Goal: Task Accomplishment & Management: Complete application form

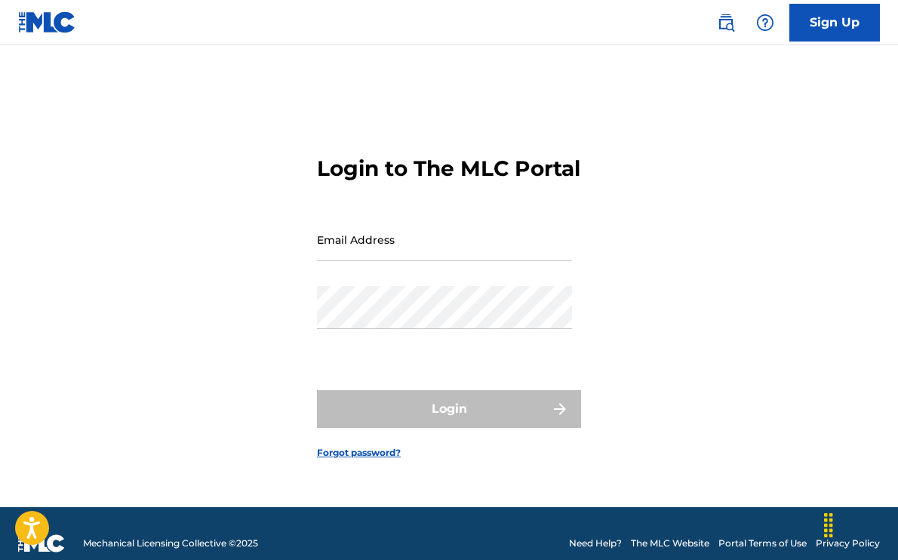
click at [391, 261] on input "Email Address" at bounding box center [444, 239] width 255 height 43
click at [277, 310] on div "Login to The MLC Portal Email Address Password Login Forgot password?" at bounding box center [449, 295] width 898 height 424
click at [362, 254] on input "Email Address" at bounding box center [444, 239] width 255 height 43
paste input "[EMAIL_ADDRESS][DOMAIN_NAME]"
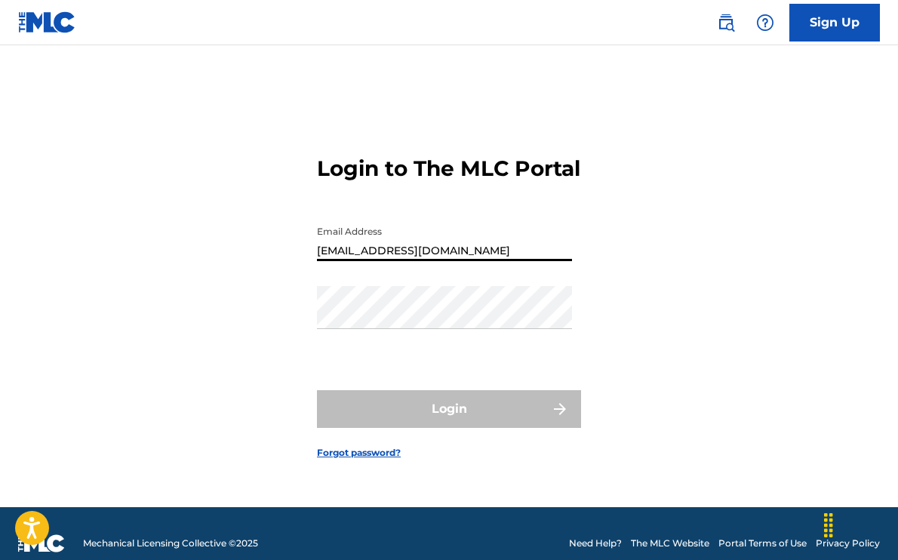
type input "[EMAIL_ADDRESS][DOMAIN_NAME]"
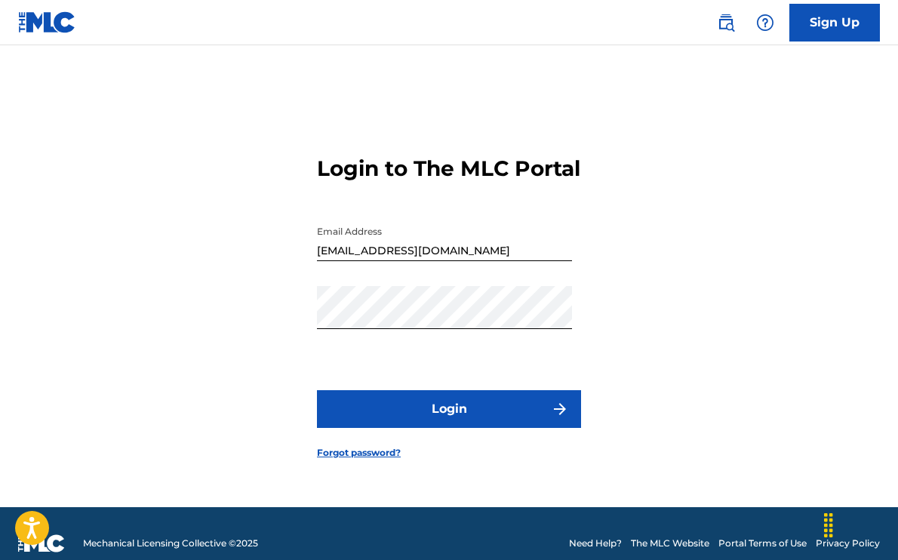
click at [386, 426] on button "Login" at bounding box center [449, 409] width 264 height 38
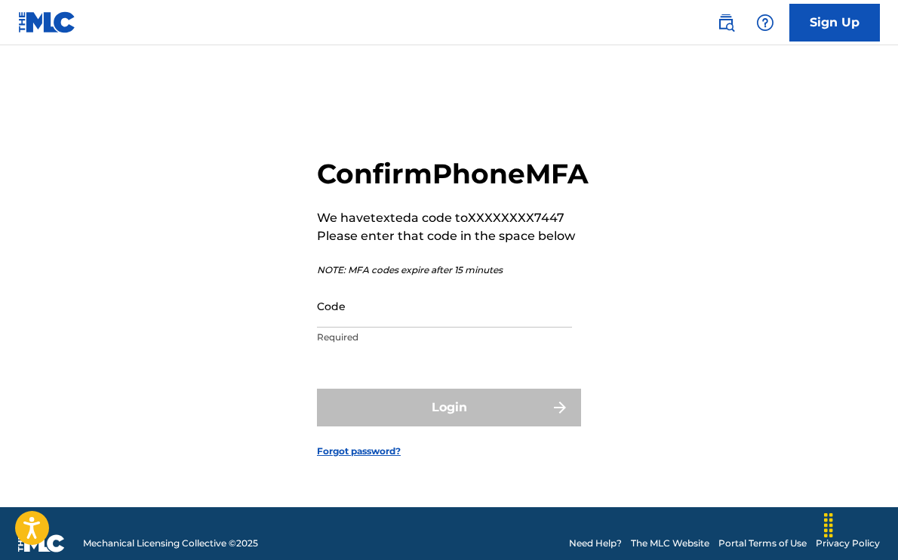
click at [368, 328] on input "Code" at bounding box center [444, 306] width 255 height 43
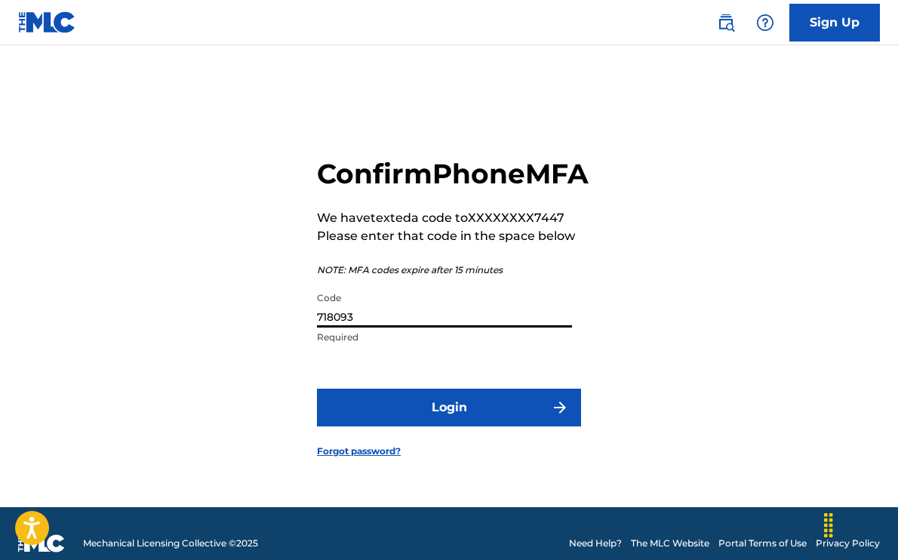
type input "718093"
click at [372, 419] on button "Login" at bounding box center [449, 408] width 264 height 38
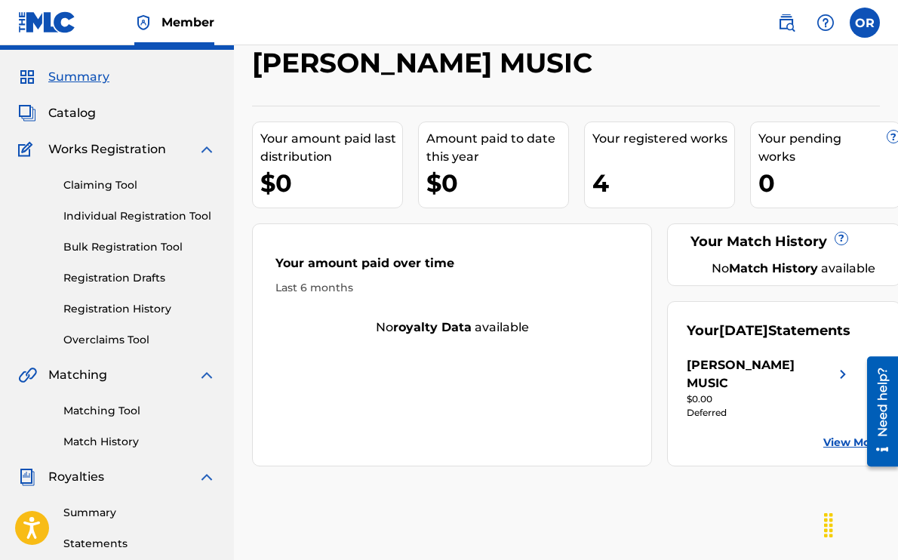
scroll to position [22, 0]
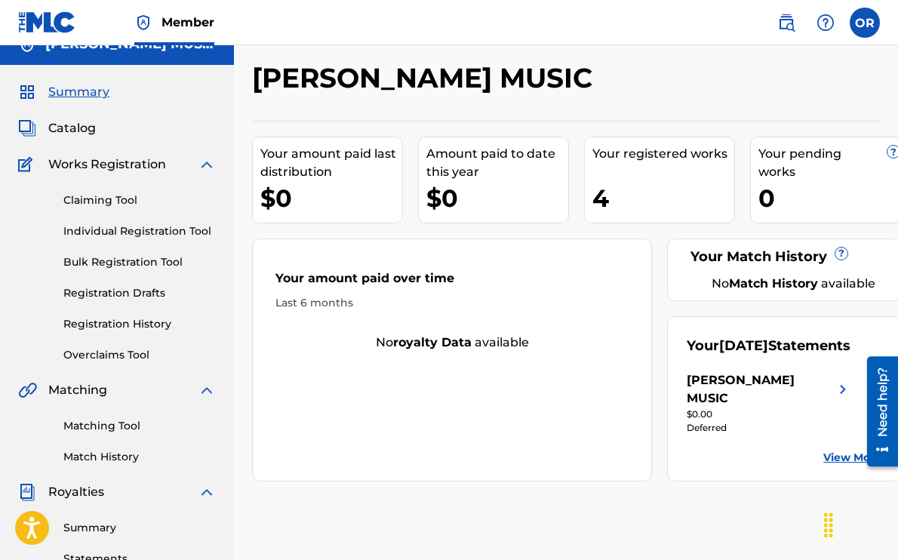
click at [84, 130] on span "Catalog" at bounding box center [72, 128] width 48 height 18
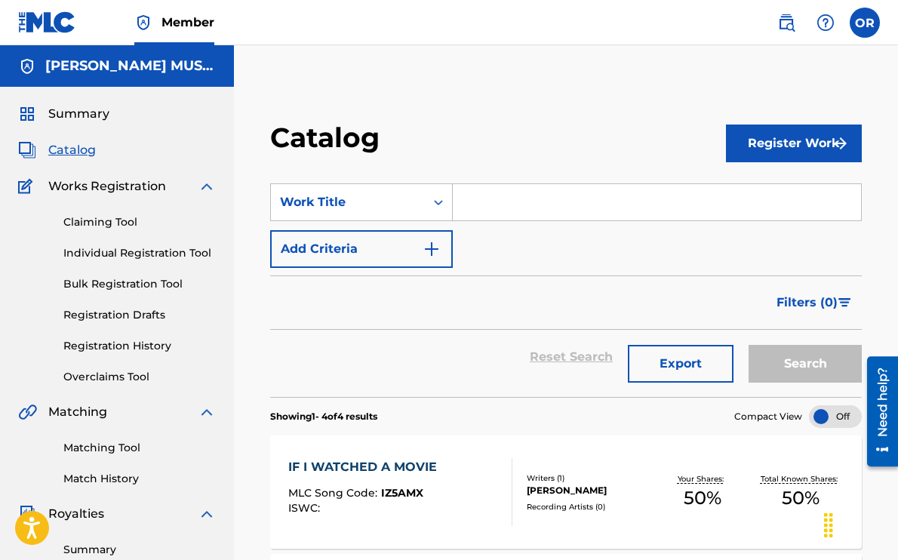
click at [778, 132] on button "Register Work" at bounding box center [794, 144] width 136 height 38
click at [770, 195] on link "Individual" at bounding box center [794, 192] width 136 height 36
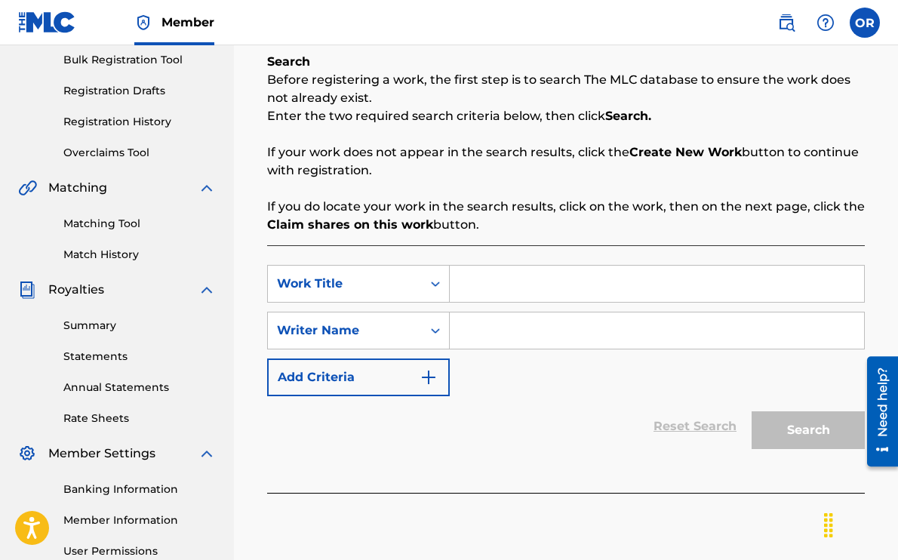
scroll to position [244, 0]
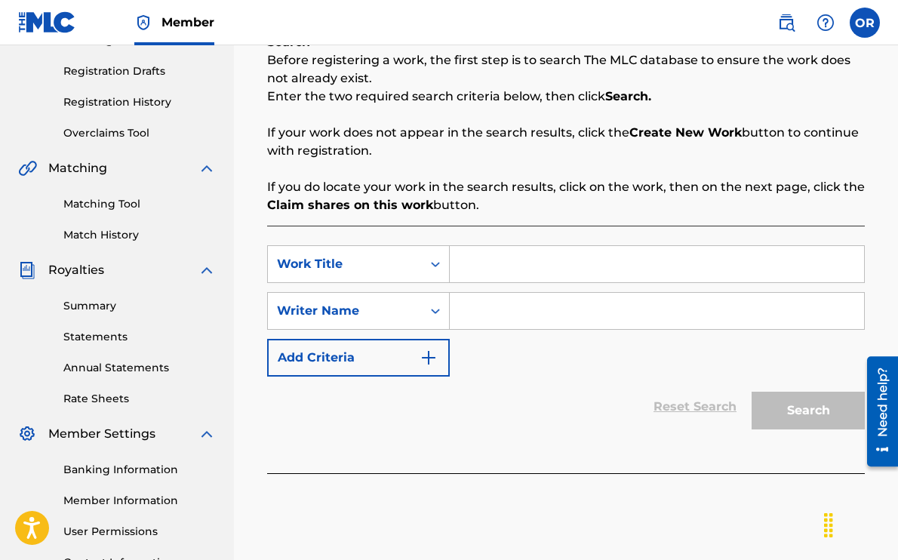
click at [541, 262] on input "Search Form" at bounding box center [657, 264] width 414 height 36
type input "growing pains"
click at [545, 316] on input "Search Form" at bounding box center [657, 311] width 414 height 36
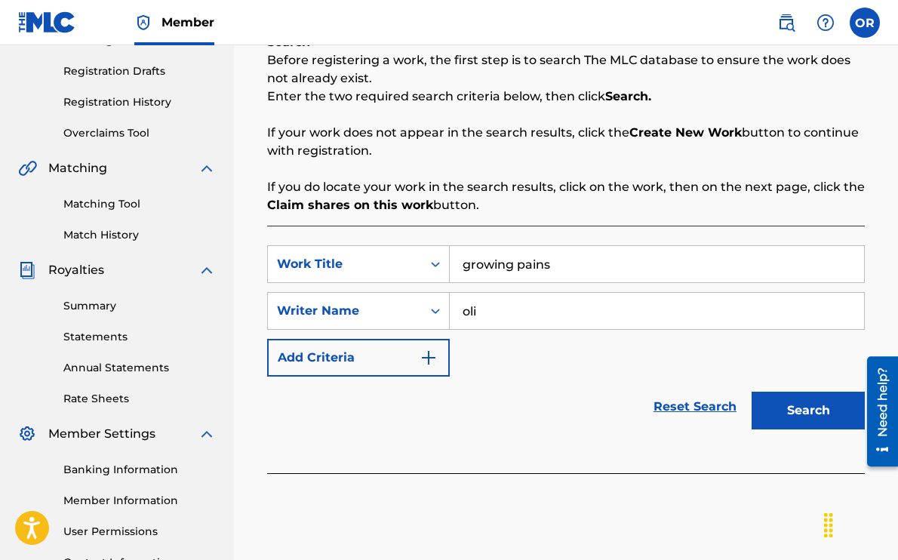
type input "olivia romano"
click at [788, 404] on button "Search" at bounding box center [808, 411] width 113 height 38
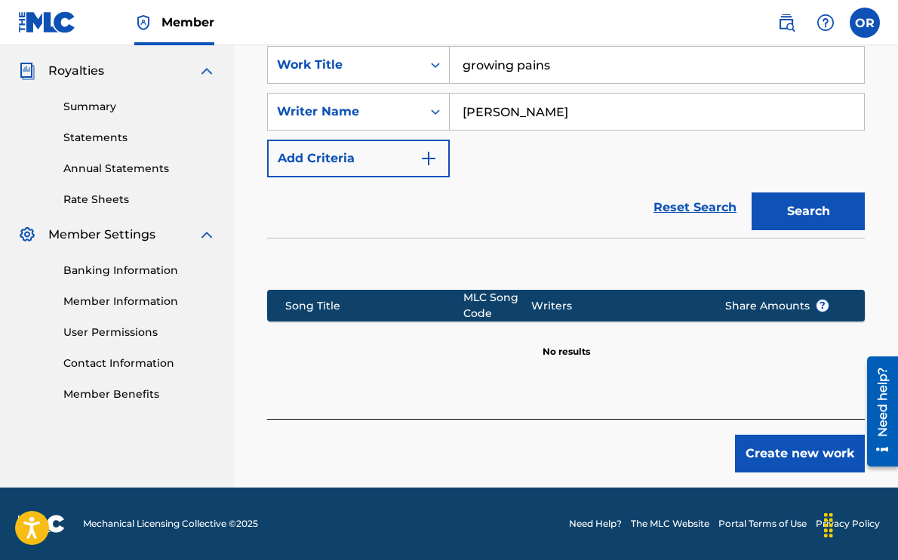
click at [785, 449] on button "Create new work" at bounding box center [800, 454] width 130 height 38
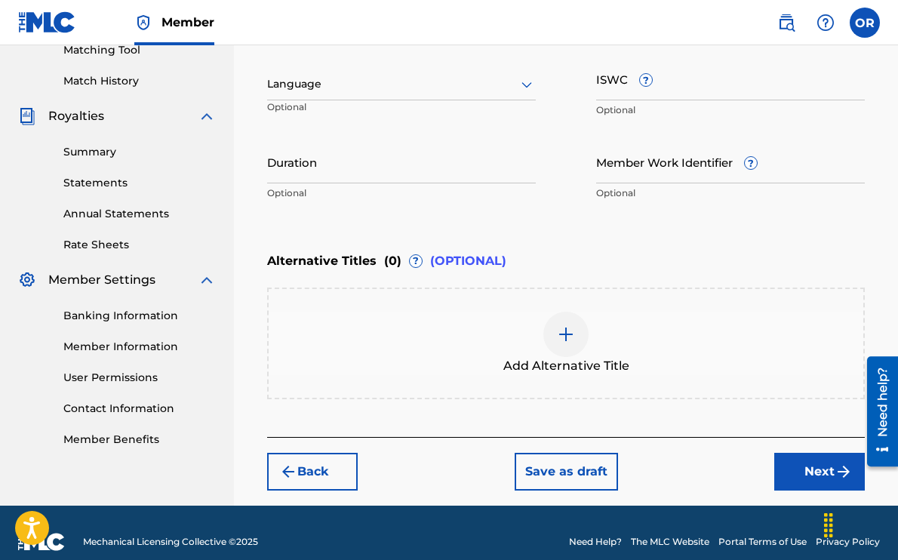
scroll to position [415, 0]
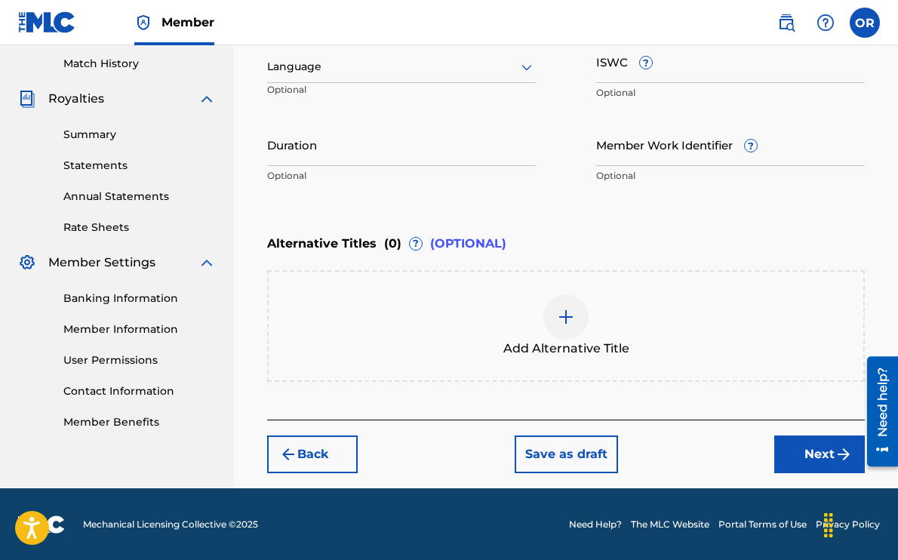
click at [827, 452] on button "Next" at bounding box center [820, 455] width 91 height 38
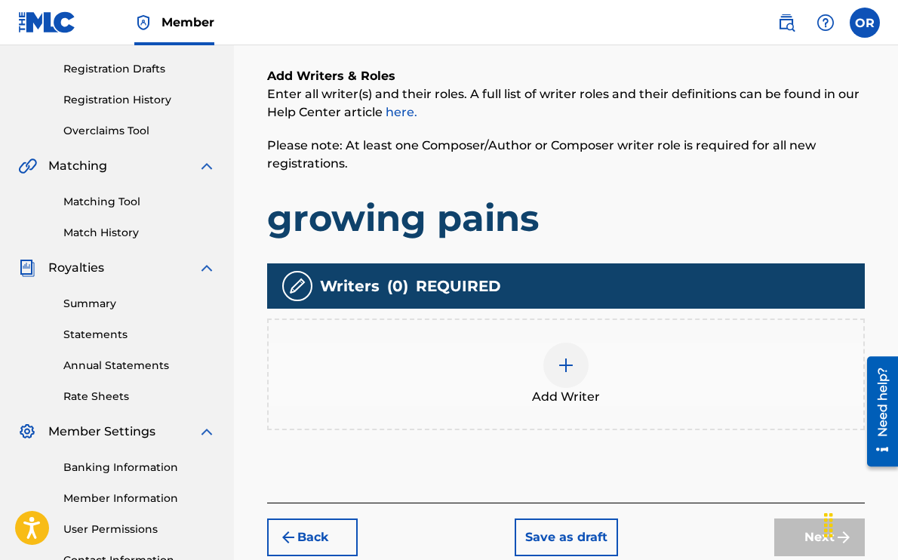
scroll to position [275, 0]
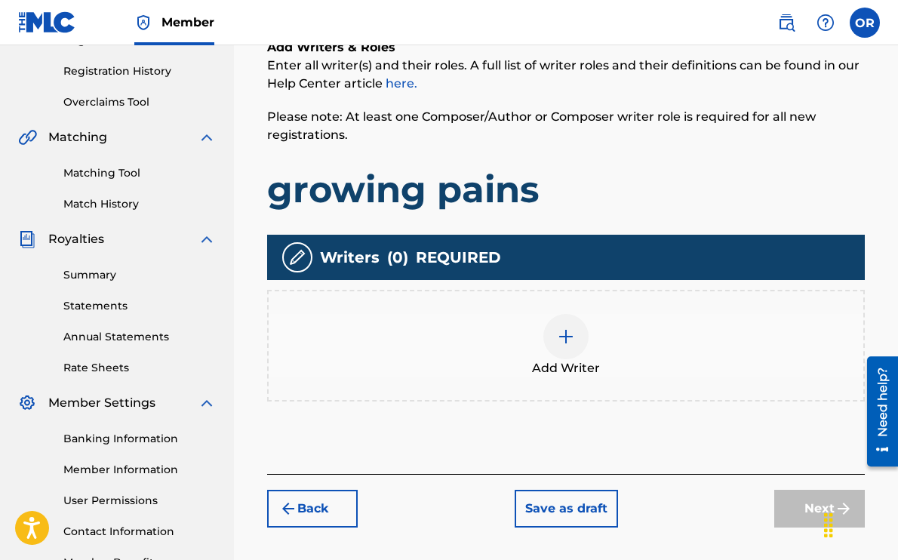
click at [567, 326] on div at bounding box center [566, 336] width 45 height 45
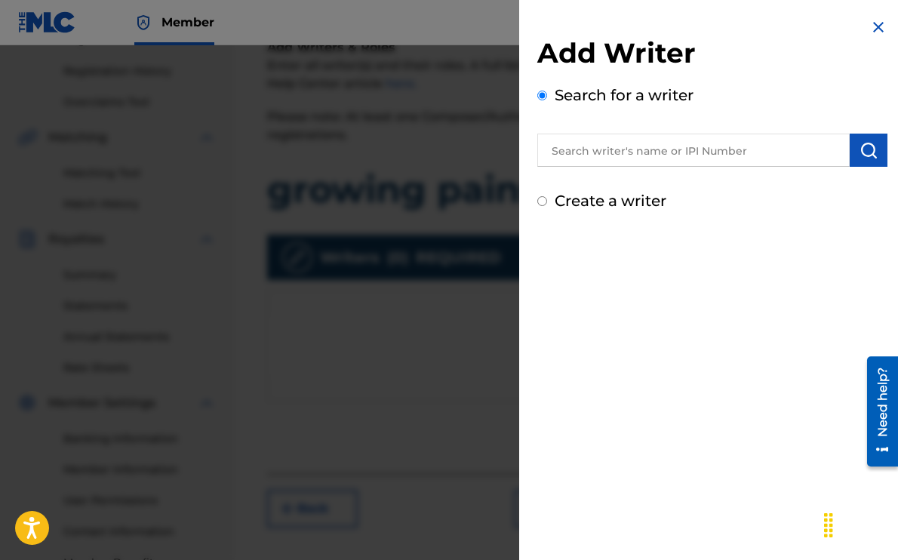
click at [607, 153] on input "text" at bounding box center [694, 150] width 313 height 33
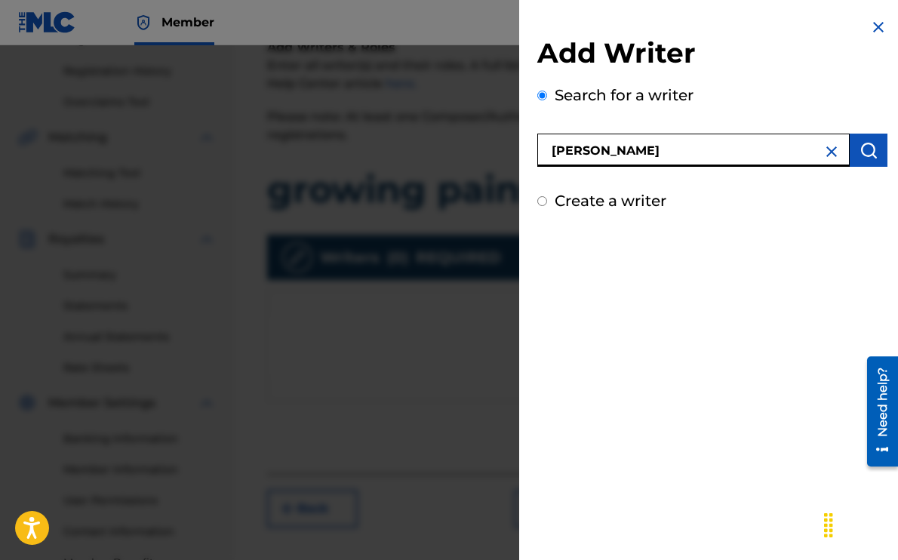
type input "olivia romano"
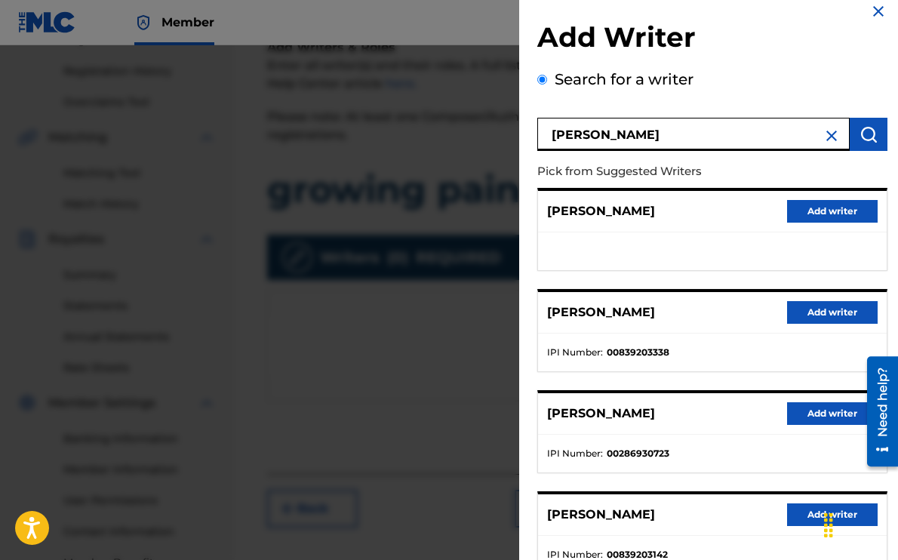
scroll to position [0, 0]
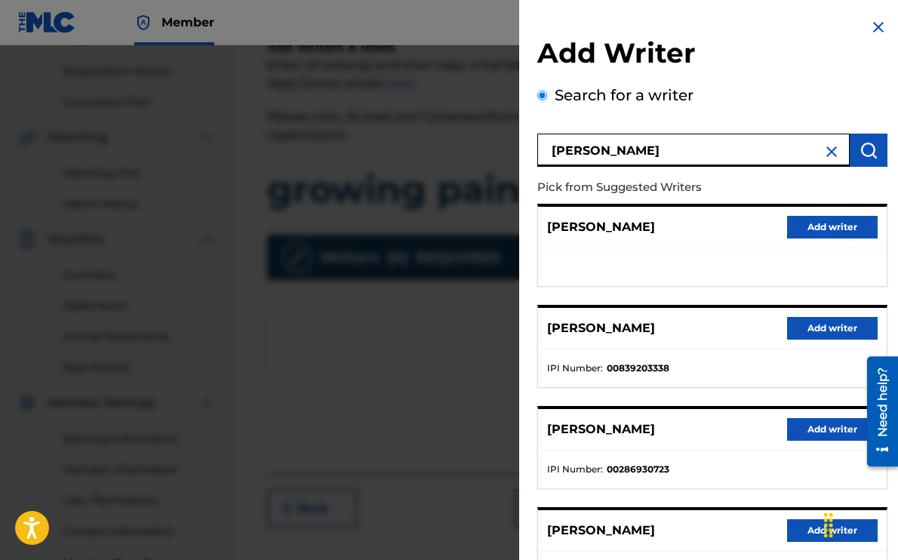
click at [825, 155] on img at bounding box center [832, 152] width 18 height 18
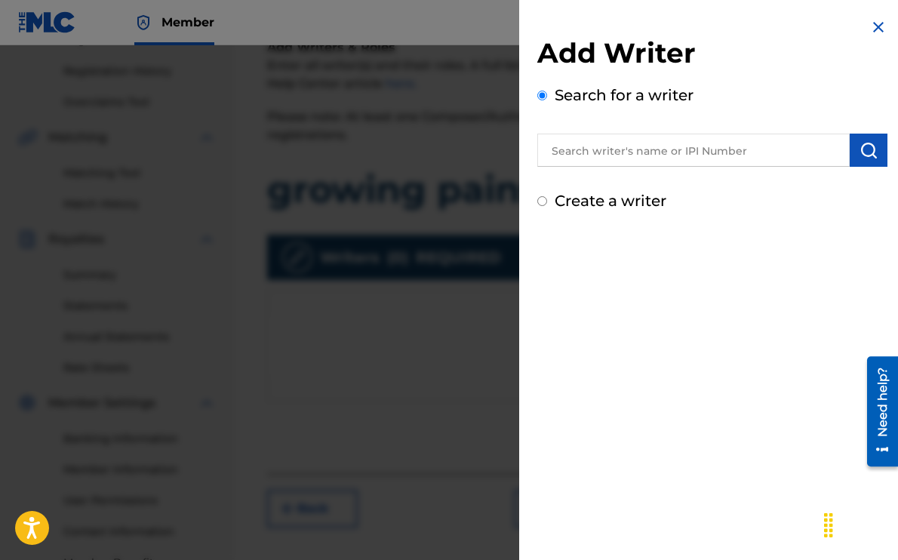
click at [631, 149] on input "text" at bounding box center [694, 150] width 313 height 33
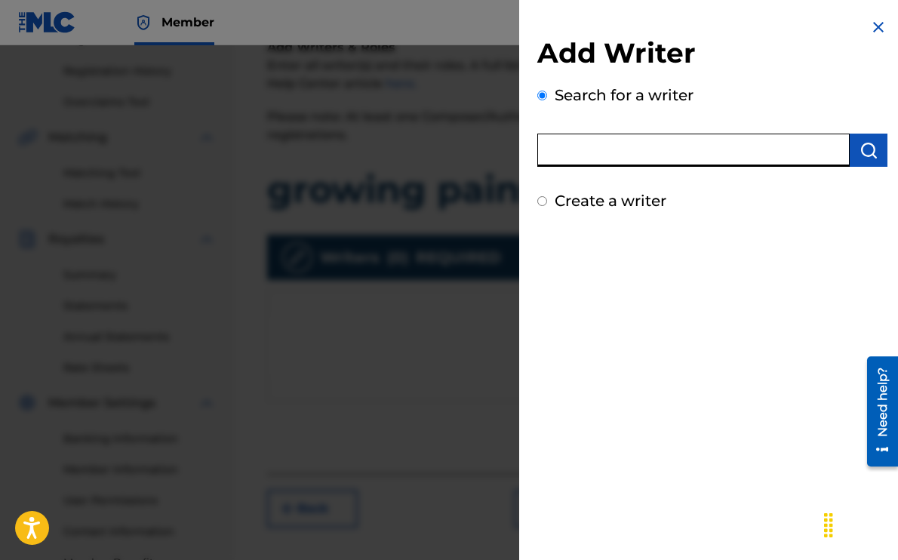
click at [662, 147] on input "text" at bounding box center [694, 150] width 313 height 33
paste input "839203338"
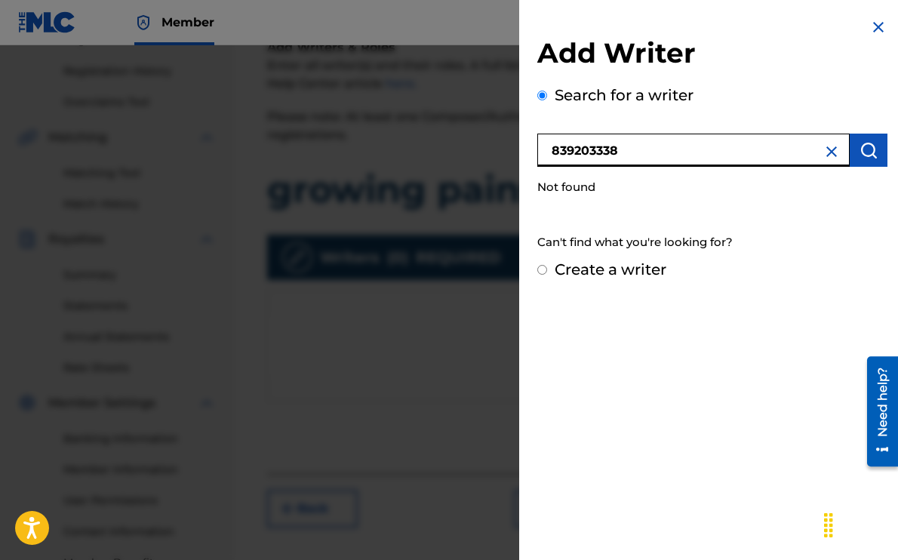
drag, startPoint x: 633, startPoint y: 151, endPoint x: 509, endPoint y: 135, distance: 124.8
click at [509, 135] on div "Add Writer Search for a writer 839203338 Not found Can't find what you're looki…" at bounding box center [449, 302] width 898 height 515
type input "olivia romano"
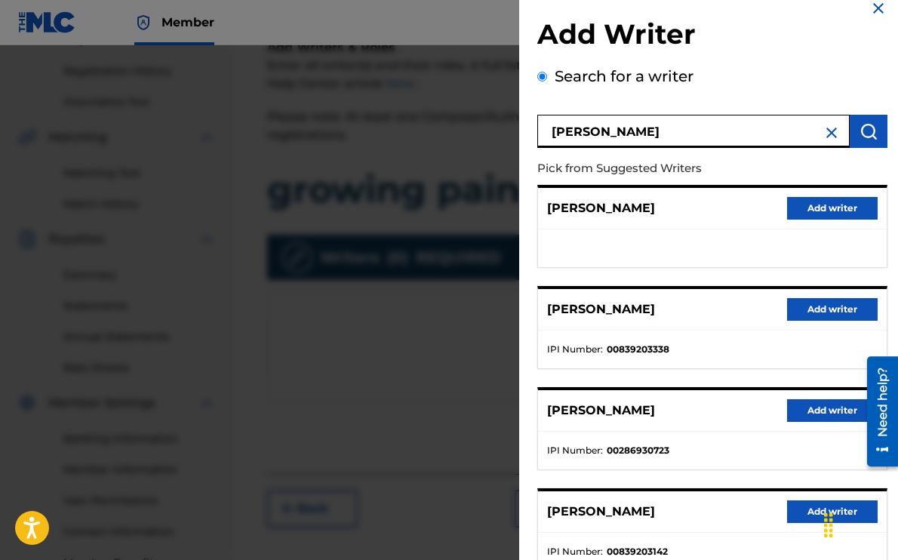
scroll to position [23, 0]
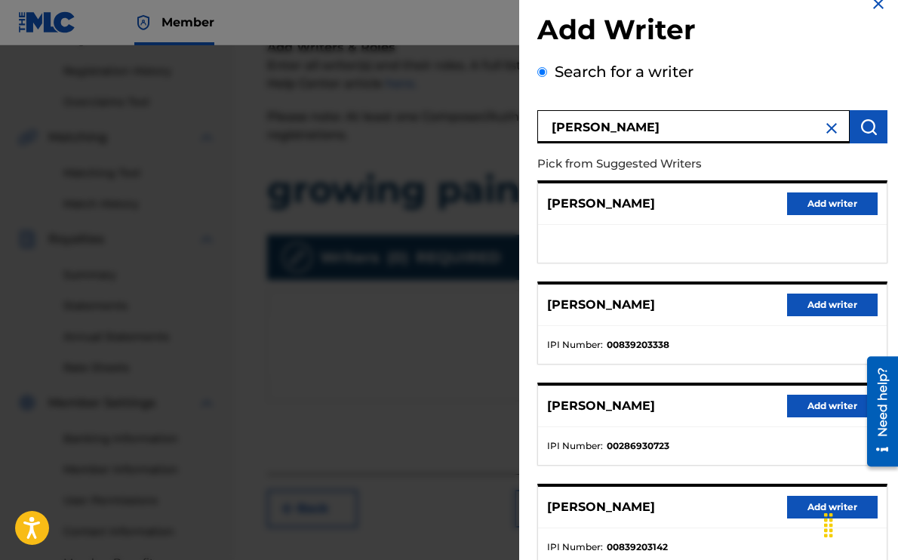
click at [809, 304] on button "Add writer" at bounding box center [832, 305] width 91 height 23
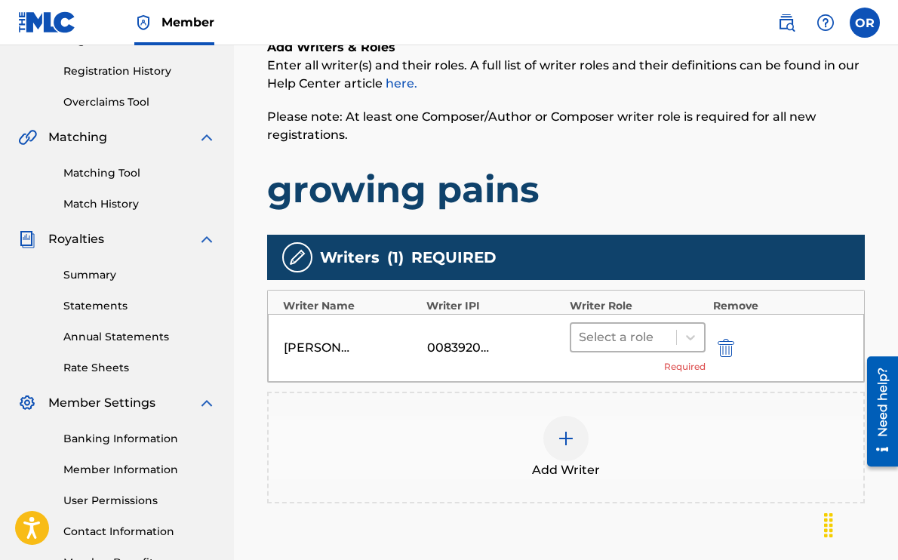
click at [635, 332] on div at bounding box center [624, 337] width 90 height 21
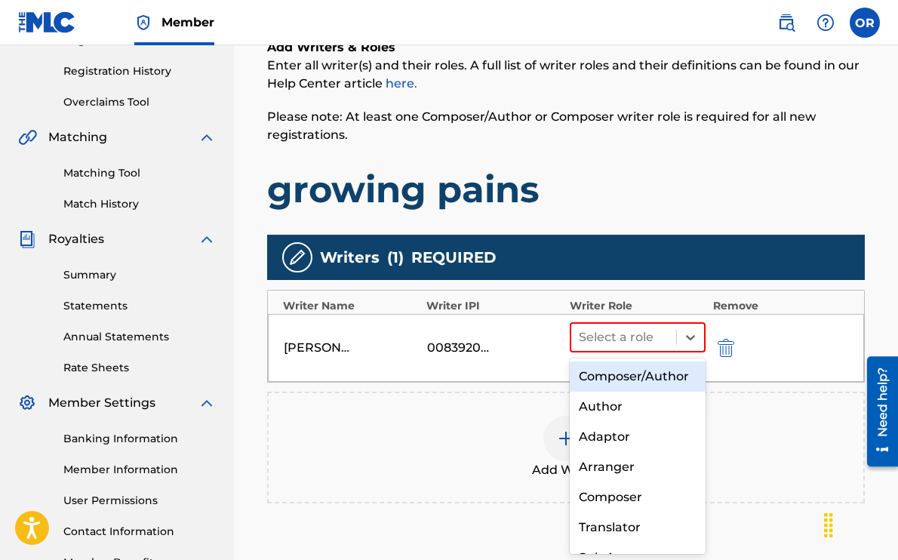
click at [635, 383] on div "Composer/Author" at bounding box center [638, 377] width 136 height 30
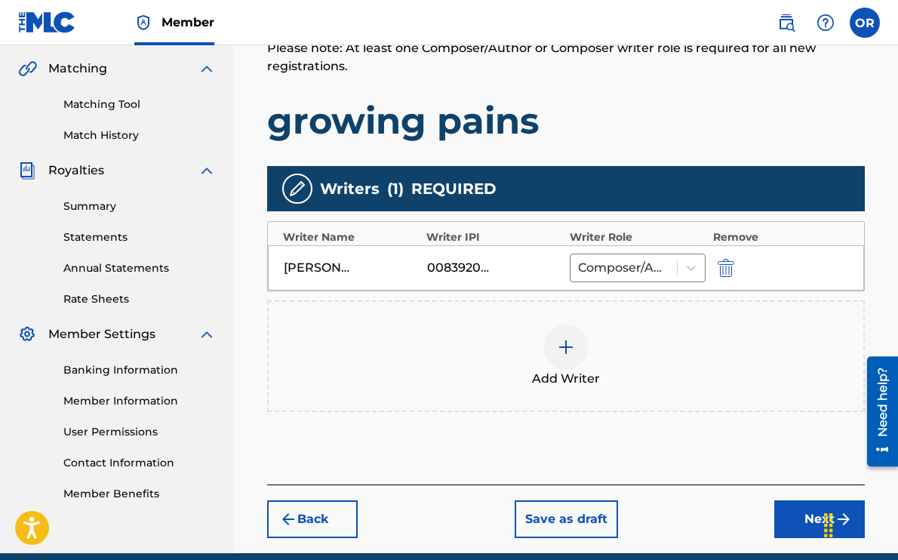
scroll to position [374, 0]
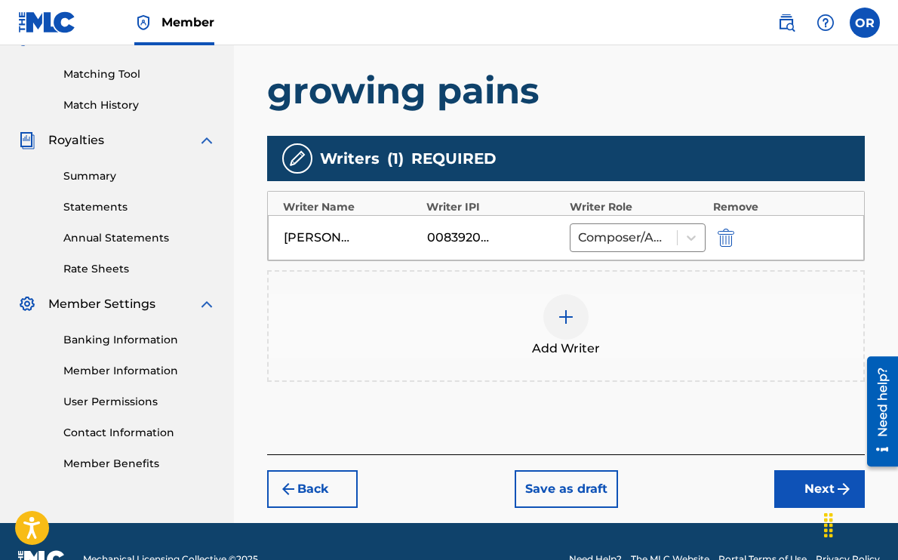
click at [580, 329] on div at bounding box center [566, 316] width 45 height 45
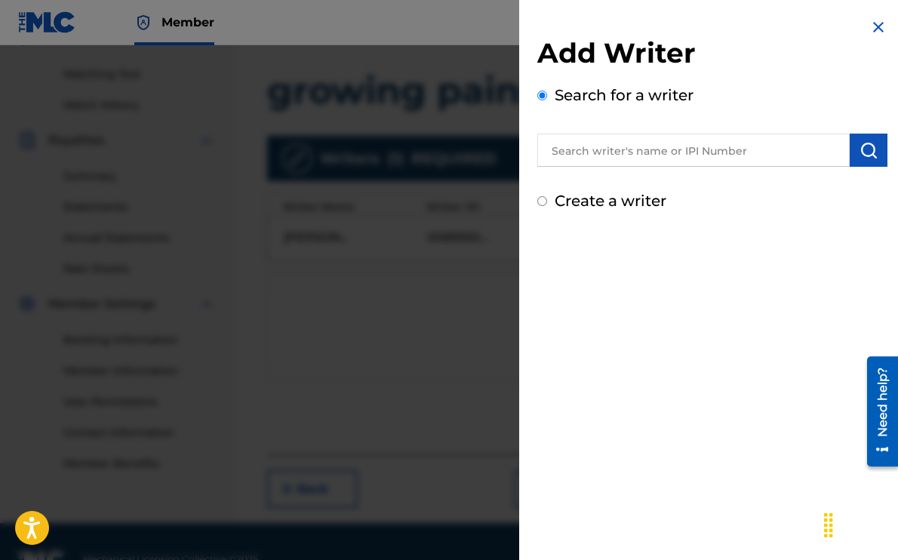
click at [667, 154] on input "text" at bounding box center [694, 150] width 313 height 33
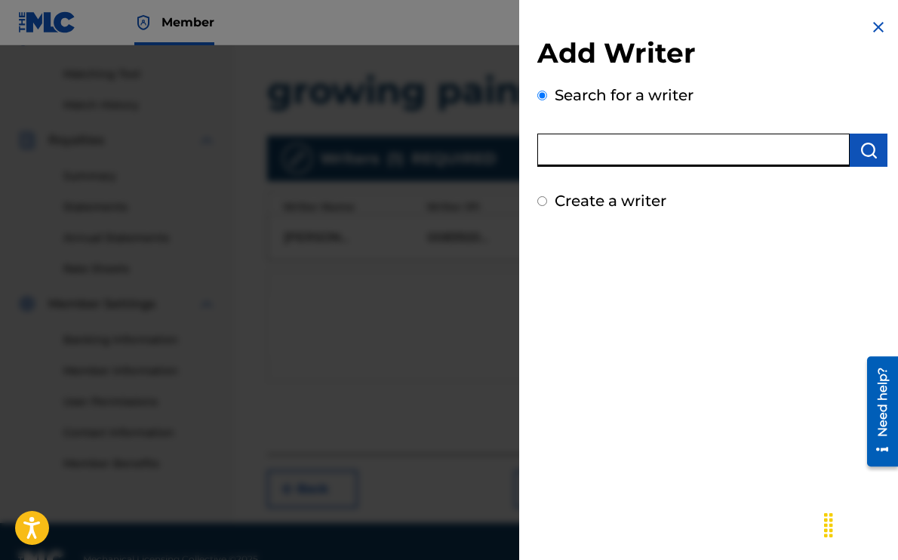
paste input "Robyn Dell'Unto"
type input "Robyn Dell'Unto"
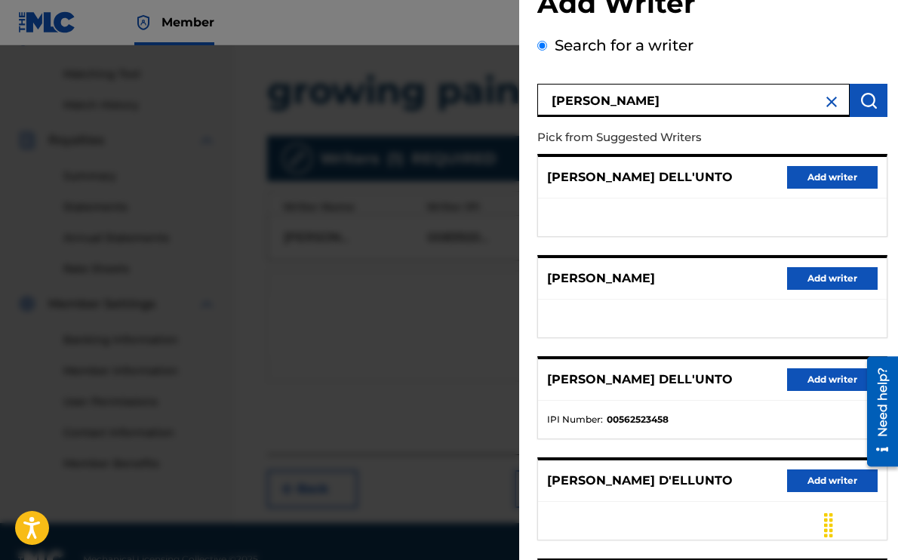
scroll to position [63, 0]
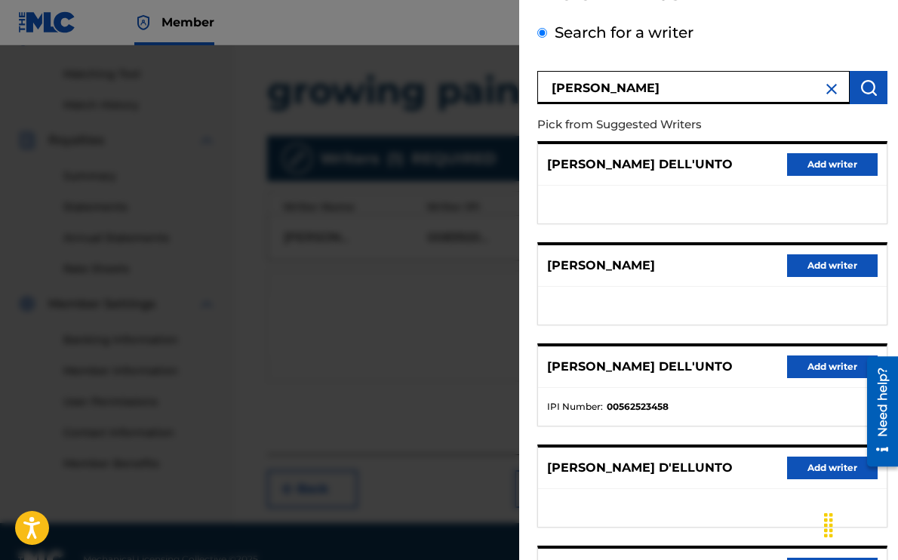
click at [803, 366] on button "Add writer" at bounding box center [832, 367] width 91 height 23
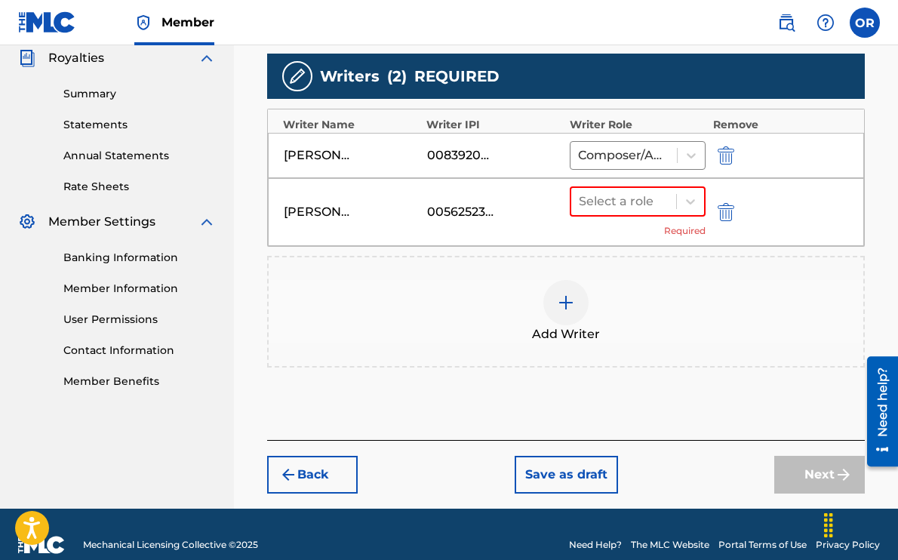
scroll to position [477, 0]
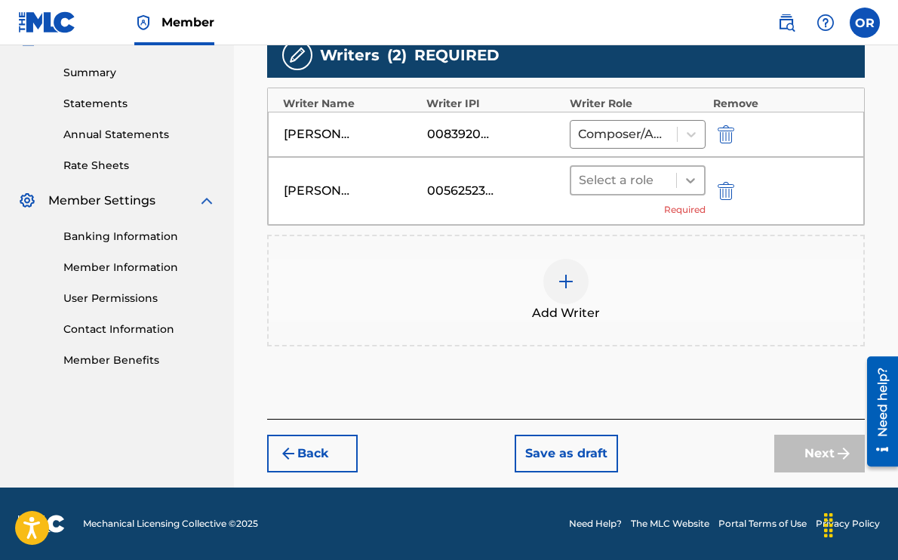
click at [695, 182] on icon at bounding box center [690, 180] width 15 height 15
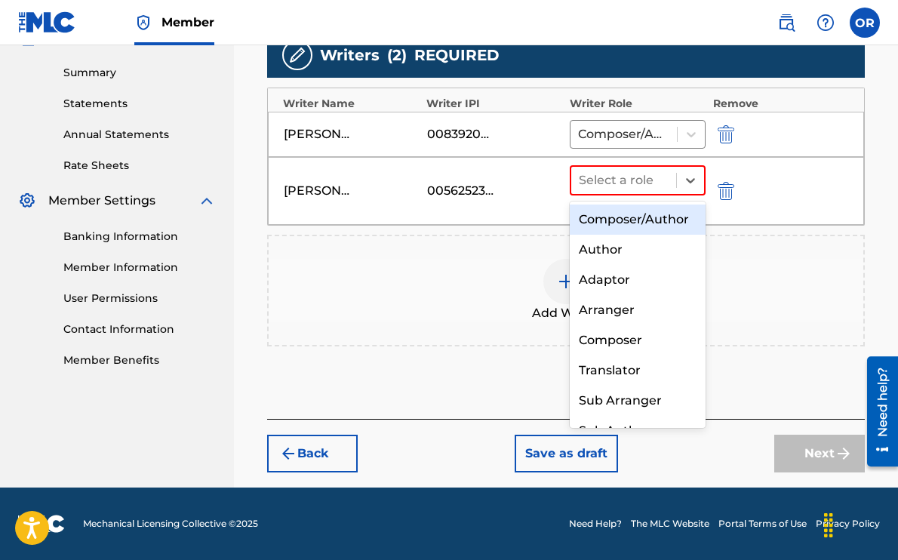
click at [639, 217] on div "Composer/Author" at bounding box center [638, 220] width 136 height 30
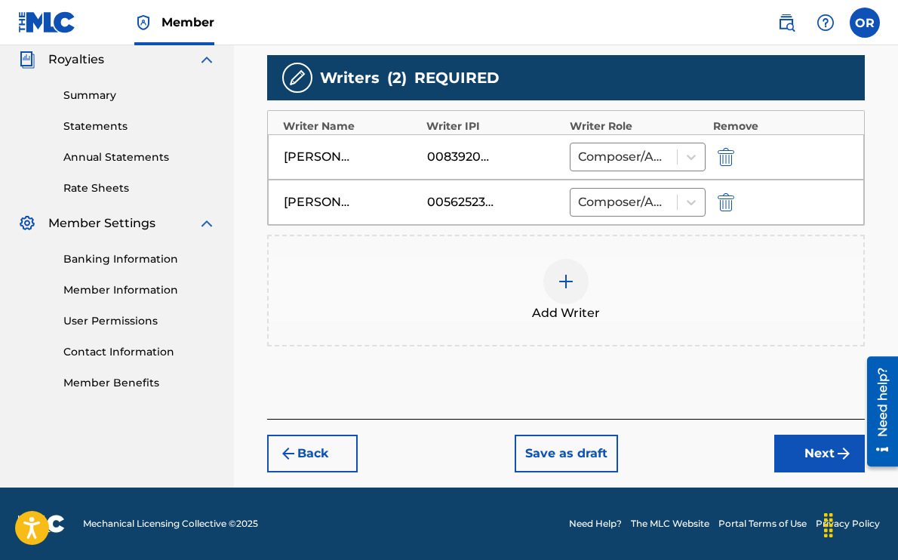
scroll to position [455, 0]
click at [567, 291] on div at bounding box center [566, 281] width 45 height 45
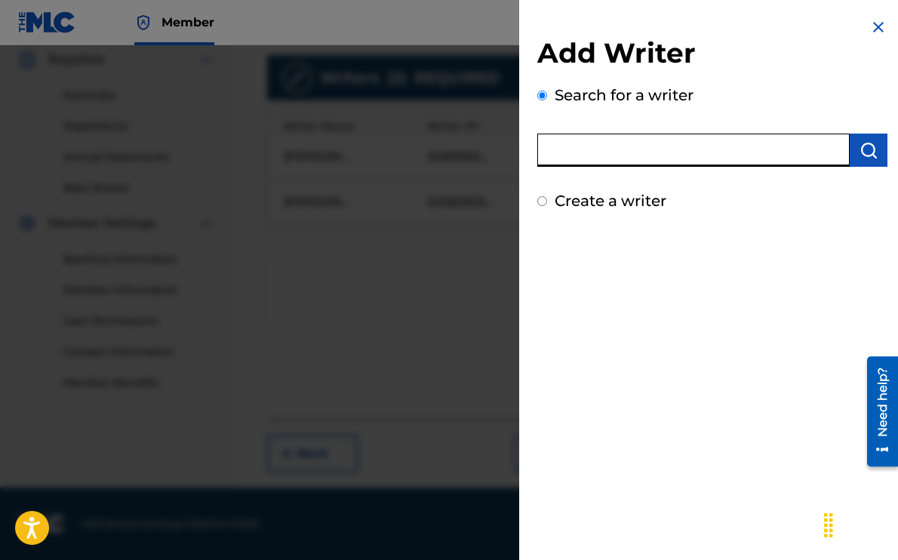
click at [708, 146] on input "text" at bounding box center [694, 150] width 313 height 33
paste input "Dylan Scott Thomas"
type input "Dylan Scott Thomas"
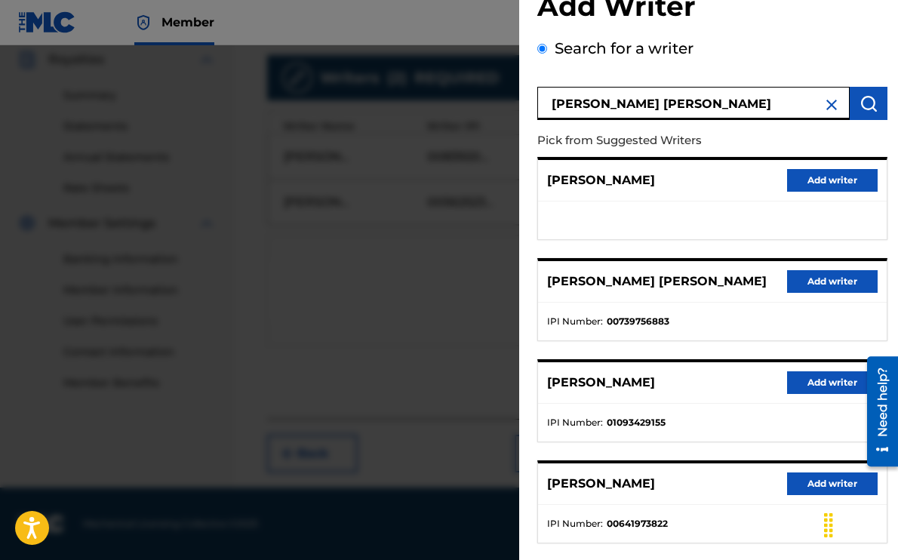
scroll to position [49, 0]
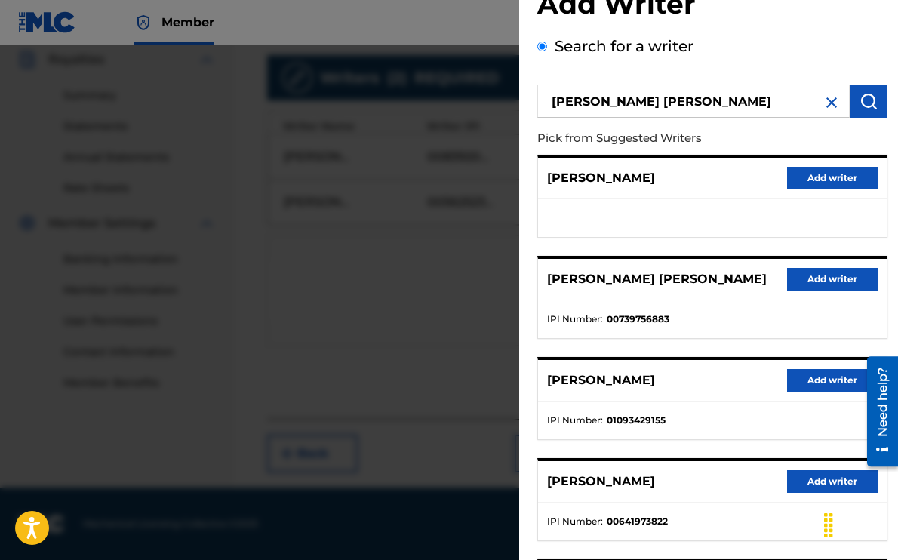
click at [821, 282] on button "Add writer" at bounding box center [832, 279] width 91 height 23
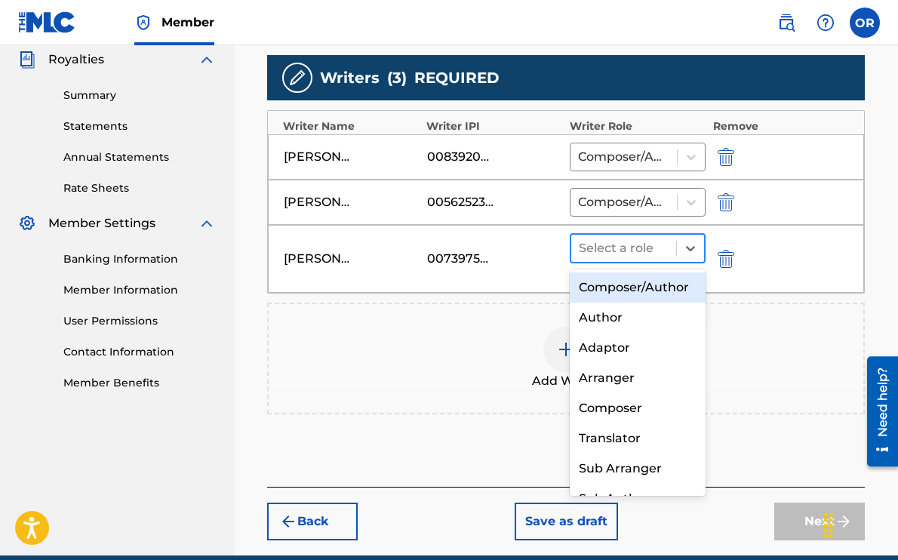
click at [655, 245] on div at bounding box center [624, 248] width 90 height 21
click at [616, 285] on div "Composer/Author" at bounding box center [638, 288] width 136 height 30
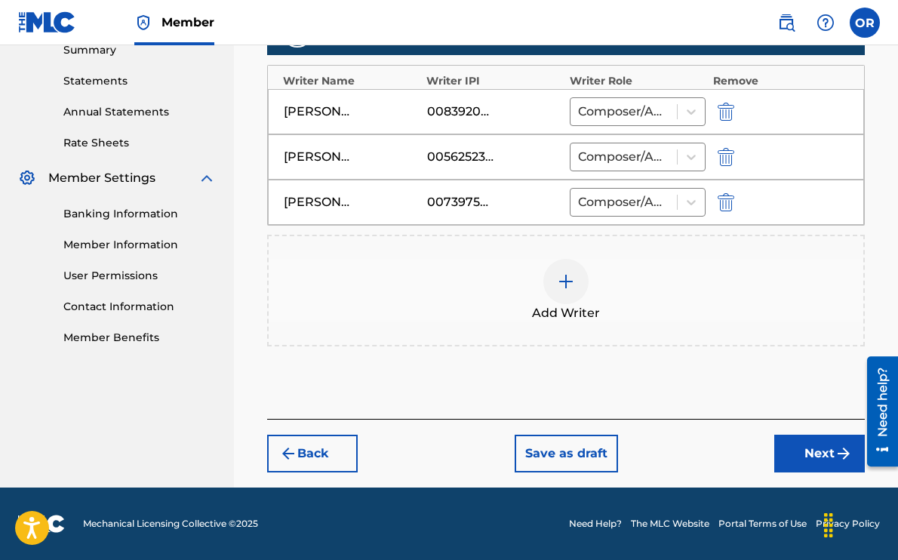
click at [822, 449] on button "Next" at bounding box center [820, 454] width 91 height 38
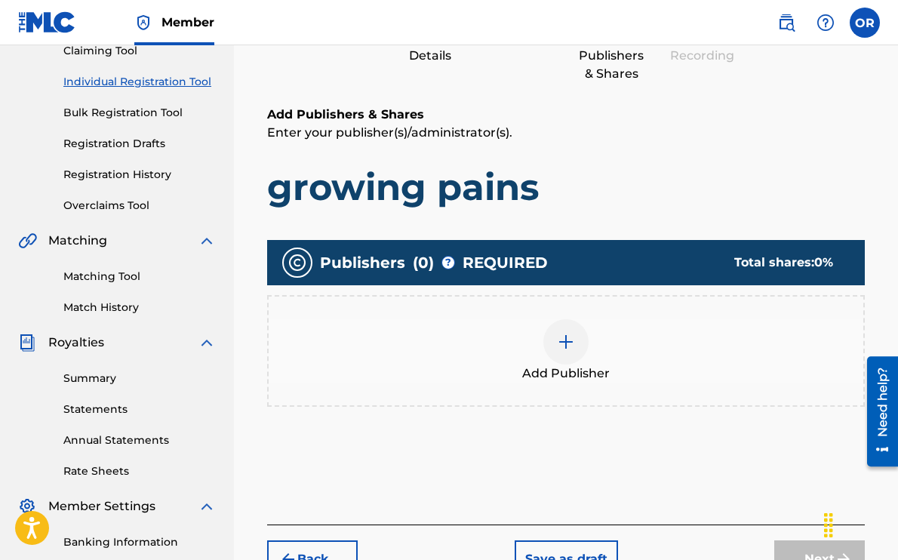
scroll to position [173, 0]
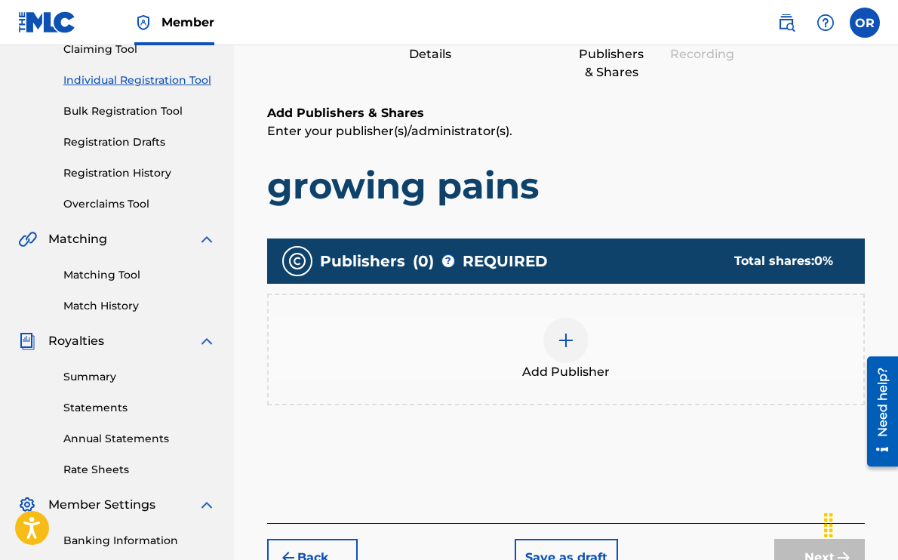
click at [560, 348] on img at bounding box center [566, 340] width 18 height 18
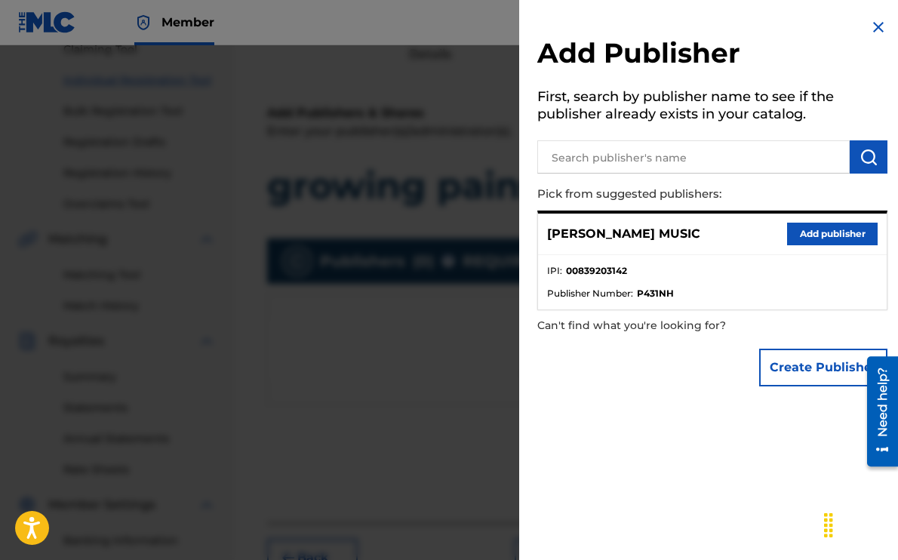
click at [818, 234] on button "Add publisher" at bounding box center [832, 234] width 91 height 23
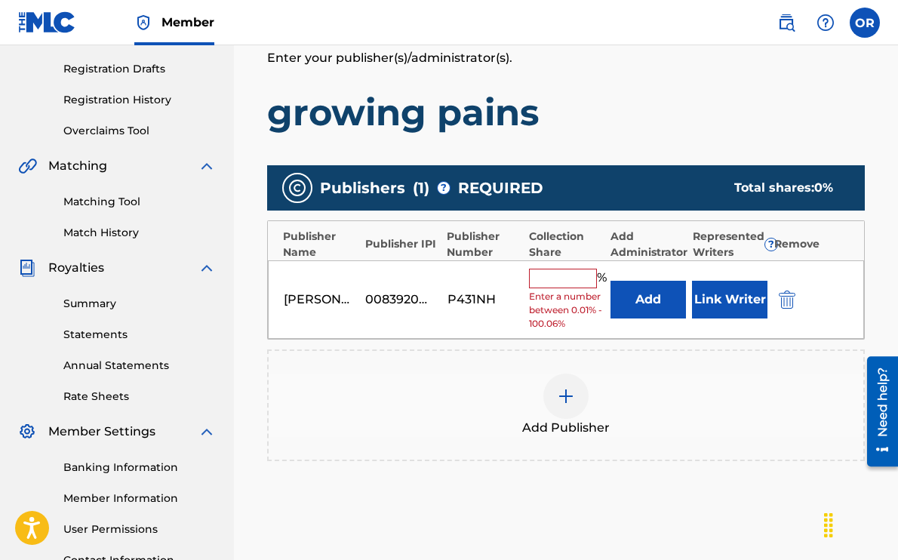
scroll to position [248, 0]
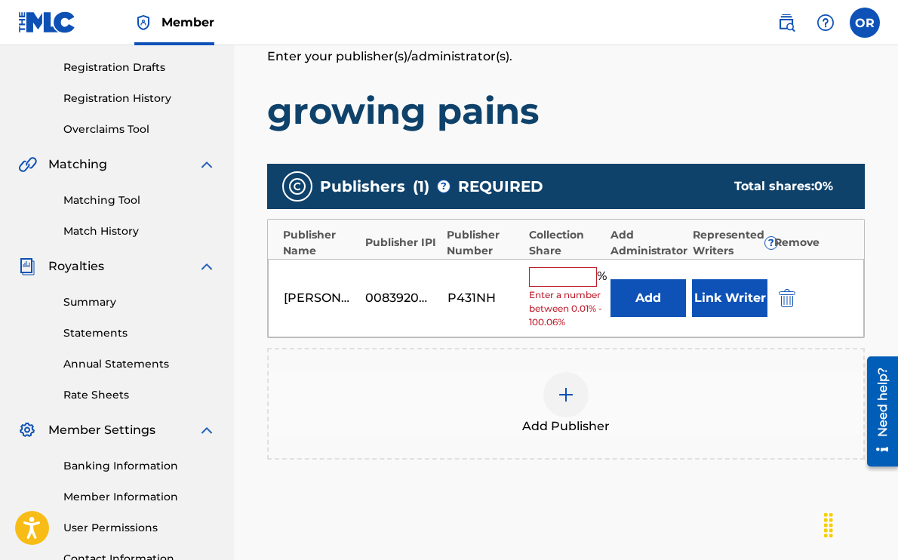
click at [551, 283] on input "text" at bounding box center [563, 277] width 68 height 20
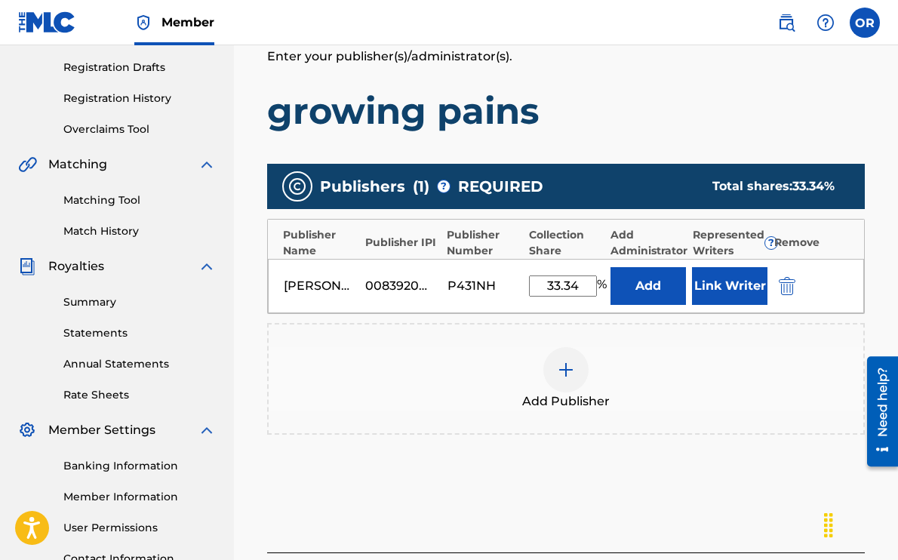
type input "33.34"
click at [464, 341] on div "Add Publisher" at bounding box center [566, 379] width 598 height 112
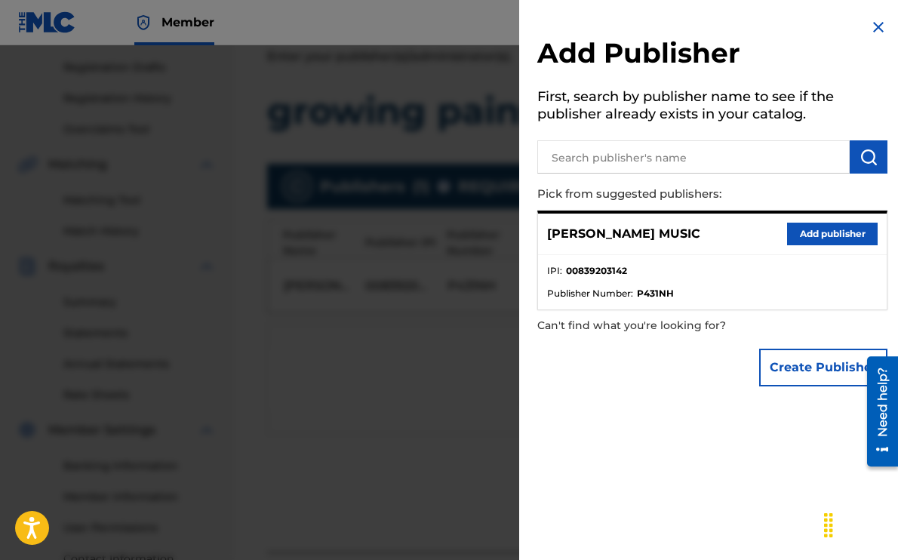
click at [824, 235] on button "Add publisher" at bounding box center [832, 234] width 91 height 23
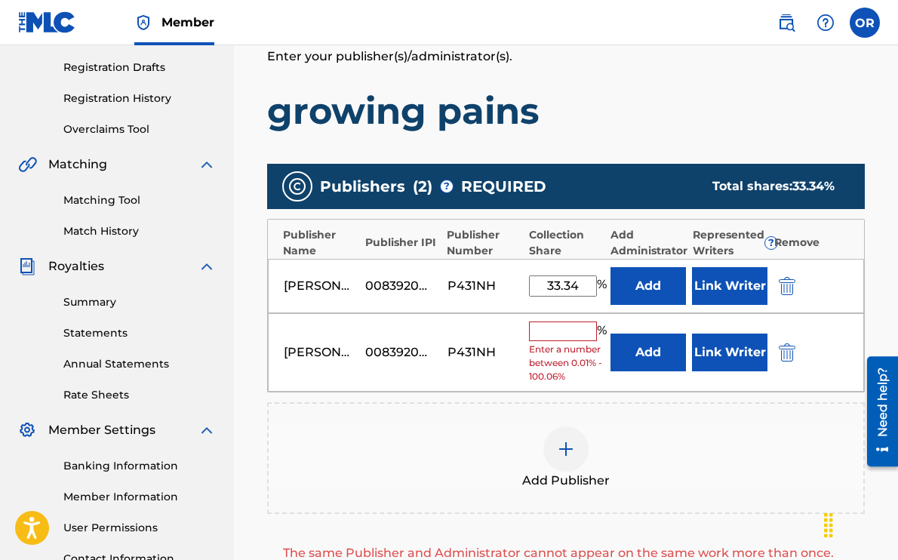
click at [788, 352] on img "submit" at bounding box center [787, 353] width 17 height 18
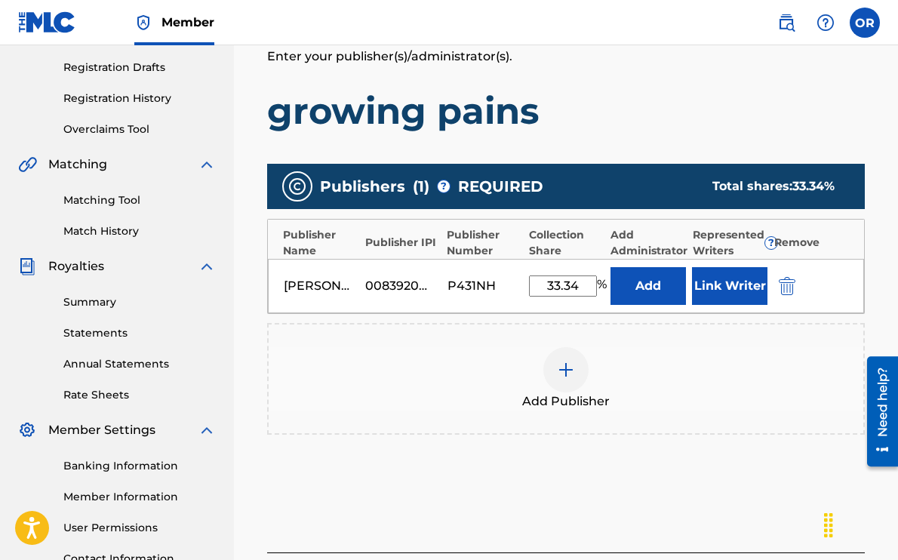
click at [726, 288] on button "Link Writer" at bounding box center [729, 286] width 75 height 38
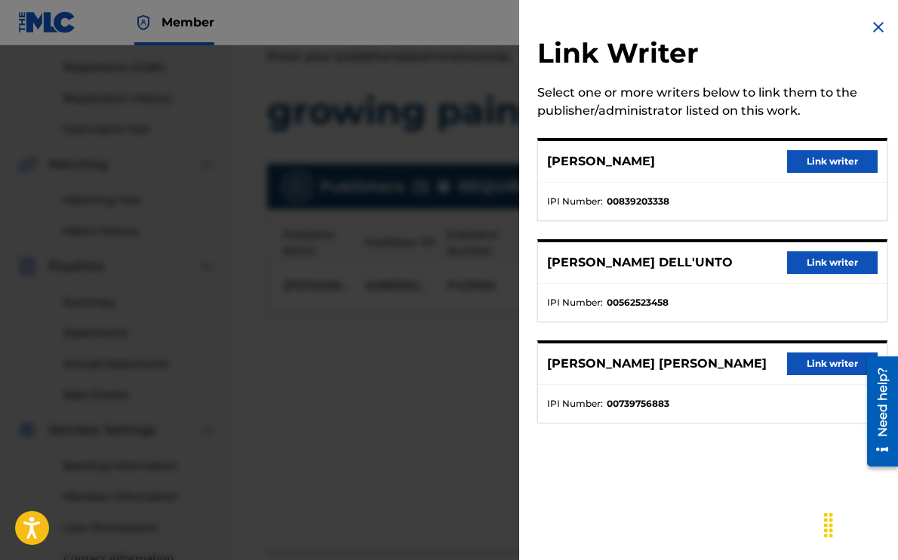
click at [821, 164] on button "Link writer" at bounding box center [832, 161] width 91 height 23
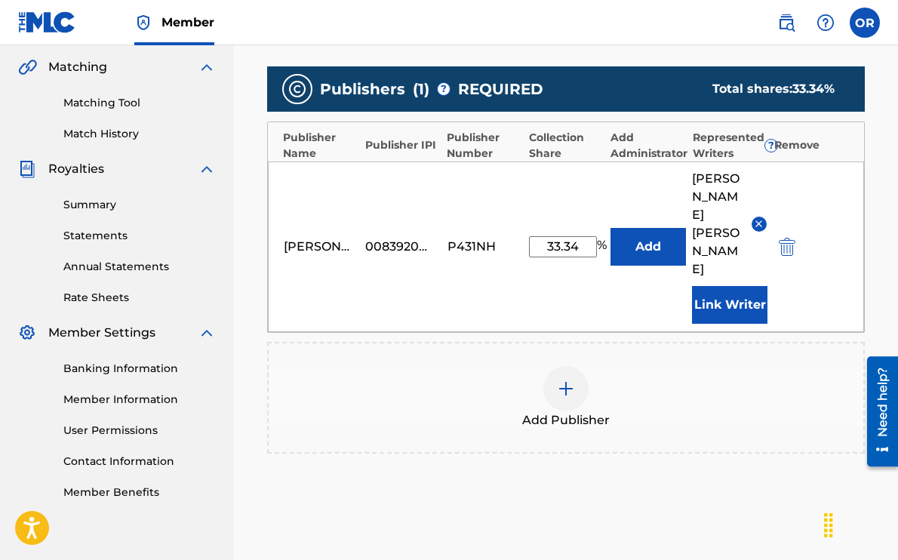
scroll to position [443, 0]
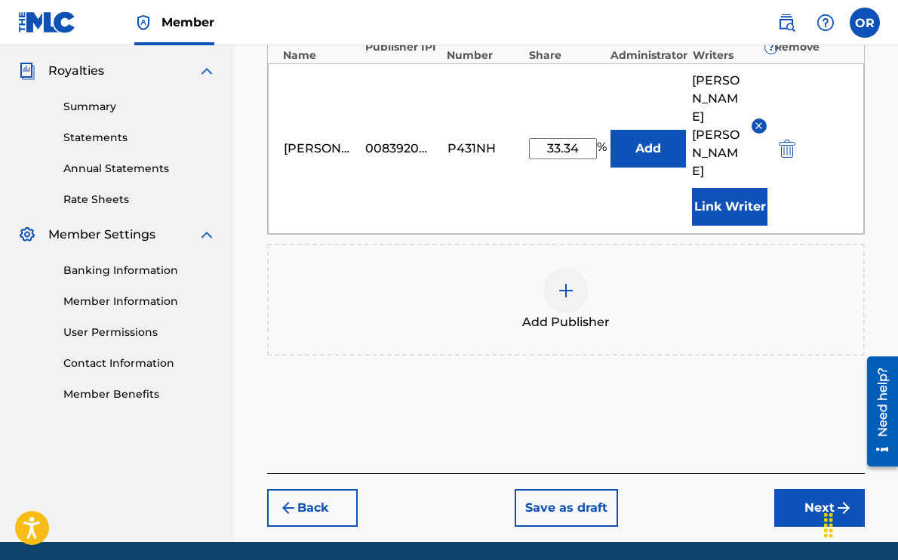
click at [823, 489] on button "Next" at bounding box center [820, 508] width 91 height 38
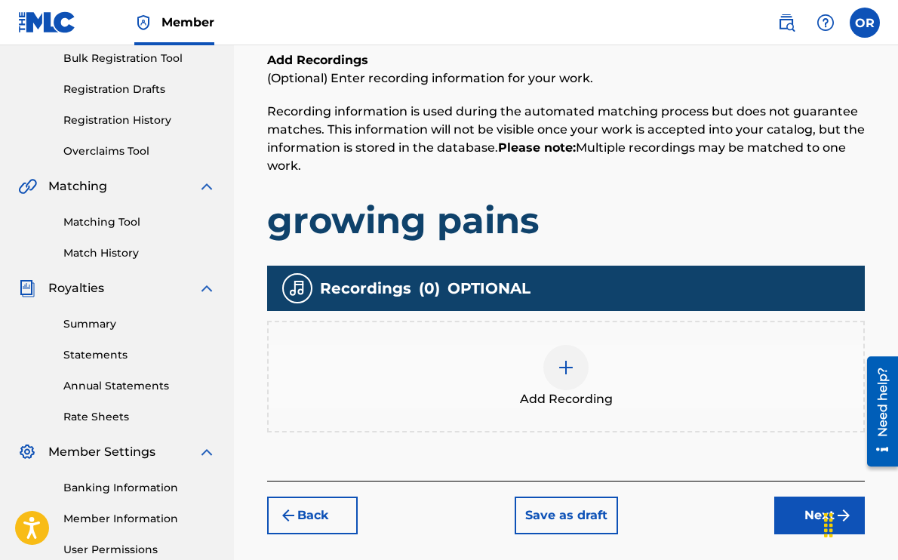
scroll to position [277, 0]
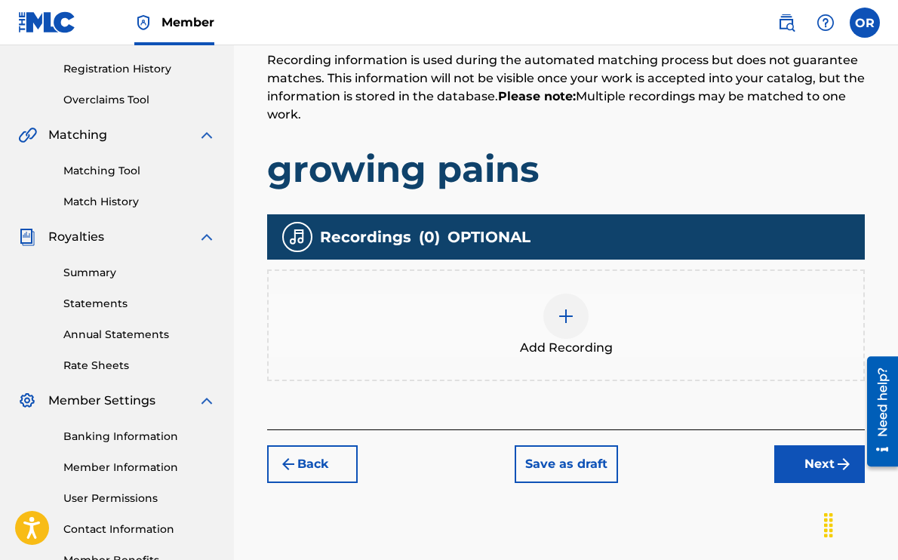
click at [569, 320] on img at bounding box center [566, 316] width 18 height 18
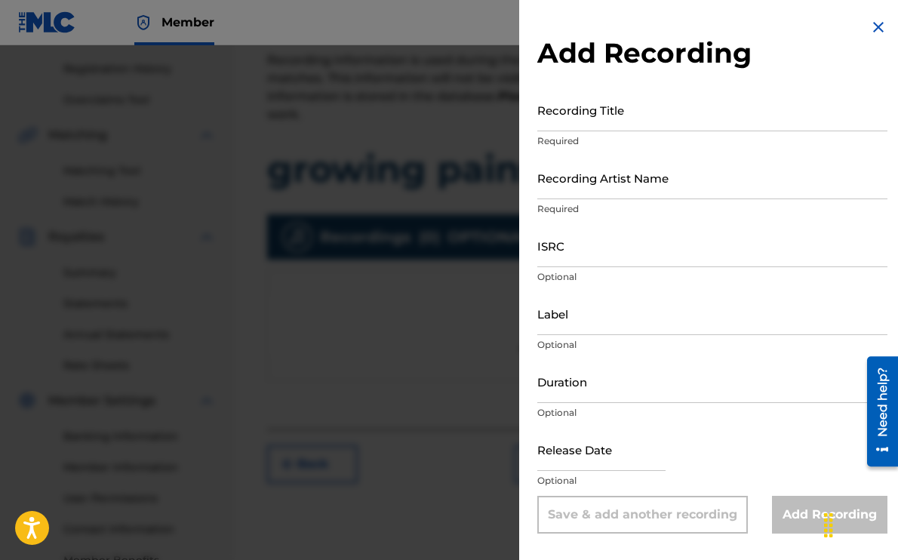
click at [558, 118] on input "Recording Title" at bounding box center [713, 109] width 350 height 43
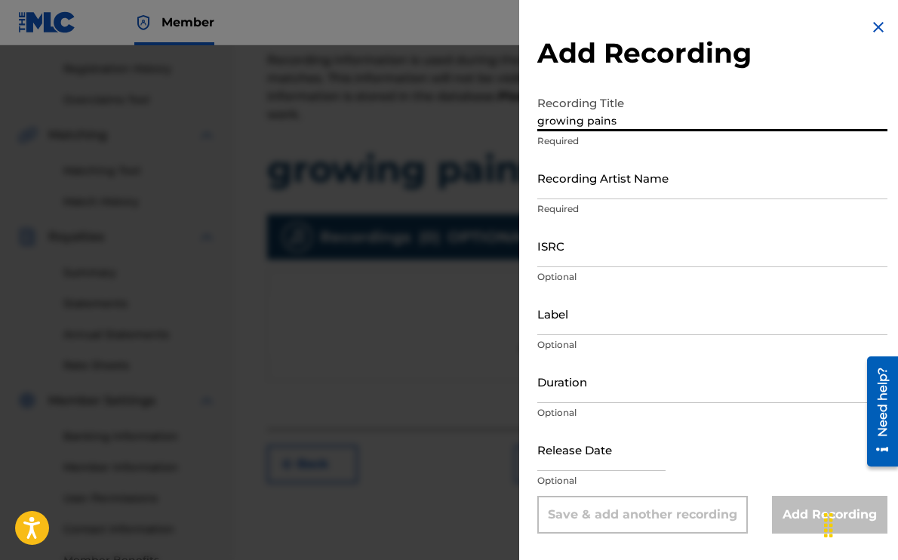
type input "growing pains"
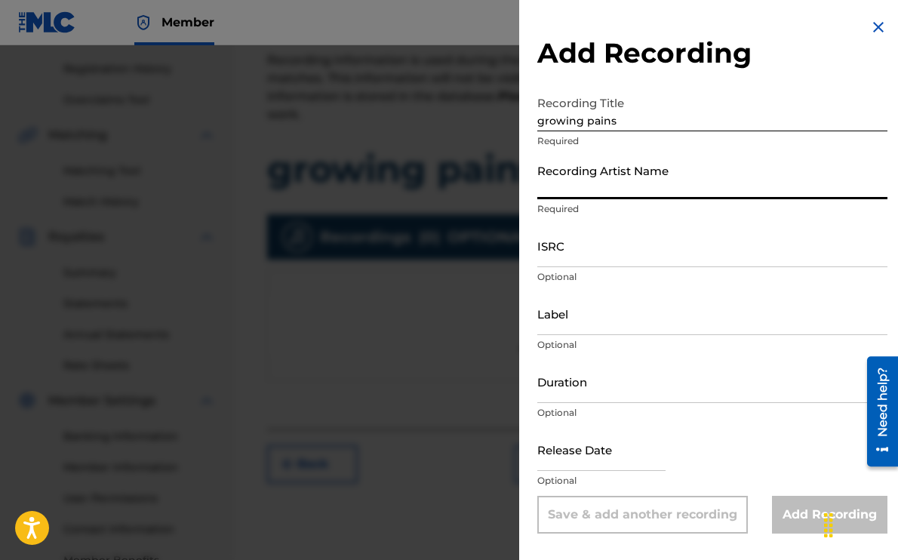
click at [588, 183] on input "Recording Artist Name" at bounding box center [713, 177] width 350 height 43
type input "Liv Romano"
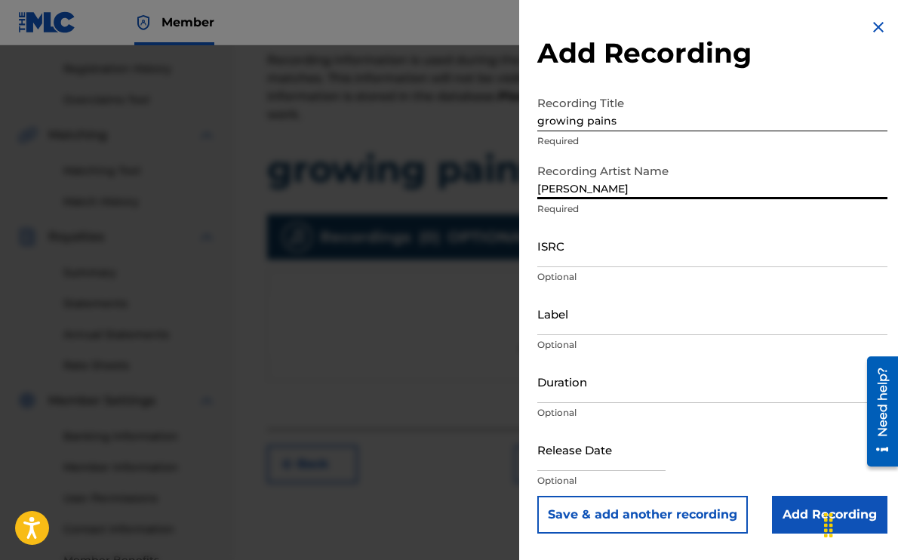
click at [602, 248] on input "ISRC" at bounding box center [713, 245] width 350 height 43
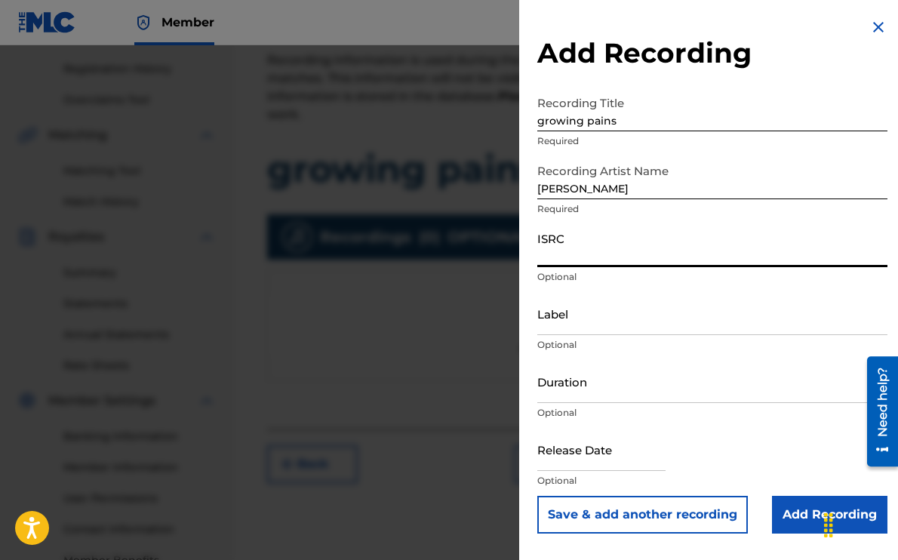
click at [589, 257] on input "ISRC" at bounding box center [713, 245] width 350 height 43
paste input "US3DF2558831"
type input "US3DF2558831"
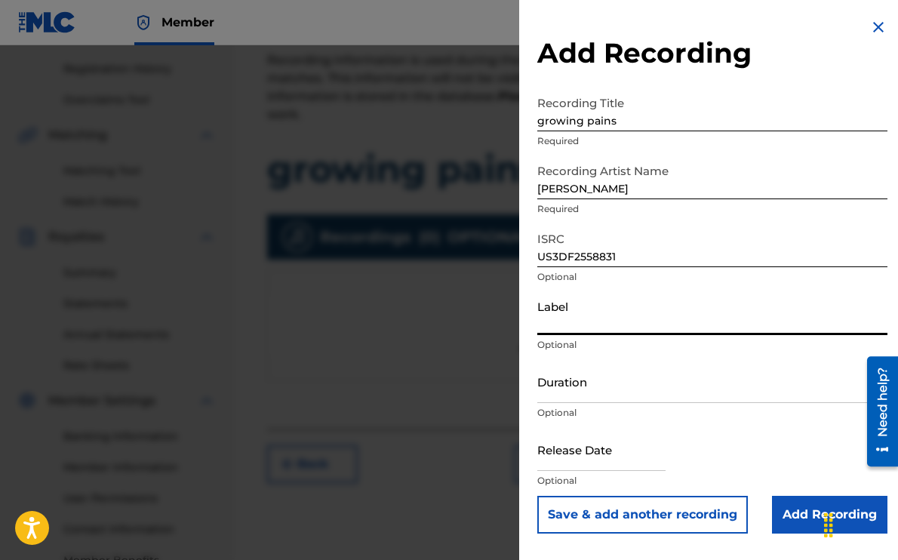
click at [584, 322] on input "Label" at bounding box center [713, 313] width 350 height 43
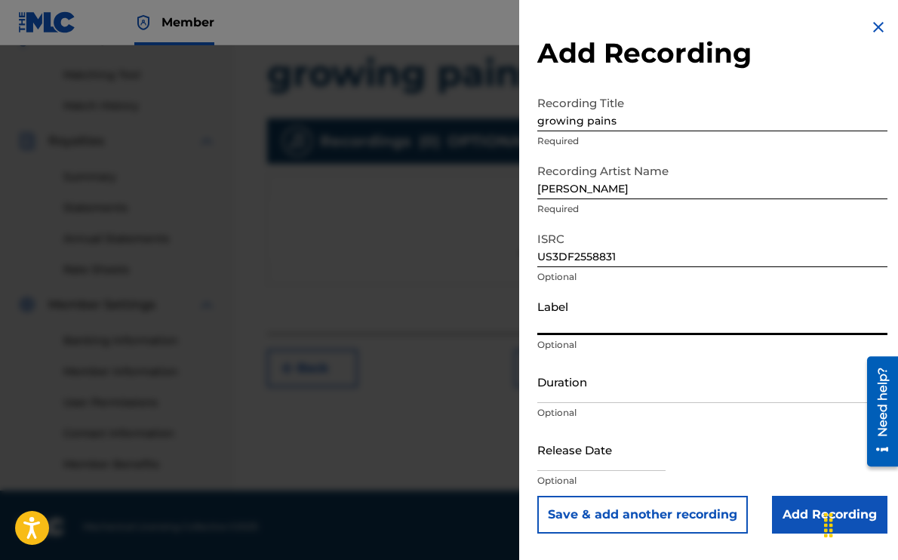
scroll to position [374, 0]
click at [798, 516] on input "Add Recording" at bounding box center [830, 515] width 116 height 38
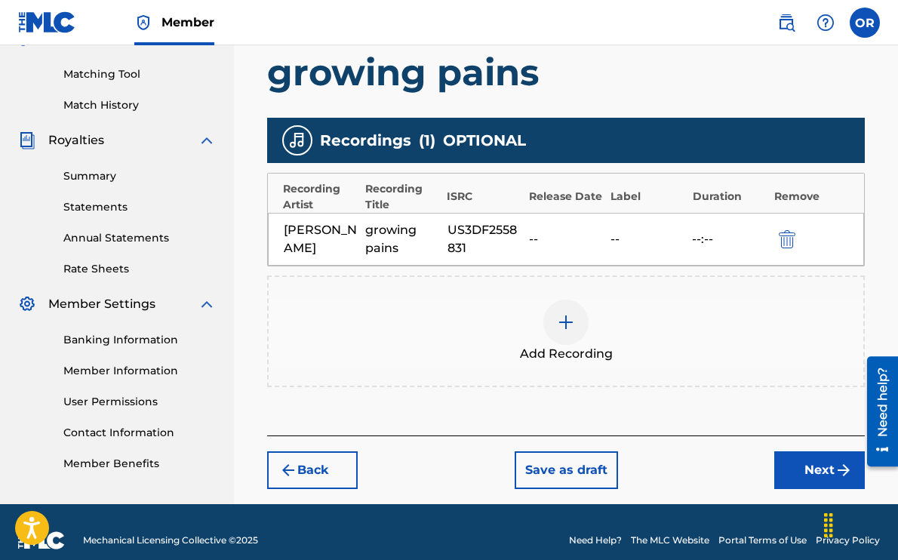
click at [282, 236] on div "Liv Romano growing pains US3DF2558831 -- -- --:--" at bounding box center [566, 239] width 596 height 53
click at [383, 232] on div "growing pains" at bounding box center [402, 239] width 74 height 36
click at [500, 254] on div "US3DF2558831" at bounding box center [485, 239] width 74 height 36
click at [788, 235] on img "submit" at bounding box center [787, 239] width 17 height 18
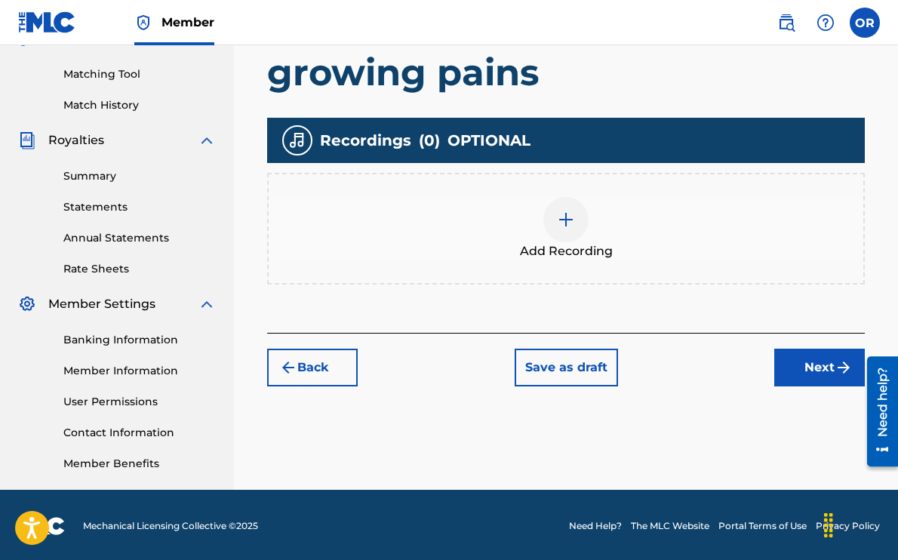
click at [572, 222] on img at bounding box center [566, 220] width 18 height 18
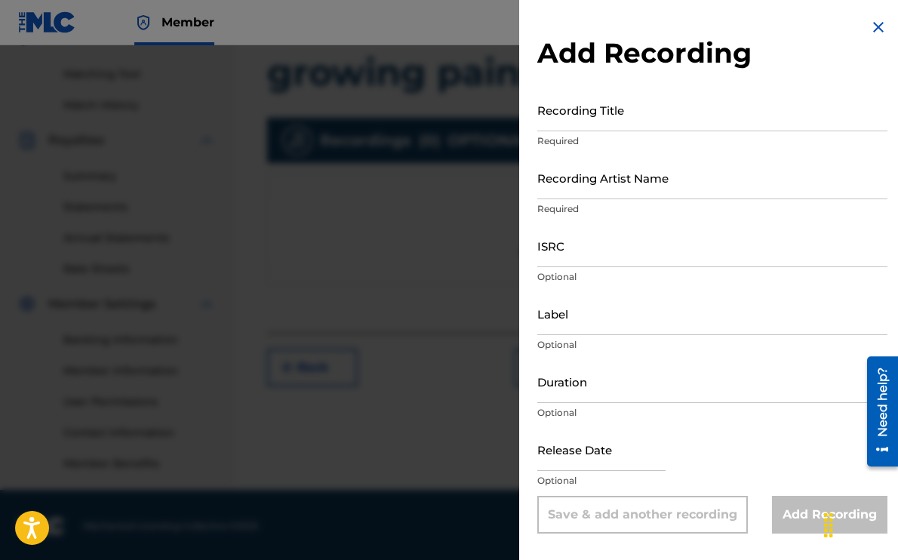
click at [560, 122] on input "Recording Title" at bounding box center [713, 109] width 350 height 43
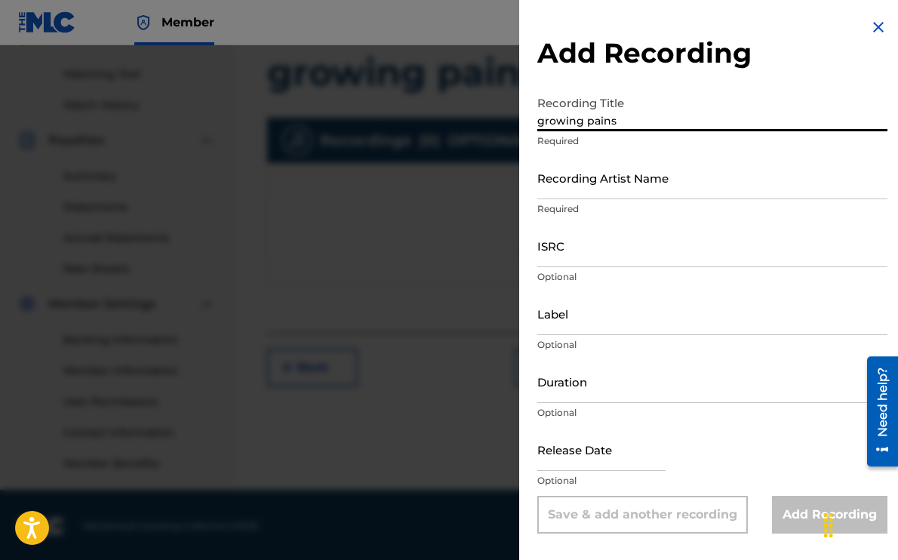
type input "growing pains"
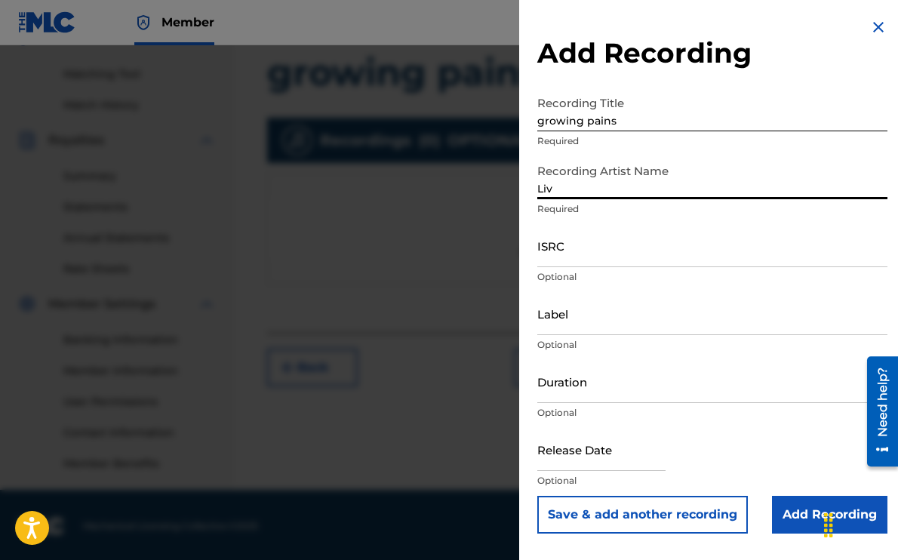
type input "Liv Romano"
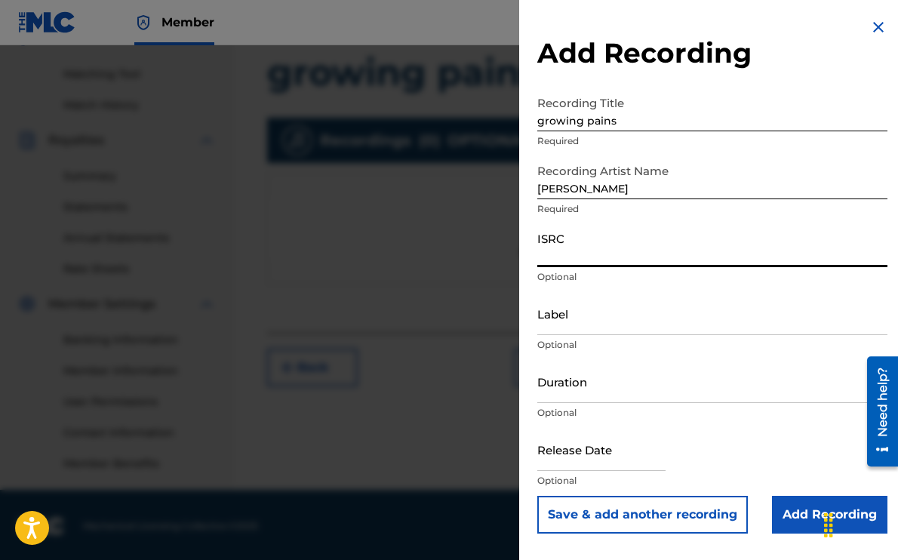
paste input "US3DF2558831"
type input "US3DF2558831"
click at [567, 324] on input "Label" at bounding box center [713, 313] width 350 height 43
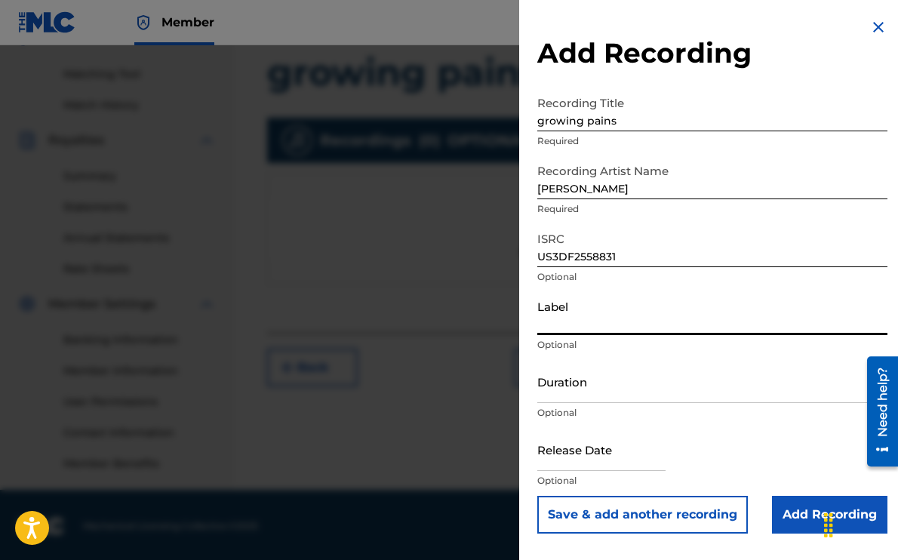
scroll to position [376, 0]
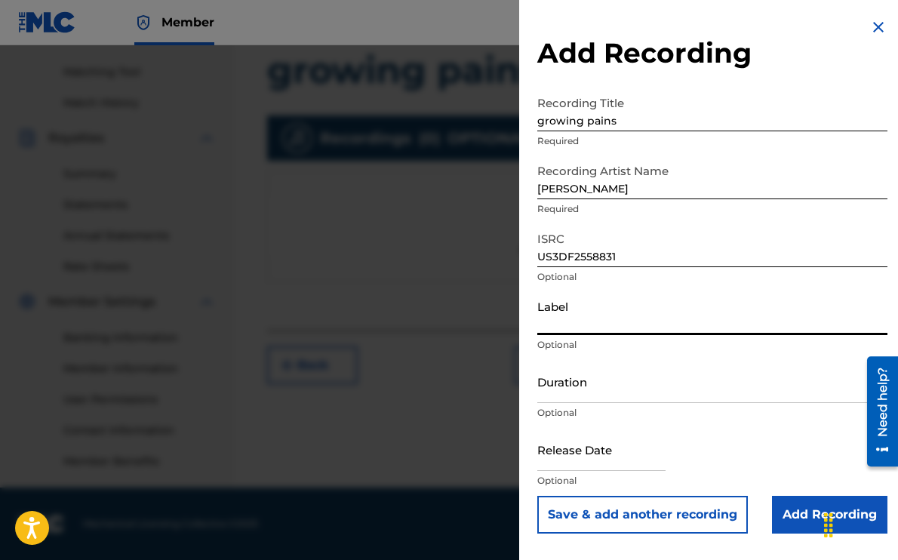
click at [565, 456] on input "text" at bounding box center [602, 449] width 128 height 43
select select "7"
select select "2025"
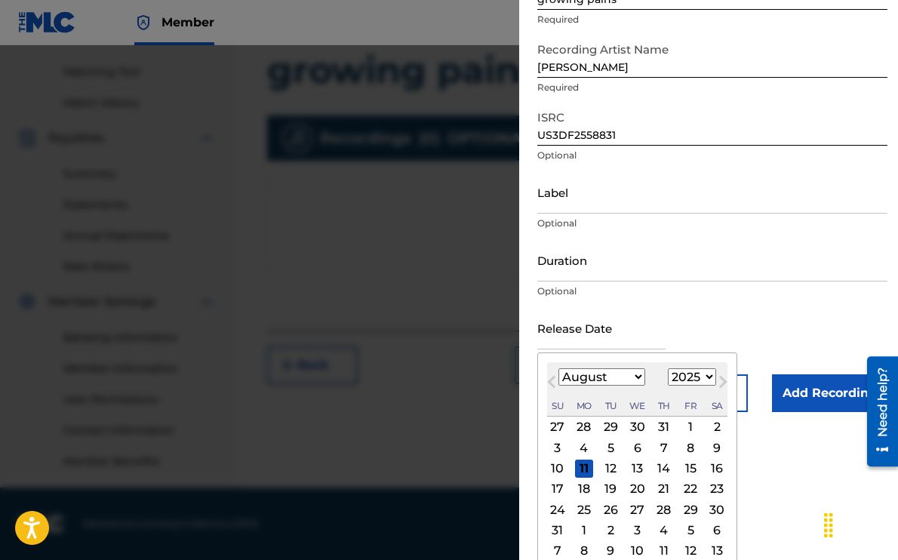
scroll to position [132, 0]
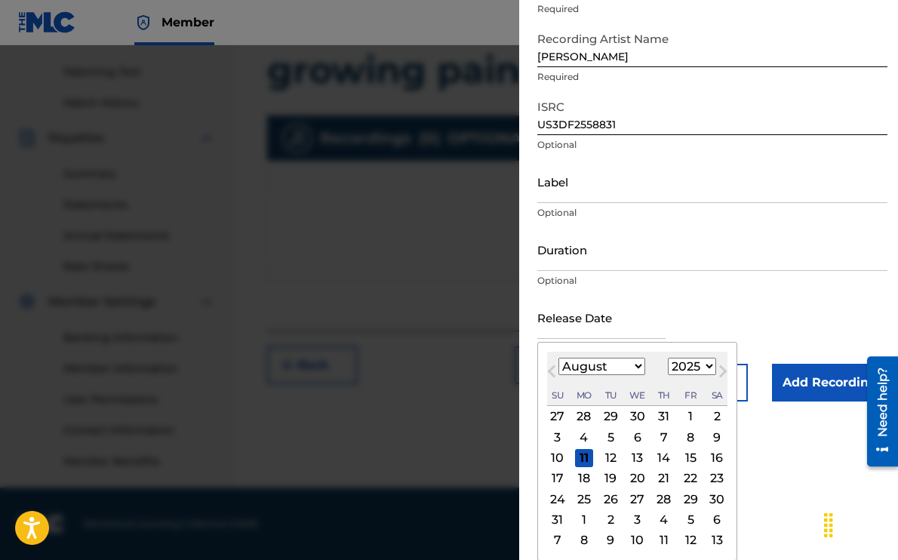
click at [584, 365] on select "January February March April May June July August September October November De…" at bounding box center [602, 366] width 87 height 17
select select "5"
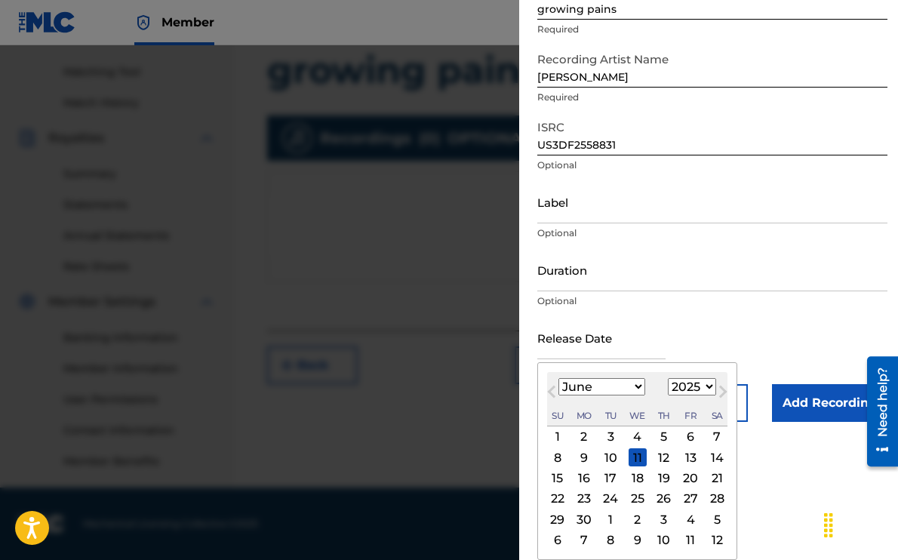
click at [639, 431] on div "4" at bounding box center [638, 437] width 18 height 18
type input "June 4 2025"
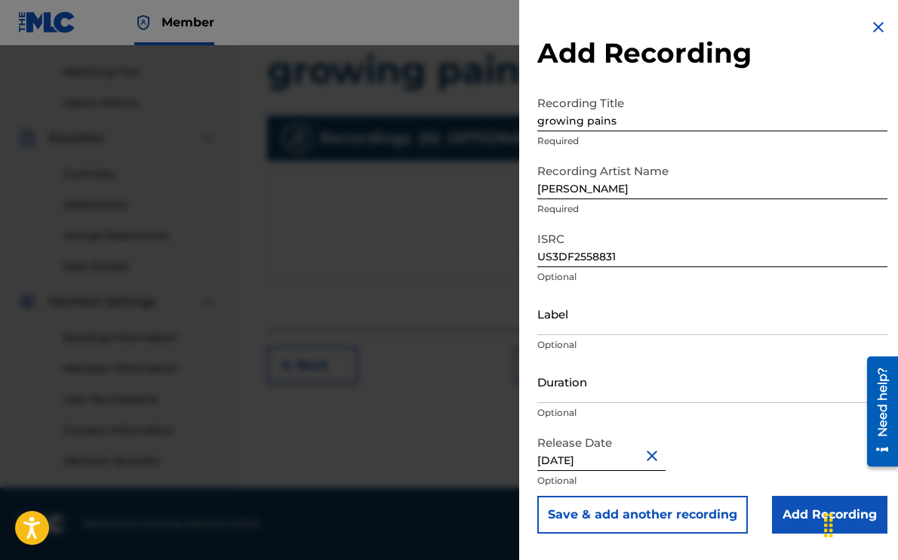
scroll to position [0, 0]
click at [793, 516] on input "Add Recording" at bounding box center [830, 515] width 116 height 38
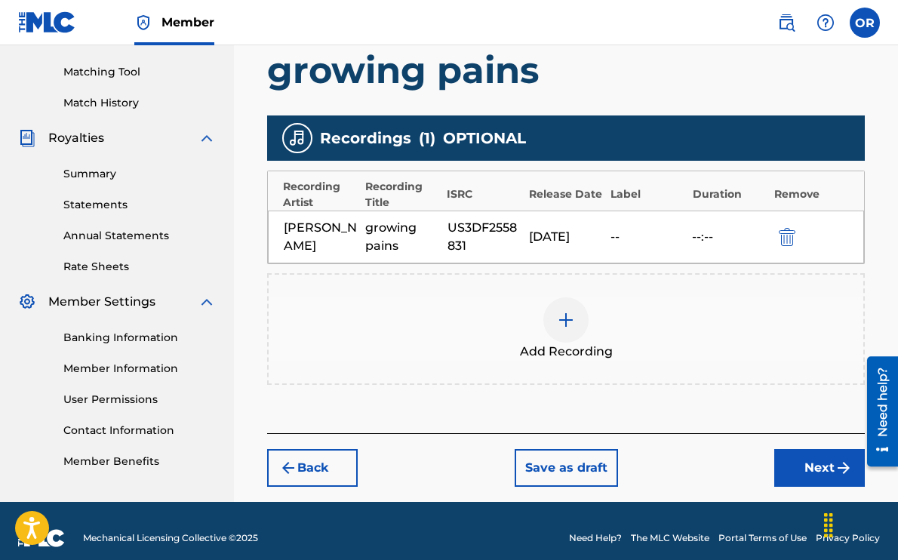
click at [803, 470] on button "Next" at bounding box center [820, 468] width 91 height 38
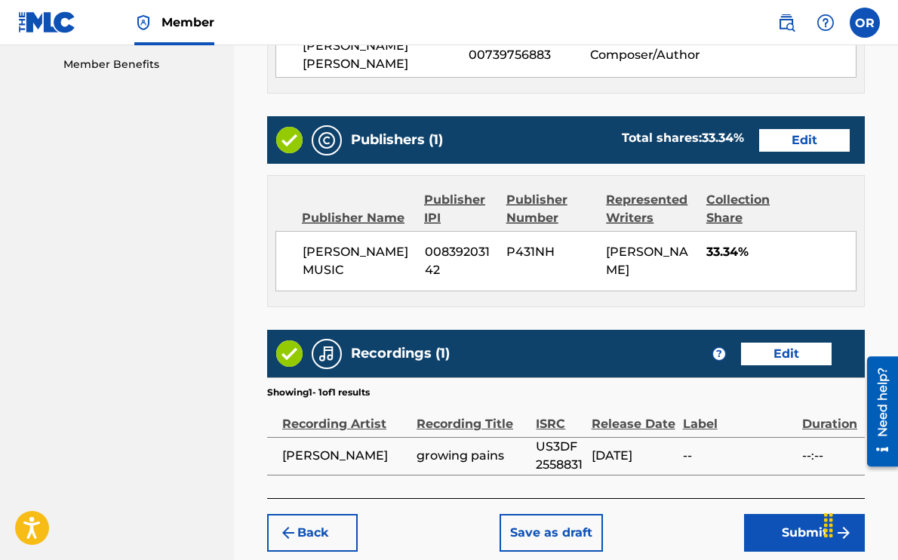
scroll to position [814, 0]
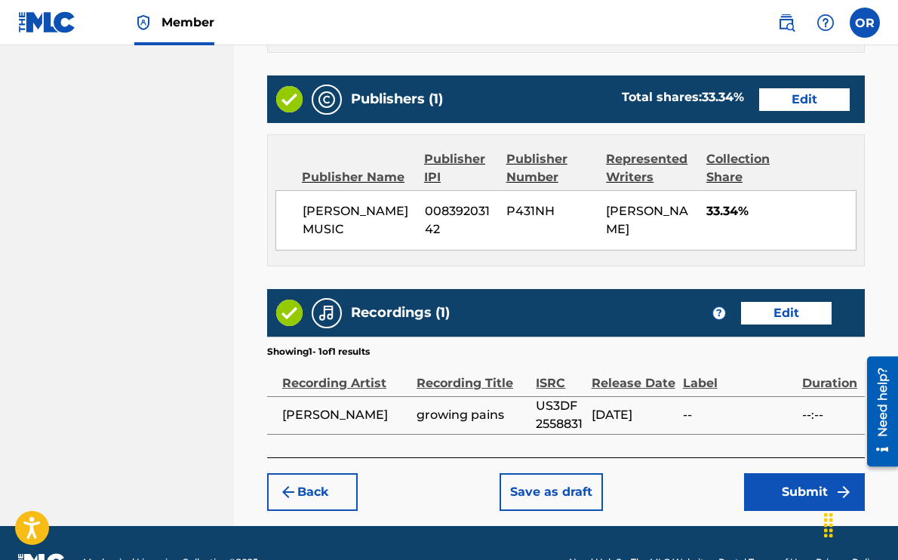
click at [806, 473] on button "Submit" at bounding box center [804, 492] width 121 height 38
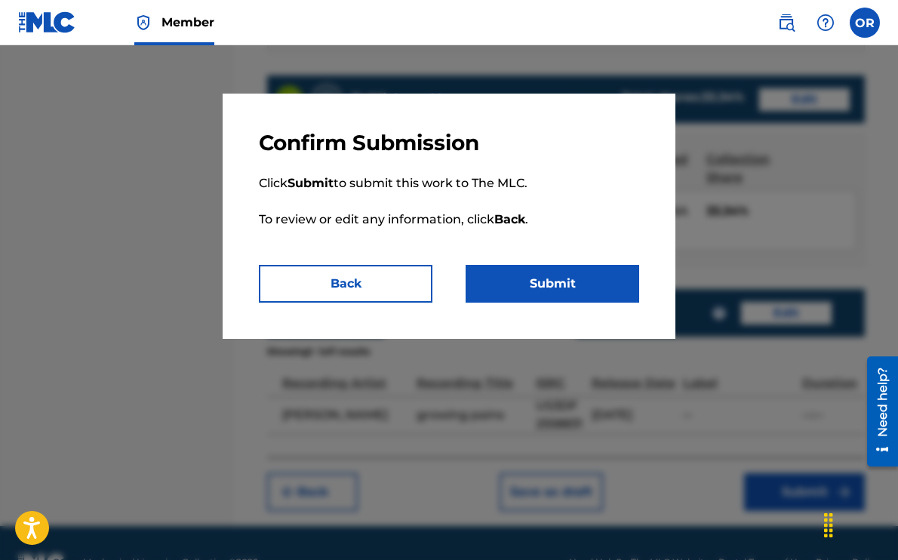
click at [528, 288] on button "Submit" at bounding box center [553, 284] width 174 height 38
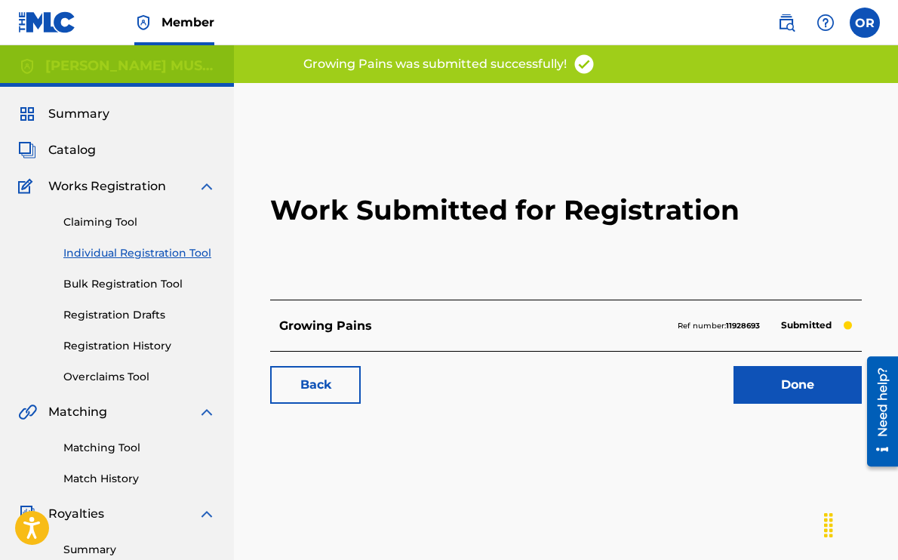
click at [796, 383] on link "Done" at bounding box center [798, 385] width 128 height 38
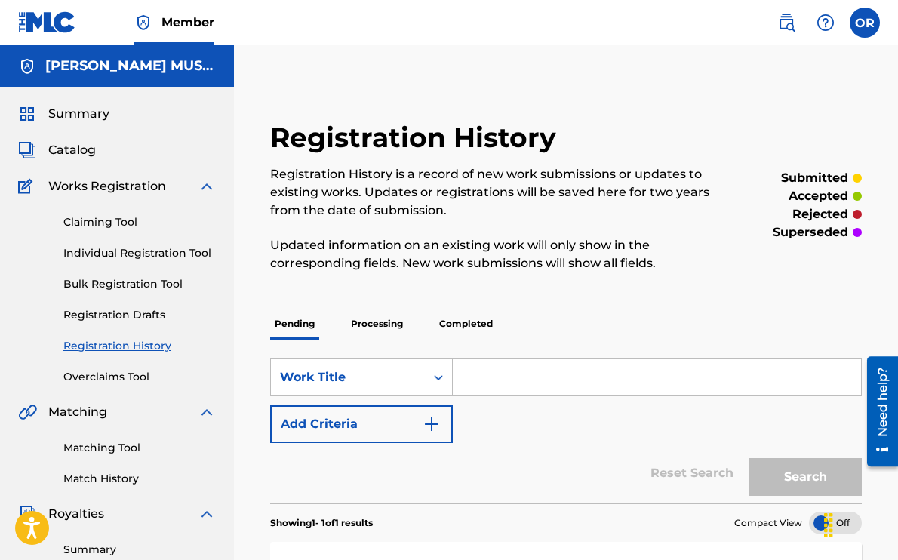
click at [104, 218] on link "Claiming Tool" at bounding box center [139, 222] width 153 height 16
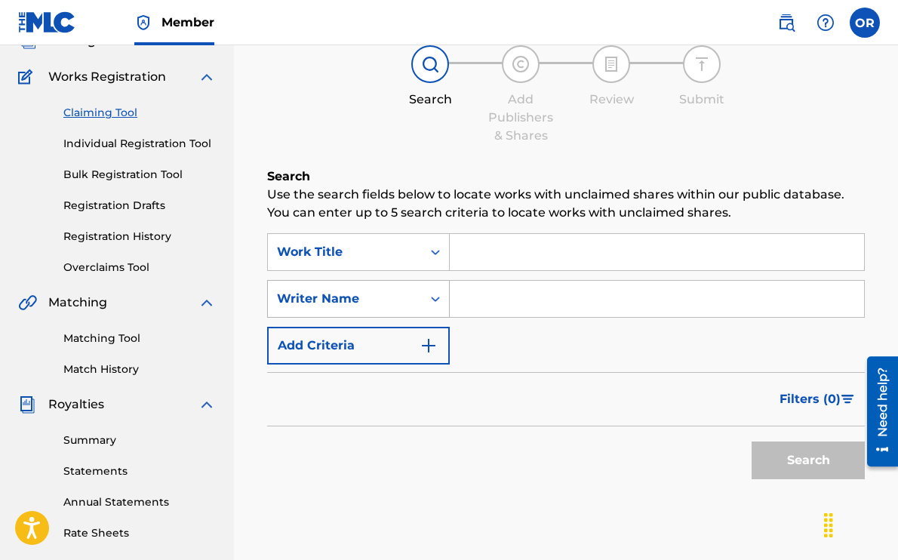
scroll to position [110, 0]
click at [527, 245] on input "Search Form" at bounding box center [657, 251] width 414 height 36
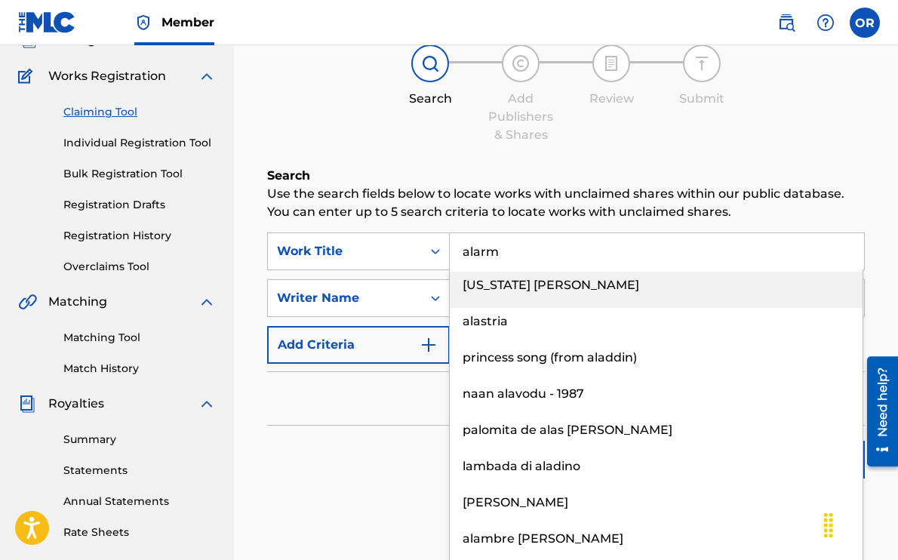
type input "alarm"
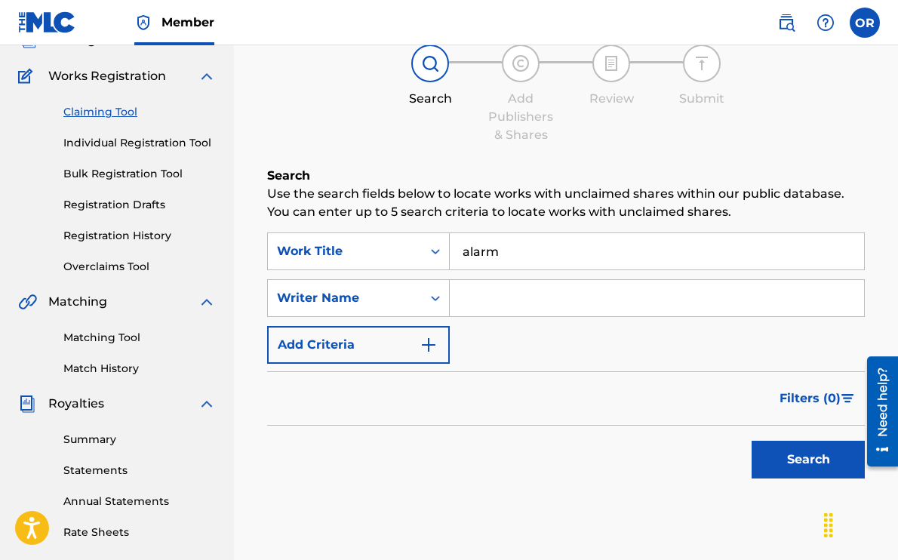
click at [543, 304] on input "Search Form" at bounding box center [657, 298] width 414 height 36
type input "L"
type input "olivia romano"
click at [784, 455] on button "Search" at bounding box center [808, 460] width 113 height 38
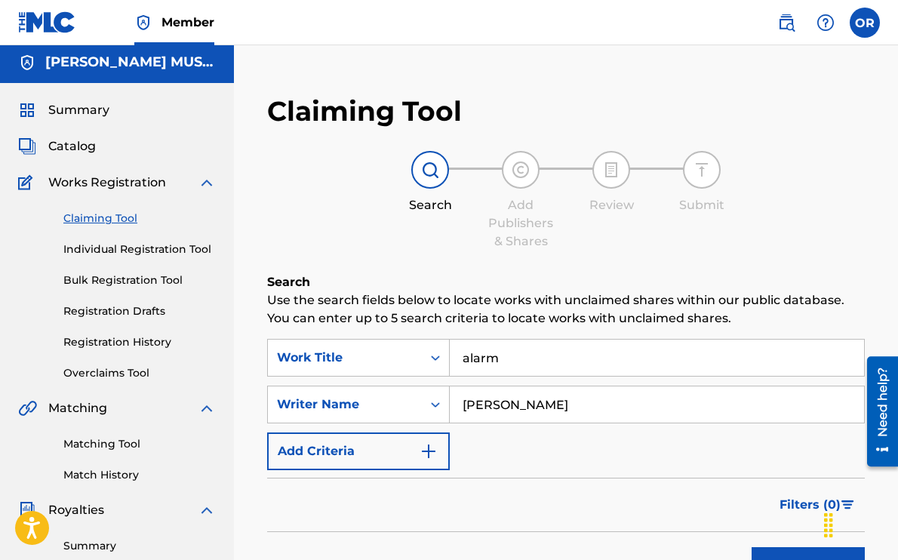
scroll to position [5, 0]
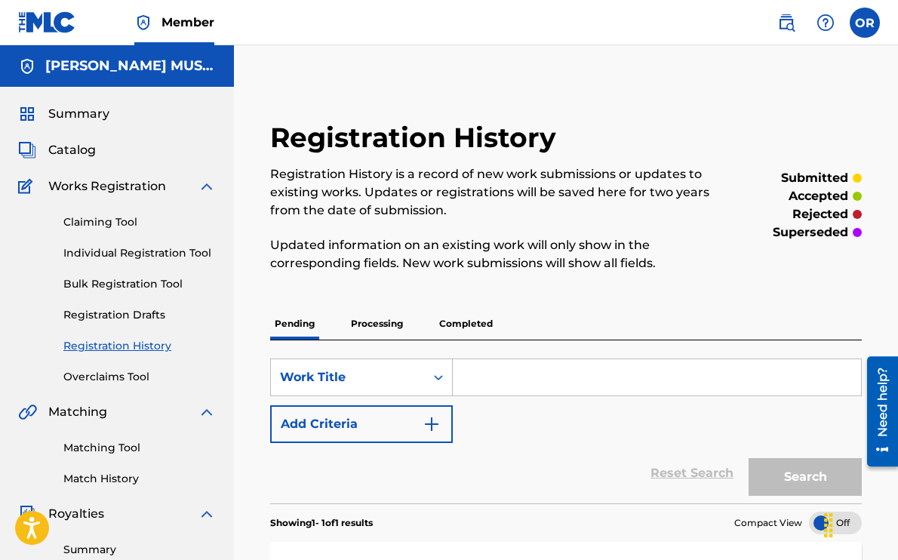
click at [115, 256] on link "Individual Registration Tool" at bounding box center [139, 253] width 153 height 16
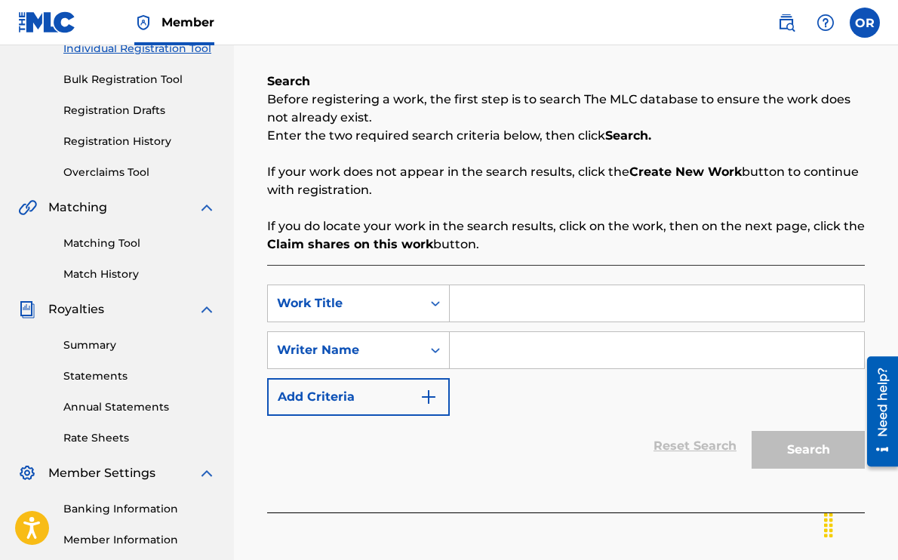
scroll to position [221, 0]
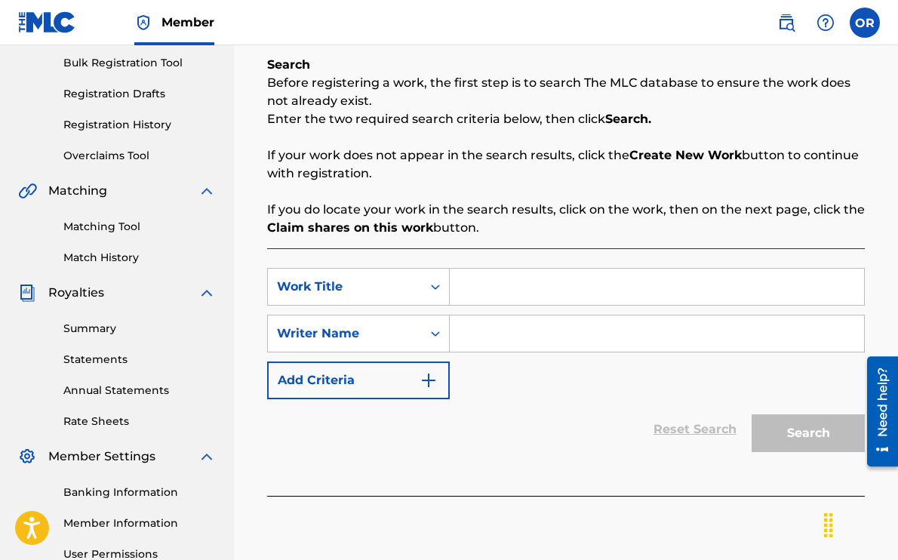
click at [519, 283] on input "Search Form" at bounding box center [657, 287] width 414 height 36
type input "alarm"
click at [528, 342] on input "Search Form" at bounding box center [657, 334] width 414 height 36
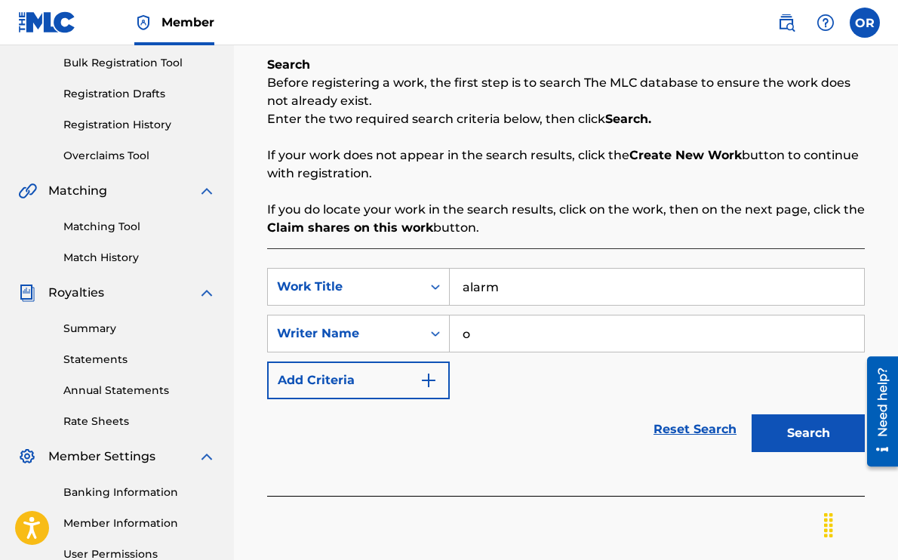
type input "olivia romano"
click at [781, 436] on button "Search" at bounding box center [808, 433] width 113 height 38
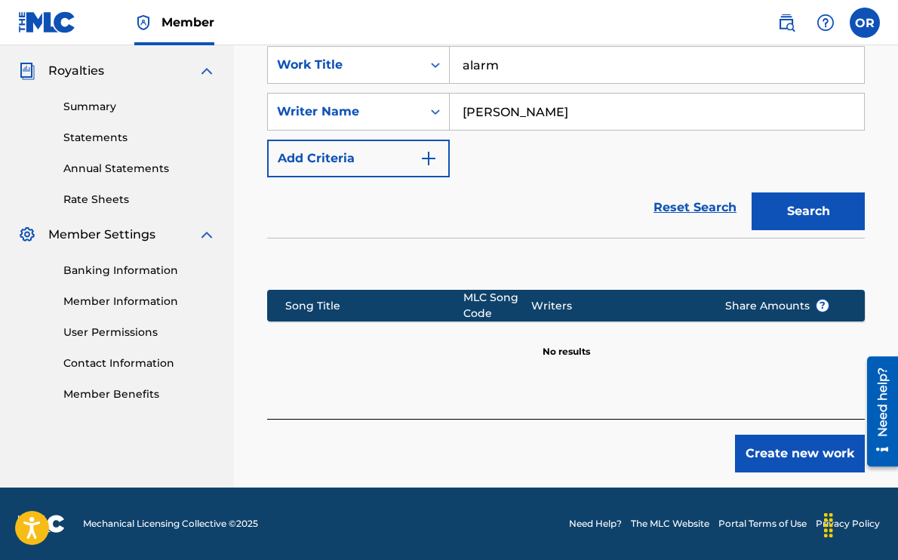
click at [798, 453] on button "Create new work" at bounding box center [800, 454] width 130 height 38
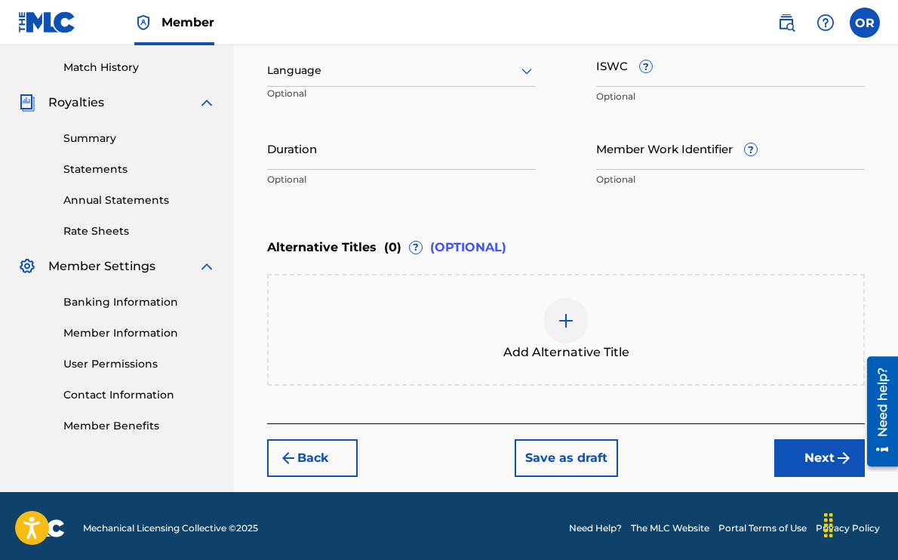
scroll to position [415, 0]
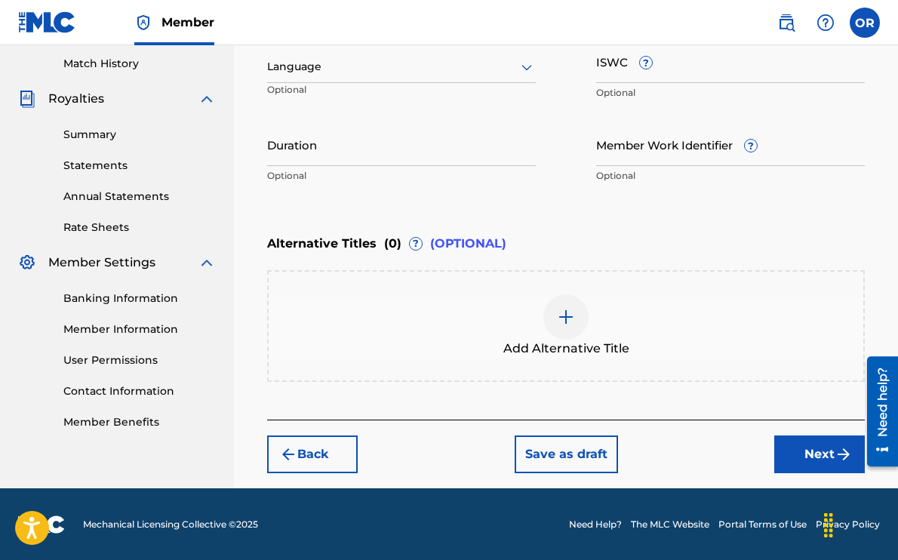
click at [804, 454] on button "Next" at bounding box center [820, 455] width 91 height 38
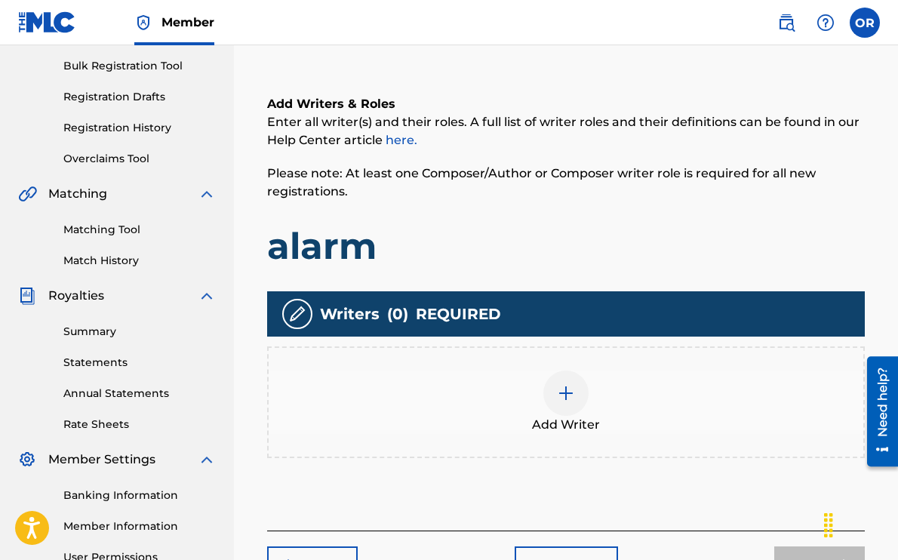
scroll to position [243, 0]
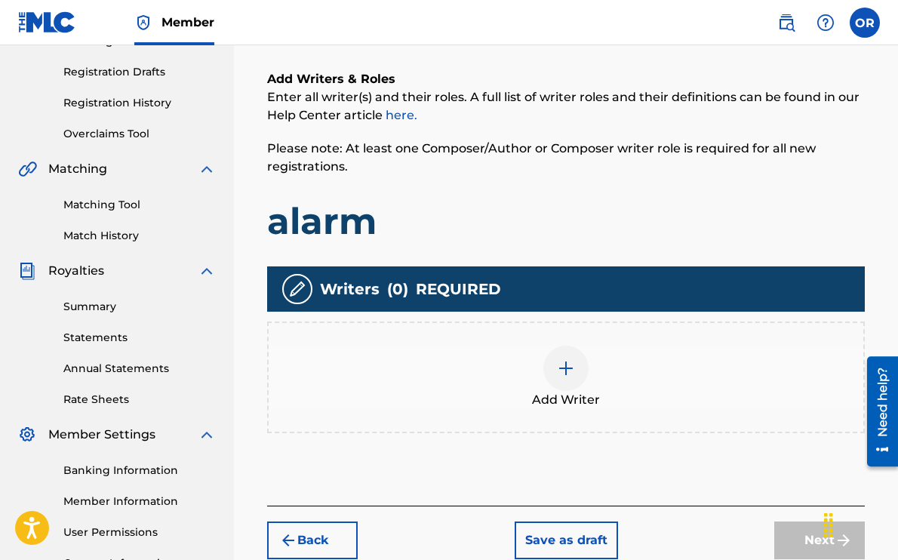
click at [550, 369] on div at bounding box center [566, 368] width 45 height 45
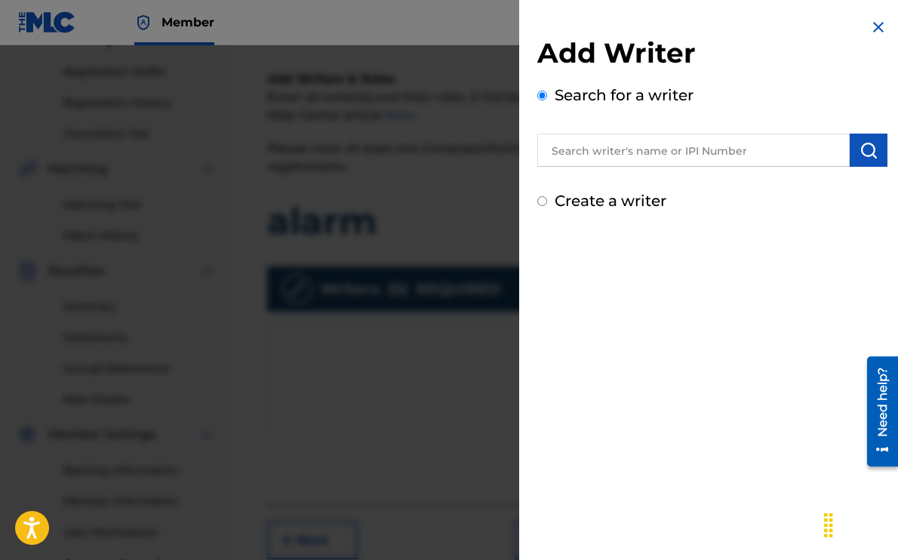
click at [670, 146] on input "text" at bounding box center [694, 150] width 313 height 33
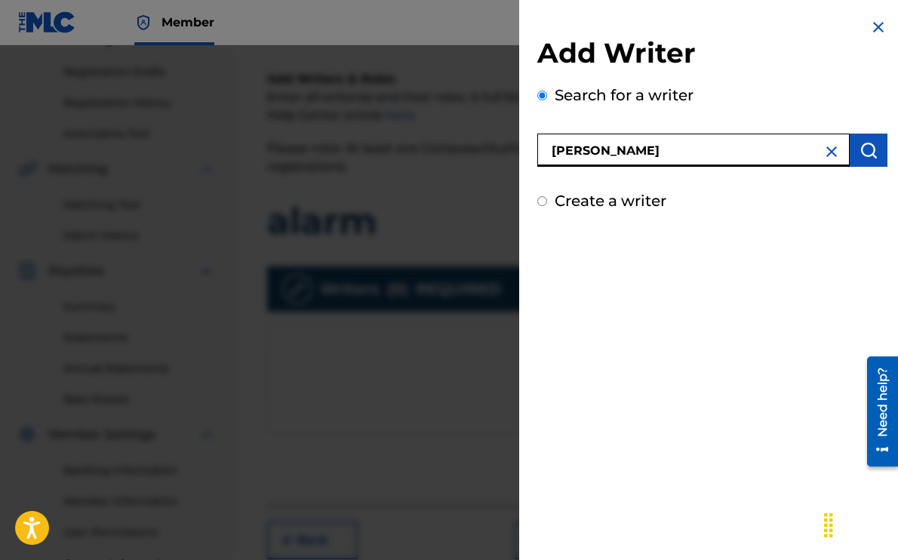
type input "olivia romano"
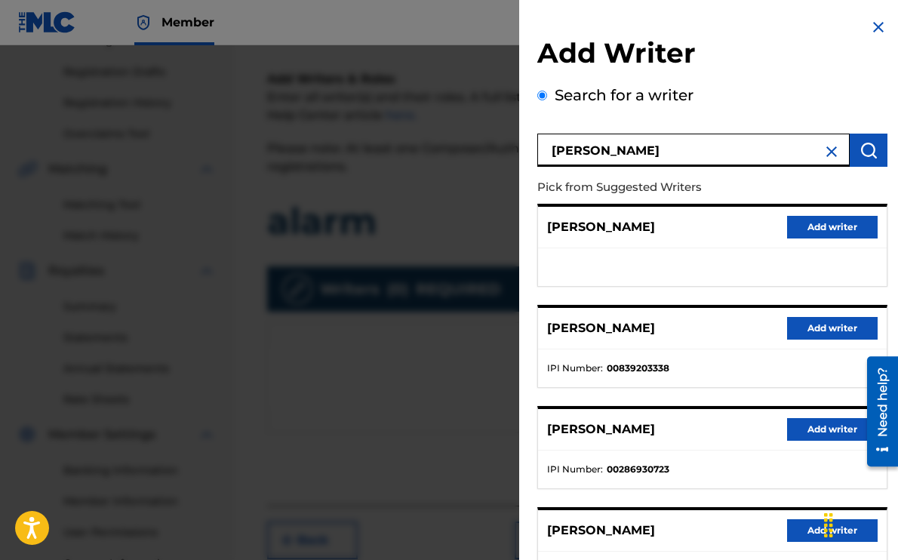
click at [812, 325] on button "Add writer" at bounding box center [832, 328] width 91 height 23
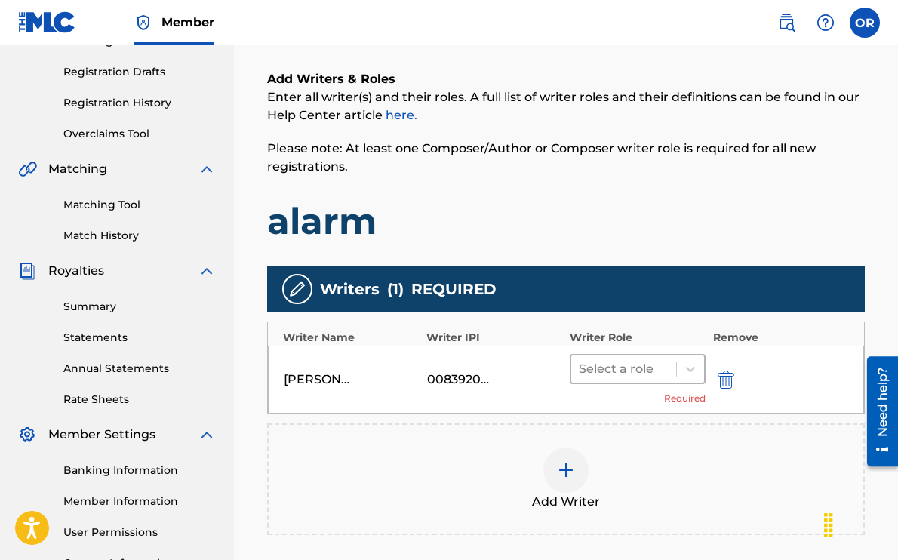
click at [639, 368] on div at bounding box center [624, 369] width 90 height 21
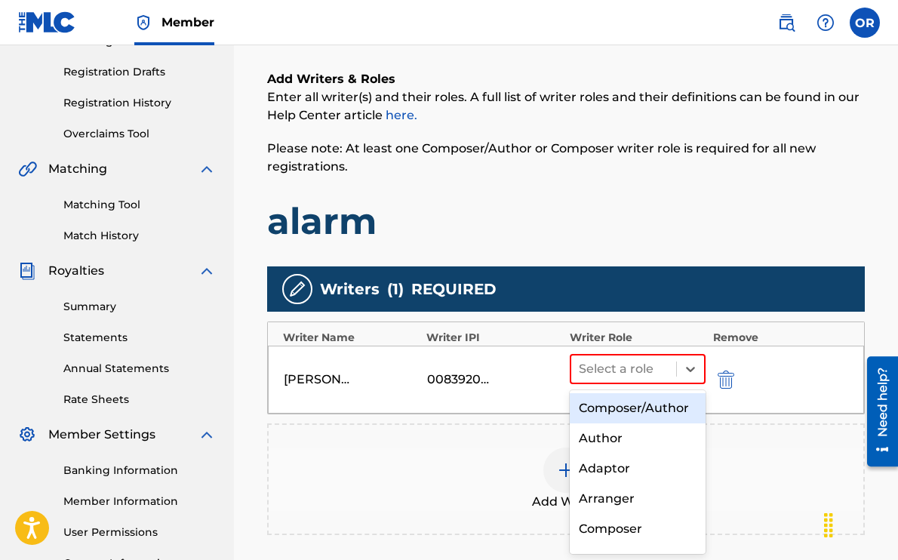
click at [631, 411] on div "Composer/Author" at bounding box center [638, 408] width 136 height 30
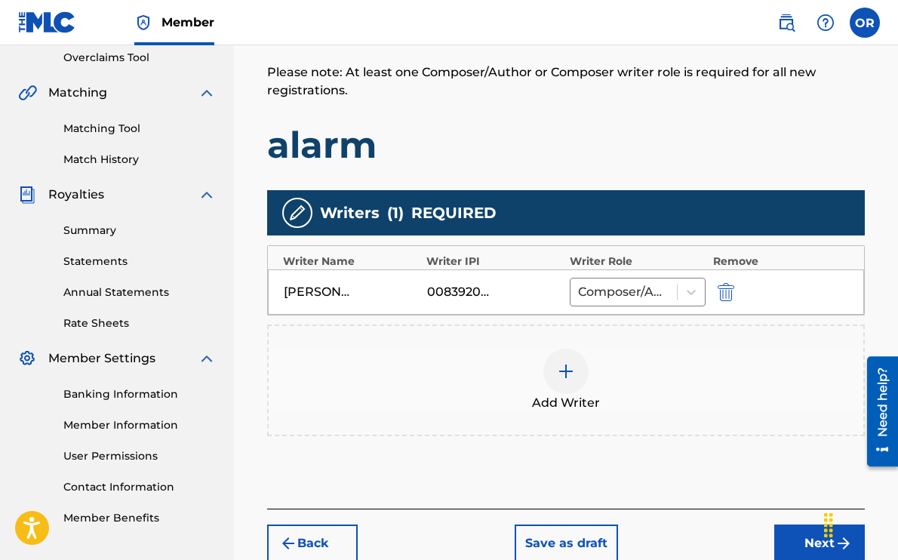
scroll to position [321, 0]
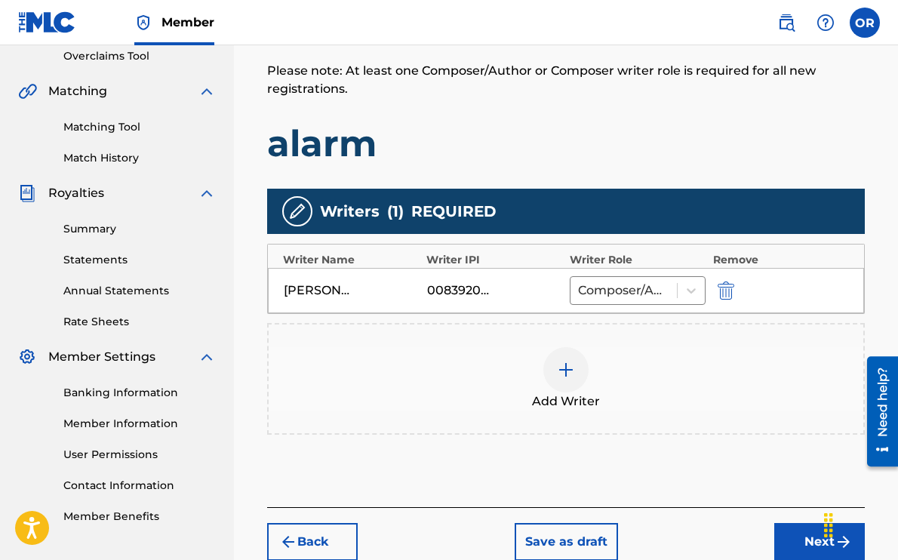
click at [572, 377] on img at bounding box center [566, 370] width 18 height 18
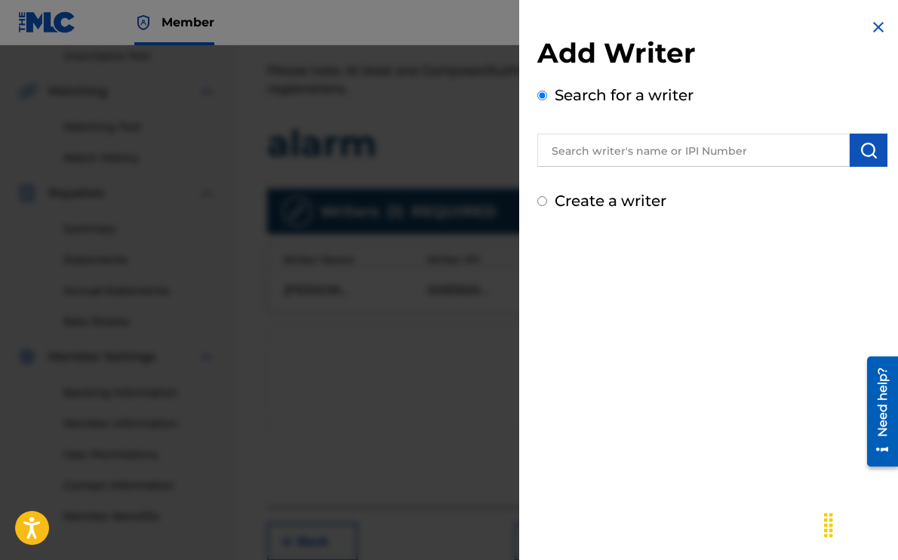
click at [636, 153] on input "text" at bounding box center [694, 150] width 313 height 33
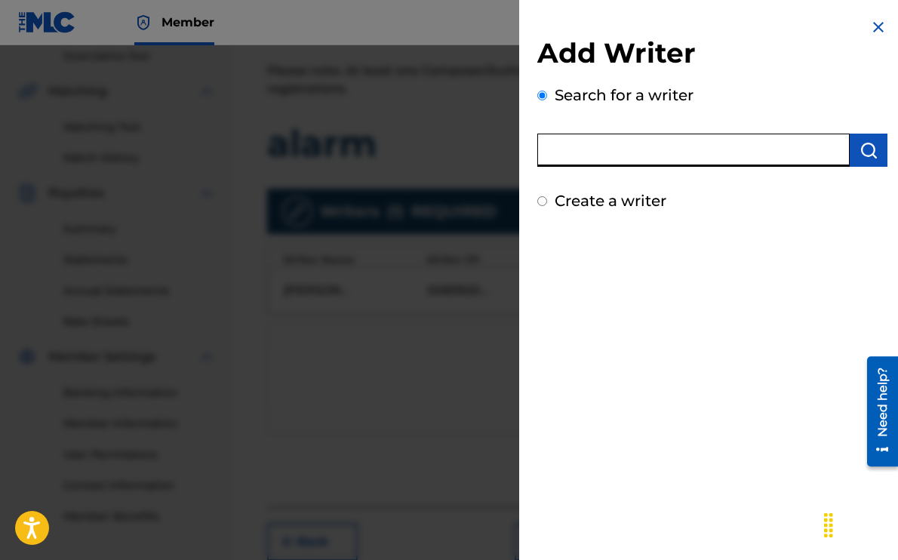
paste input "Zachary McConnaughay"
type input "Zachary McConnaughay"
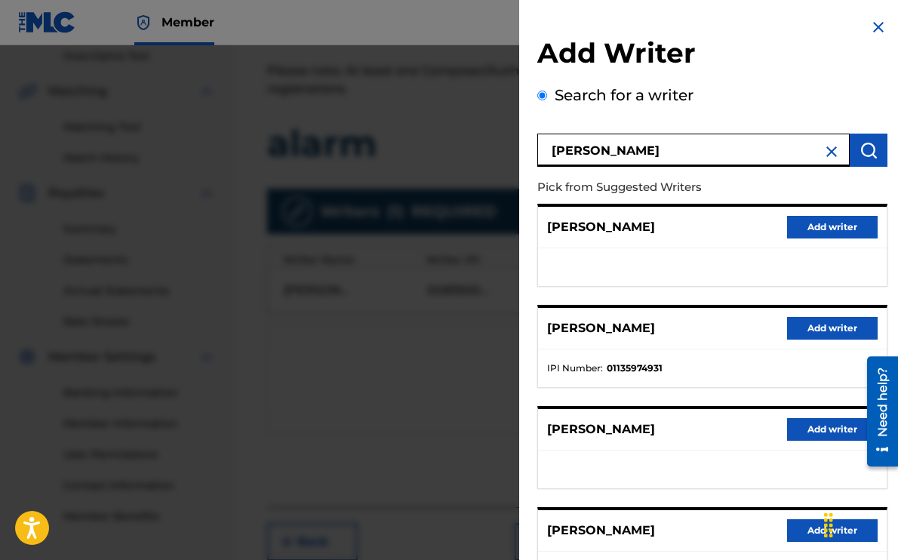
scroll to position [1, 0]
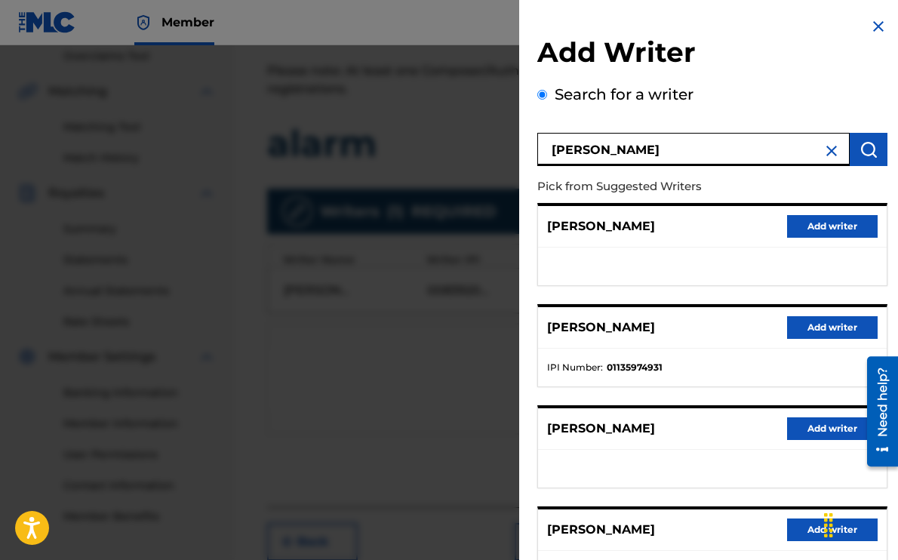
click at [841, 324] on button "Add writer" at bounding box center [832, 327] width 91 height 23
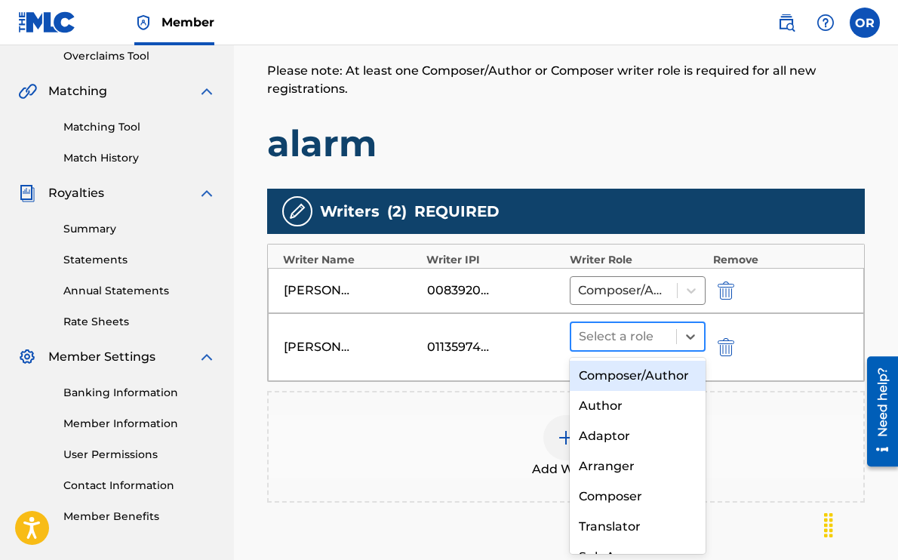
click at [676, 336] on span at bounding box center [676, 336] width 1 height 15
click at [640, 377] on div "Composer/Author" at bounding box center [638, 376] width 136 height 30
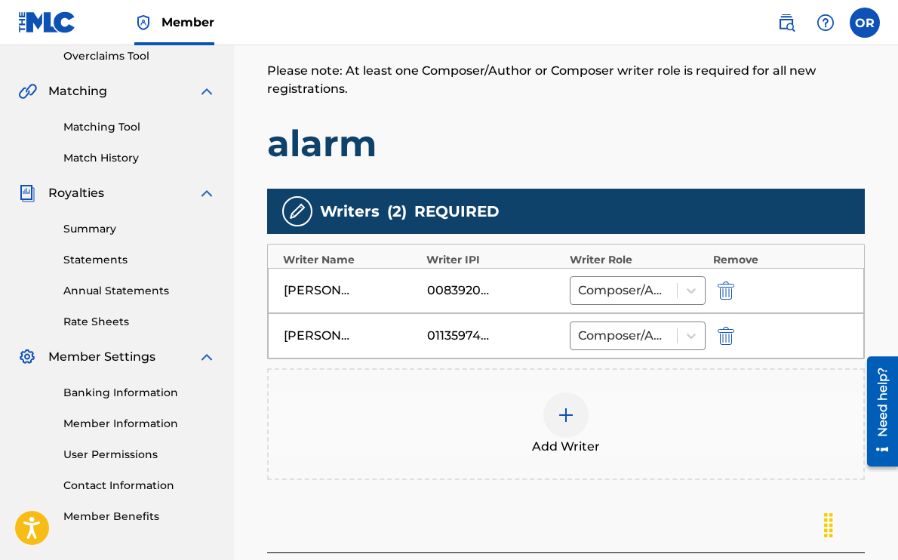
click at [571, 411] on img at bounding box center [566, 415] width 18 height 18
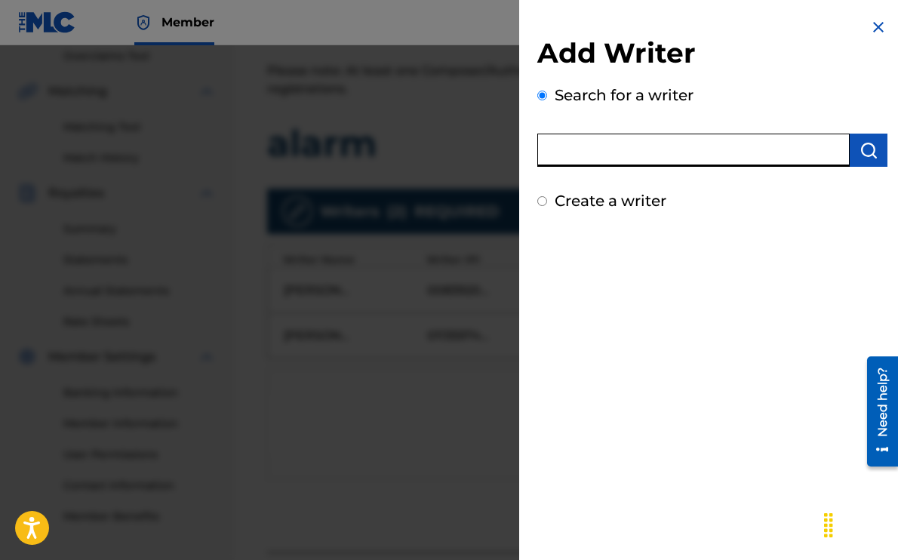
click at [627, 148] on input "text" at bounding box center [694, 150] width 313 height 33
paste input "Caleb Miller Harris"
type input "Caleb Miller Harris"
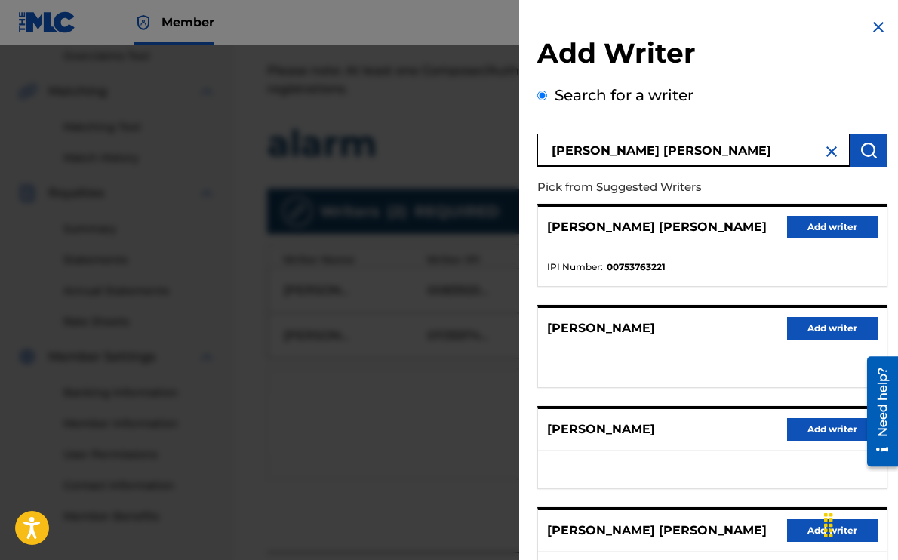
click at [814, 230] on button "Add writer" at bounding box center [832, 227] width 91 height 23
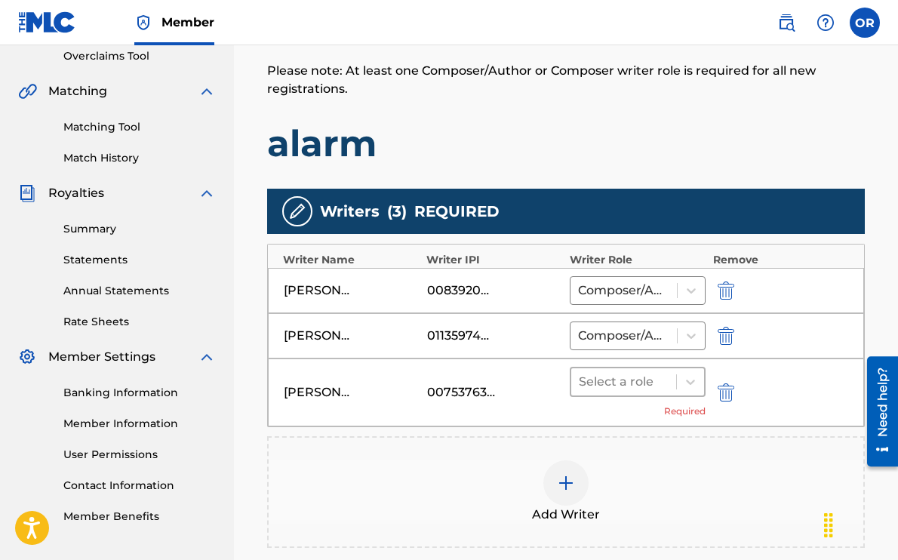
click at [667, 384] on div at bounding box center [624, 381] width 90 height 21
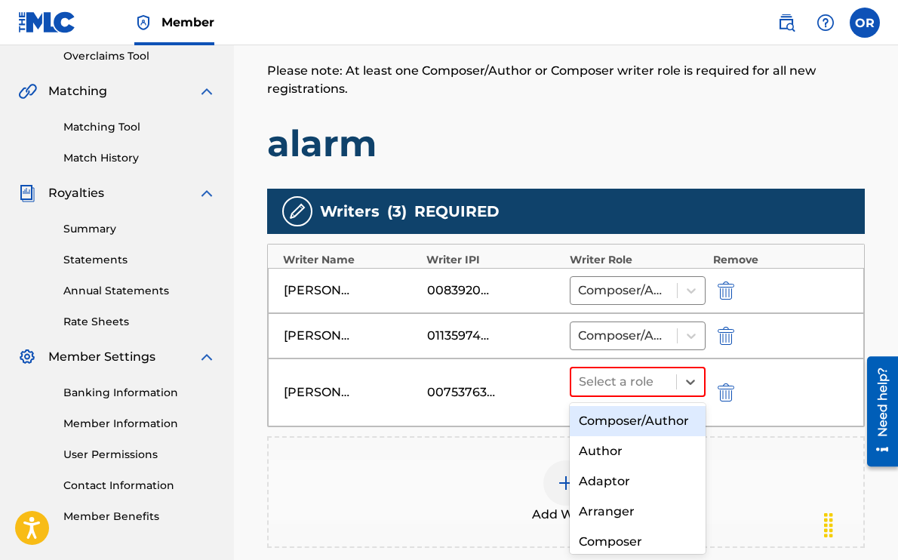
click at [646, 415] on div "Composer/Author" at bounding box center [638, 421] width 136 height 30
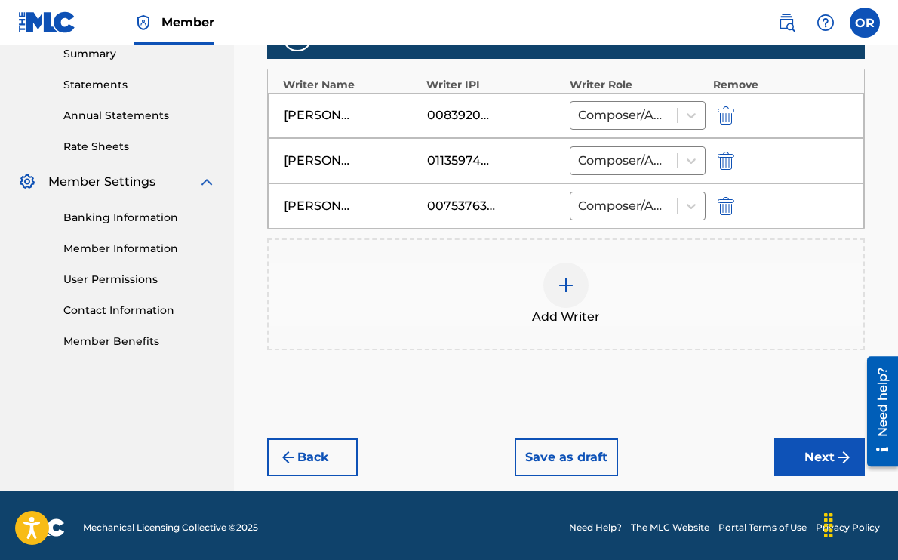
scroll to position [500, 0]
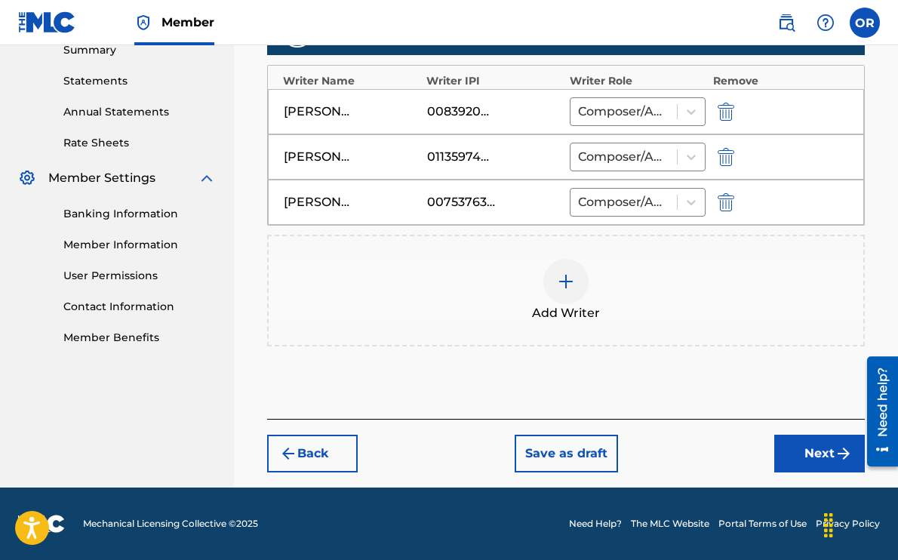
click at [807, 458] on button "Next" at bounding box center [820, 454] width 91 height 38
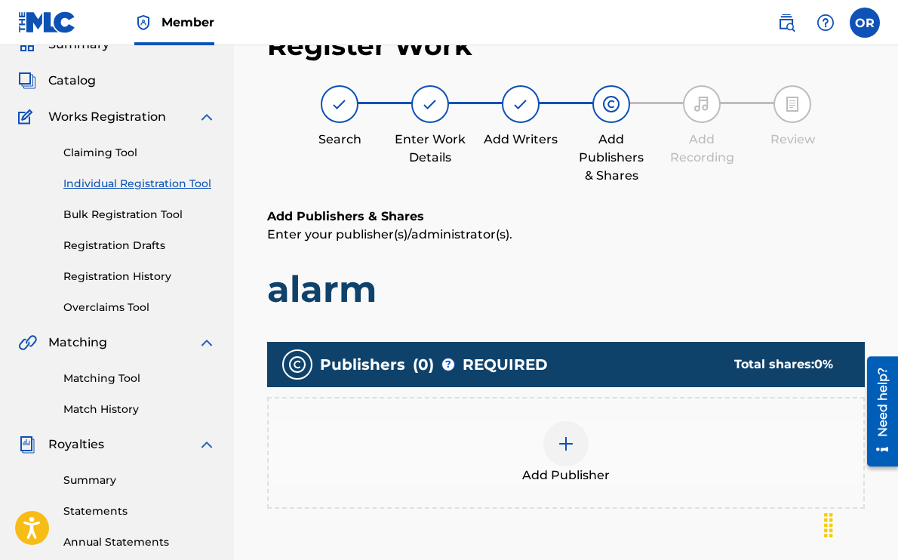
scroll to position [68, 0]
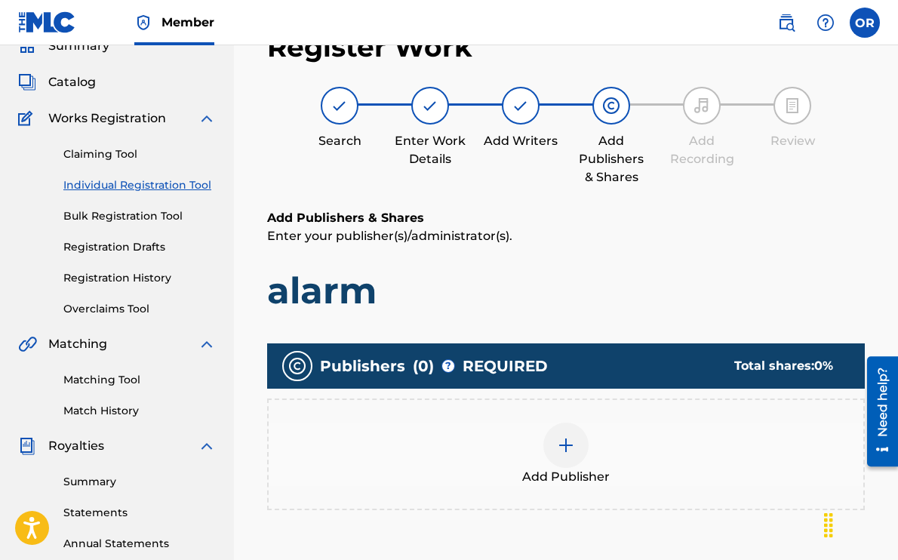
click at [559, 445] on img at bounding box center [566, 445] width 18 height 18
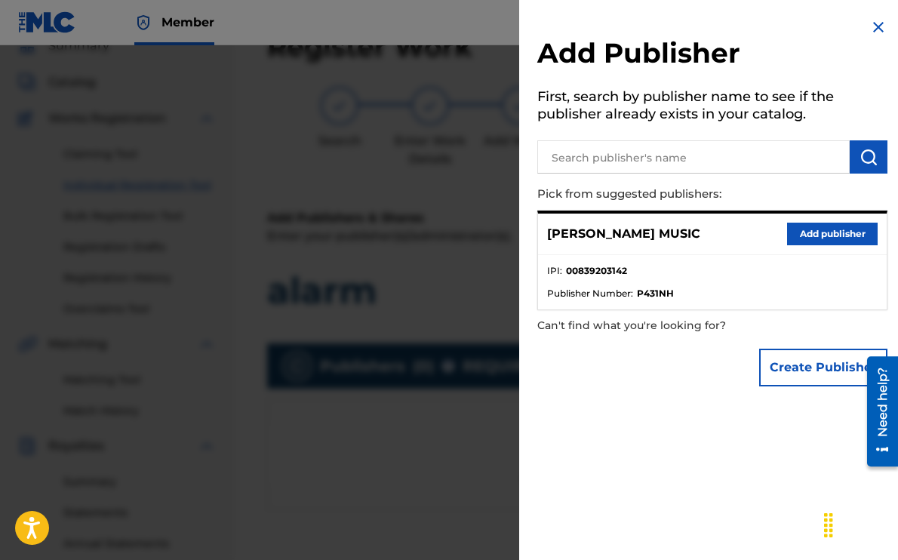
click at [815, 235] on button "Add publisher" at bounding box center [832, 234] width 91 height 23
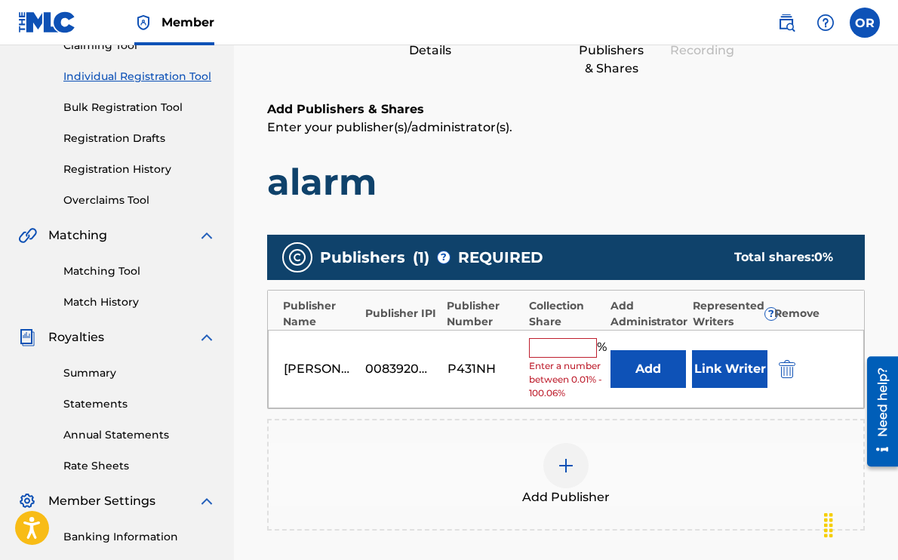
scroll to position [202, 0]
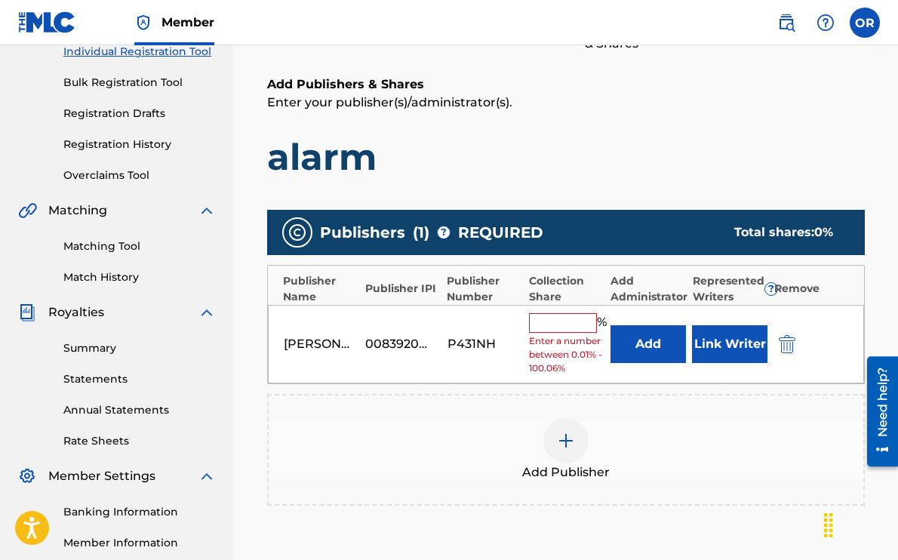
click at [556, 322] on input "text" at bounding box center [563, 323] width 68 height 20
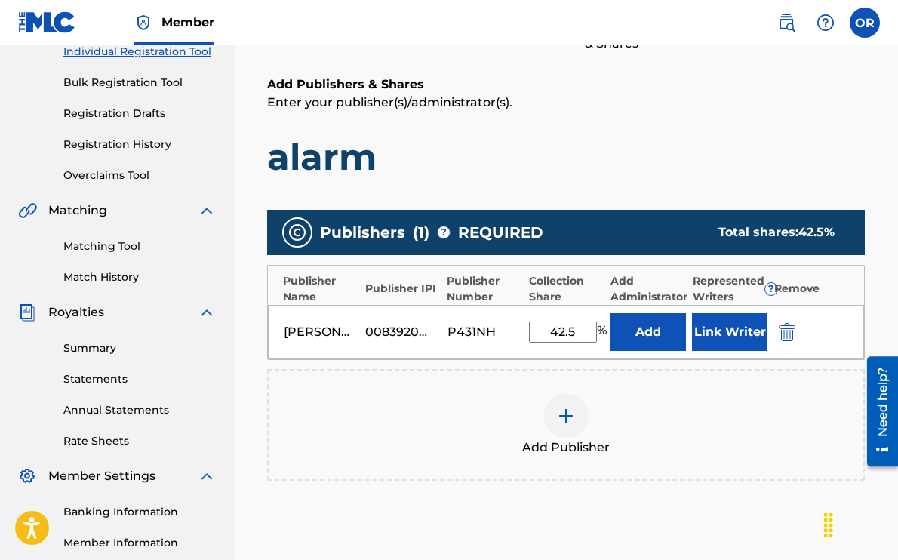
type input "42.5"
click at [738, 337] on button "Link Writer" at bounding box center [729, 332] width 75 height 38
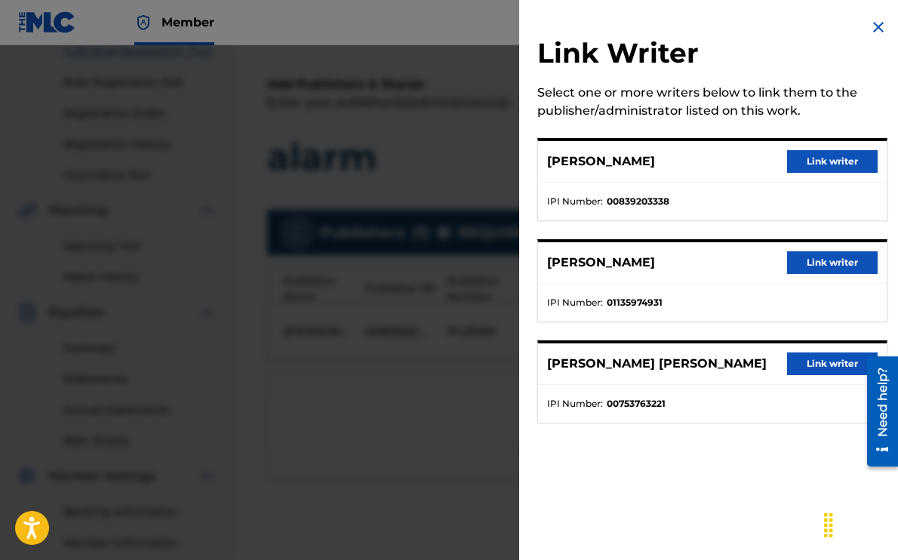
click at [821, 157] on button "Link writer" at bounding box center [832, 161] width 91 height 23
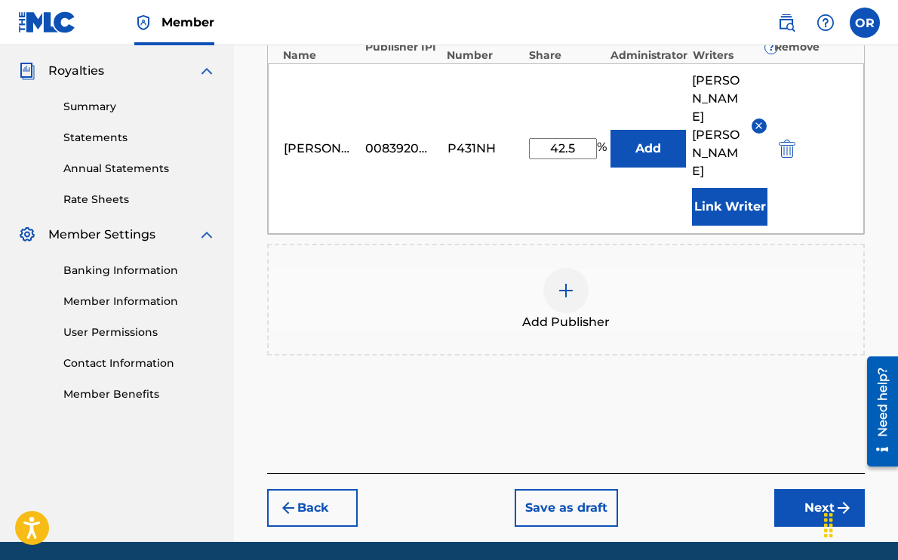
click at [824, 489] on button "Next" at bounding box center [820, 508] width 91 height 38
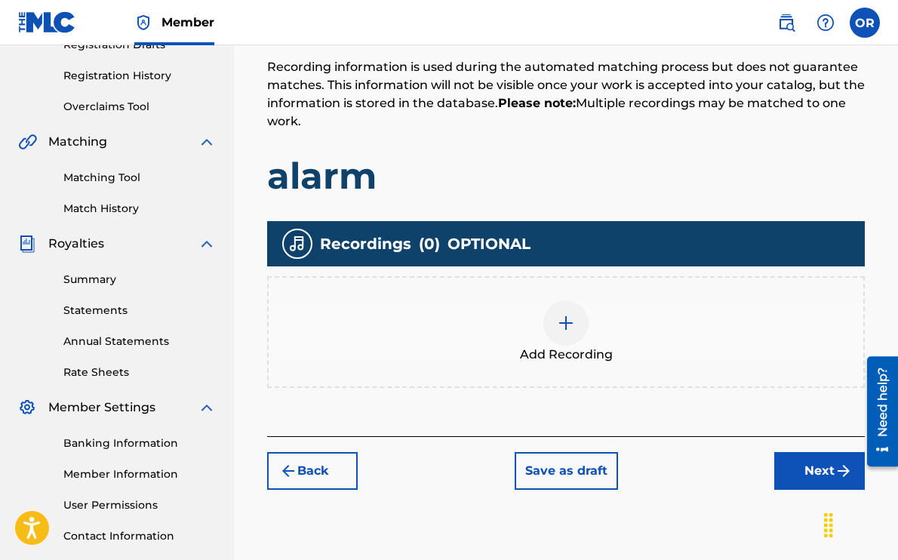
scroll to position [281, 0]
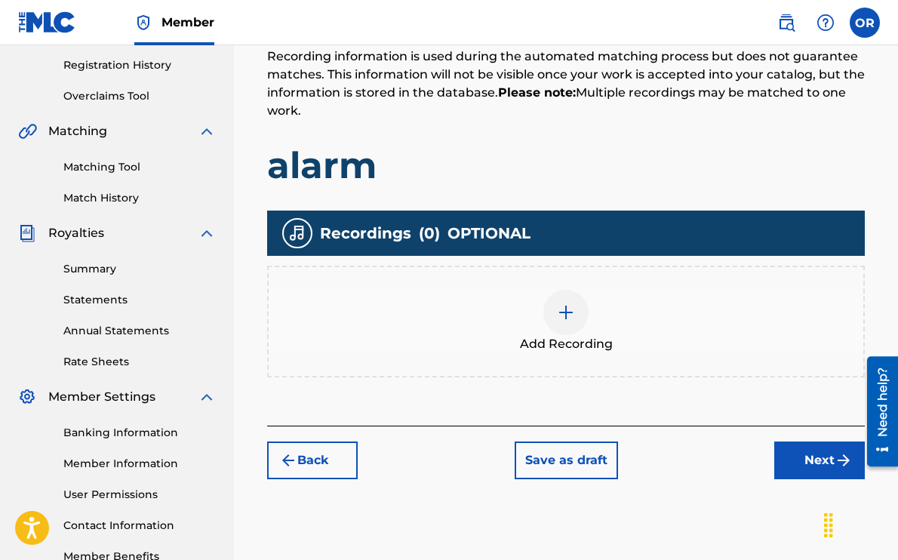
click at [559, 313] on img at bounding box center [566, 313] width 18 height 18
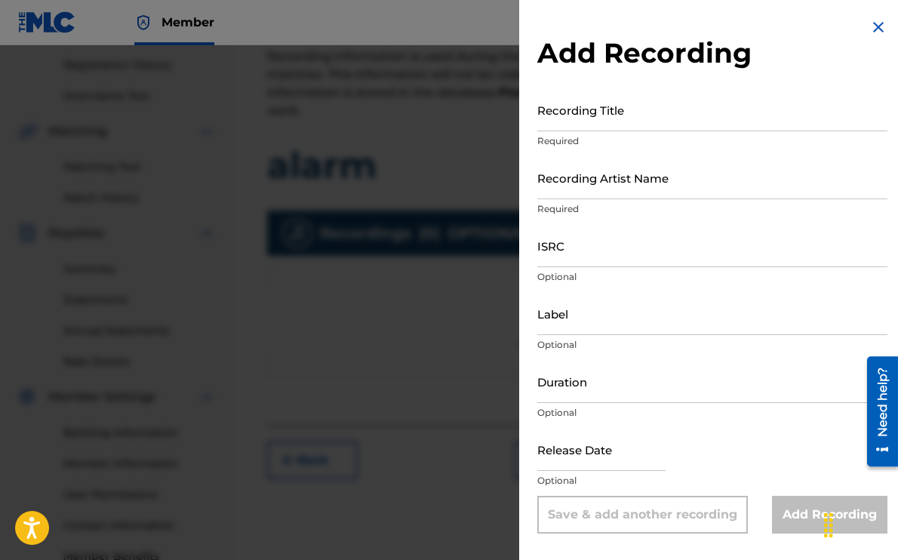
click at [606, 119] on input "Recording Title" at bounding box center [713, 109] width 350 height 43
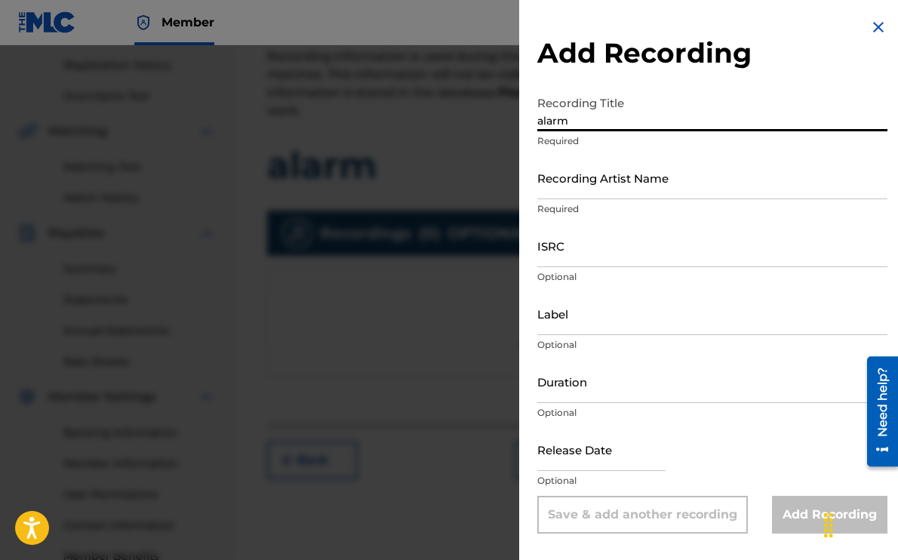
type input "alarm"
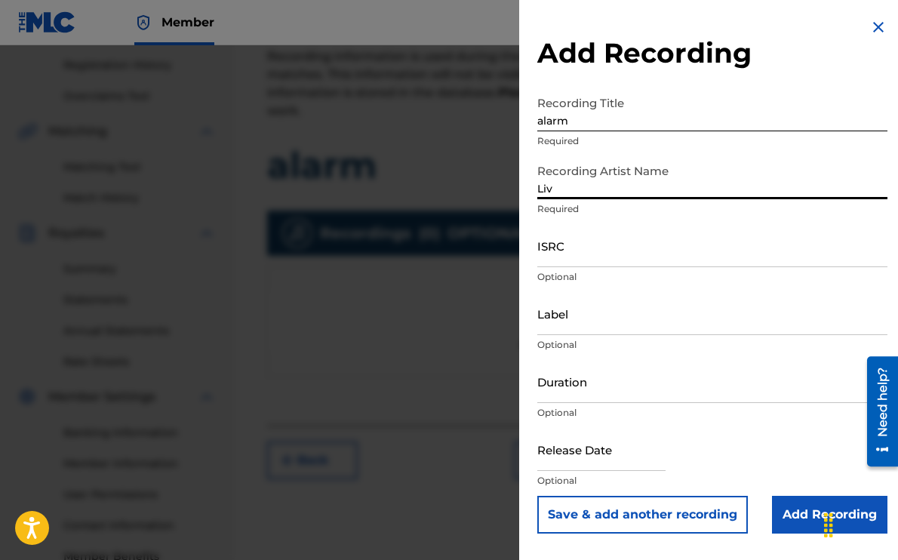
type input "Liv Romano"
click at [579, 248] on input "ISRC" at bounding box center [713, 245] width 350 height 43
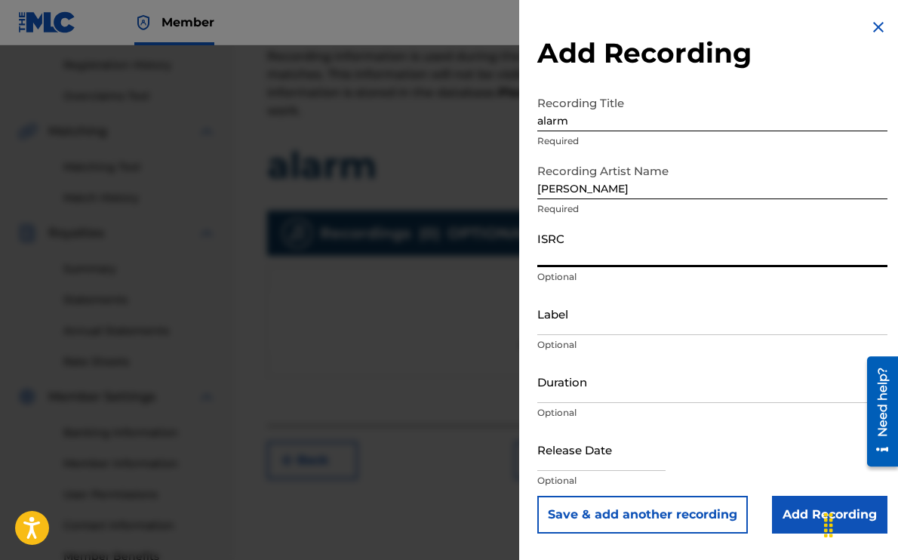
click at [571, 256] on input "ISRC" at bounding box center [713, 245] width 350 height 43
paste input "US3DF2589166"
type input "US3DF2589166"
click at [580, 455] on input "text" at bounding box center [602, 449] width 128 height 43
select select "7"
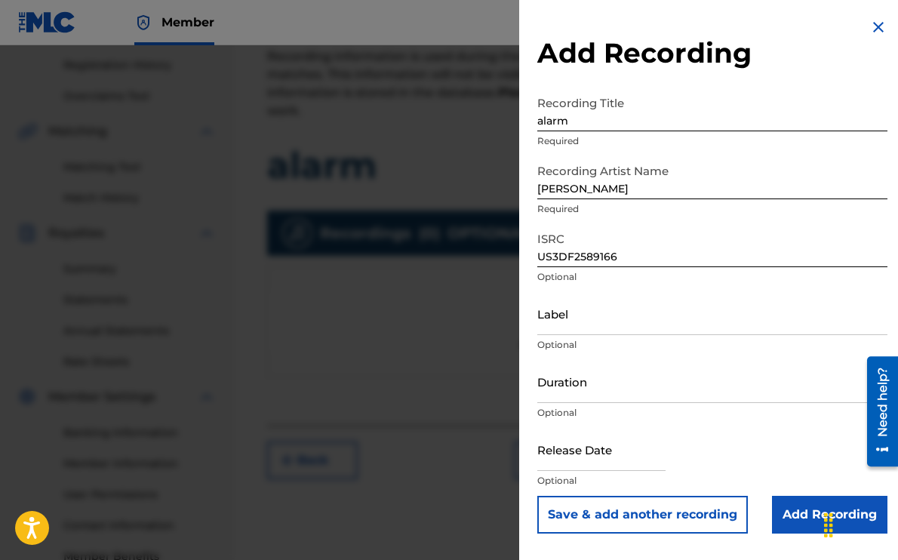
select select "2025"
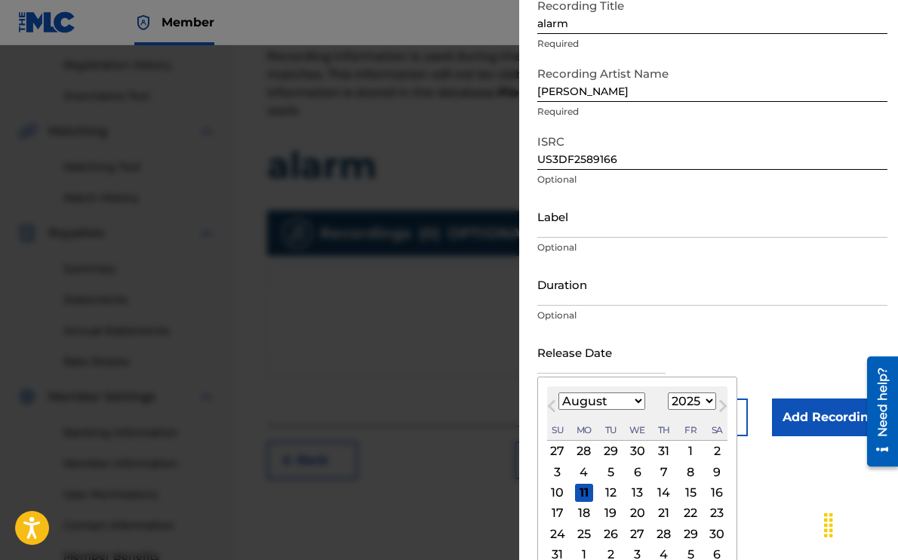
scroll to position [132, 0]
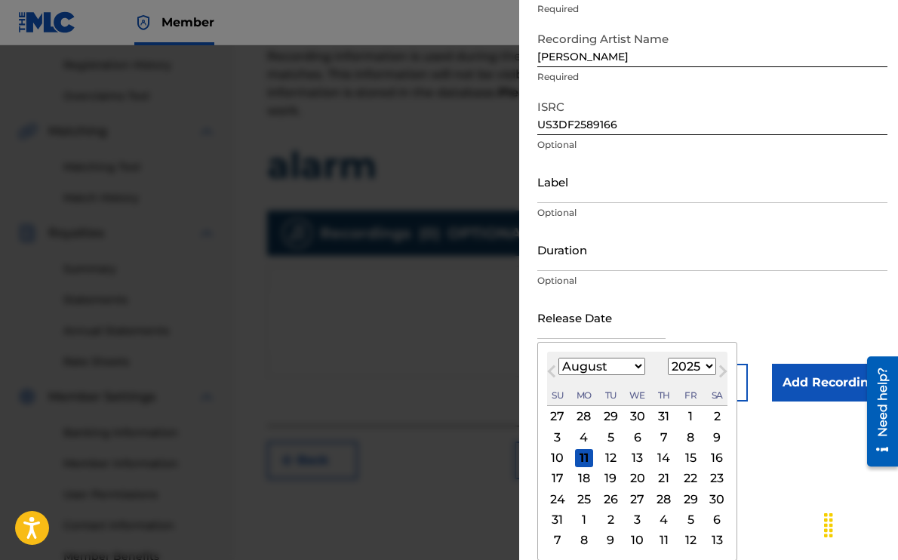
click at [690, 434] on div "8" at bounding box center [691, 437] width 18 height 18
type input "August 8 2025"
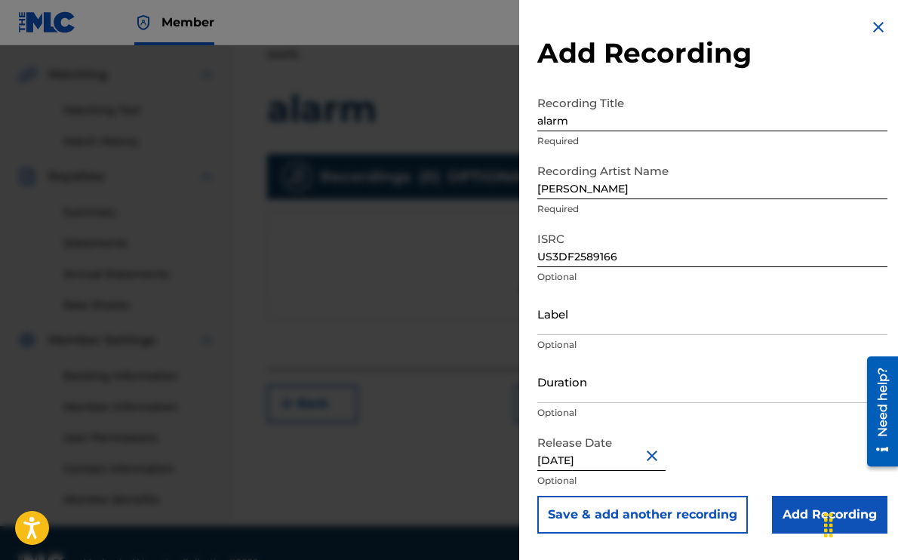
scroll to position [363, 0]
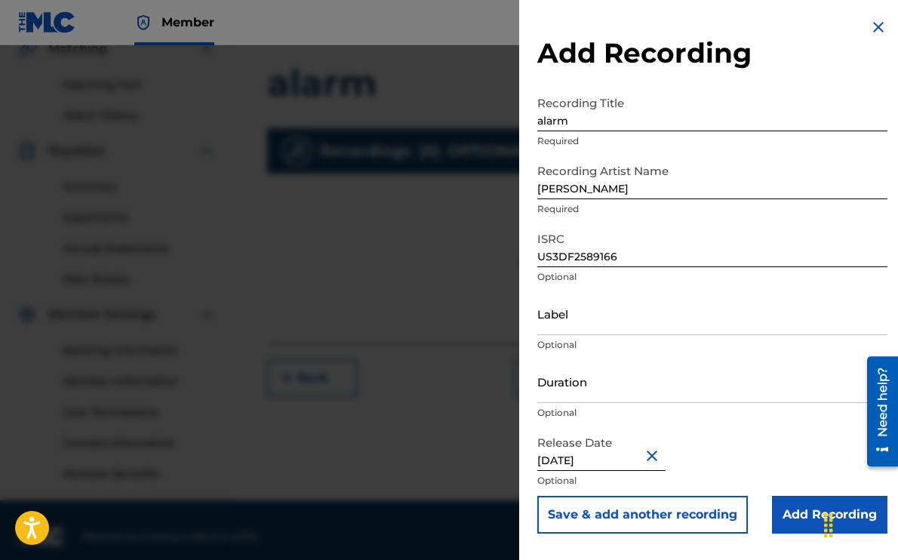
click at [801, 519] on input "Add Recording" at bounding box center [830, 515] width 116 height 38
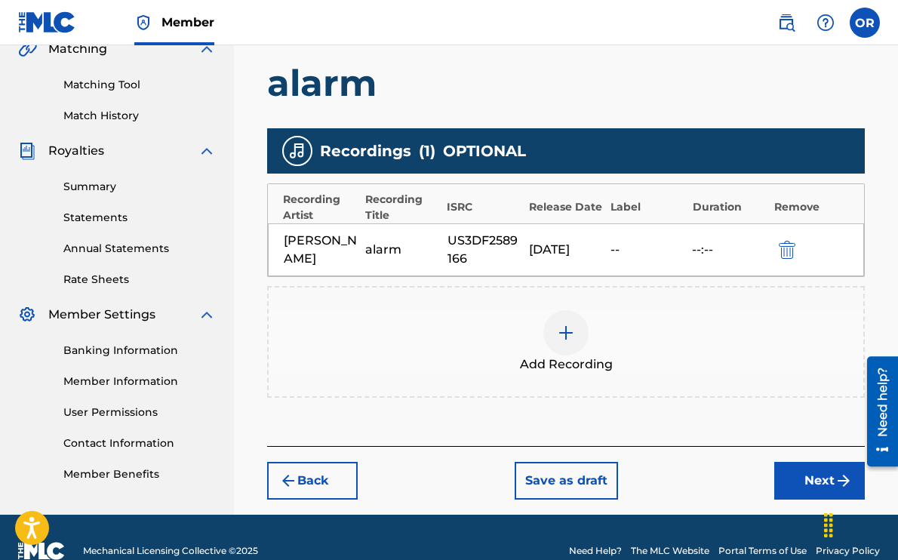
click at [812, 477] on button "Next" at bounding box center [820, 481] width 91 height 38
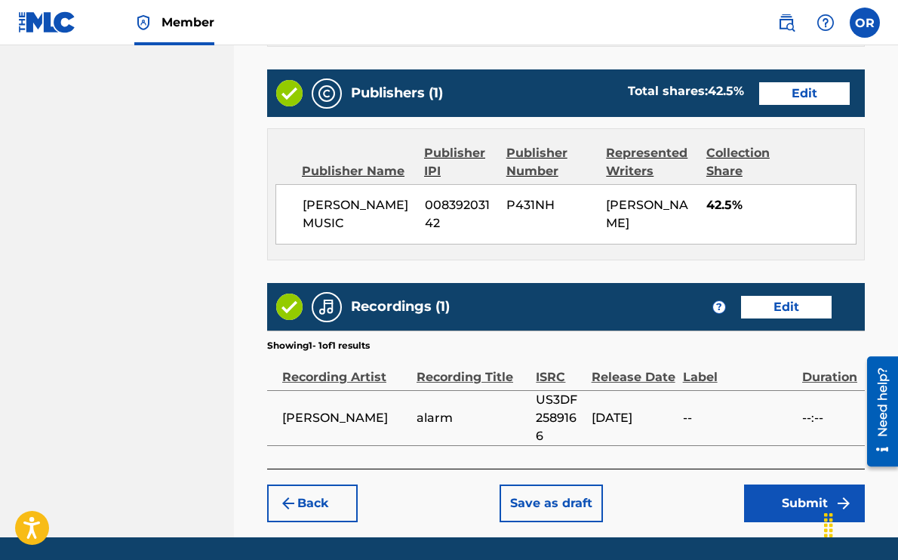
scroll to position [849, 0]
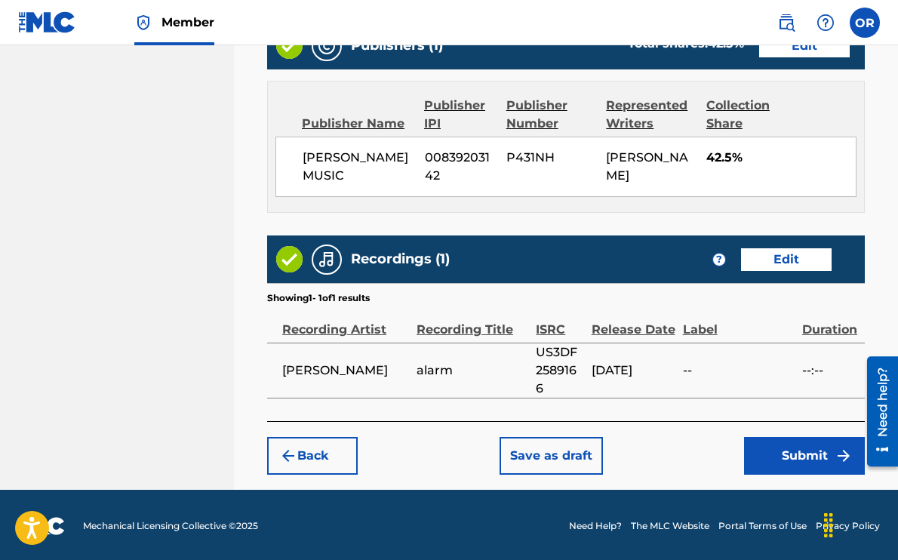
click at [803, 458] on button "Submit" at bounding box center [804, 456] width 121 height 38
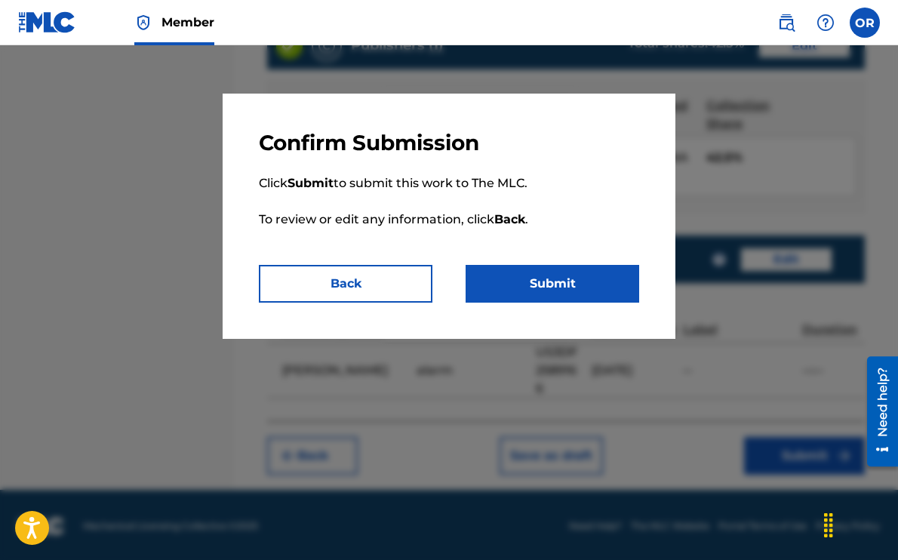
click at [523, 276] on button "Submit" at bounding box center [553, 284] width 174 height 38
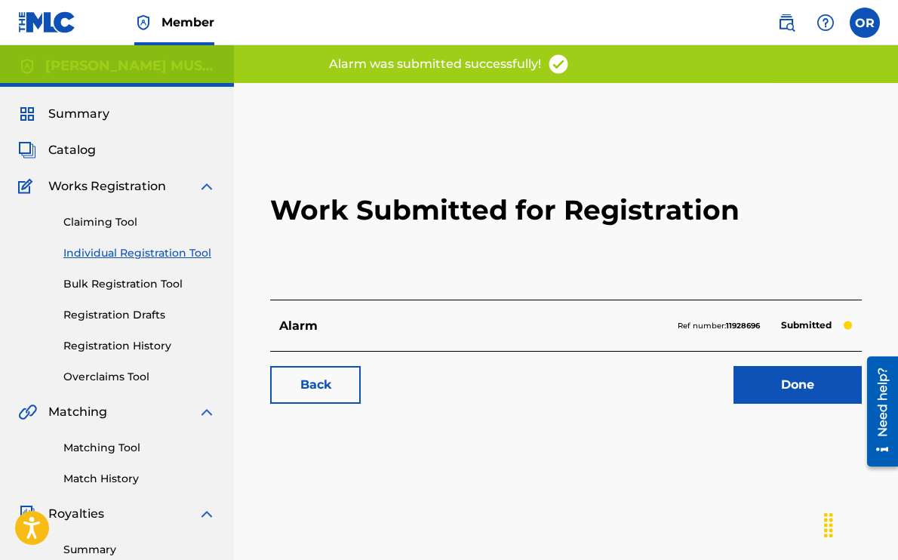
click at [797, 386] on link "Done" at bounding box center [798, 385] width 128 height 38
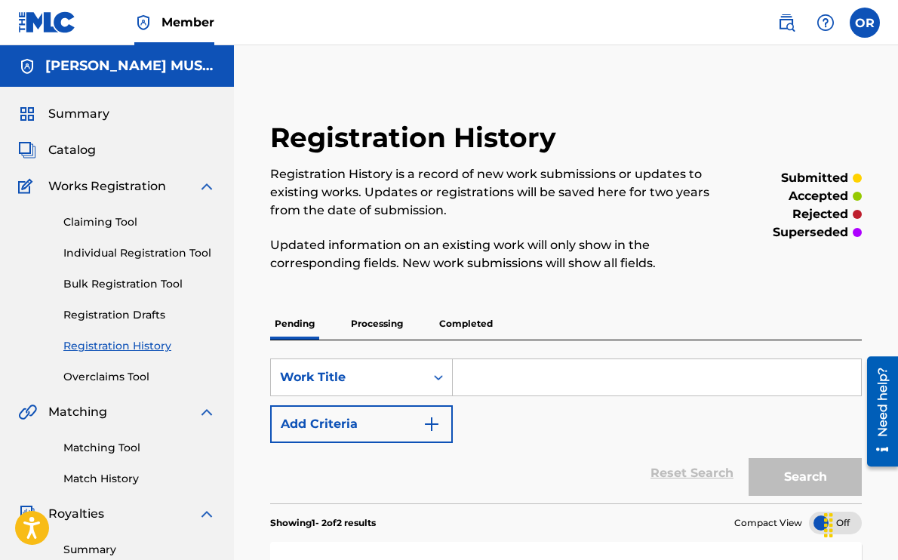
click at [88, 256] on link "Individual Registration Tool" at bounding box center [139, 253] width 153 height 16
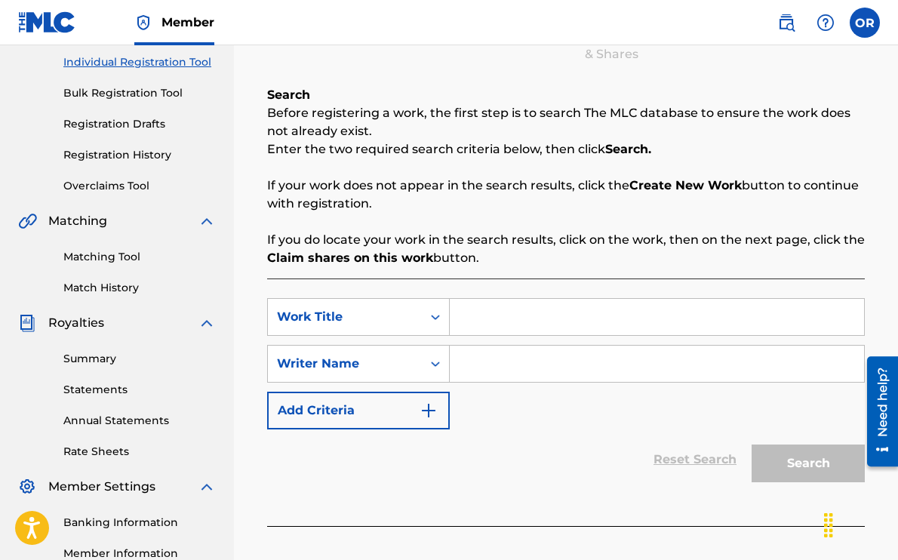
scroll to position [212, 0]
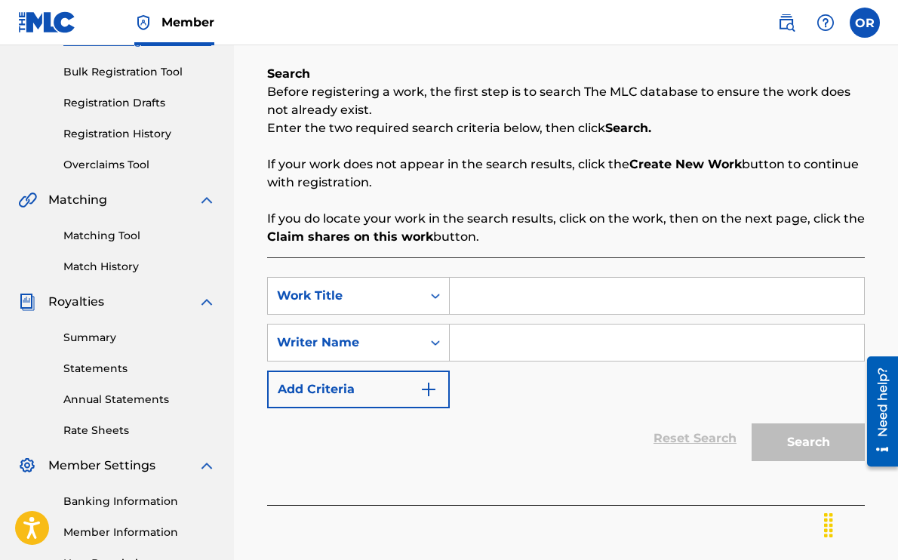
click at [486, 305] on input "Search Form" at bounding box center [657, 296] width 414 height 36
type input "painted walls"
click at [544, 352] on input "Search Form" at bounding box center [657, 343] width 414 height 36
type input "olivia romano"
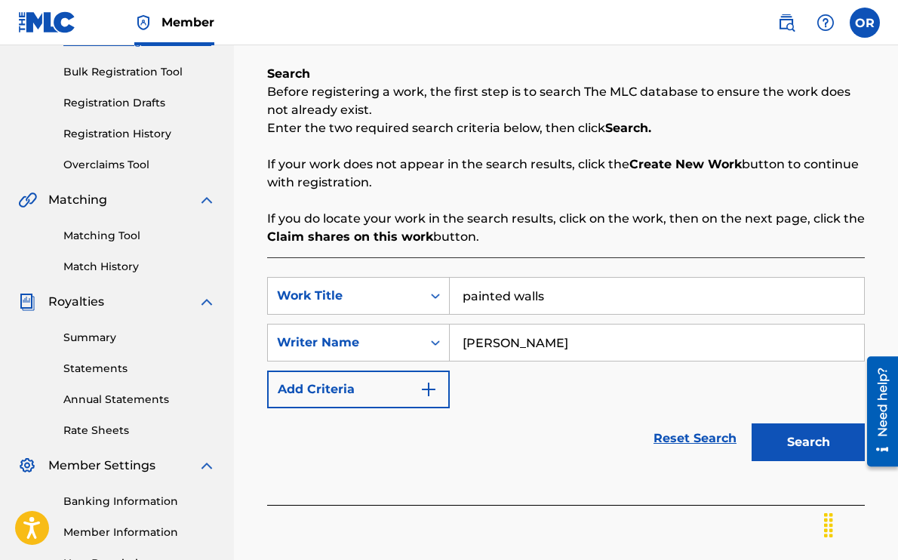
click at [778, 448] on button "Search" at bounding box center [808, 443] width 113 height 38
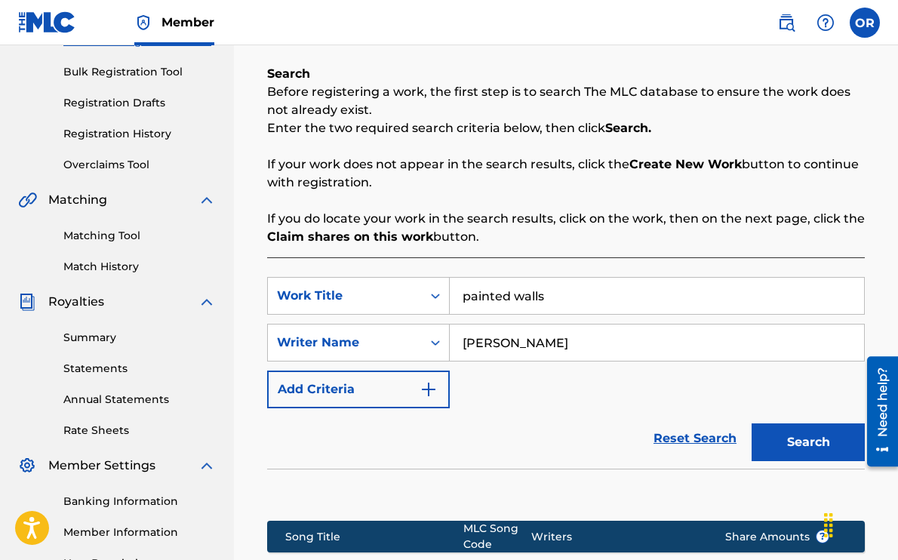
scroll to position [443, 0]
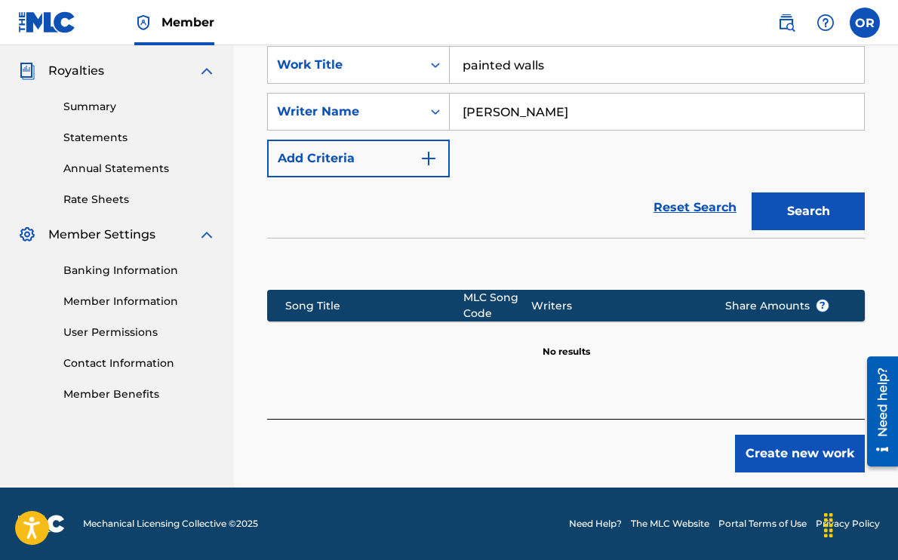
click at [799, 457] on button "Create new work" at bounding box center [800, 454] width 130 height 38
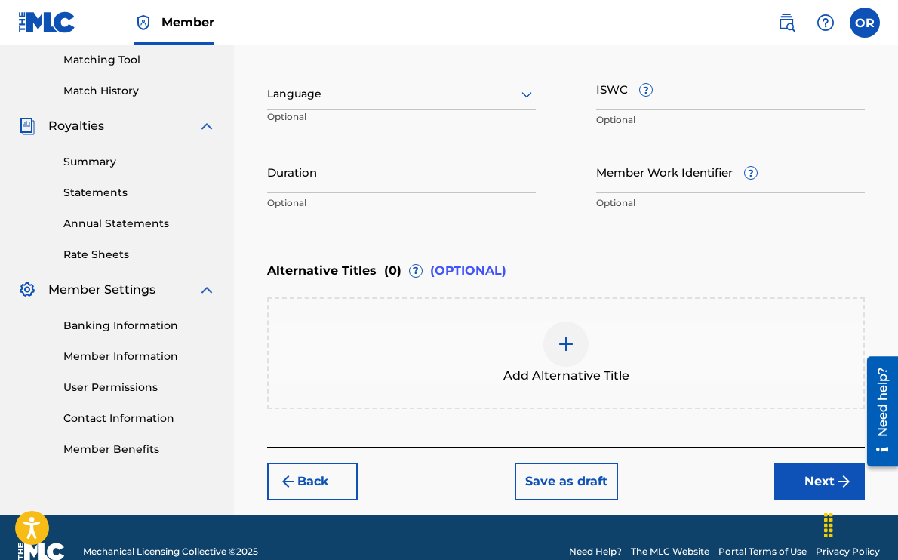
scroll to position [415, 0]
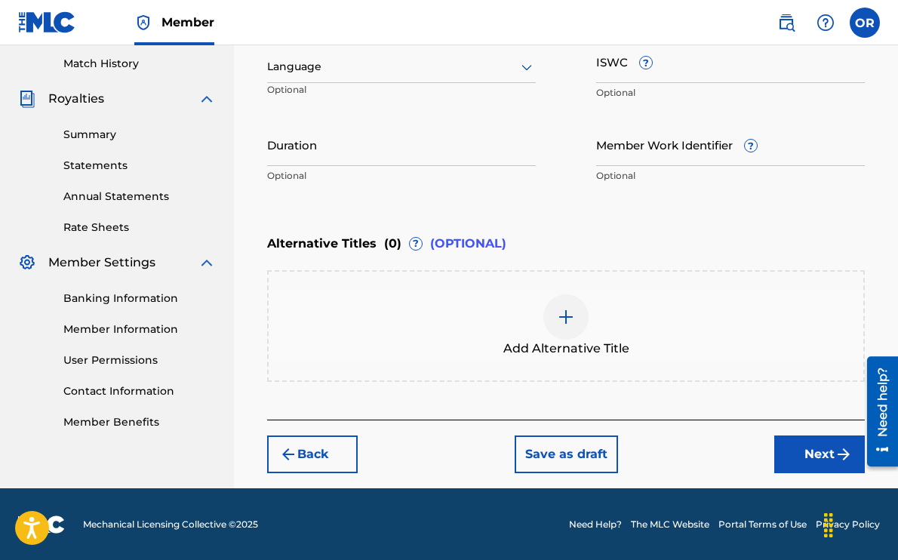
click at [809, 461] on button "Next" at bounding box center [820, 455] width 91 height 38
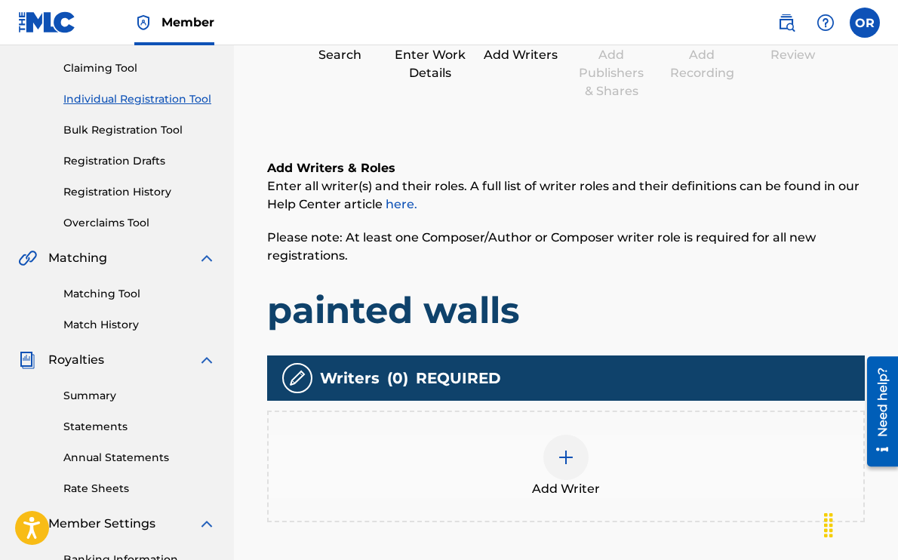
scroll to position [180, 0]
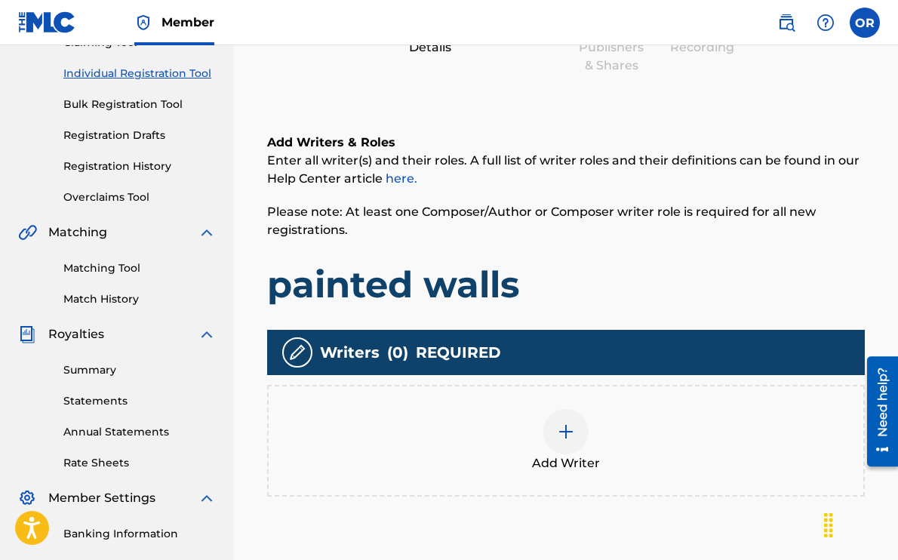
click at [561, 420] on div at bounding box center [566, 431] width 45 height 45
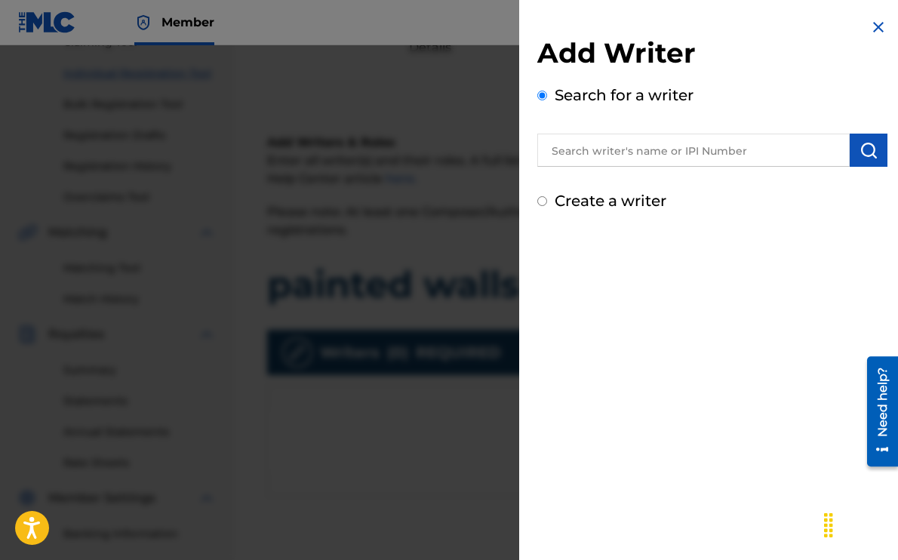
click at [734, 151] on input "text" at bounding box center [694, 150] width 313 height 33
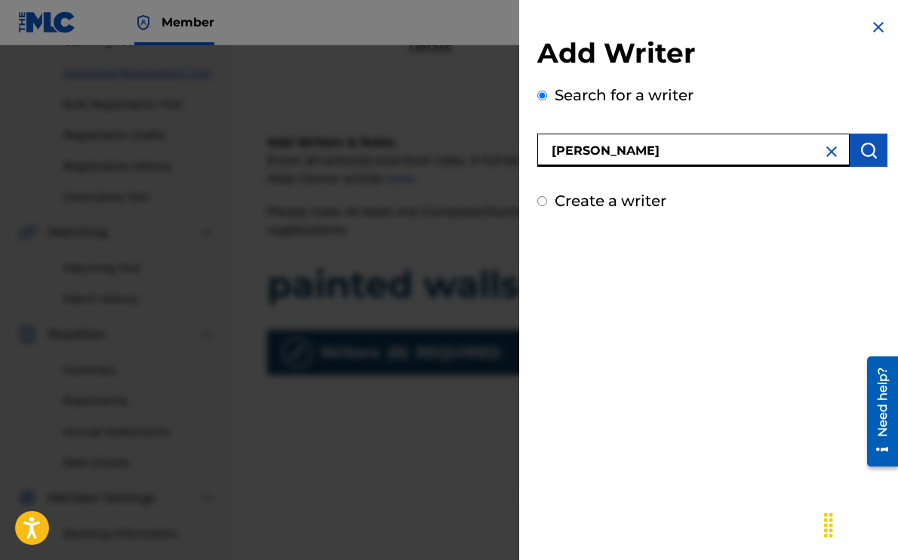
type input "olivia romano"
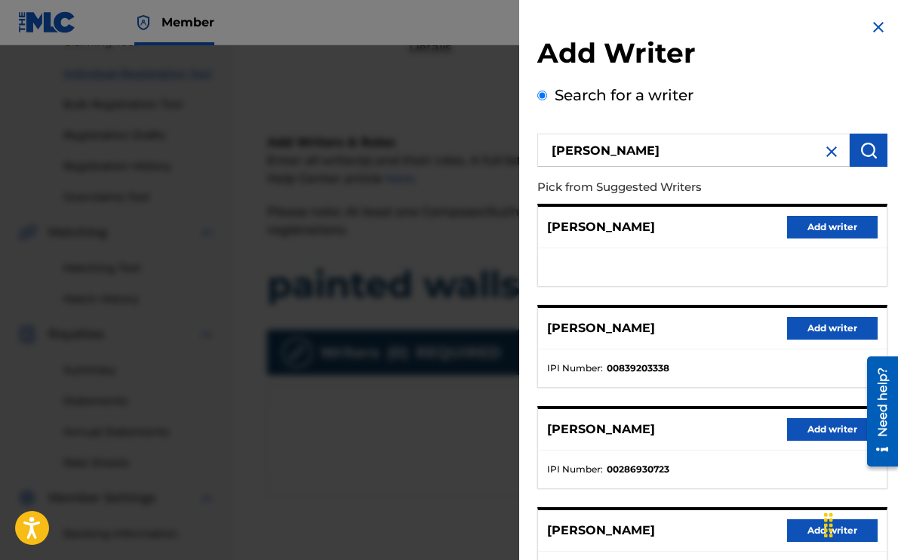
click at [819, 324] on button "Add writer" at bounding box center [832, 328] width 91 height 23
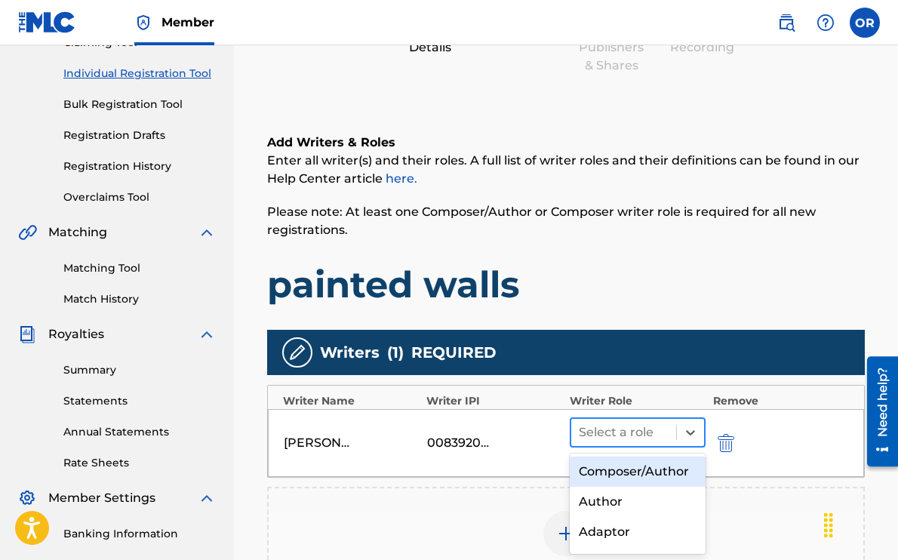
click at [630, 430] on div at bounding box center [624, 432] width 90 height 21
click at [625, 480] on div "Composer/Author" at bounding box center [638, 472] width 136 height 30
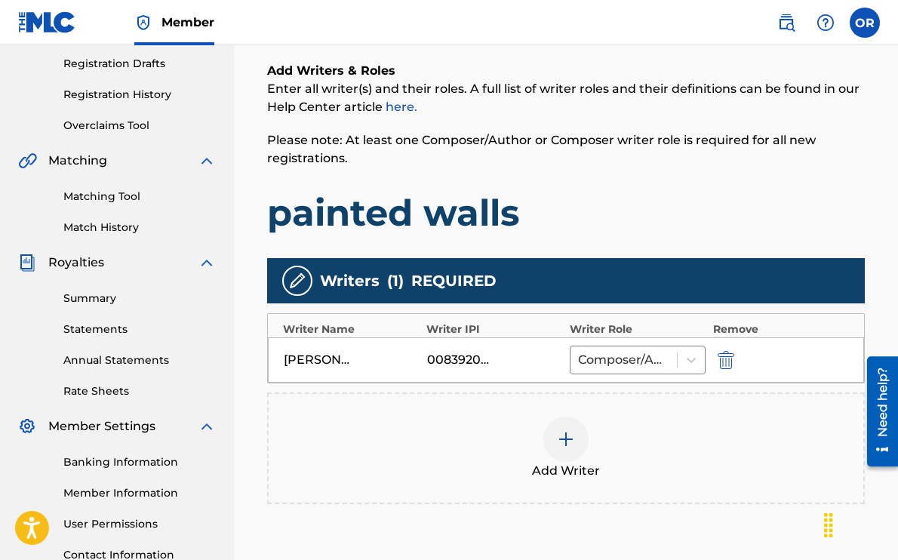
scroll to position [267, 0]
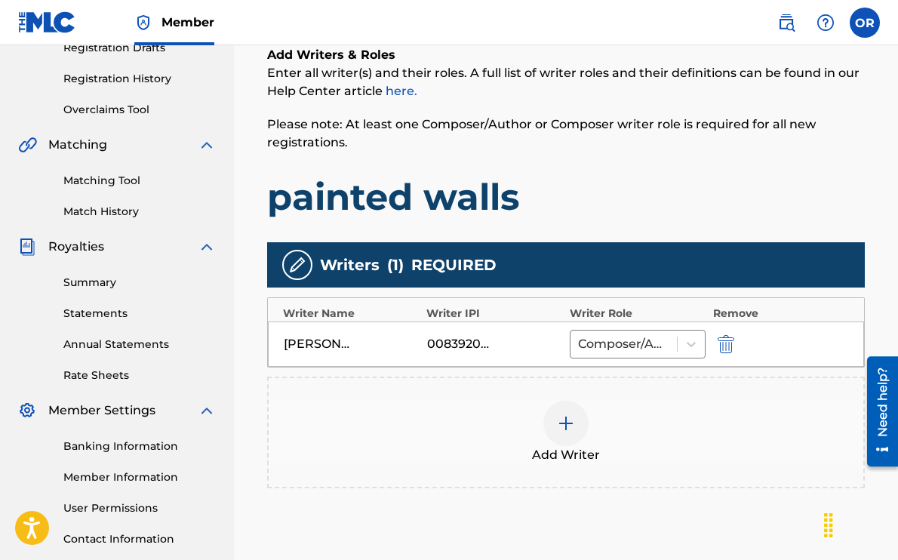
click at [572, 427] on img at bounding box center [566, 423] width 18 height 18
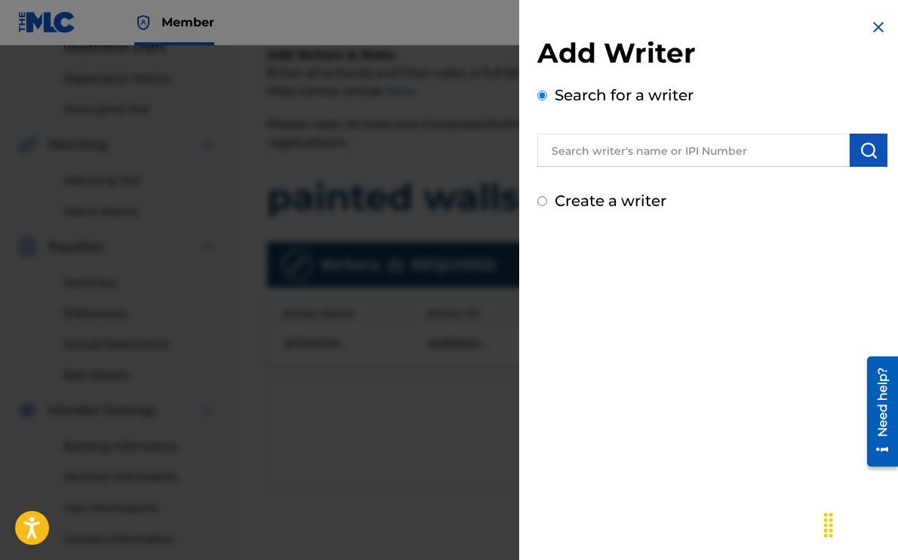
click at [662, 153] on input "text" at bounding box center [694, 150] width 313 height 33
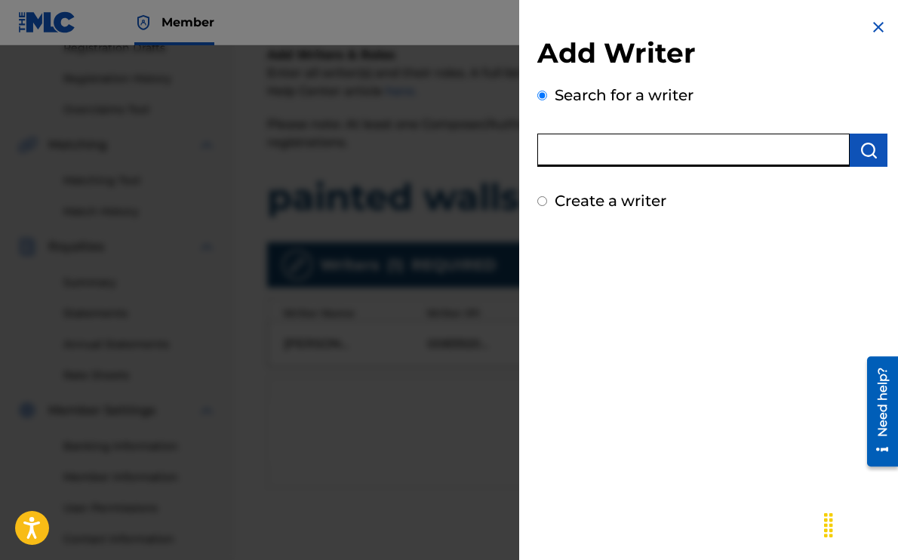
paste input "Henry Thrill"
type input "Henry Thrill"
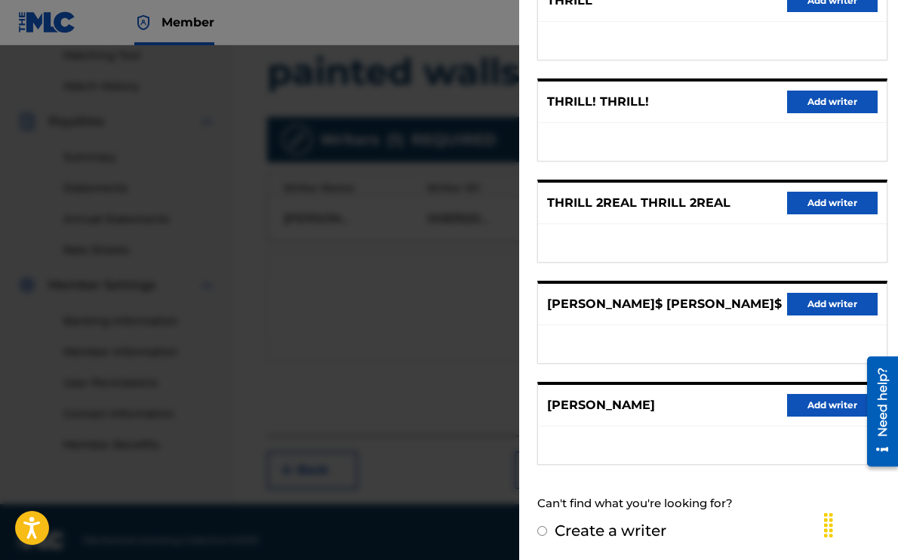
scroll to position [409, 0]
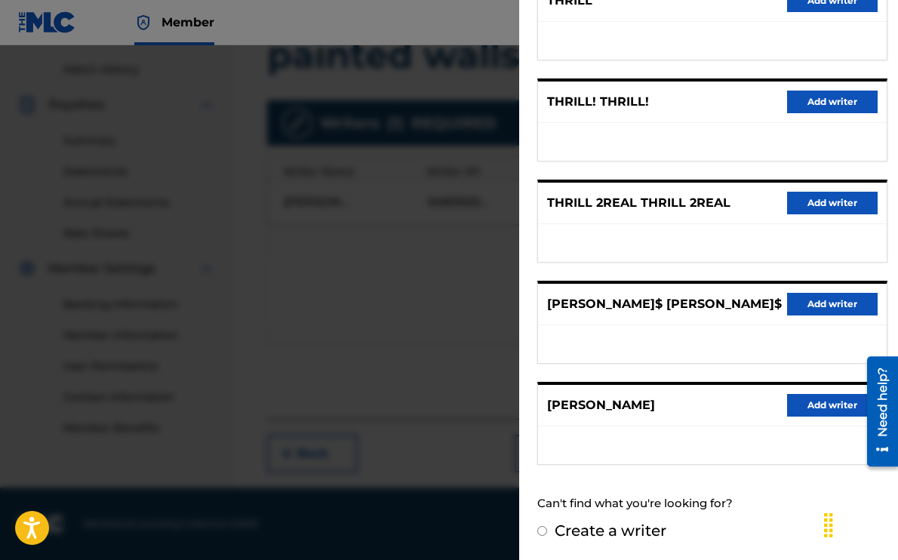
click at [569, 532] on label "Create a writer" at bounding box center [611, 531] width 112 height 18
radio input "true"
click at [547, 532] on input "Create a writer" at bounding box center [543, 531] width 10 height 10
radio input "false"
radio input "true"
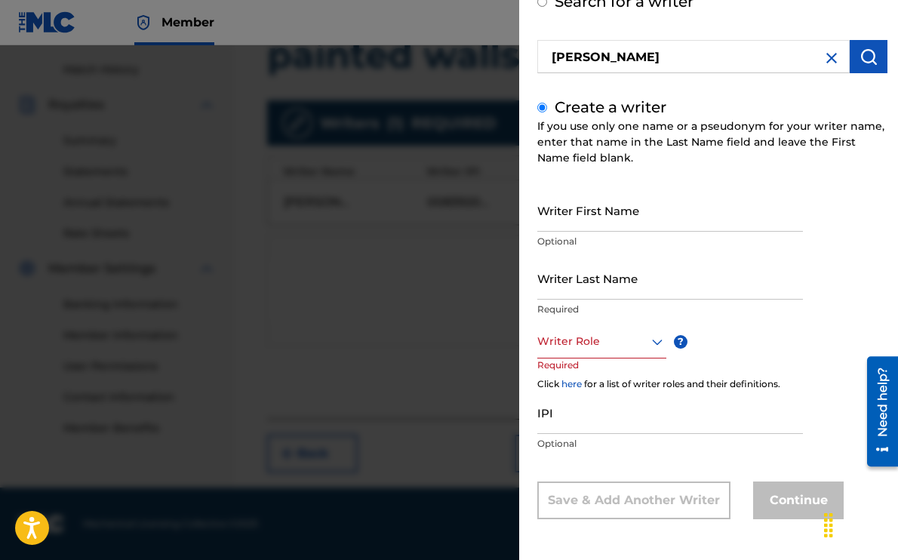
scroll to position [46, 0]
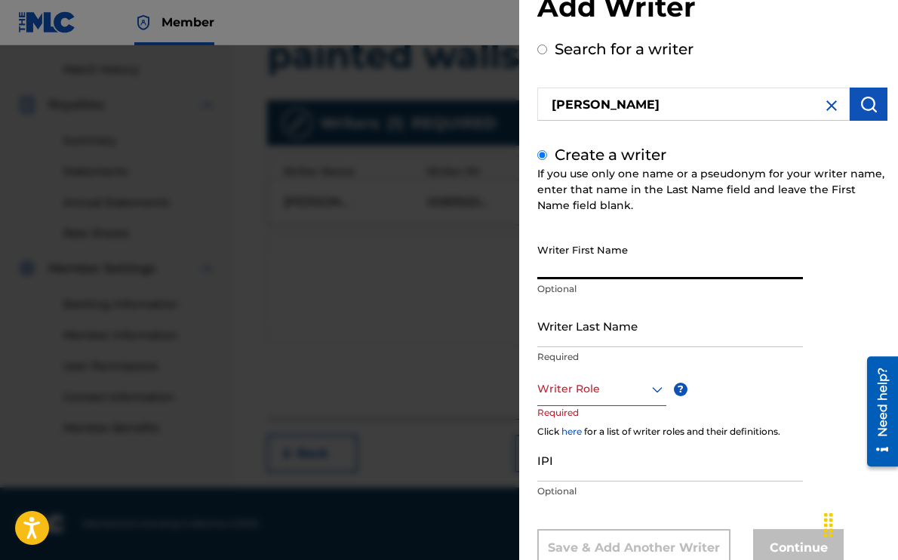
click at [572, 271] on input "Writer First Name" at bounding box center [671, 257] width 266 height 43
type input "Henry"
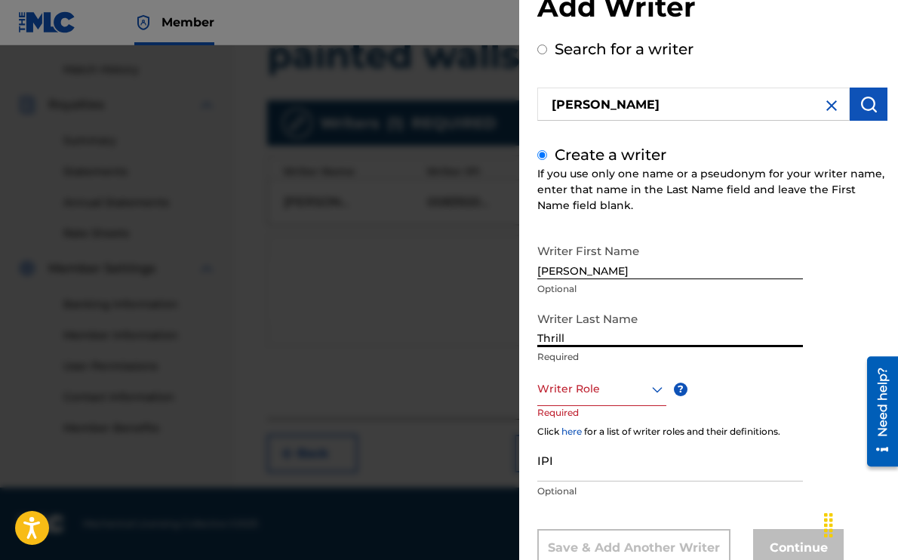
type input "Thrill"
click at [824, 107] on img at bounding box center [832, 106] width 18 height 18
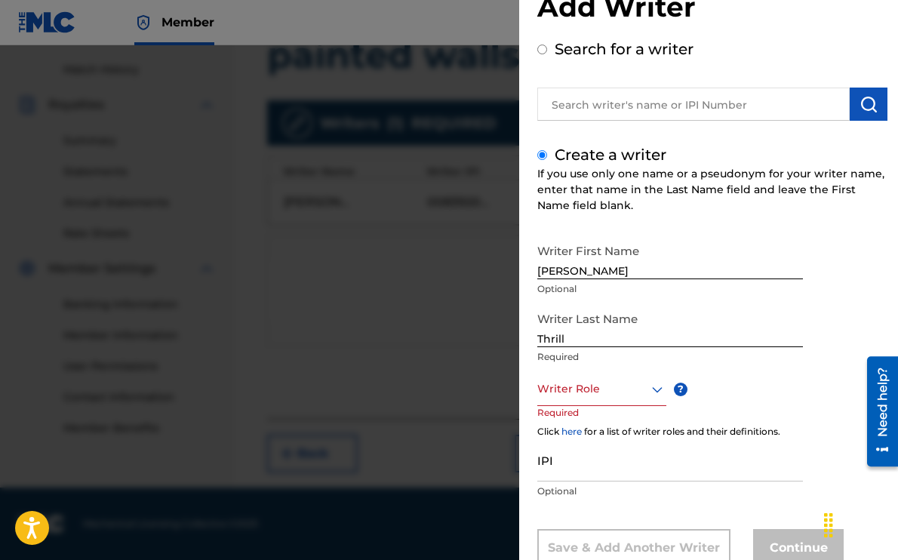
click at [572, 52] on label "Search for a writer" at bounding box center [624, 49] width 139 height 18
click at [547, 52] on input "Search for a writer" at bounding box center [543, 50] width 10 height 10
radio input "false"
radio input "true"
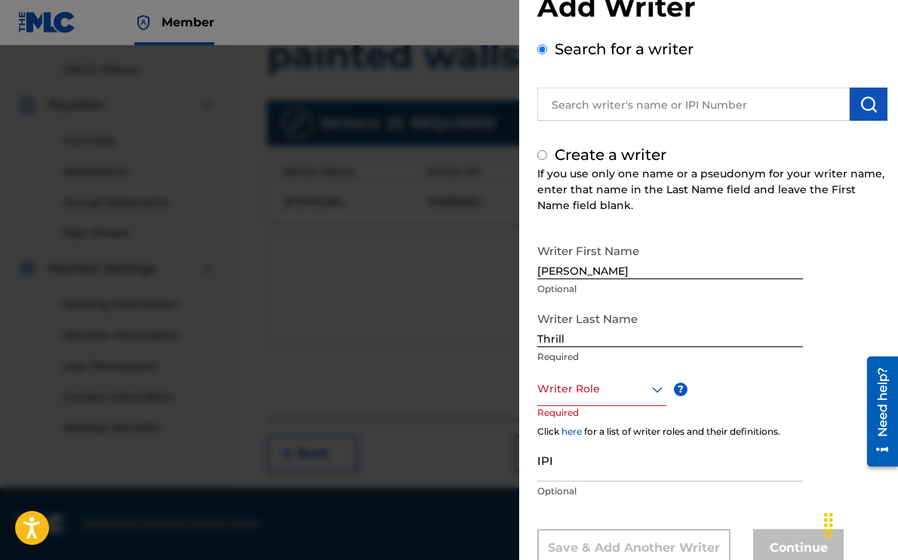
scroll to position [0, 0]
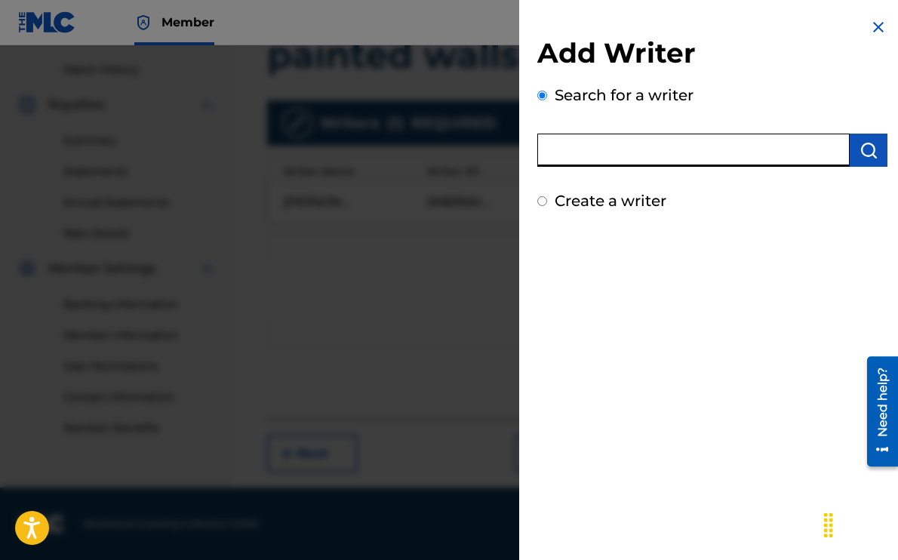
click at [581, 147] on input "text" at bounding box center [694, 150] width 313 height 33
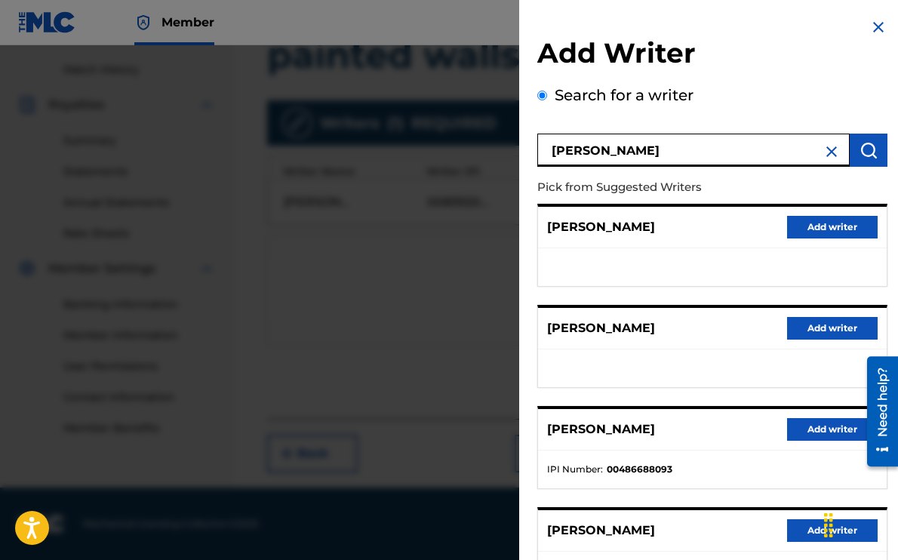
click at [665, 146] on input "henry thomas weidemer" at bounding box center [694, 150] width 313 height 33
type input "henry thomas wiedemer"
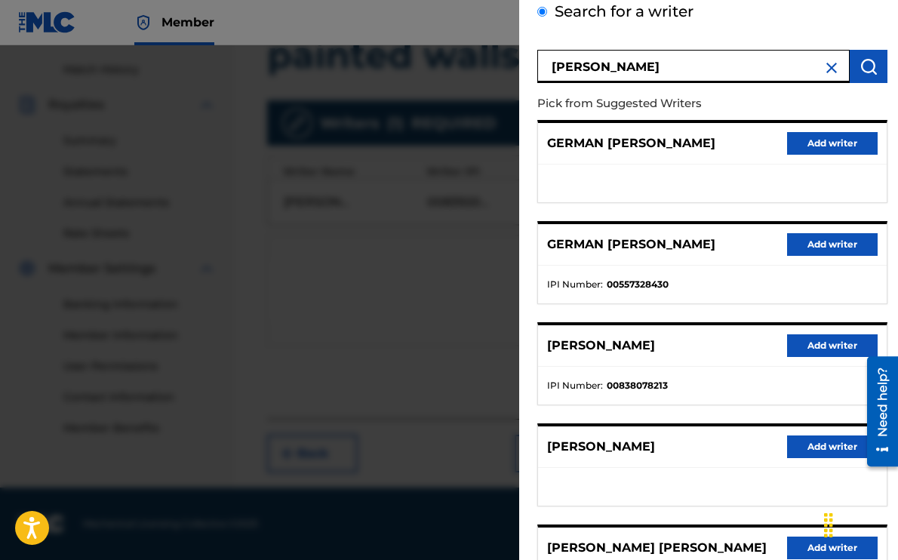
scroll to position [87, 0]
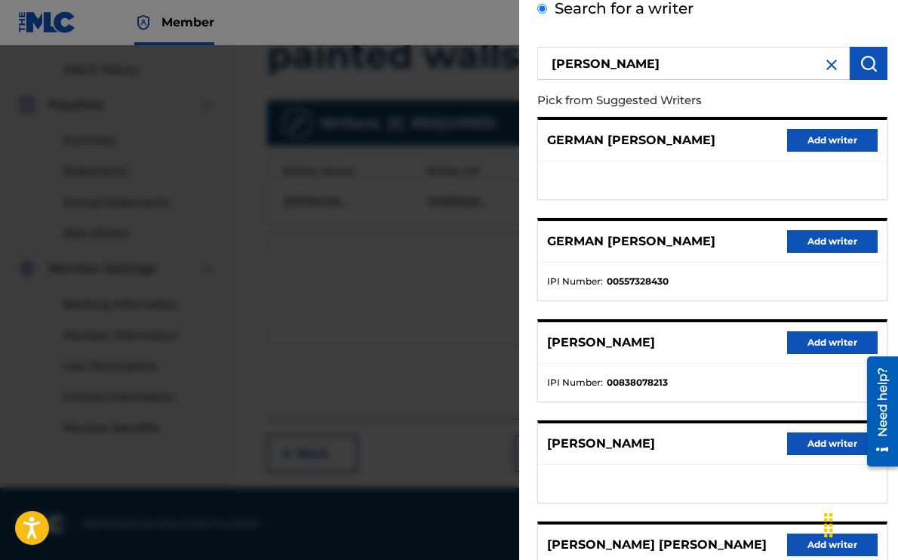
click at [804, 347] on button "Add writer" at bounding box center [832, 342] width 91 height 23
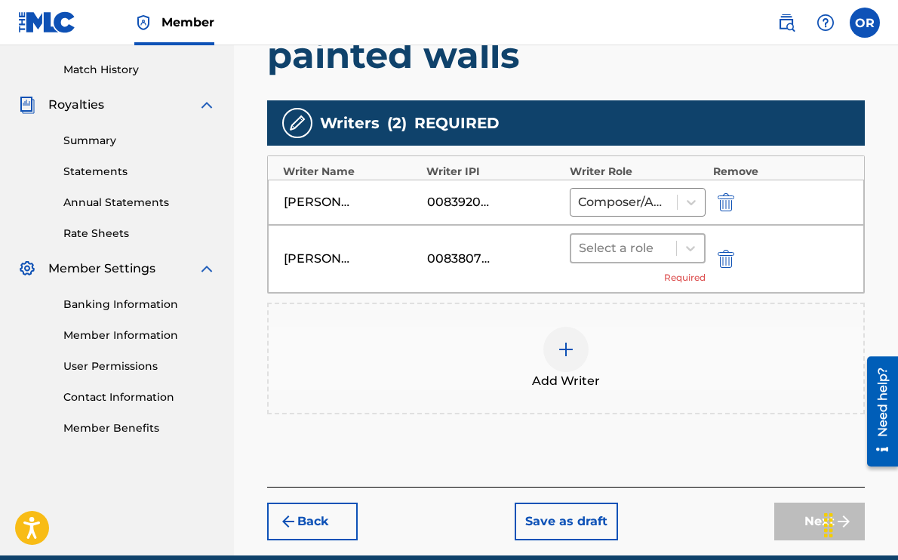
click at [627, 250] on div at bounding box center [624, 248] width 90 height 21
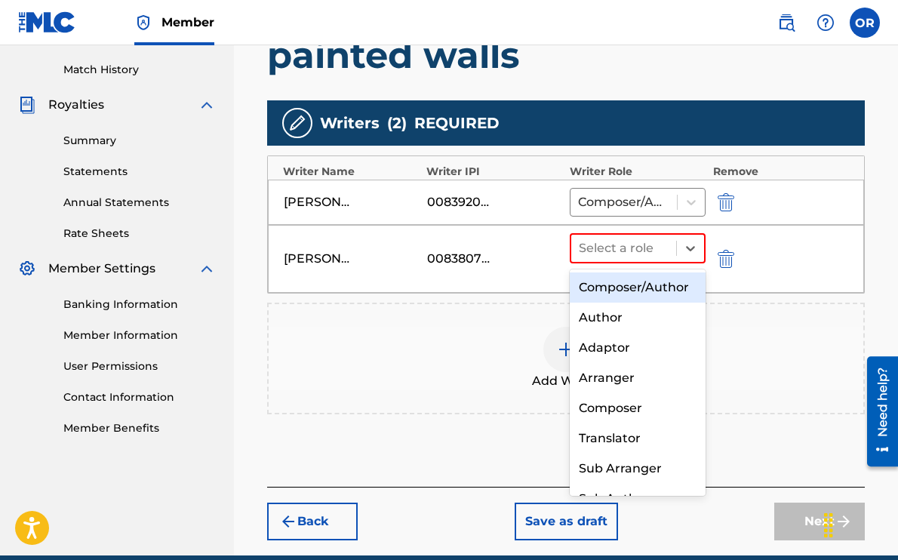
click at [620, 296] on div "Composer/Author" at bounding box center [638, 288] width 136 height 30
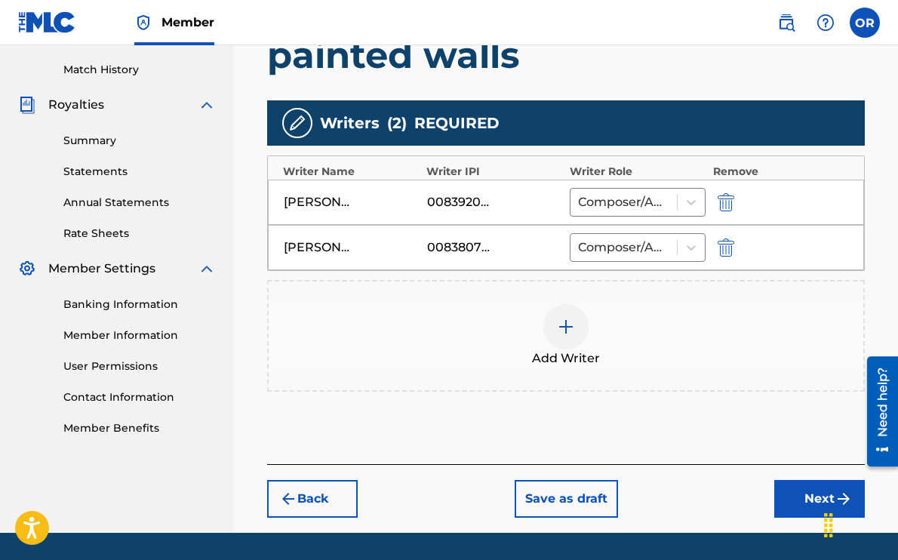
click at [815, 503] on button "Next" at bounding box center [820, 499] width 91 height 38
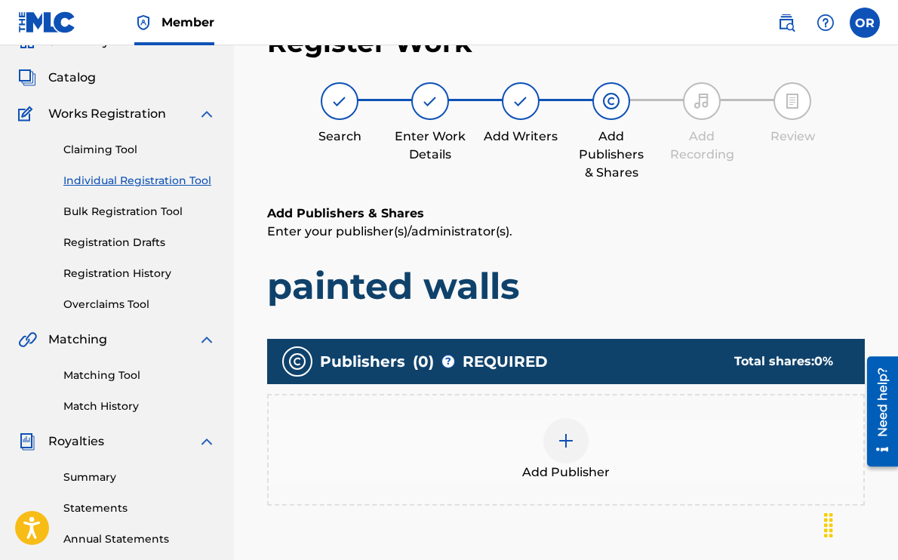
scroll to position [68, 0]
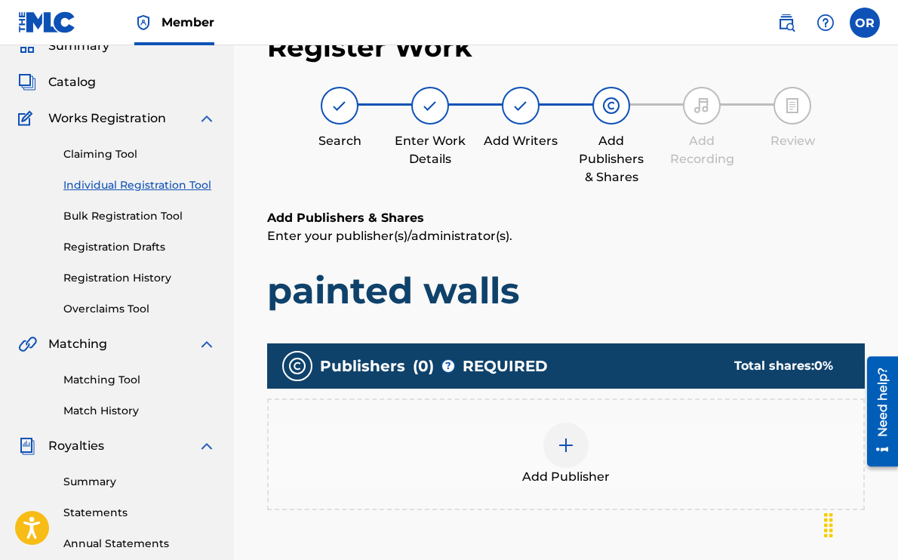
click at [577, 448] on div at bounding box center [566, 445] width 45 height 45
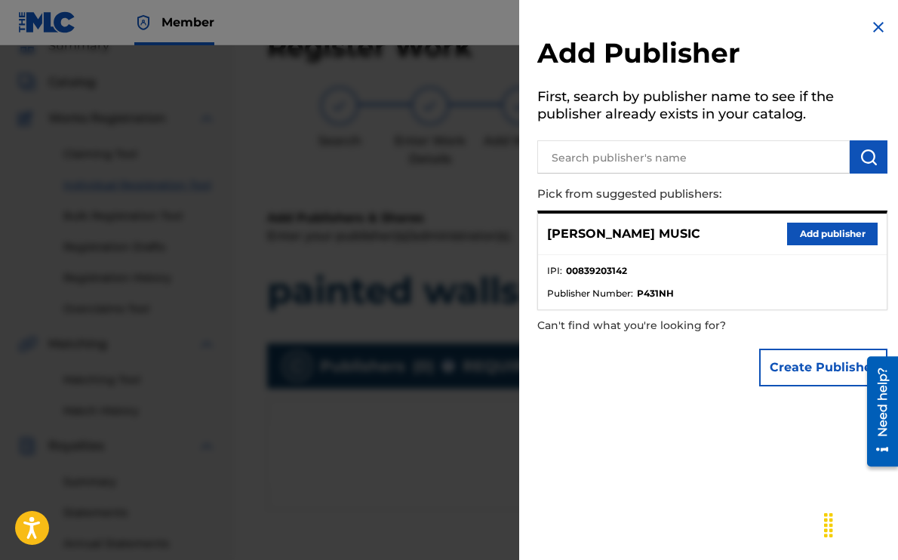
click at [824, 236] on button "Add publisher" at bounding box center [832, 234] width 91 height 23
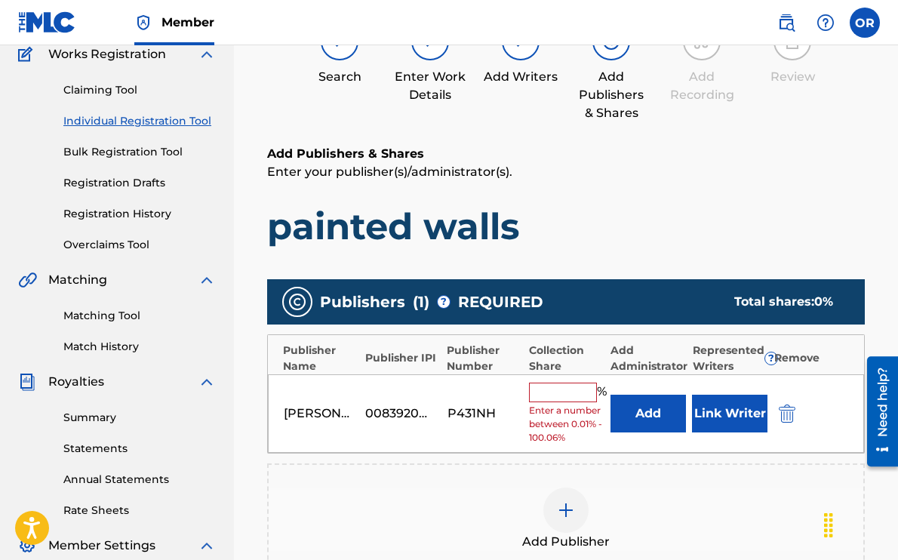
scroll to position [137, 0]
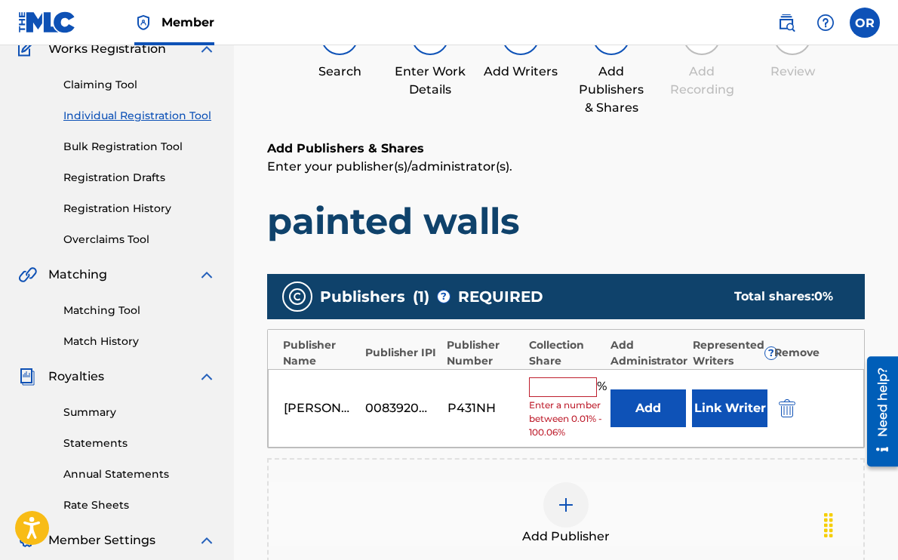
click at [580, 387] on input "text" at bounding box center [563, 387] width 68 height 20
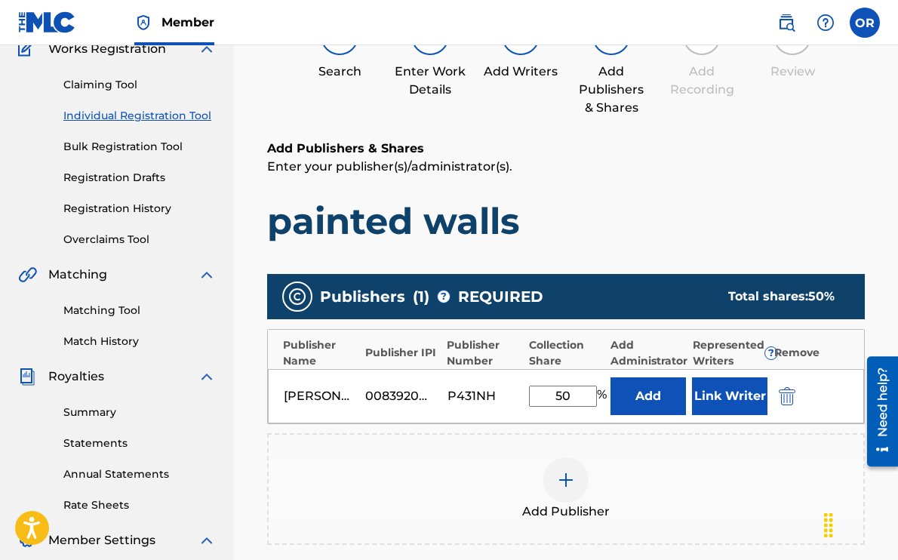
type input "50"
click at [742, 399] on button "Link Writer" at bounding box center [729, 396] width 75 height 38
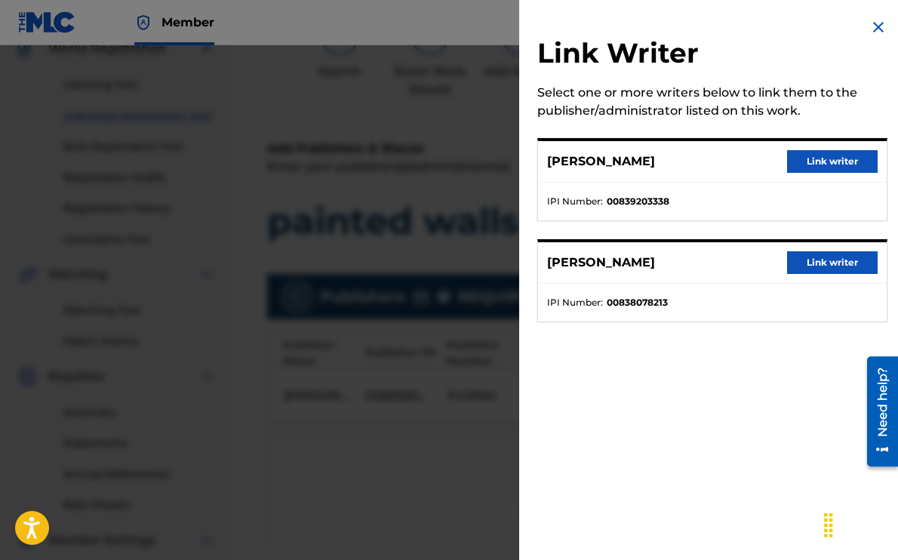
click at [834, 158] on button "Link writer" at bounding box center [832, 161] width 91 height 23
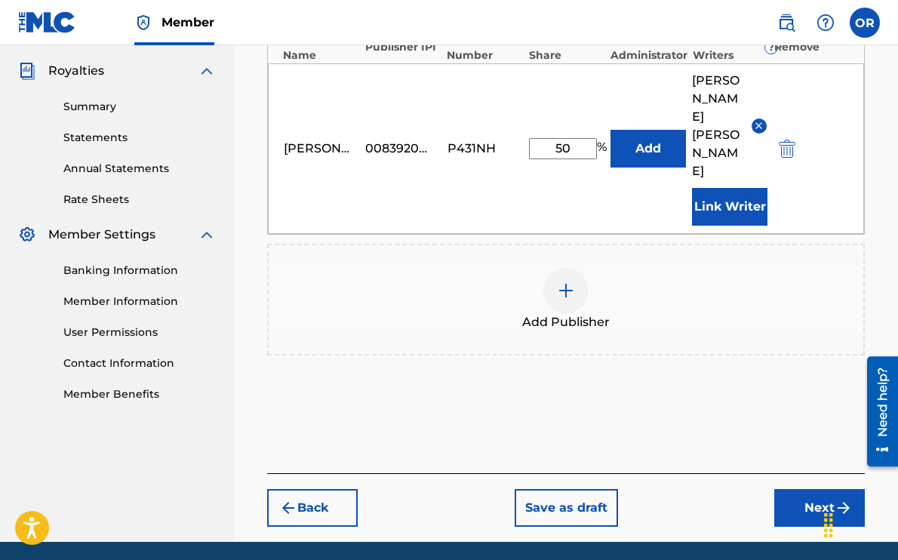
click at [800, 489] on button "Next" at bounding box center [820, 508] width 91 height 38
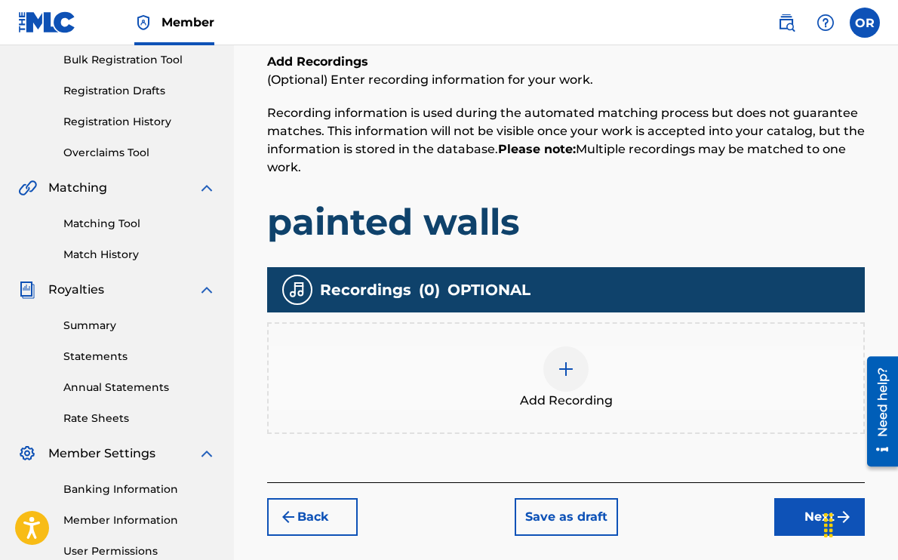
scroll to position [330, 0]
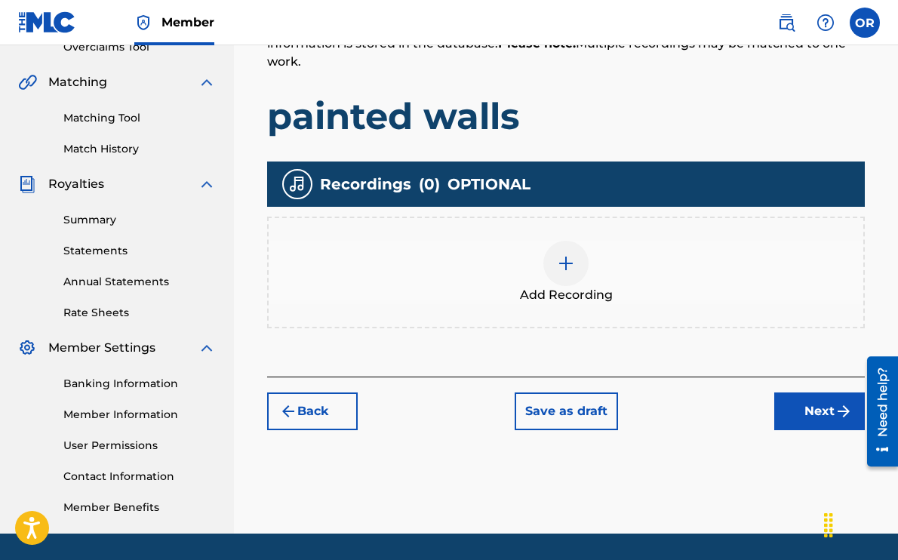
click at [562, 263] on img at bounding box center [566, 263] width 18 height 18
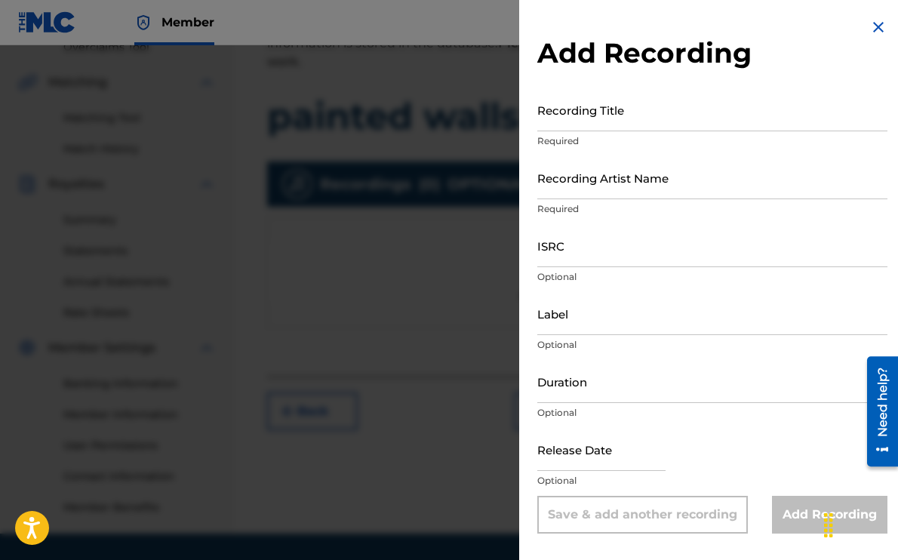
click at [566, 116] on input "Recording Title" at bounding box center [713, 109] width 350 height 43
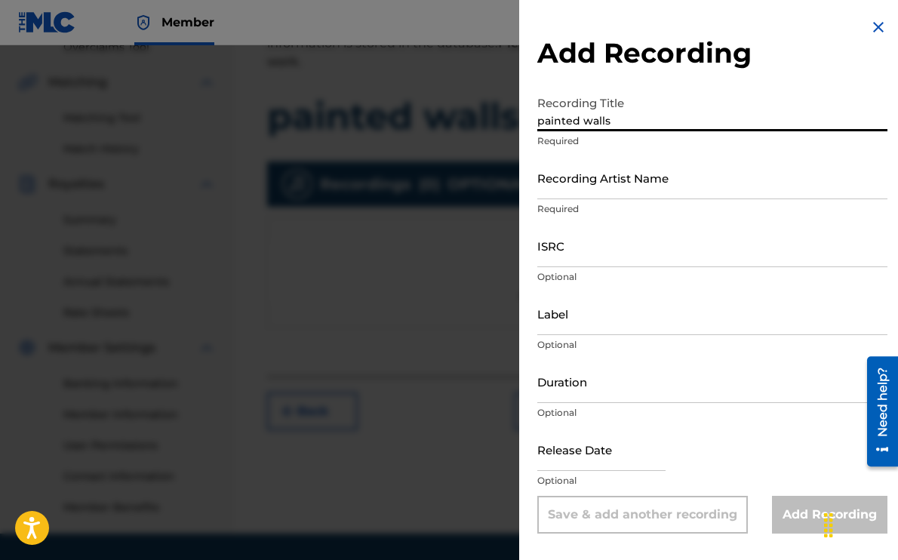
type input "painted walls"
click at [595, 185] on input "Recording Artist Name" at bounding box center [713, 177] width 350 height 43
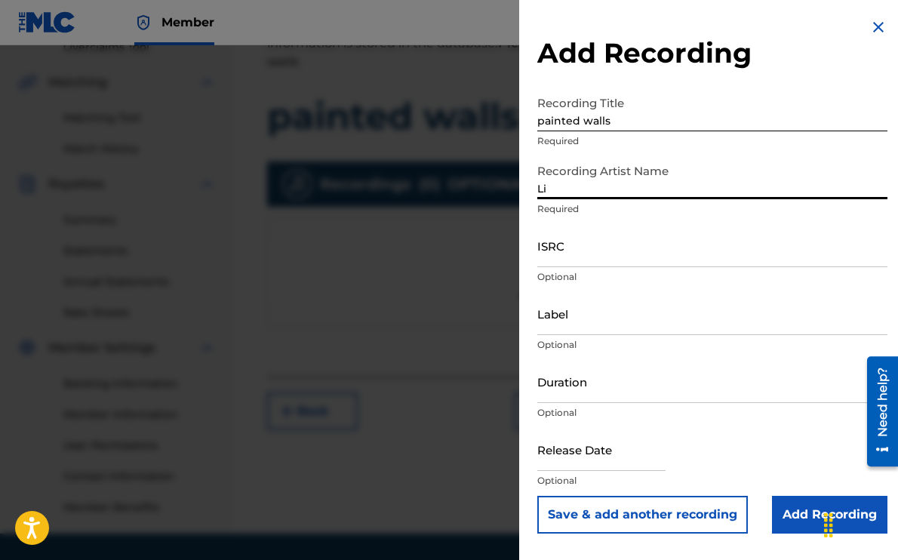
type input "Liv Romano"
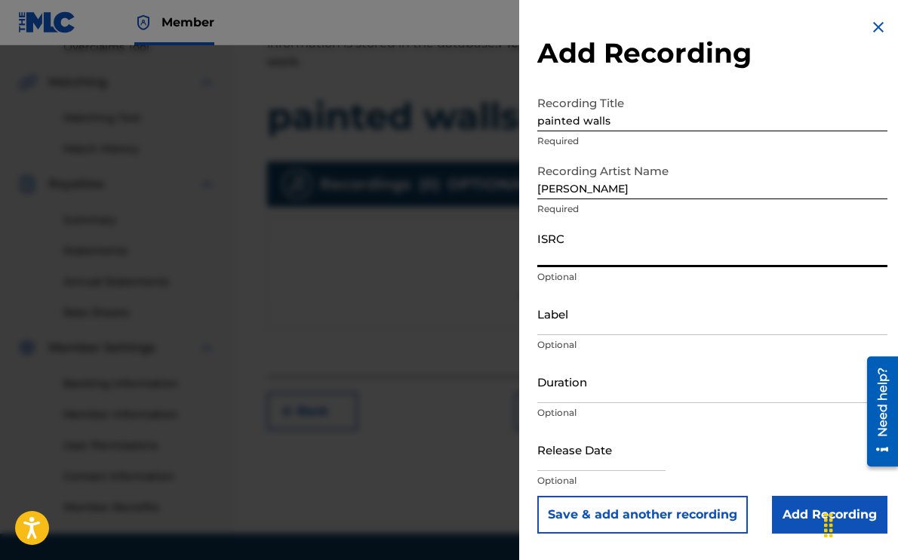
click at [603, 251] on input "ISRC" at bounding box center [713, 245] width 350 height 43
click at [567, 256] on input "ISRC" at bounding box center [713, 245] width 350 height 43
paste input "US3DF2589167"
type input "US3DF2589167"
click at [575, 455] on input "text" at bounding box center [602, 449] width 128 height 43
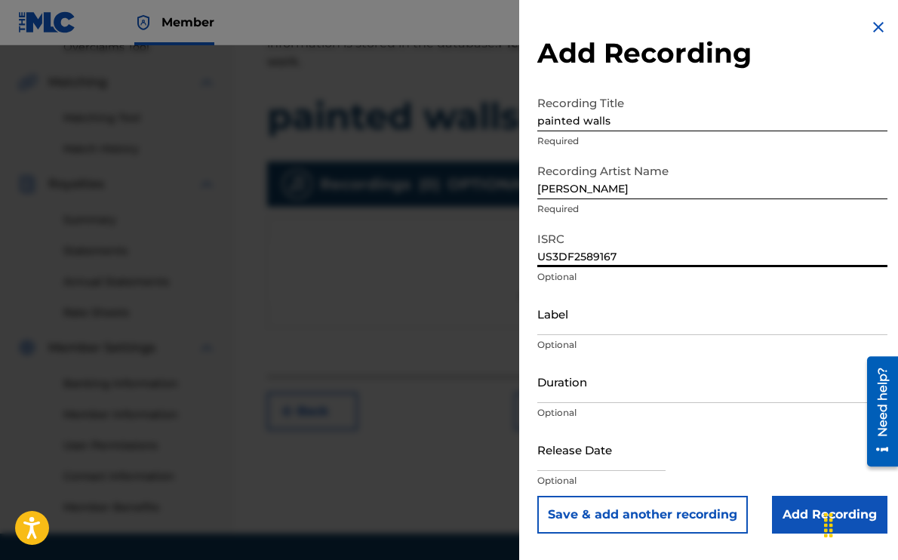
select select "7"
select select "2025"
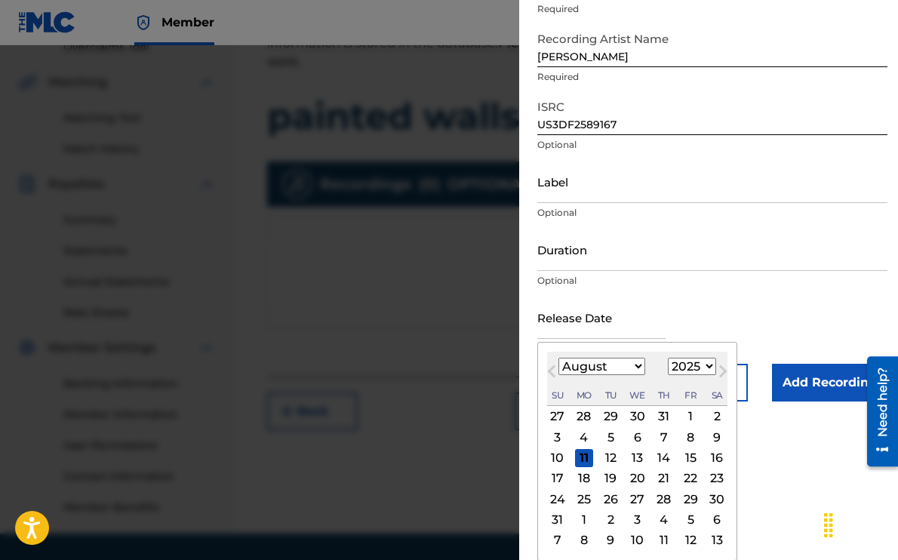
scroll to position [376, 0]
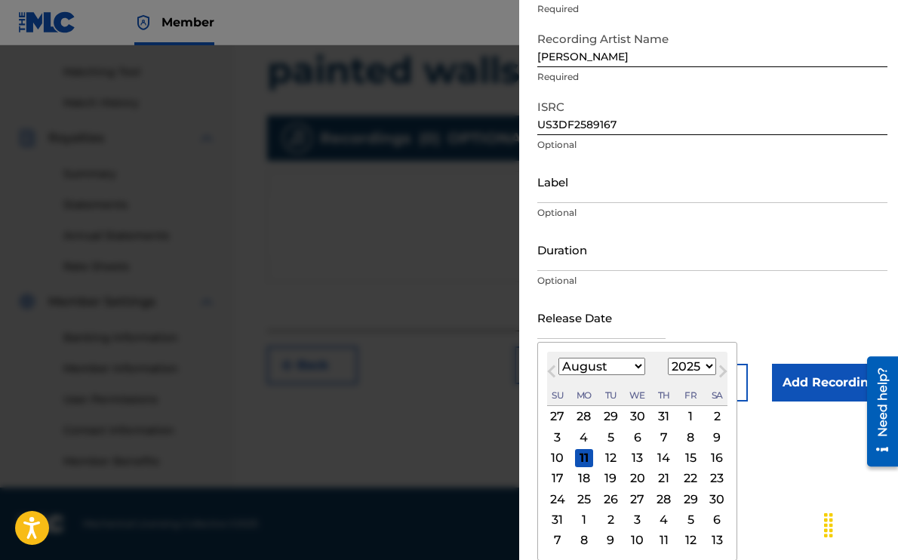
click at [691, 438] on div "8" at bounding box center [691, 437] width 18 height 18
type input "August 8 2025"
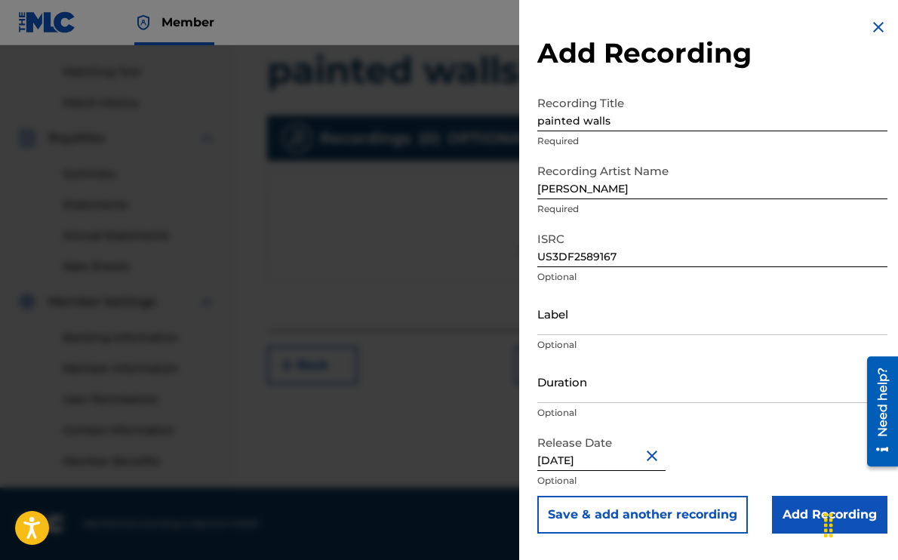
click at [778, 509] on input "Add Recording" at bounding box center [830, 515] width 116 height 38
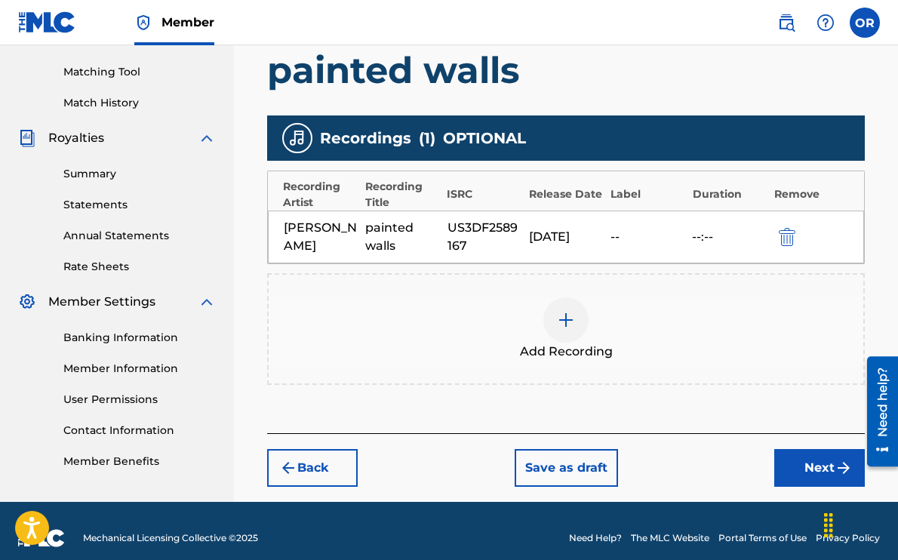
click at [820, 474] on button "Next" at bounding box center [820, 468] width 91 height 38
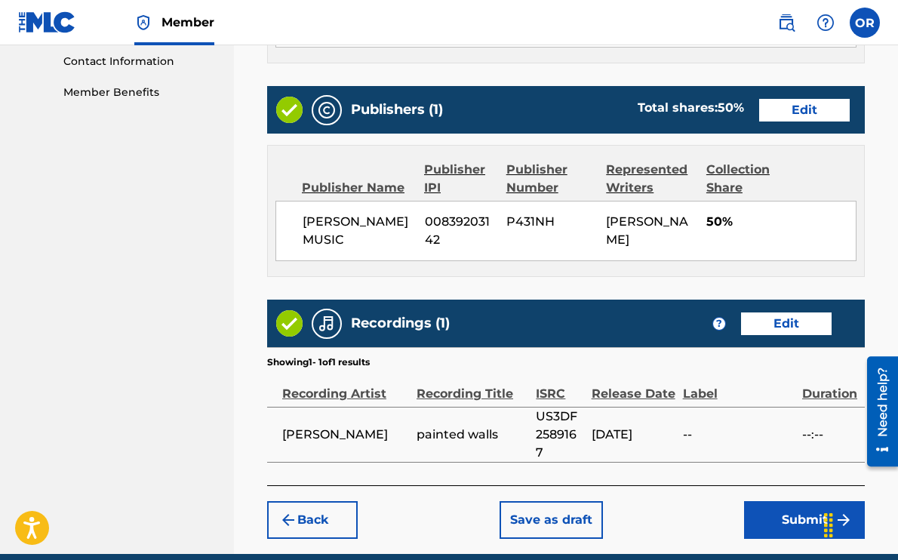
scroll to position [810, 0]
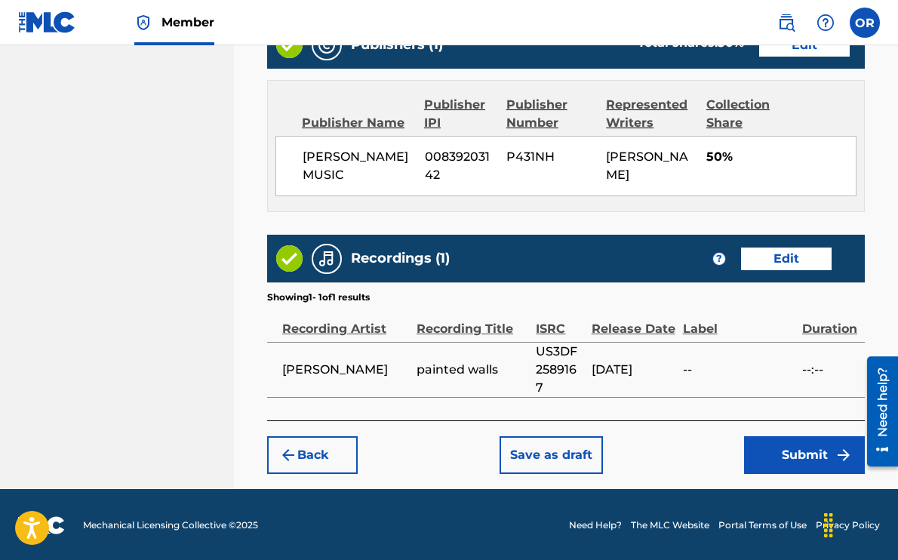
click at [793, 451] on button "Submit" at bounding box center [804, 455] width 121 height 38
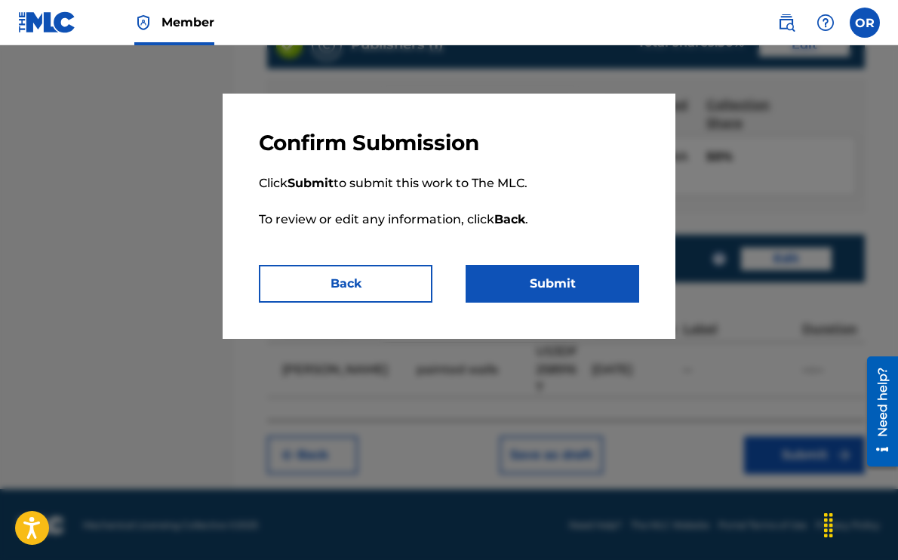
click at [614, 284] on button "Submit" at bounding box center [553, 284] width 174 height 38
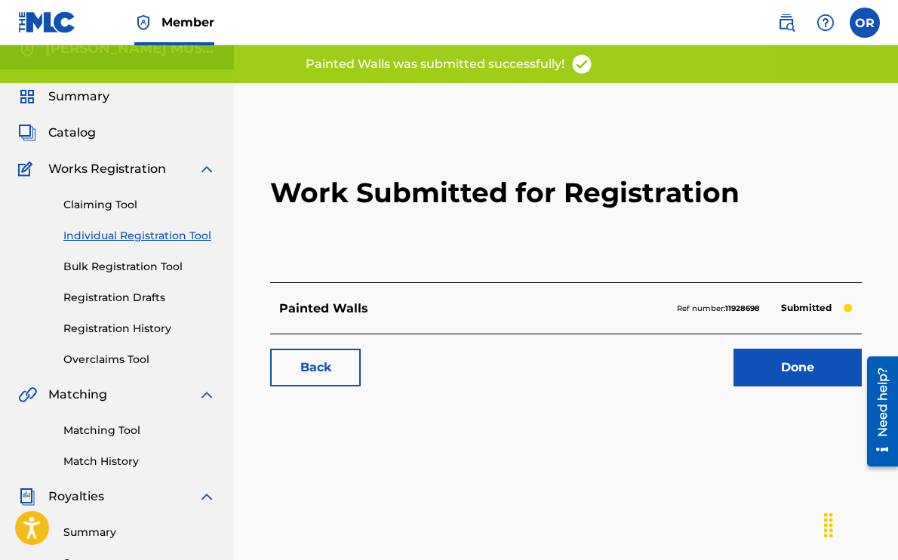
scroll to position [19, 0]
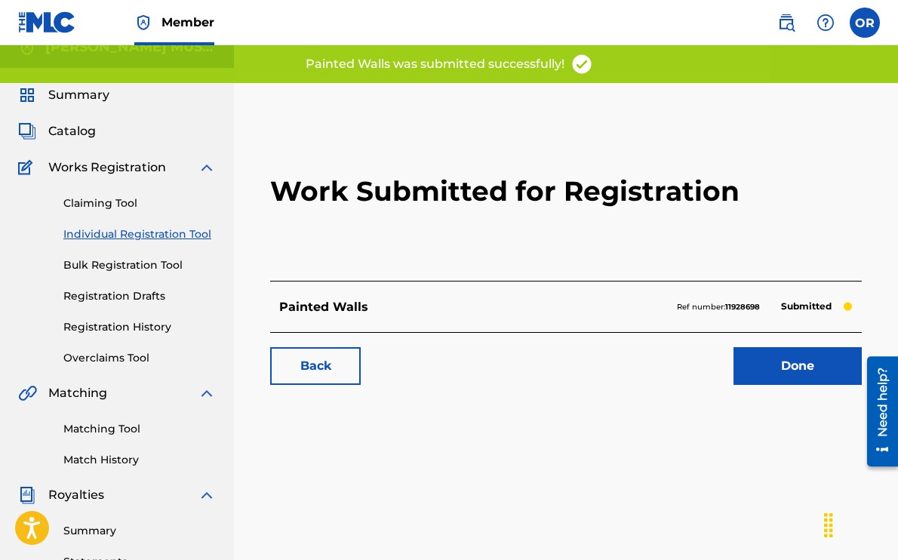
click at [68, 130] on span "Catalog" at bounding box center [72, 131] width 48 height 18
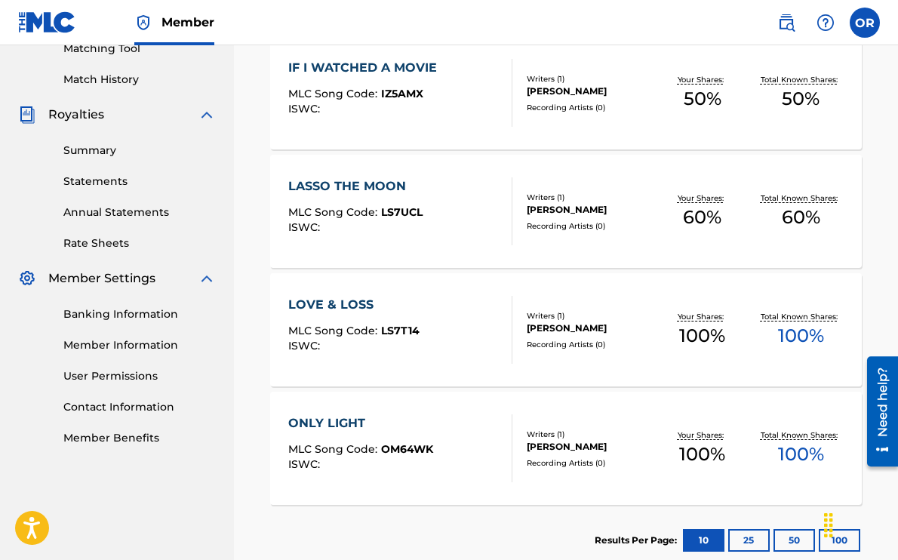
scroll to position [343, 0]
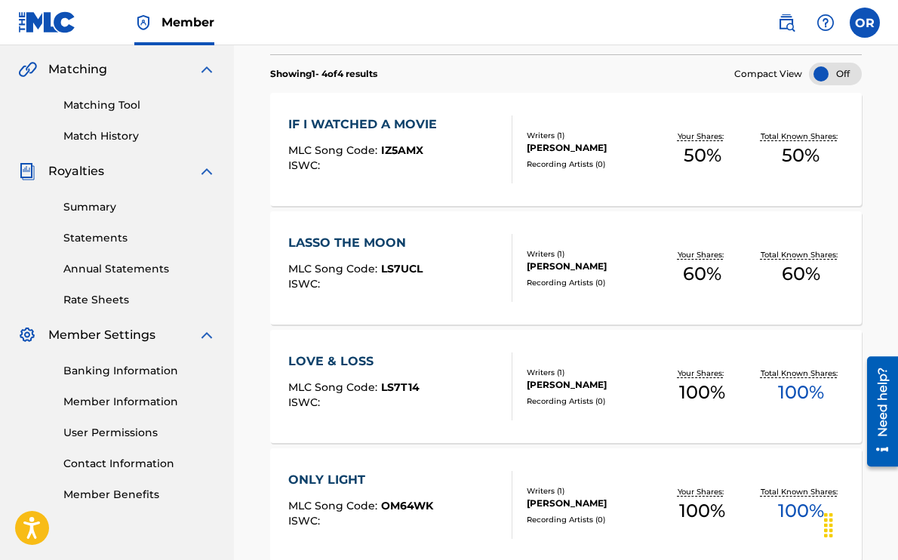
click at [455, 156] on div "IF I WATCHED A MOVIE MLC Song Code : IZ5AMX ISWC :" at bounding box center [400, 150] width 225 height 68
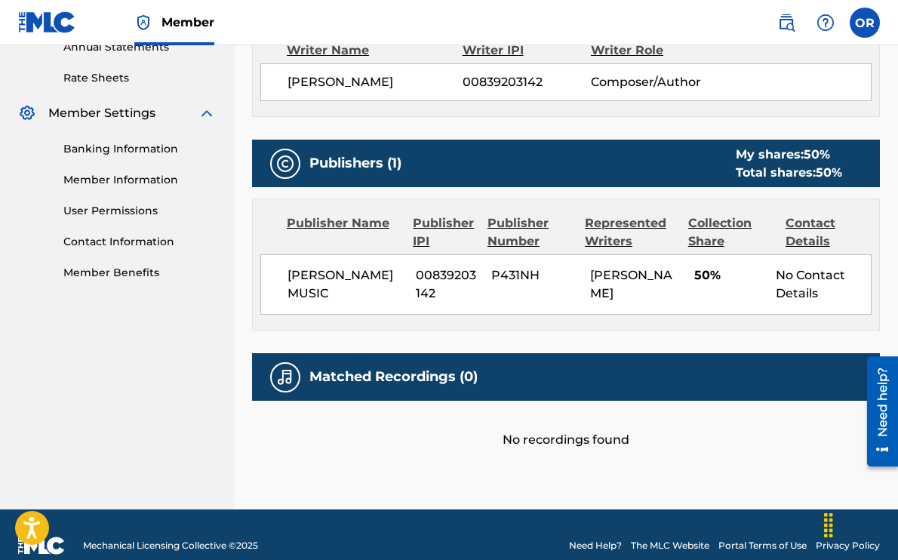
scroll to position [586, 0]
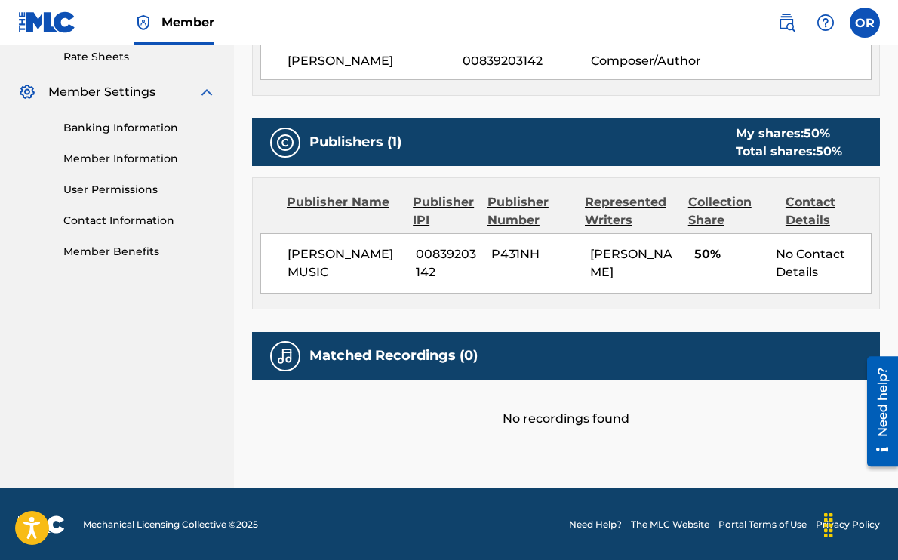
click at [544, 421] on div "No recordings found" at bounding box center [566, 404] width 628 height 48
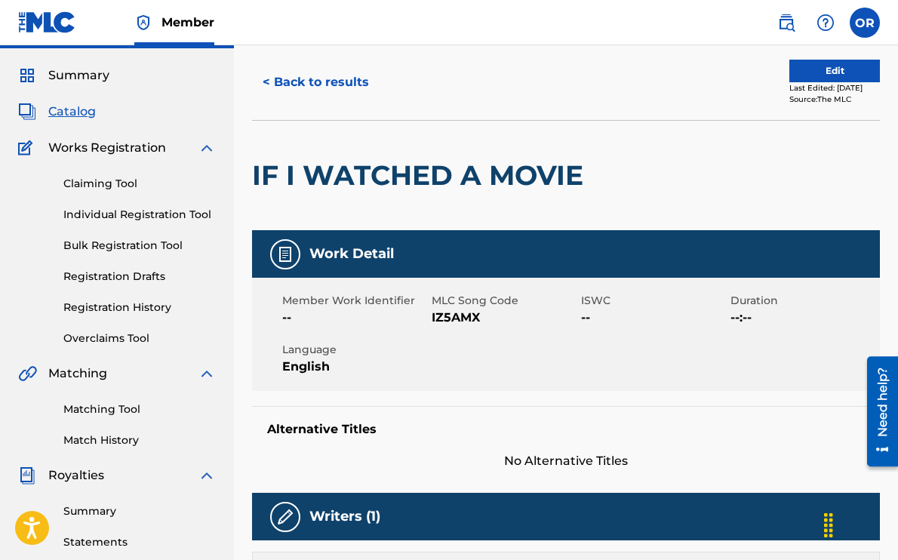
scroll to position [0, 0]
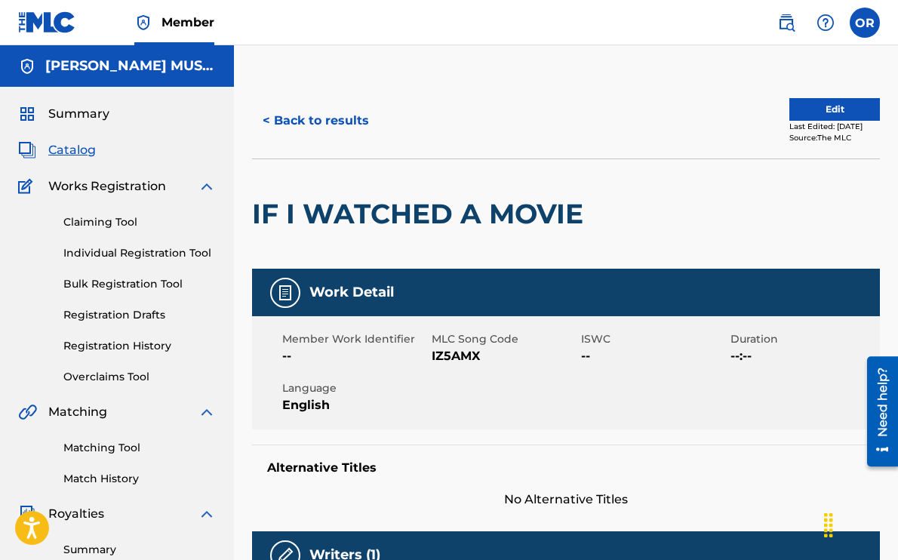
click at [834, 110] on button "Edit" at bounding box center [835, 109] width 91 height 23
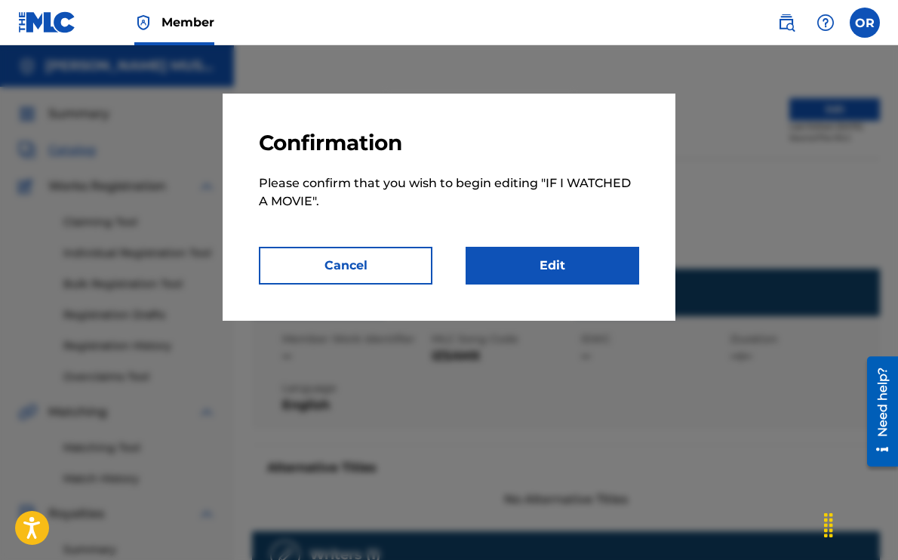
click at [538, 263] on link "Edit" at bounding box center [553, 266] width 174 height 38
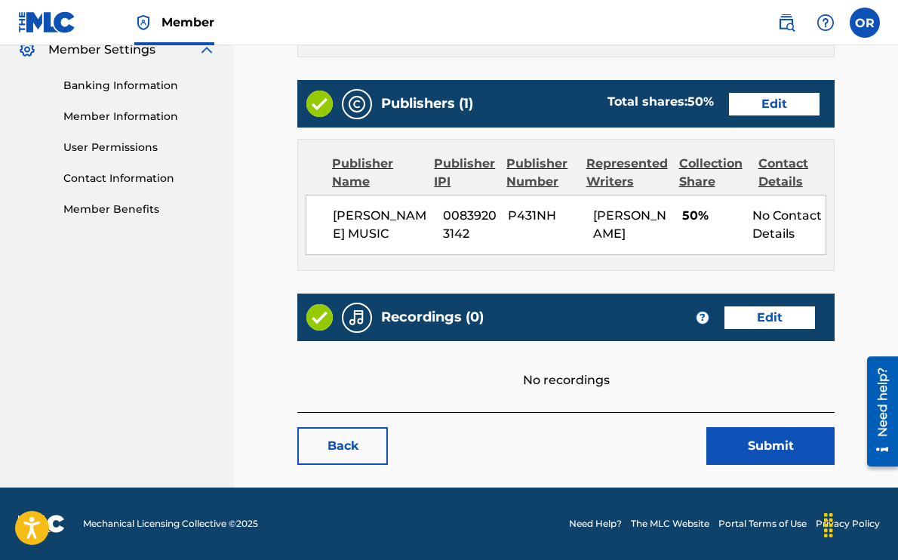
scroll to position [645, 0]
click at [766, 319] on link "Edit" at bounding box center [770, 318] width 91 height 23
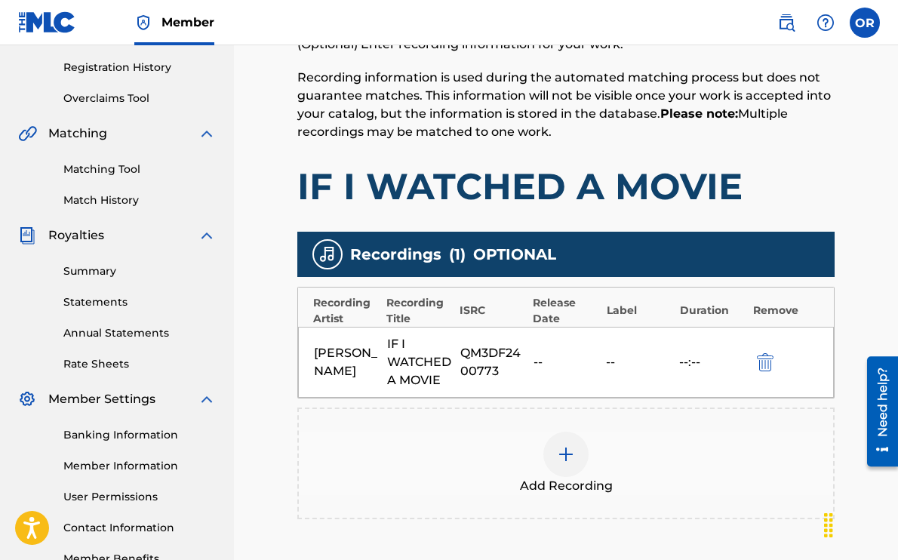
scroll to position [434, 0]
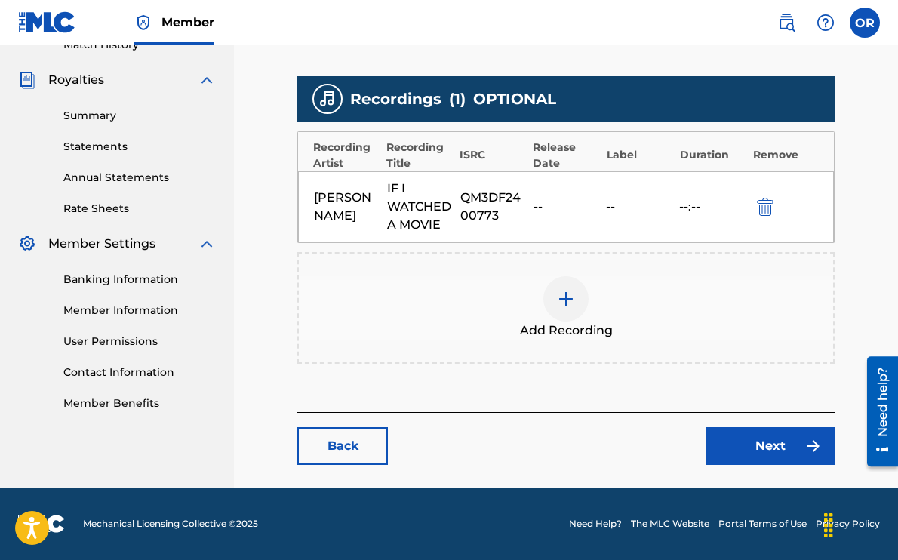
click at [501, 193] on div "QM3DF2400773" at bounding box center [494, 207] width 66 height 36
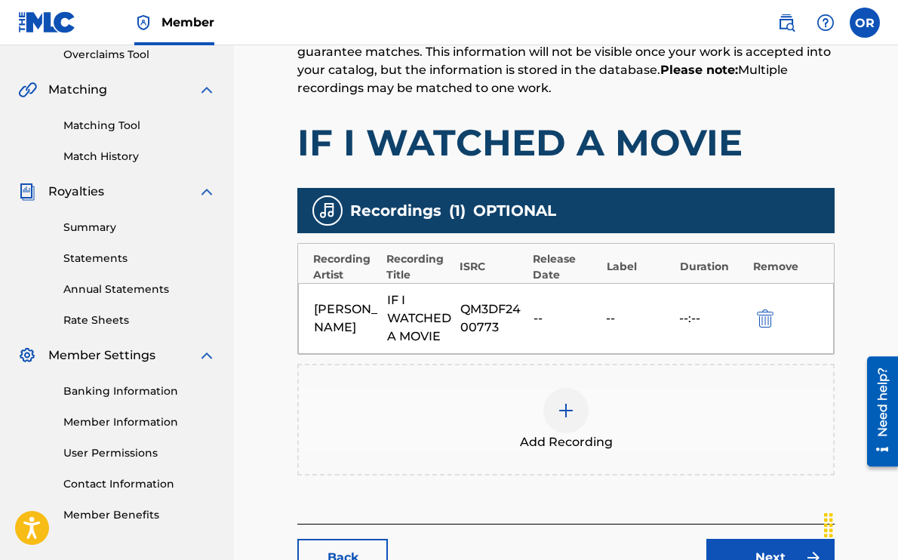
scroll to position [329, 0]
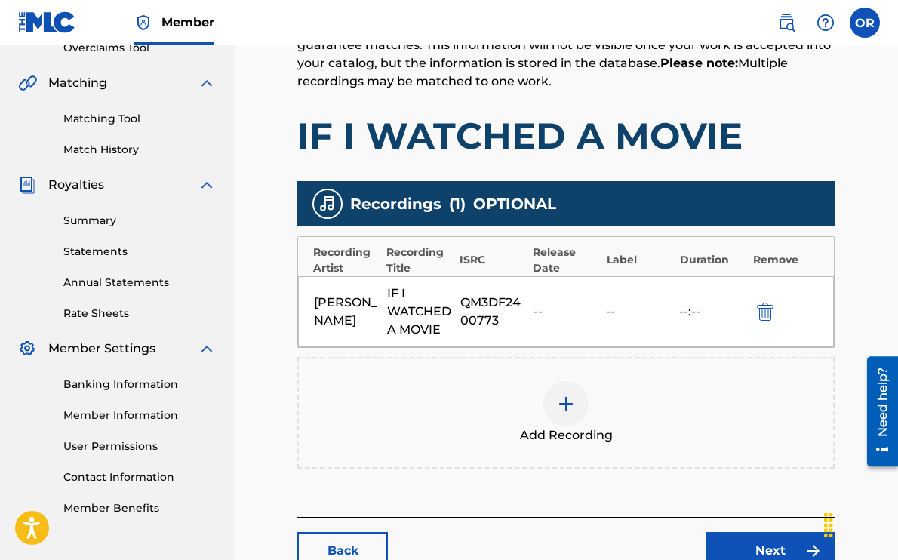
click at [761, 307] on img "submit" at bounding box center [765, 312] width 17 height 18
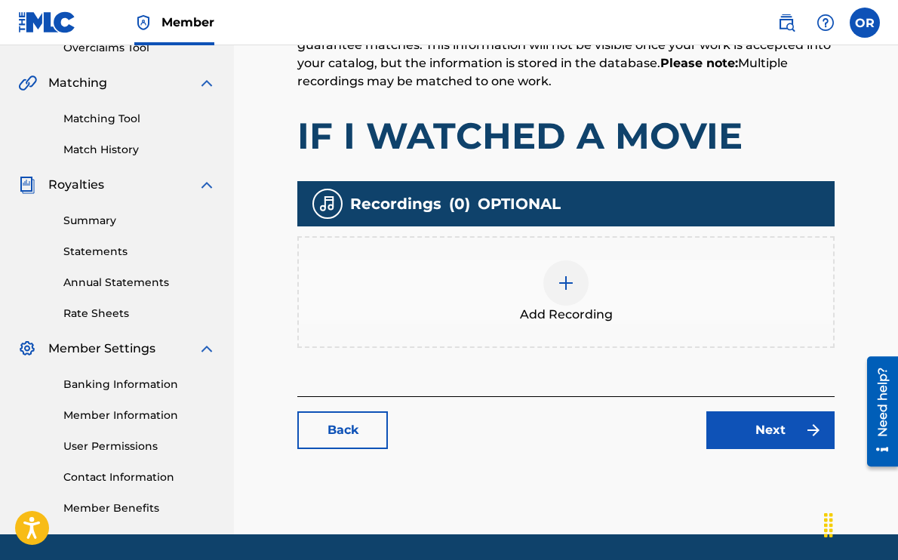
click at [552, 291] on div at bounding box center [566, 282] width 45 height 45
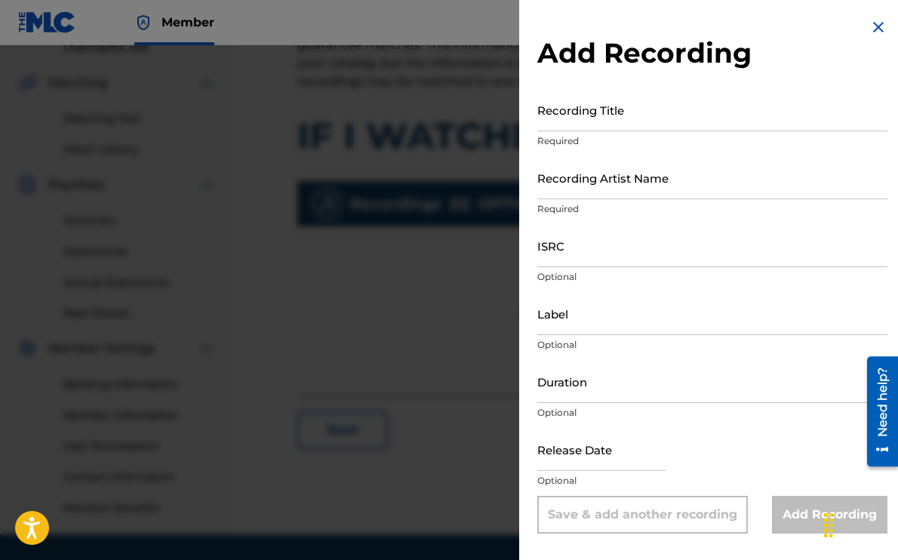
click at [574, 116] on input "Recording Title" at bounding box center [713, 109] width 350 height 43
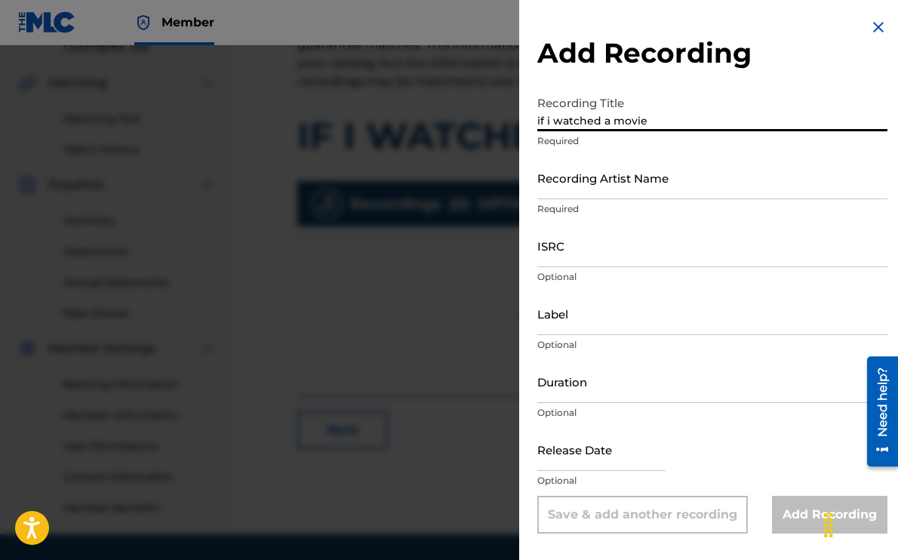
type input "if i watched a movie"
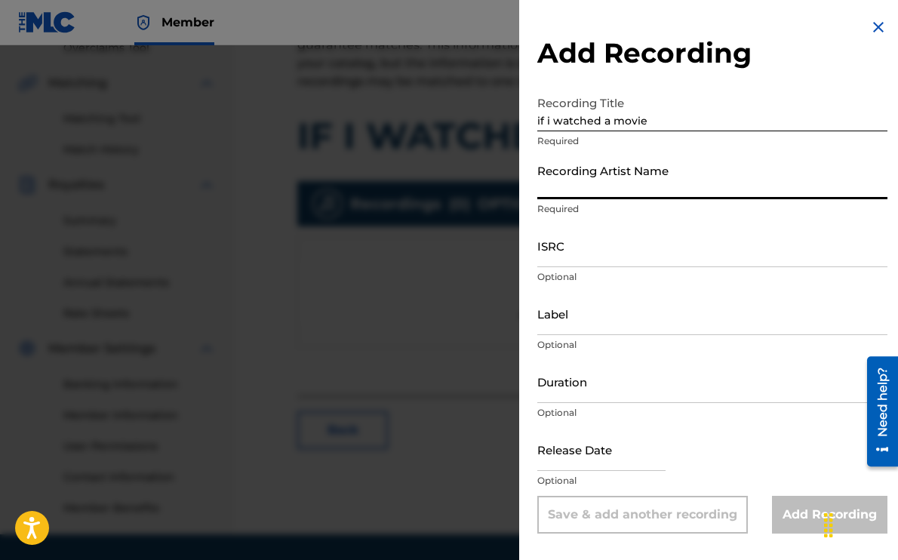
click at [573, 189] on input "Recording Artist Name" at bounding box center [713, 177] width 350 height 43
type input "Liv Romano"
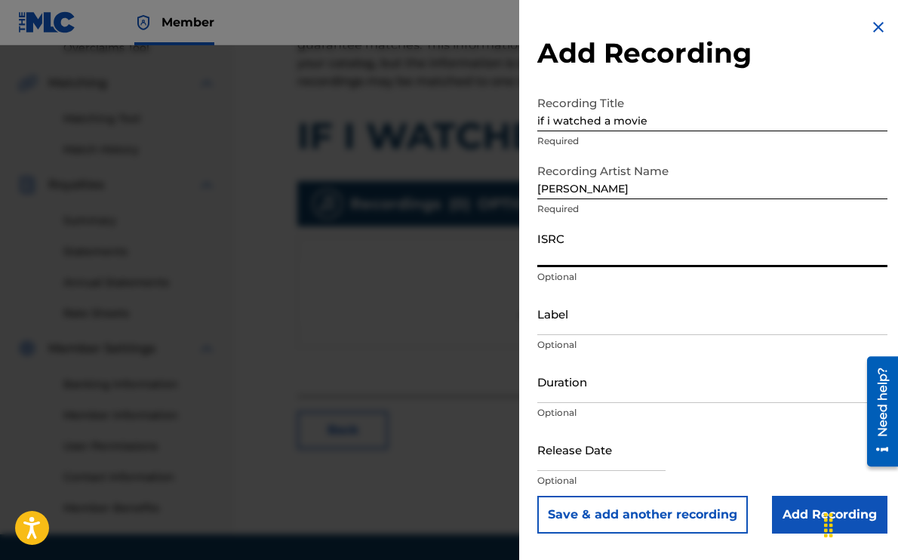
click at [570, 255] on input "ISRC" at bounding box center [713, 245] width 350 height 43
paste input "QM3DF2400773"
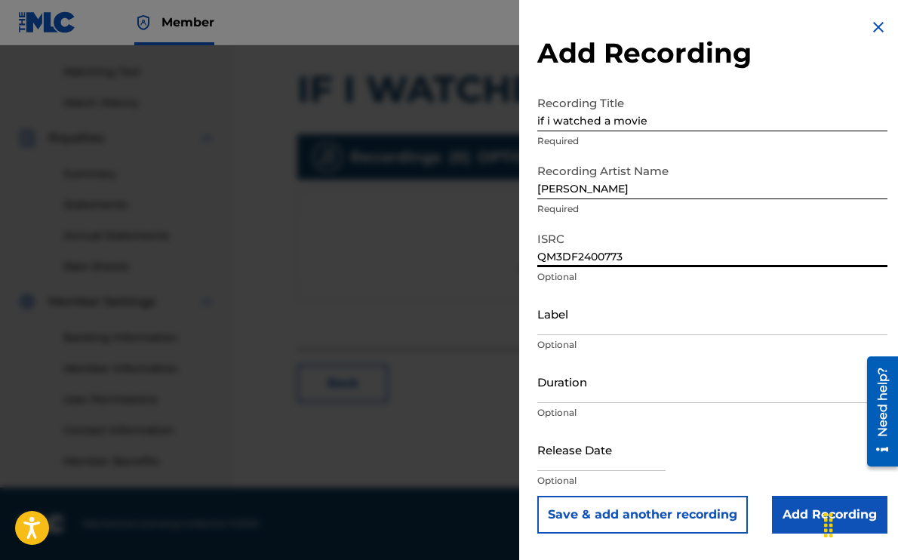
type input "QM3DF2400773"
click at [559, 452] on input "text" at bounding box center [602, 449] width 128 height 43
select select "7"
select select "2025"
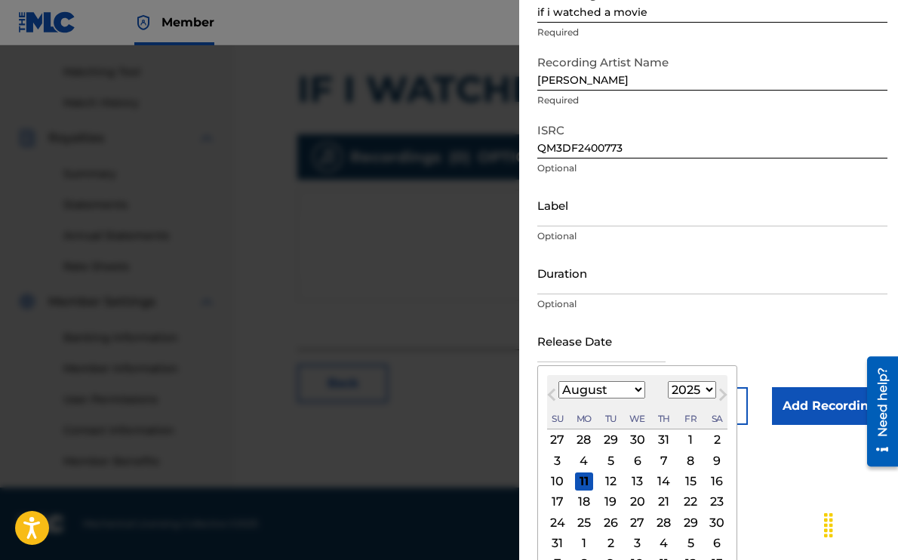
scroll to position [132, 0]
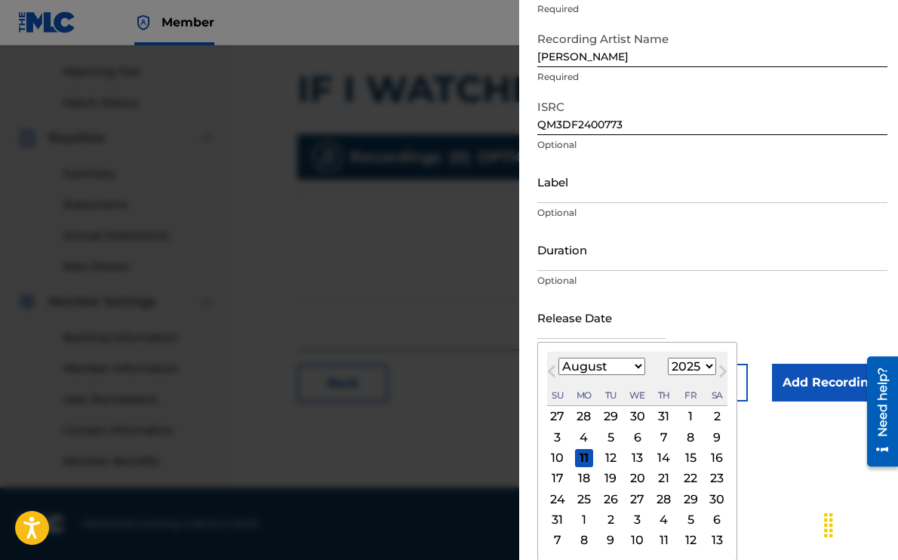
click at [590, 366] on select "January February March April May June July August September October November De…" at bounding box center [602, 366] width 87 height 17
select select "1"
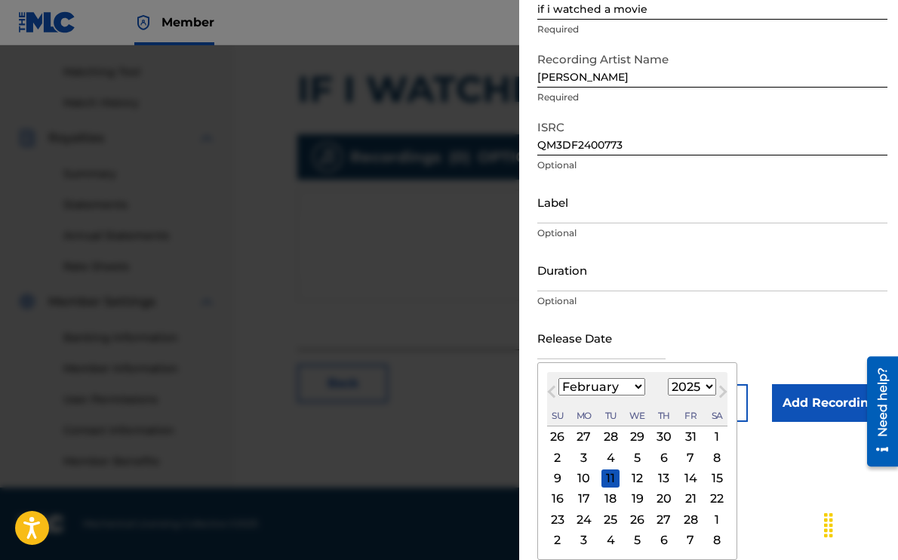
scroll to position [112, 0]
click at [690, 388] on select "1899 1900 1901 1902 1903 1904 1905 1906 1907 1908 1909 1910 1911 1912 1913 1914…" at bounding box center [692, 386] width 48 height 17
select select "2024"
click at [637, 481] on div "14" at bounding box center [638, 479] width 18 height 18
type input "February 14 2024"
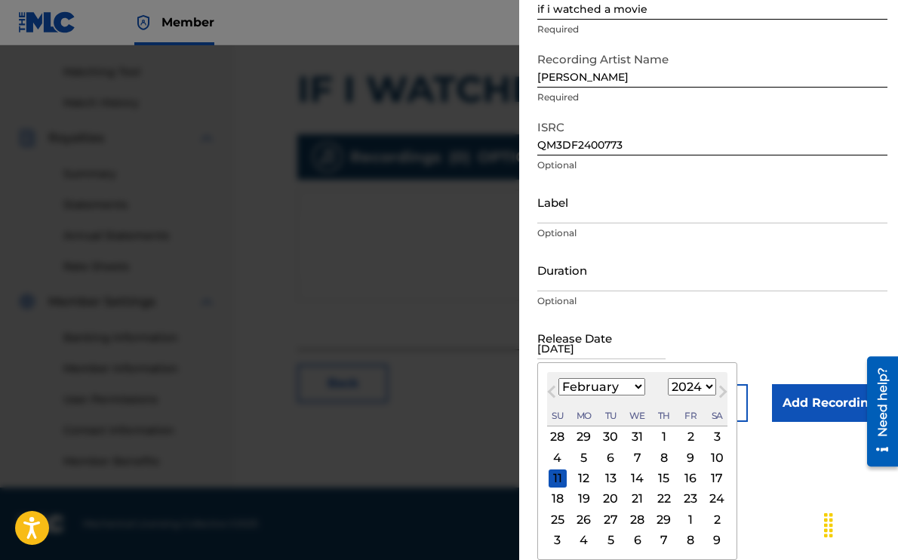
scroll to position [0, 0]
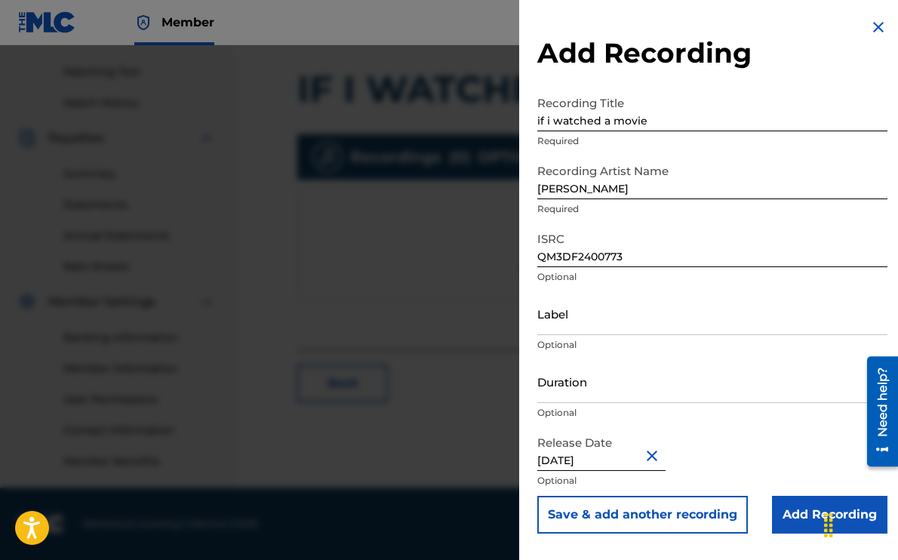
select select "1"
select select "2024"
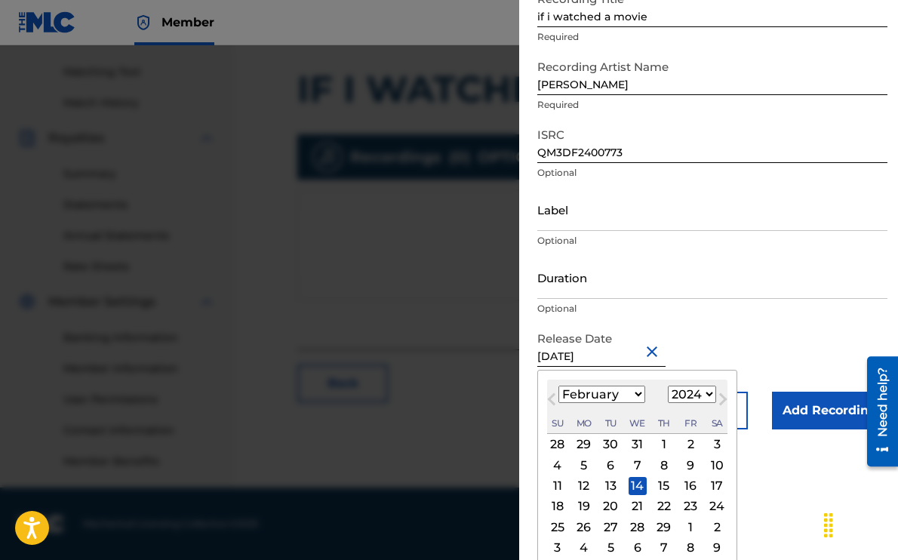
scroll to position [112, 0]
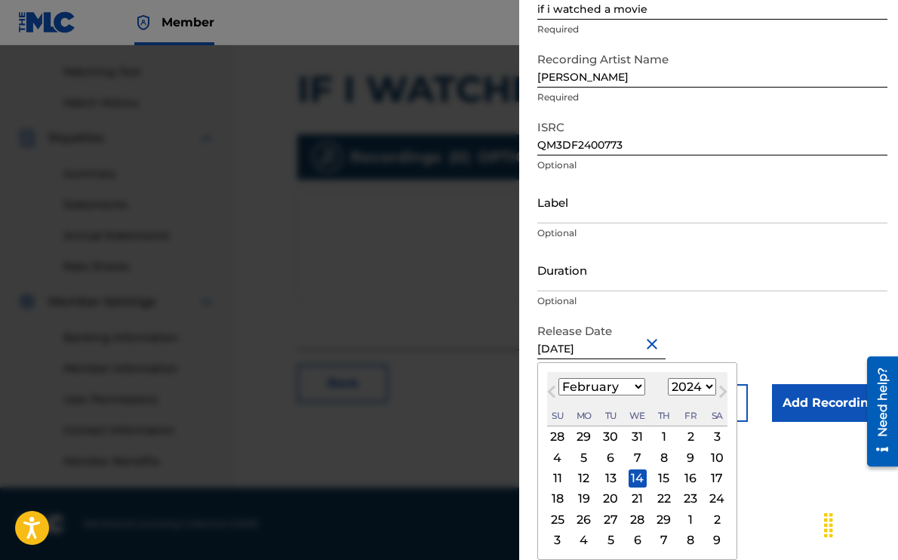
click at [663, 481] on div "15" at bounding box center [664, 479] width 18 height 18
type input "February 15 2024"
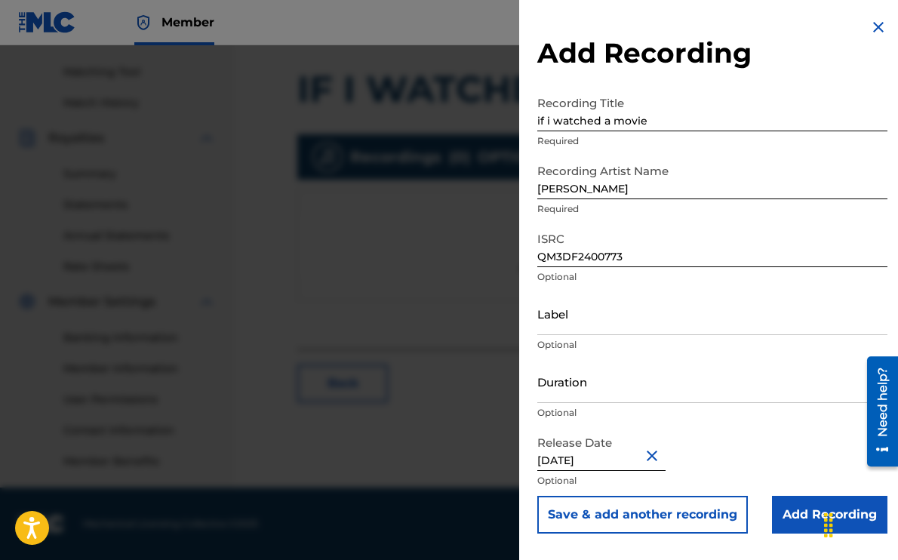
scroll to position [0, 0]
click at [793, 522] on input "Add Recording" at bounding box center [830, 515] width 116 height 38
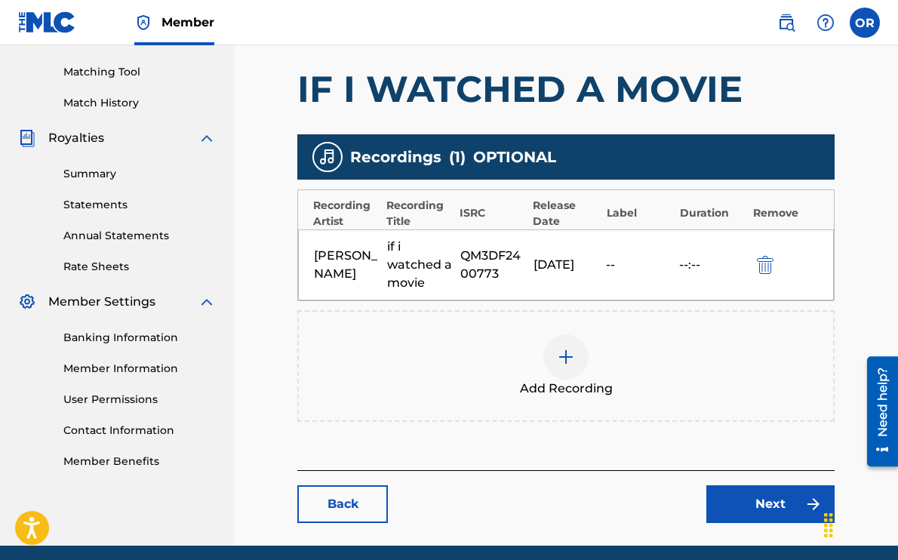
click at [753, 504] on link "Next" at bounding box center [771, 504] width 128 height 38
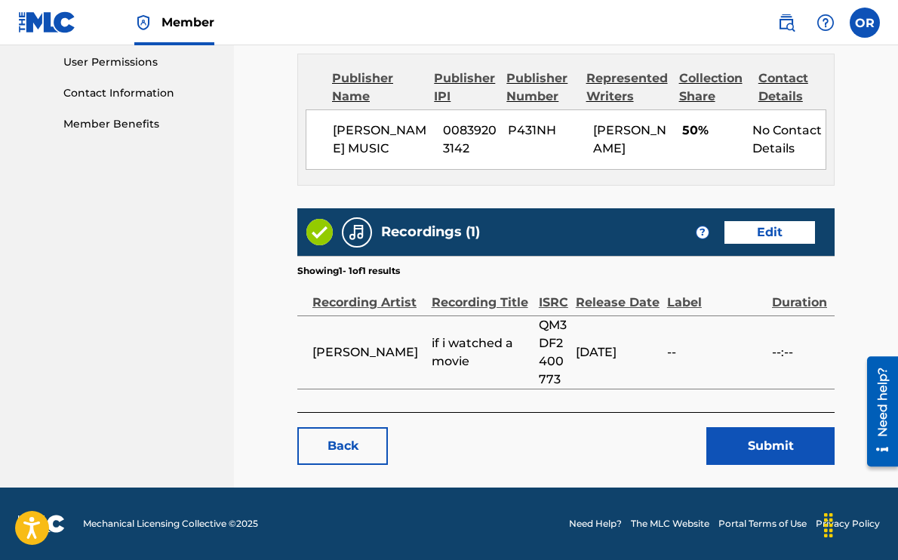
scroll to position [729, 0]
click at [753, 447] on button "Submit" at bounding box center [771, 446] width 128 height 38
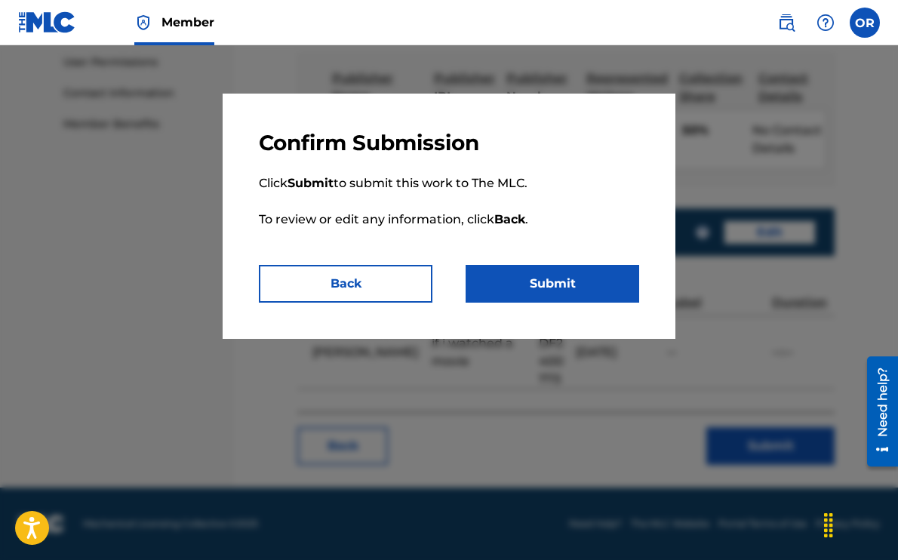
click at [548, 277] on button "Submit" at bounding box center [553, 284] width 174 height 38
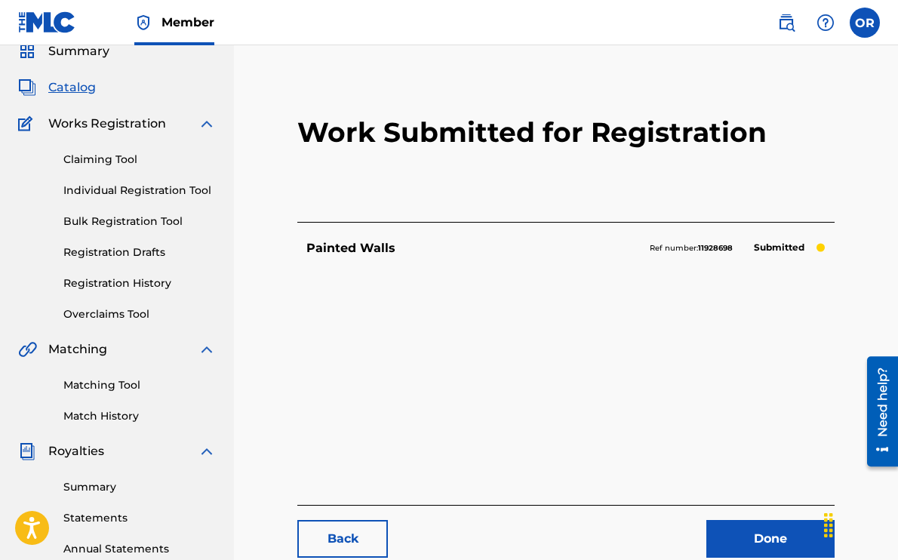
scroll to position [58, 0]
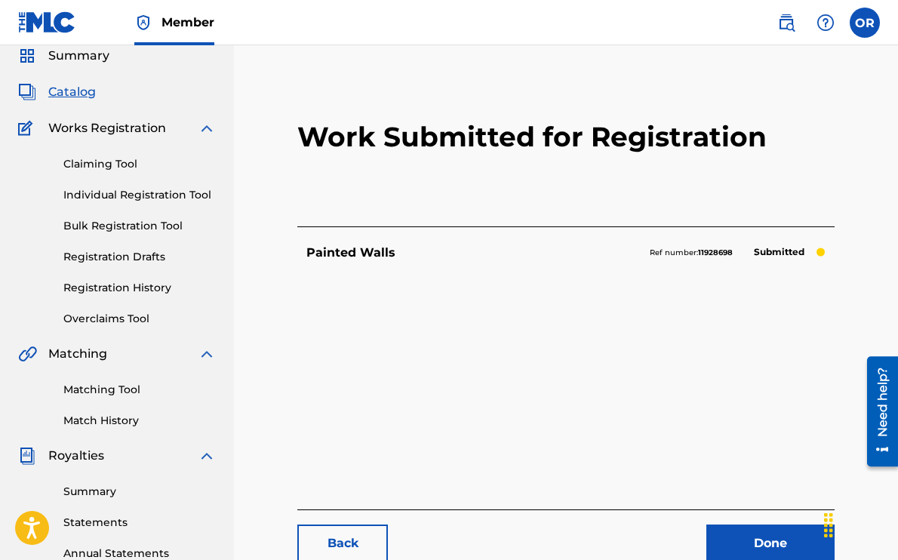
click at [72, 91] on span "Catalog" at bounding box center [72, 92] width 48 height 18
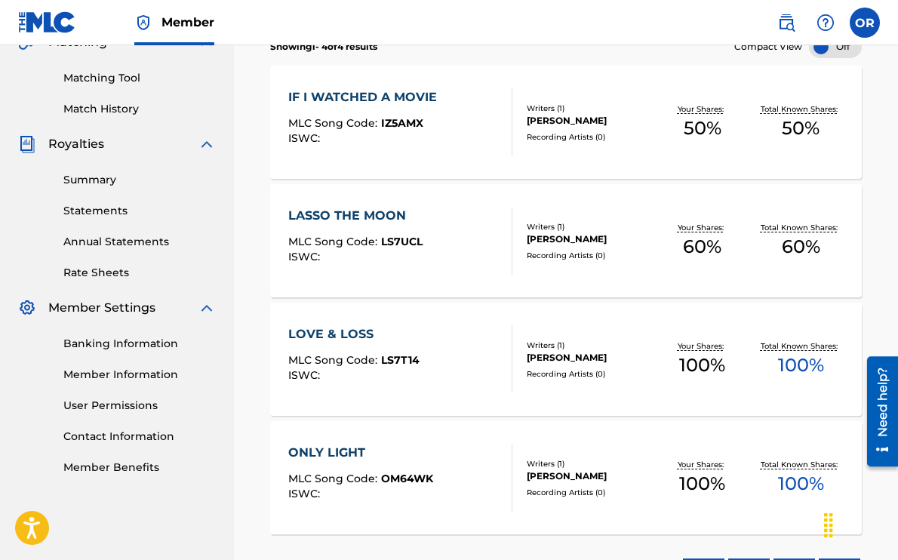
scroll to position [374, 0]
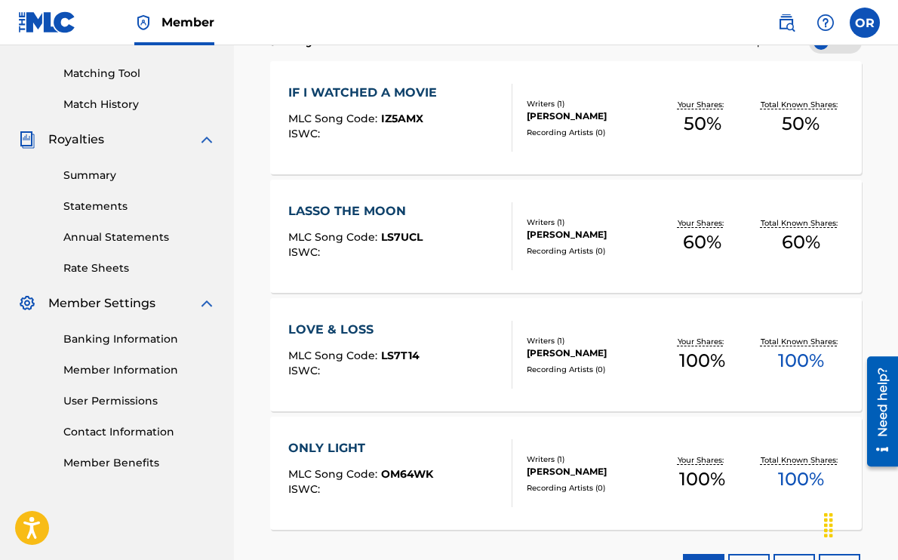
click at [337, 208] on div "LASSO THE MOON" at bounding box center [355, 211] width 134 height 18
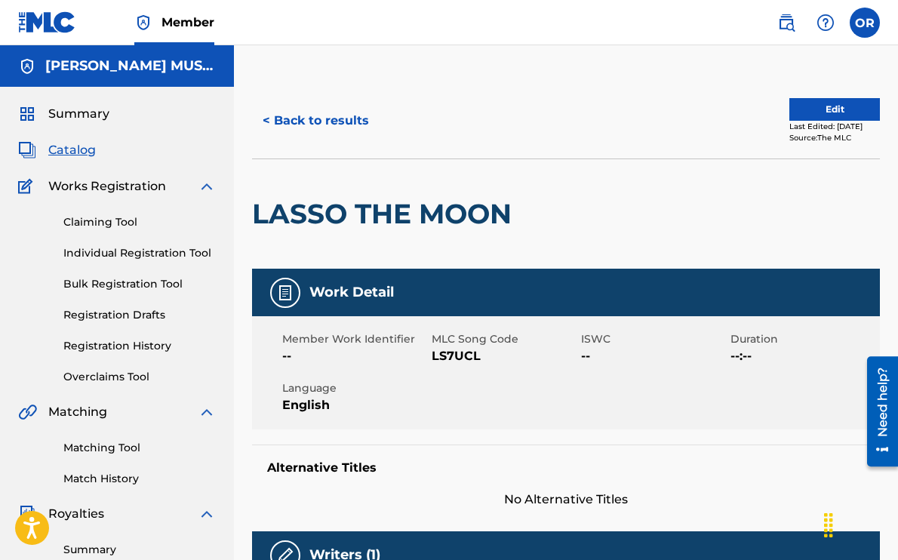
click at [809, 112] on button "Edit" at bounding box center [835, 109] width 91 height 23
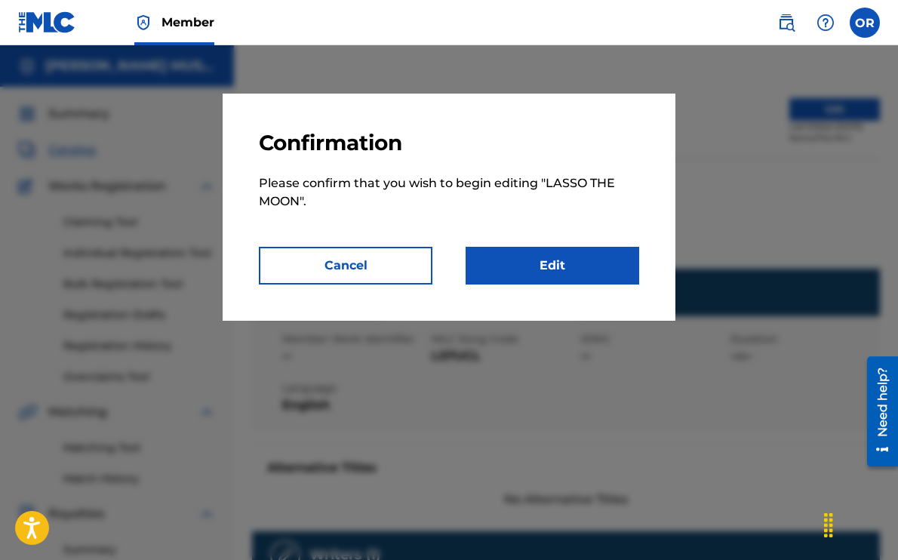
click at [562, 269] on link "Edit" at bounding box center [553, 266] width 174 height 38
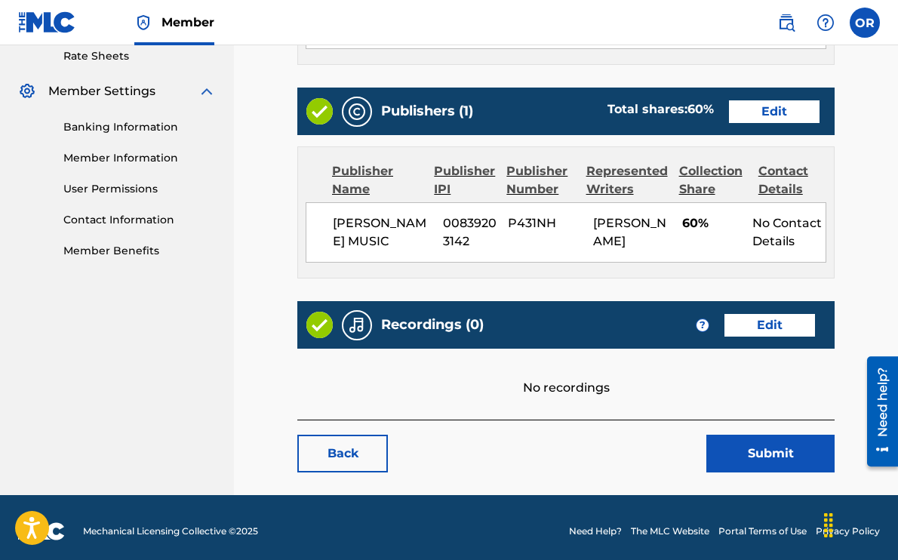
scroll to position [611, 0]
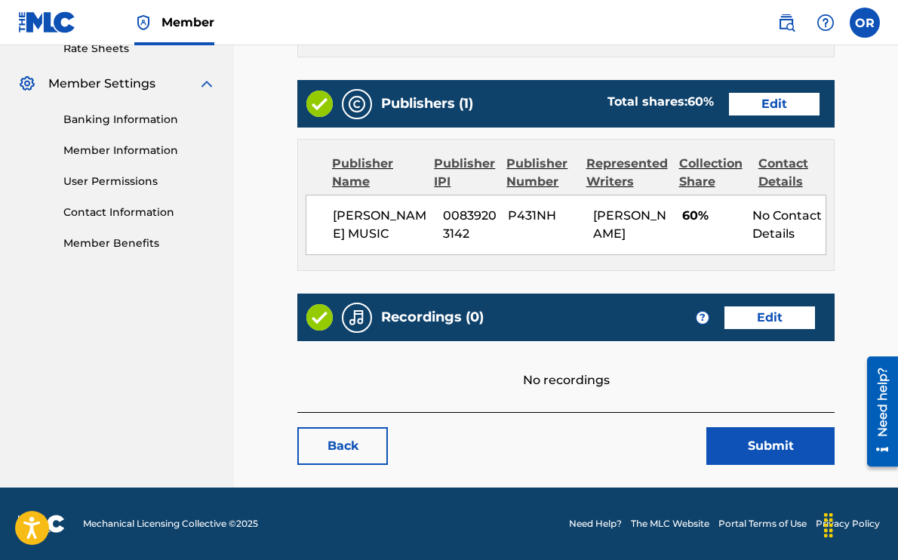
click at [771, 316] on link "Edit" at bounding box center [770, 318] width 91 height 23
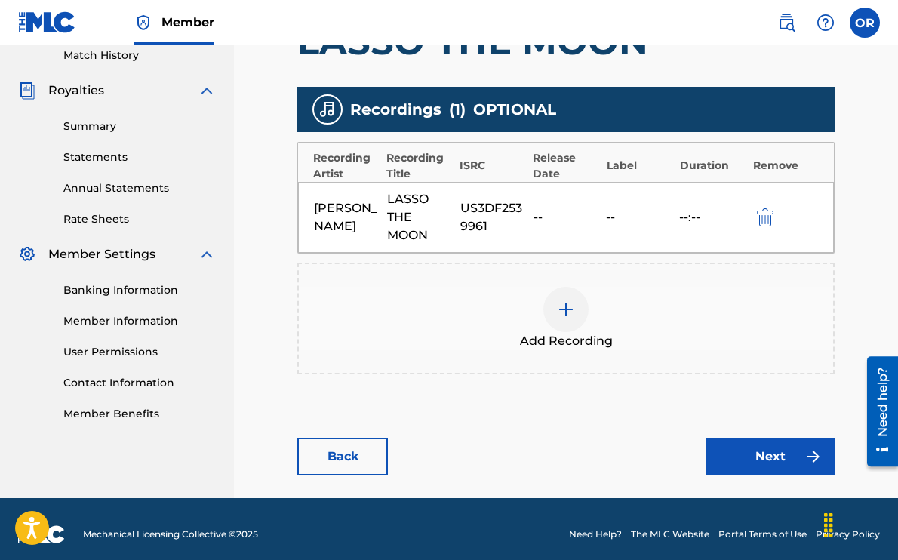
scroll to position [434, 0]
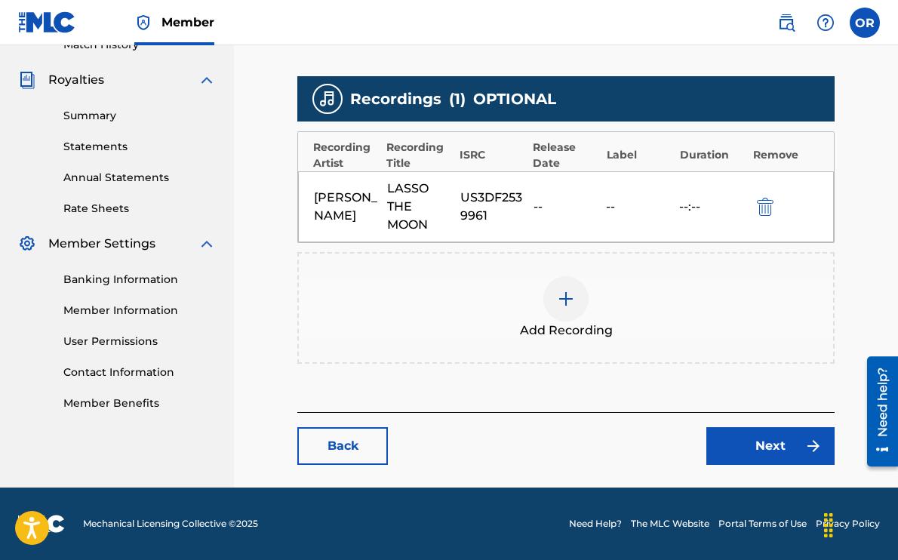
click at [575, 300] on img at bounding box center [566, 299] width 18 height 18
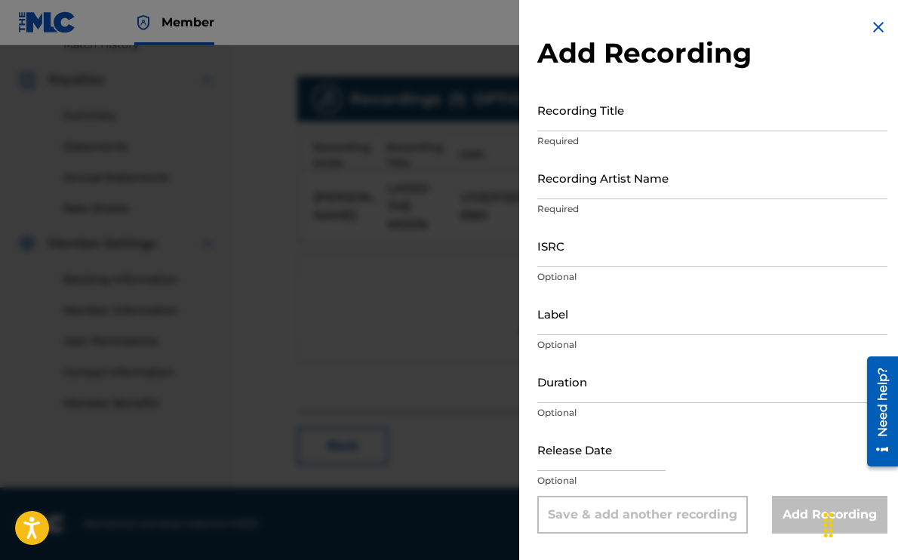
click at [639, 116] on input "Recording Title" at bounding box center [713, 109] width 350 height 43
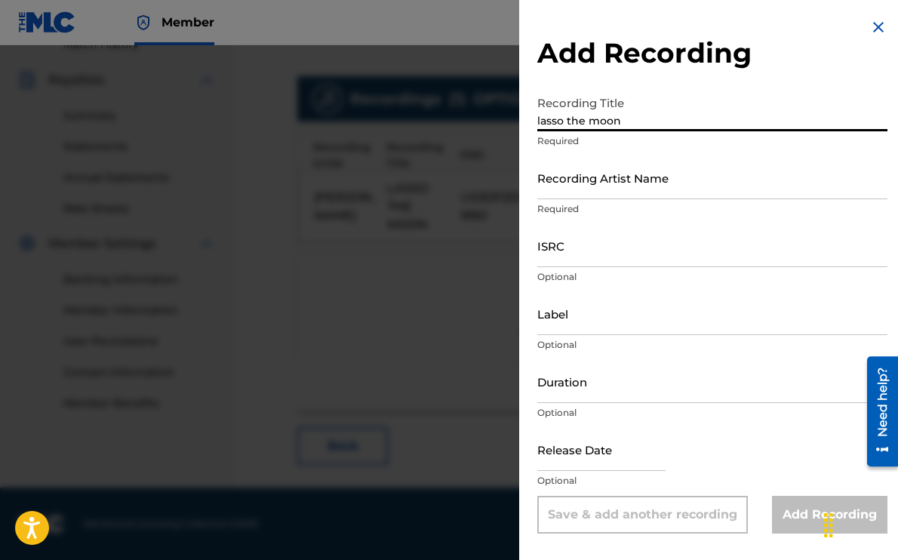
type input "lasso the moon"
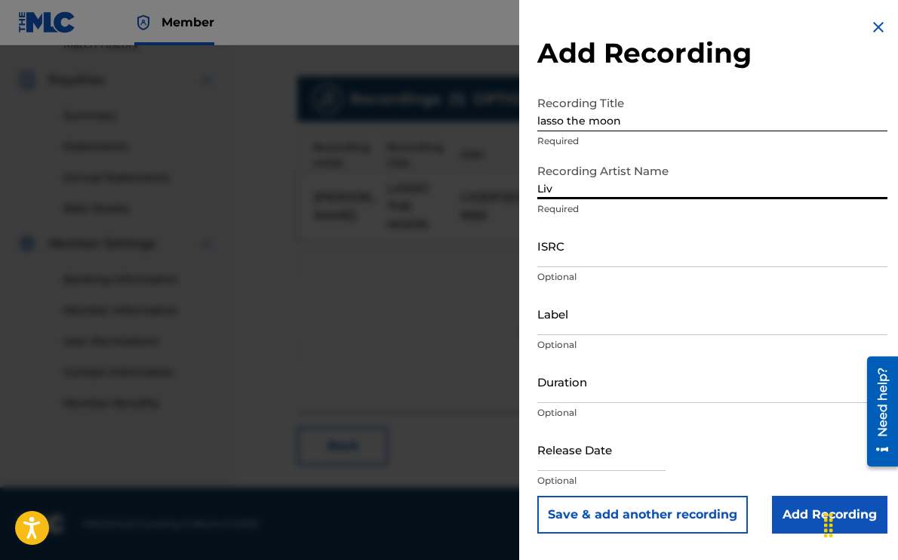
type input "Liv Romano"
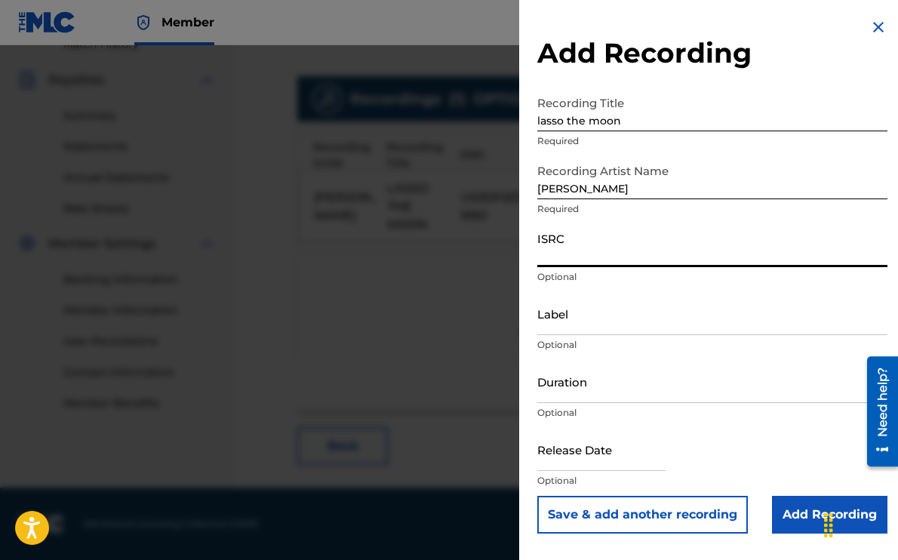
click at [587, 254] on input "ISRC" at bounding box center [713, 245] width 350 height 43
paste input "https://open.spotify.com/track/4KTHC7ufZuobLboIwdreIc?si=8ea95eb6f39748da"
type input "https://open.spotify.com/track/4KTHC7ufZuobLboIwdreIc?si=8ea95eb6f39748da"
paste input "US3DF2539961"
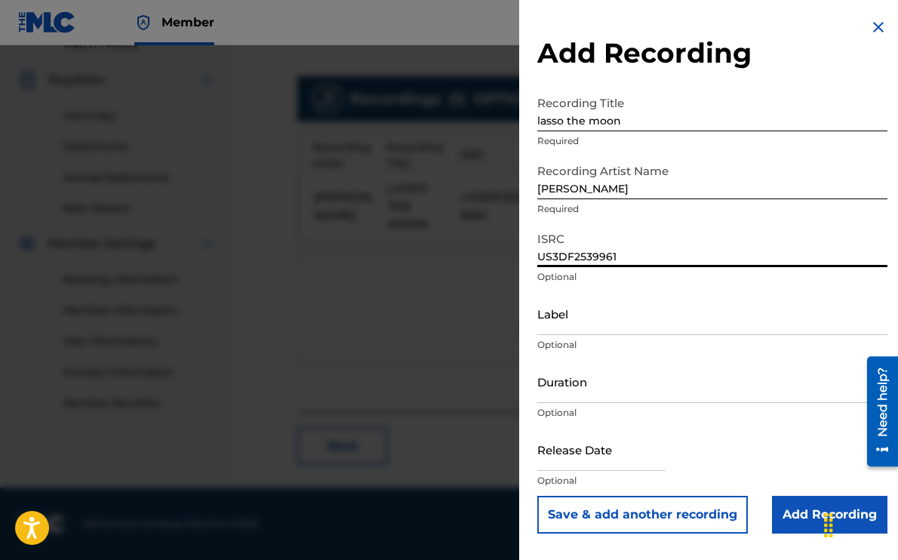
type input "US3DF2539961"
click at [574, 455] on input "text" at bounding box center [602, 449] width 128 height 43
select select "7"
select select "2025"
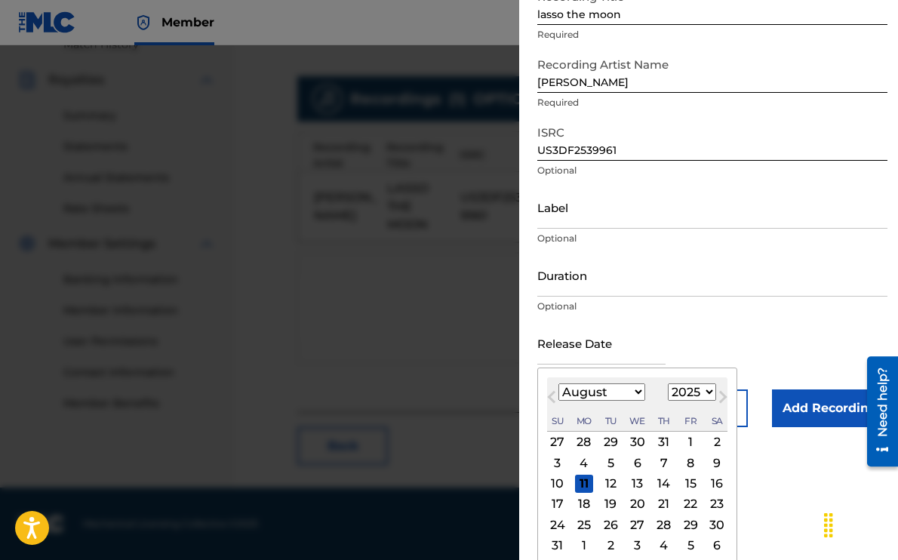
scroll to position [132, 0]
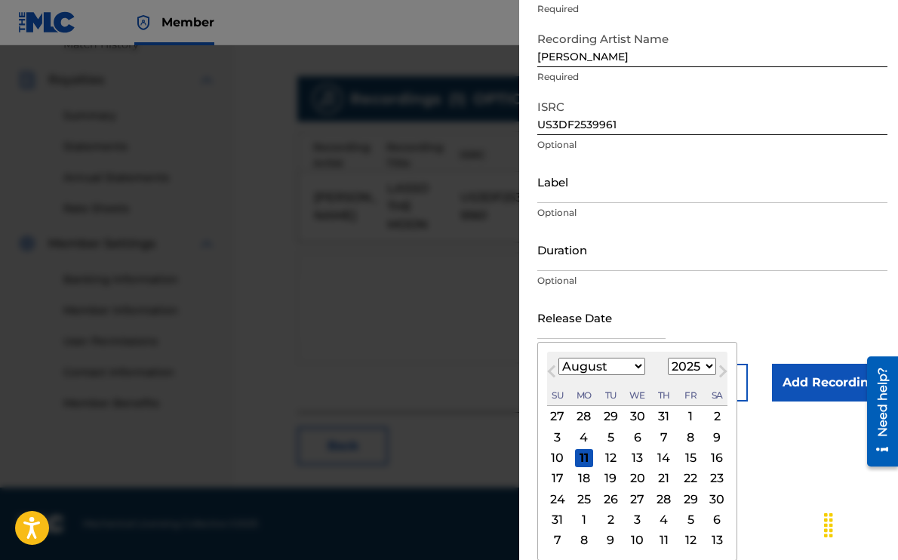
click at [572, 363] on select "January February March April May June July August September October November De…" at bounding box center [602, 366] width 87 height 17
select select "3"
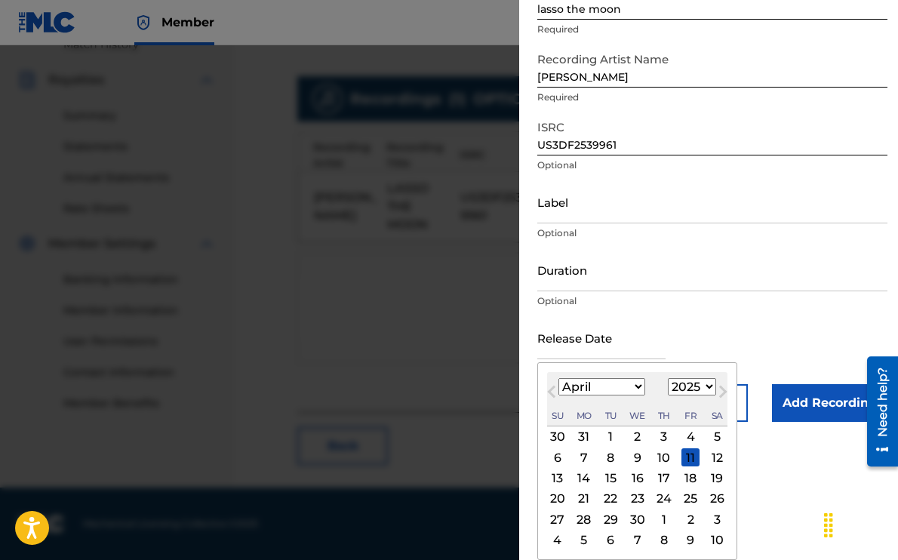
click at [638, 501] on div "23" at bounding box center [638, 499] width 18 height 18
type input "April 23 2025"
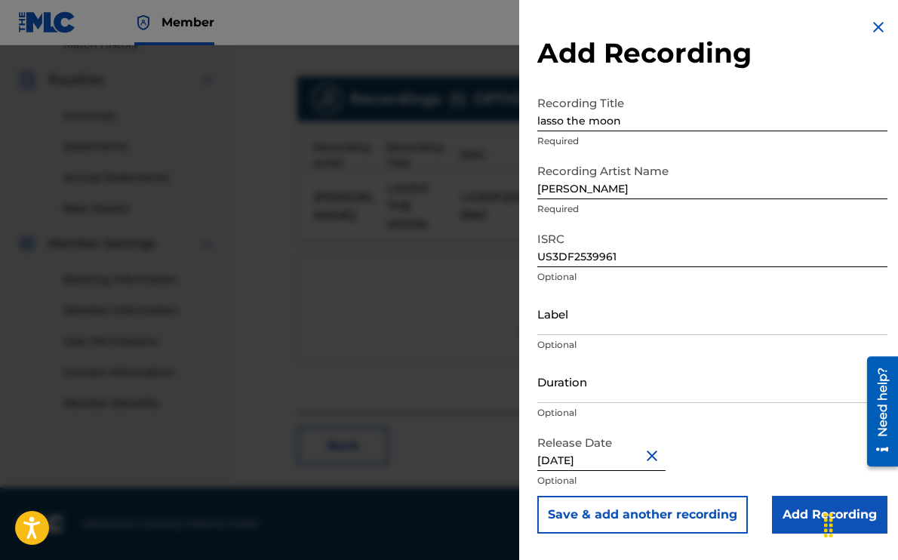
click at [803, 524] on input "Add Recording" at bounding box center [830, 515] width 116 height 38
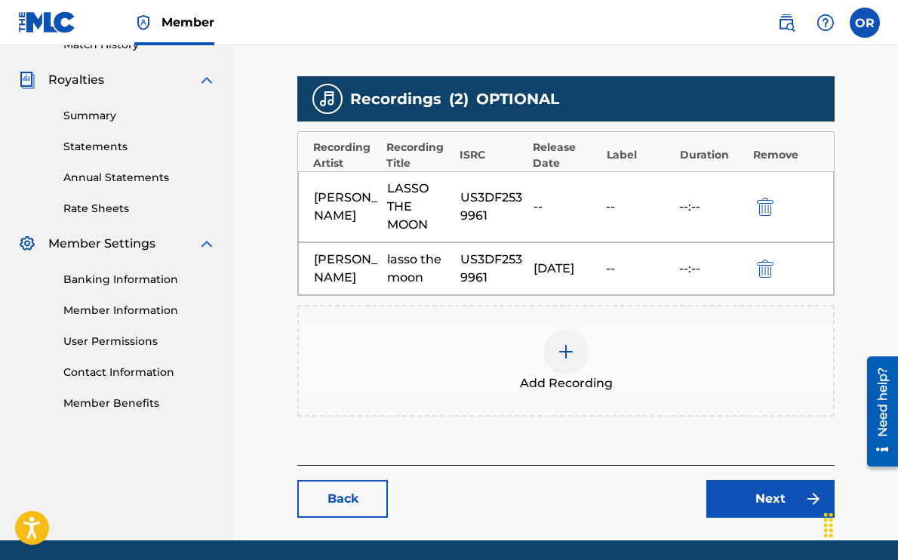
click at [766, 203] on img "submit" at bounding box center [765, 207] width 17 height 18
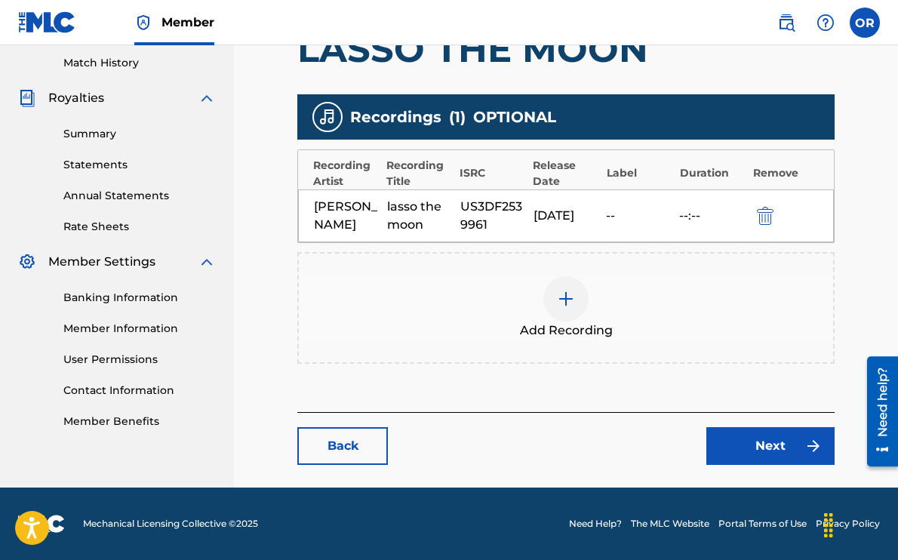
click at [759, 450] on link "Next" at bounding box center [771, 446] width 128 height 38
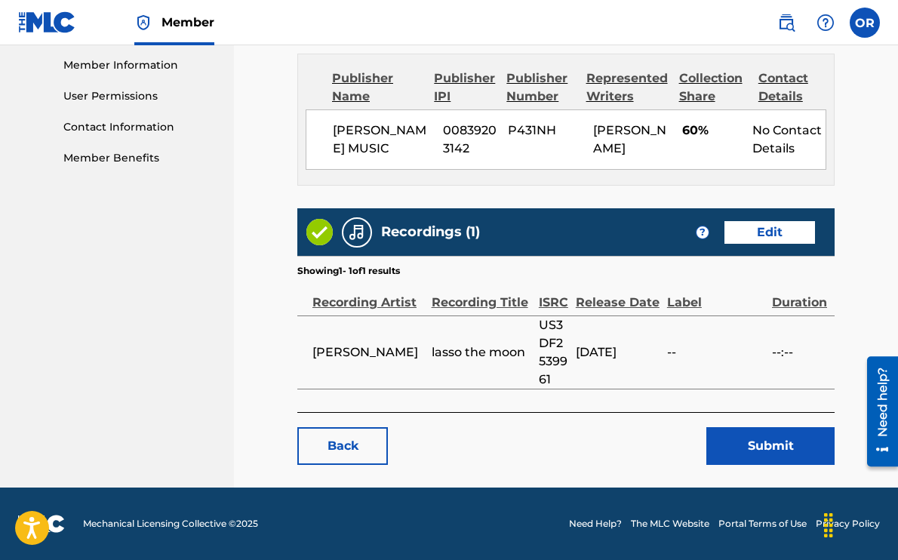
scroll to position [695, 0]
click at [741, 443] on button "Submit" at bounding box center [771, 446] width 128 height 38
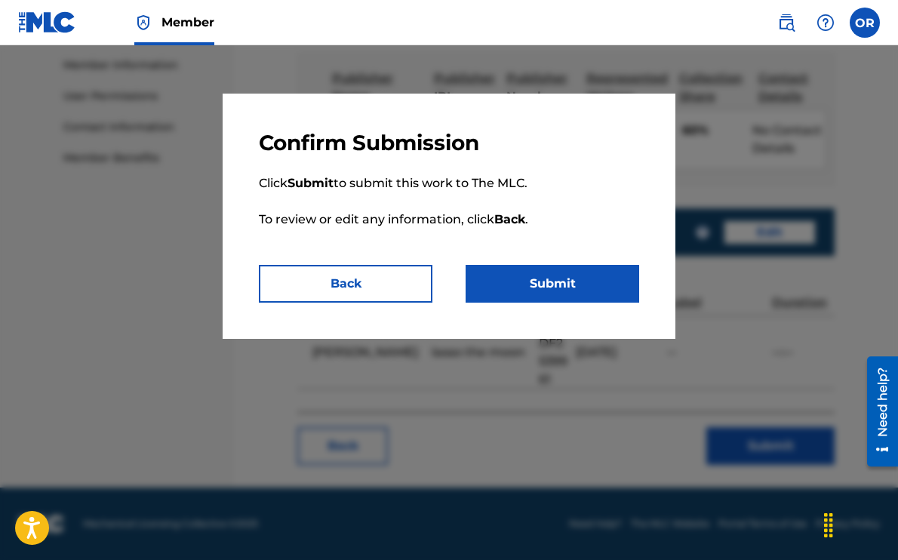
click at [541, 291] on button "Submit" at bounding box center [553, 284] width 174 height 38
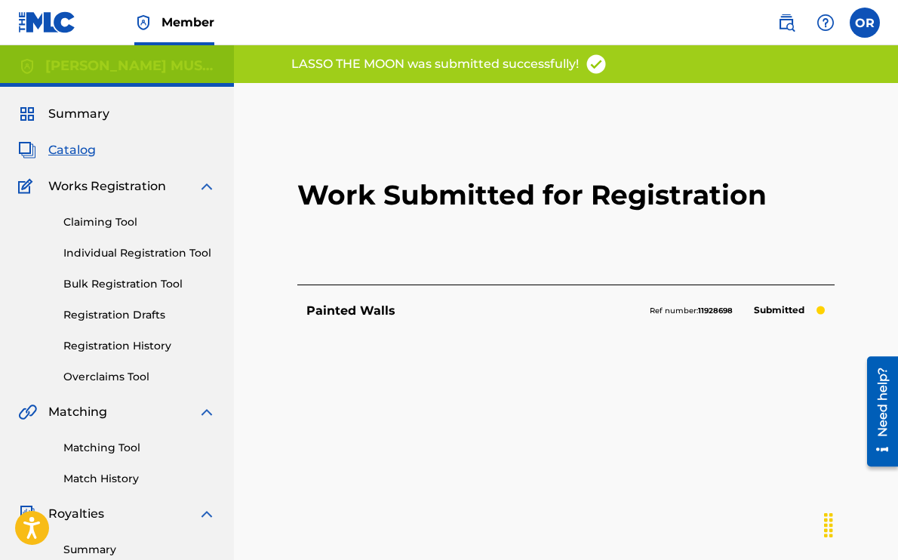
click at [82, 152] on span "Catalog" at bounding box center [72, 150] width 48 height 18
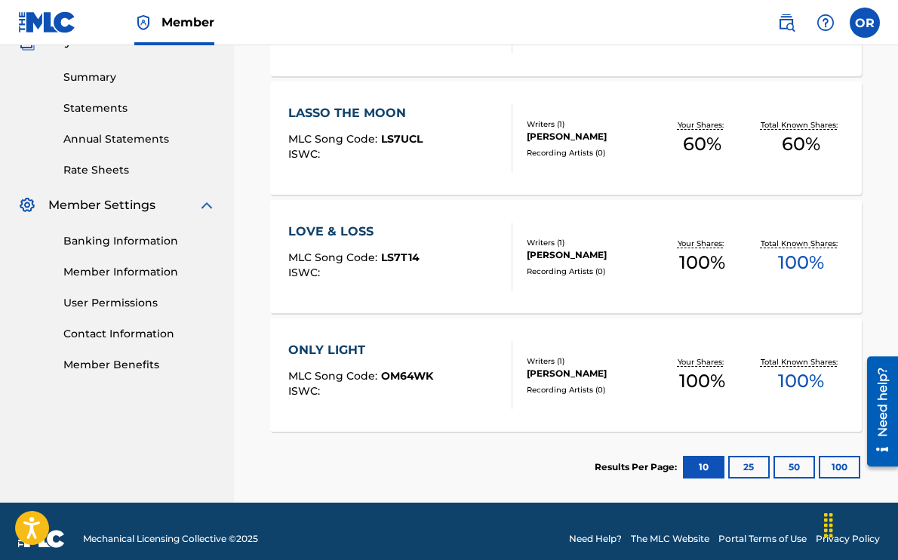
scroll to position [488, 0]
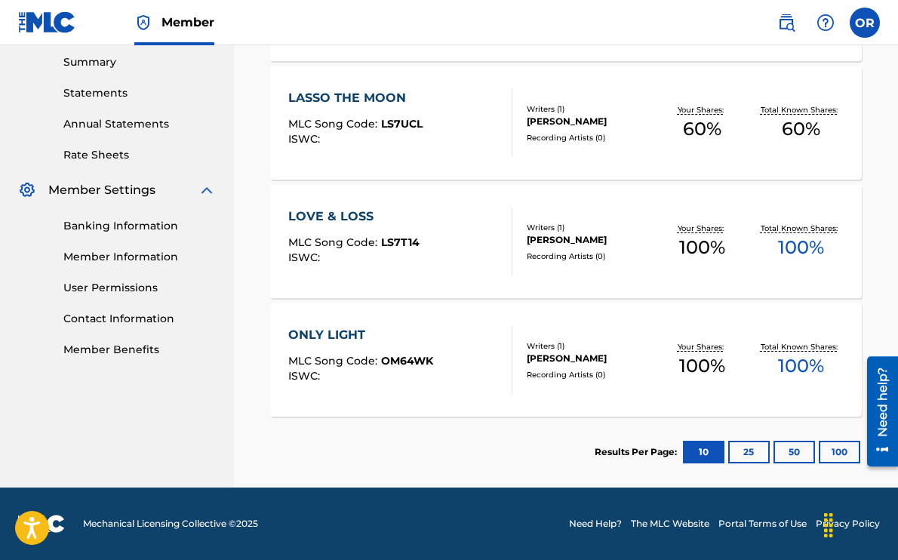
click at [396, 265] on div "LOVE & LOSS MLC Song Code : LS7T14 ISWC :" at bounding box center [353, 242] width 131 height 68
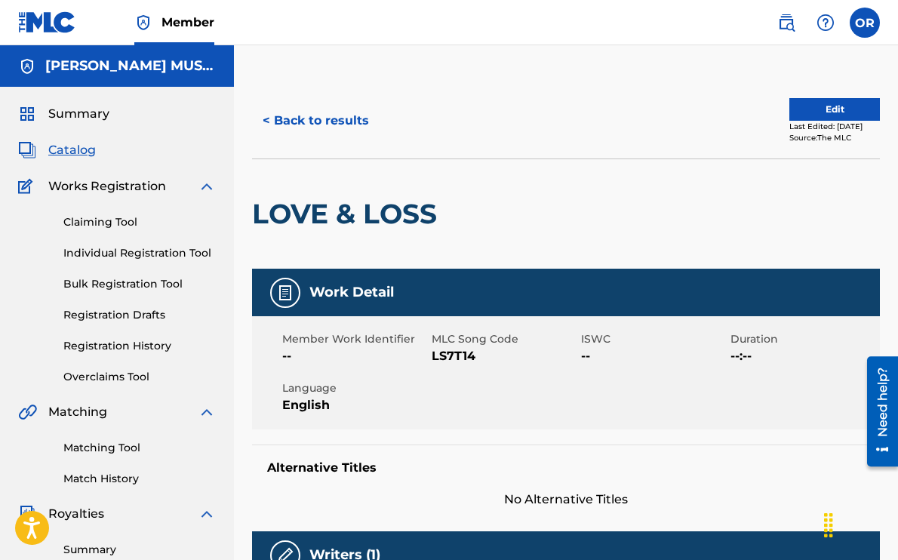
click at [833, 116] on button "Edit" at bounding box center [835, 109] width 91 height 23
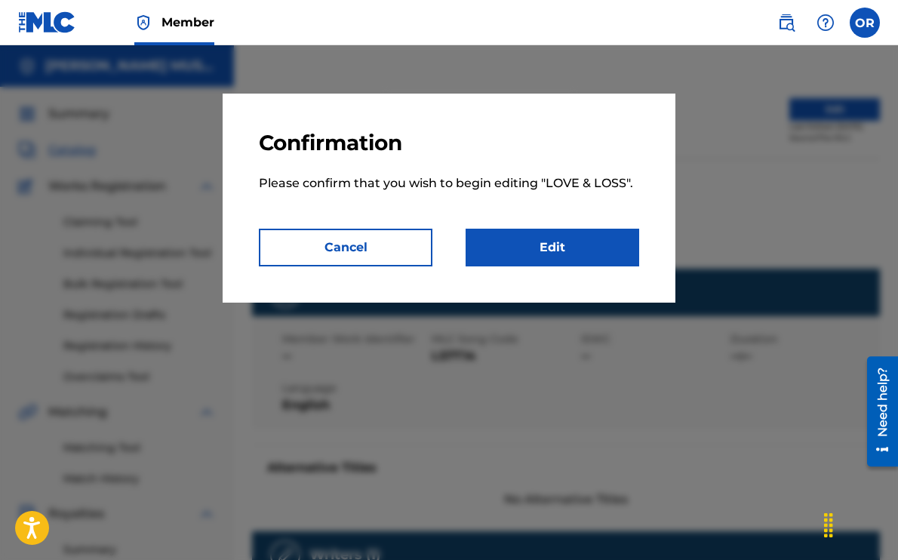
click at [550, 248] on link "Edit" at bounding box center [553, 248] width 174 height 38
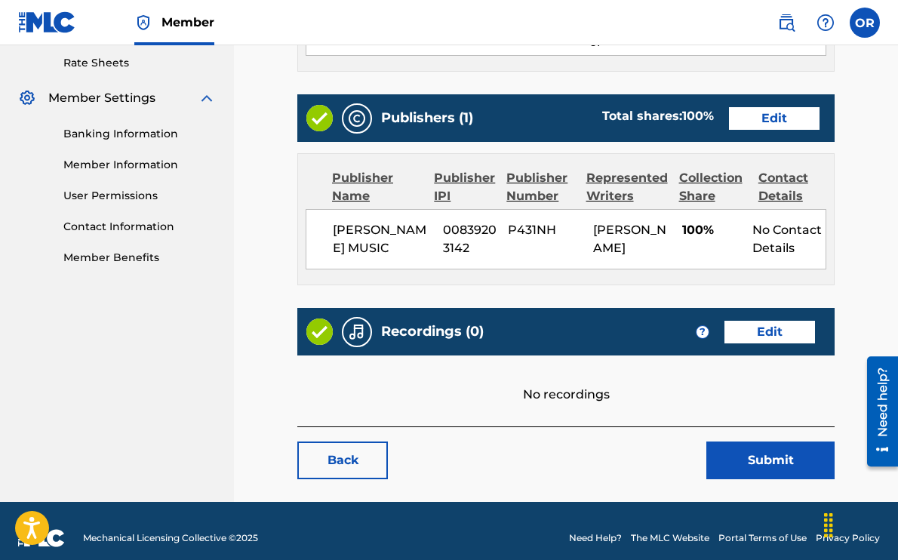
scroll to position [611, 0]
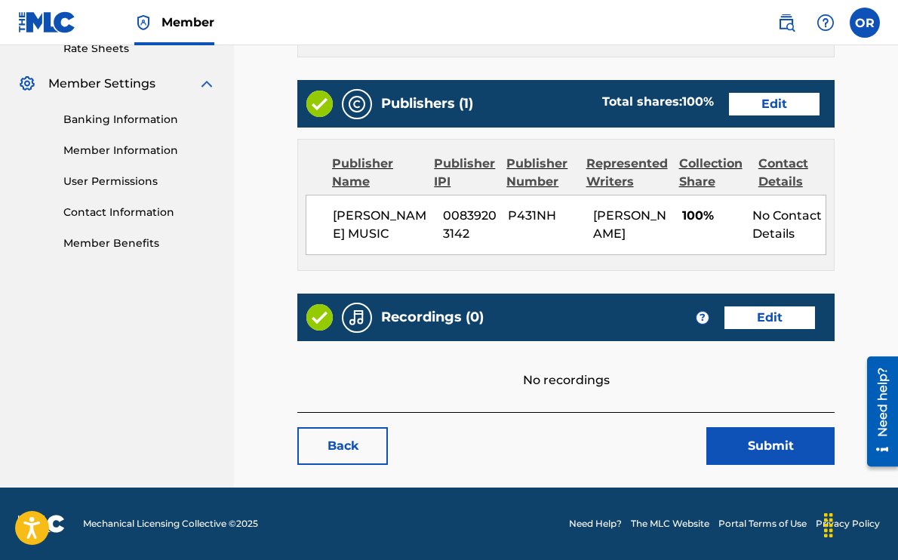
click at [753, 321] on link "Edit" at bounding box center [770, 318] width 91 height 23
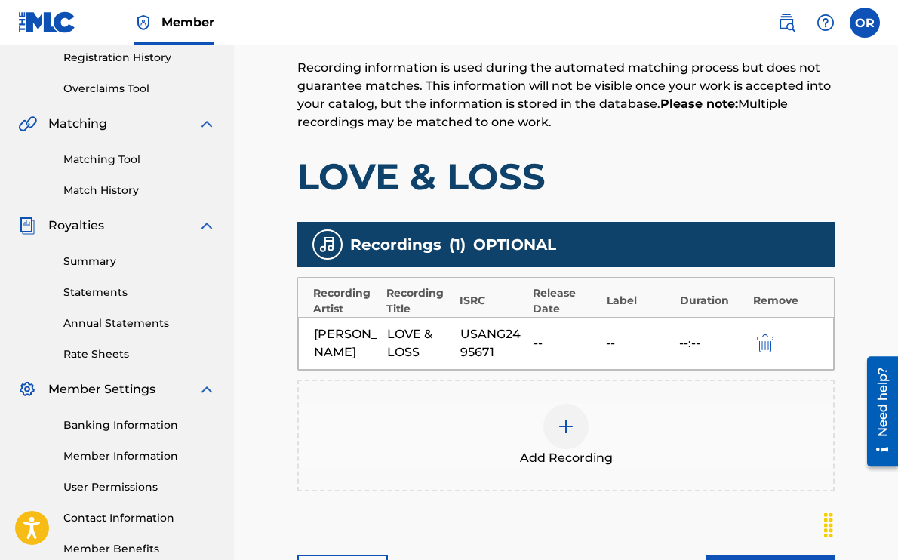
scroll to position [297, 0]
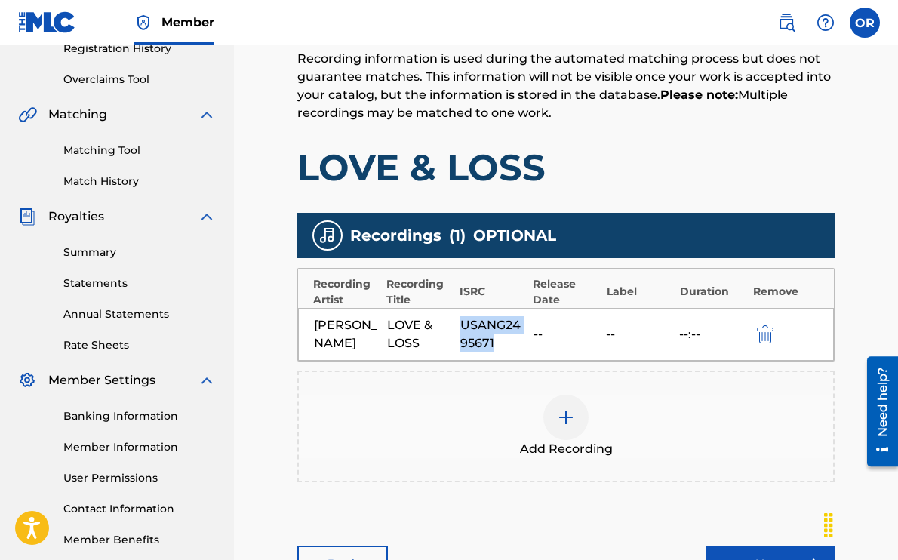
drag, startPoint x: 461, startPoint y: 324, endPoint x: 494, endPoint y: 347, distance: 39.6
click at [494, 347] on div "USANG2495671" at bounding box center [494, 334] width 66 height 36
copy div "USANG2495671"
click at [569, 423] on img at bounding box center [566, 417] width 18 height 18
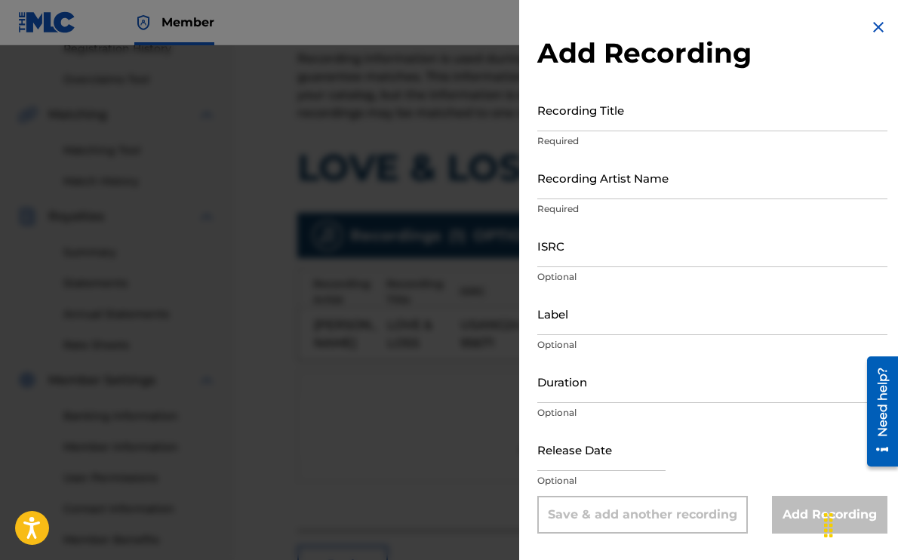
click at [581, 117] on input "Recording Title" at bounding box center [713, 109] width 350 height 43
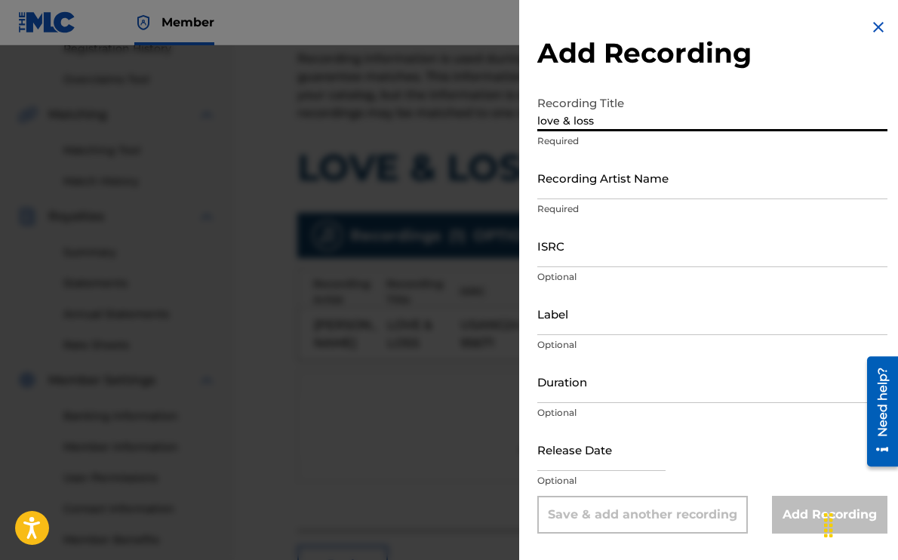
type input "love & loss"
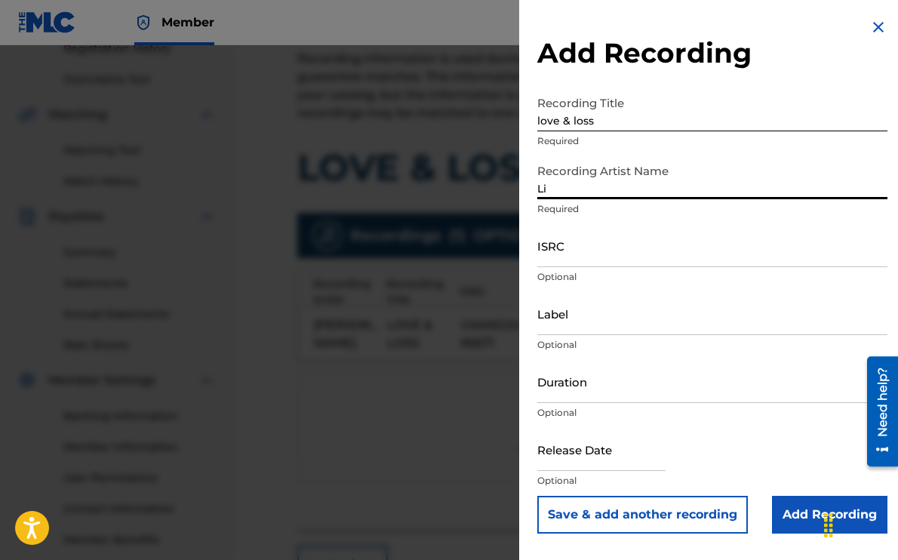
type input "Liv Romano"
click at [611, 255] on input "ISRC" at bounding box center [713, 245] width 350 height 43
paste input "USANG2495671"
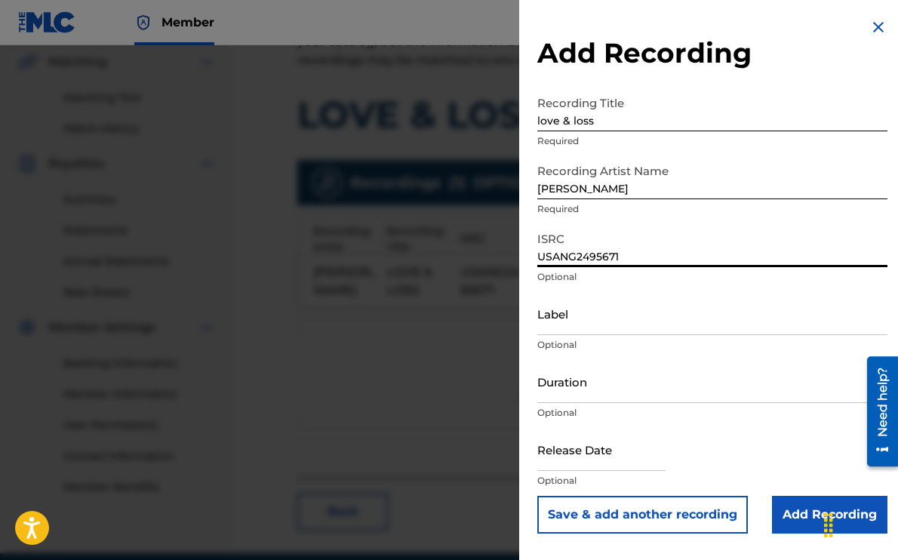
scroll to position [353, 0]
type input "USANG2495671"
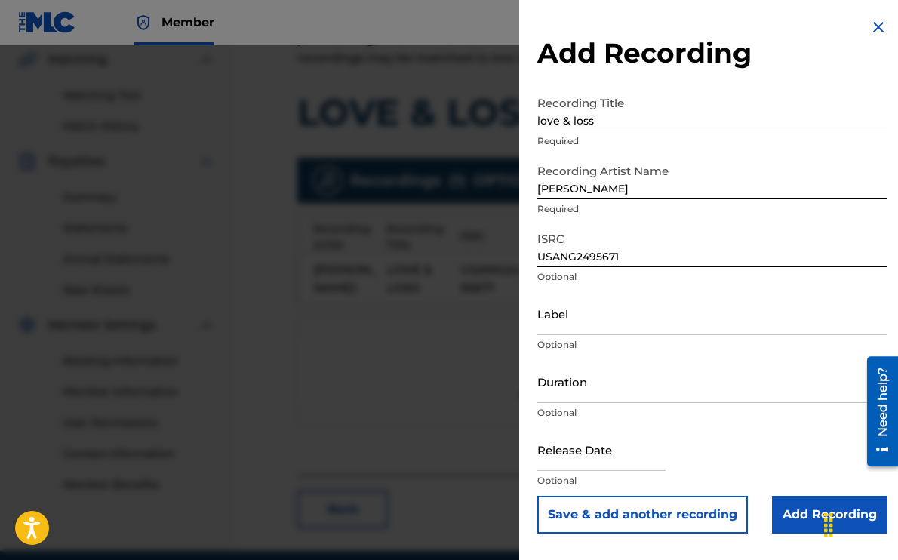
click at [577, 456] on input "text" at bounding box center [602, 449] width 128 height 43
select select "7"
select select "2025"
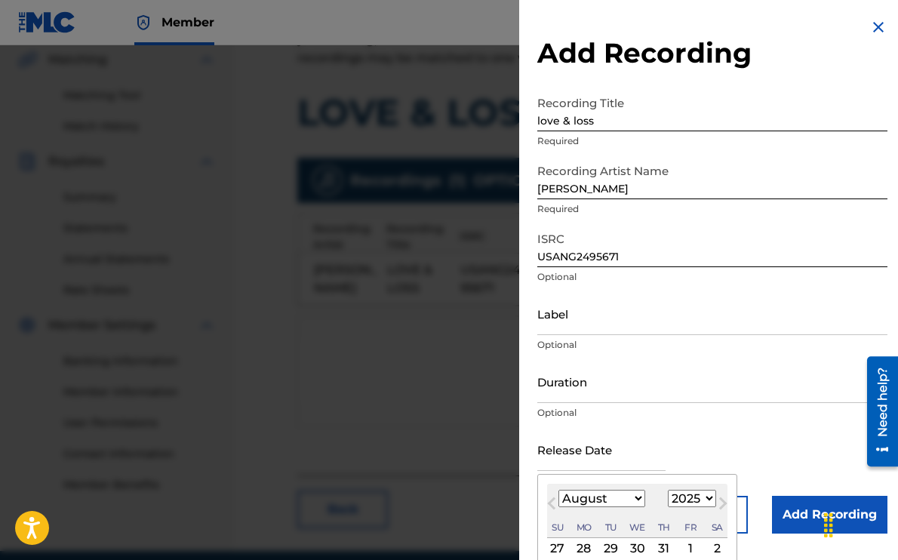
scroll to position [25, 0]
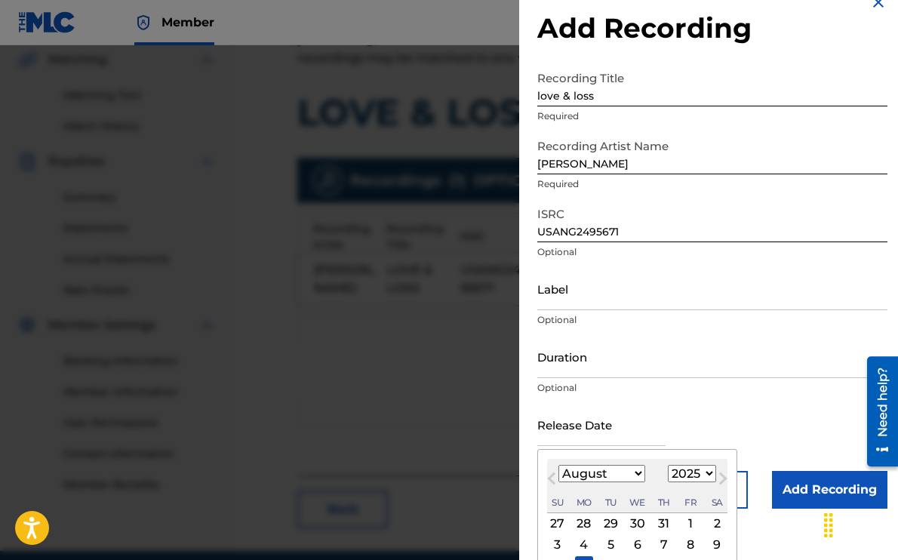
click at [594, 479] on select "January February March April May June July August September October November De…" at bounding box center [602, 473] width 87 height 17
select select "11"
click at [695, 473] on select "1899 1900 1901 1902 1903 1904 1905 1906 1907 1908 1909 1910 1911 1912 1913 1914…" at bounding box center [692, 473] width 48 height 17
select select "2024"
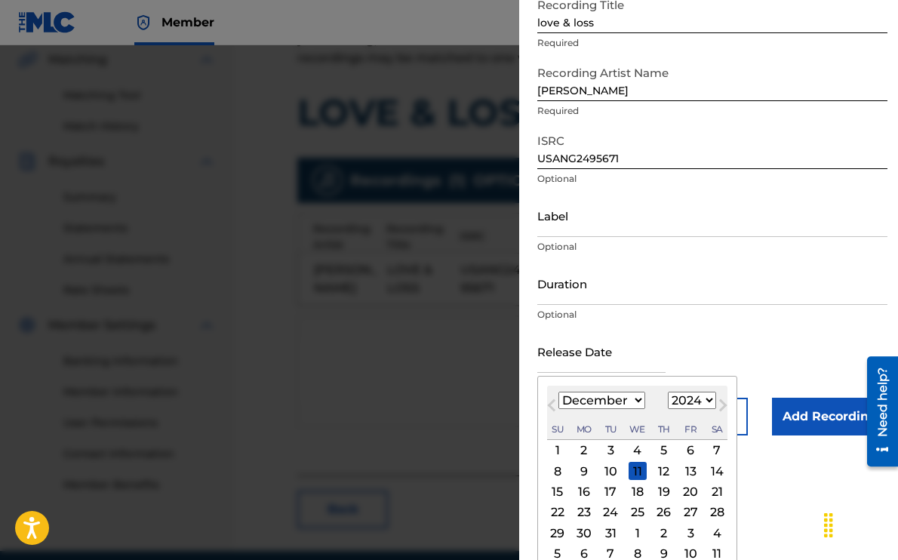
scroll to position [111, 0]
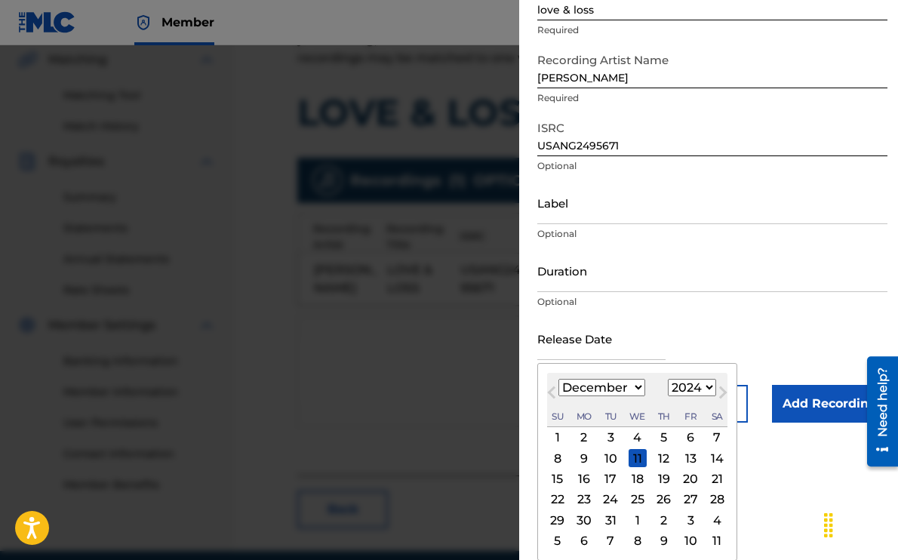
click at [639, 460] on div "11" at bounding box center [638, 458] width 18 height 18
type input "December 11 2024"
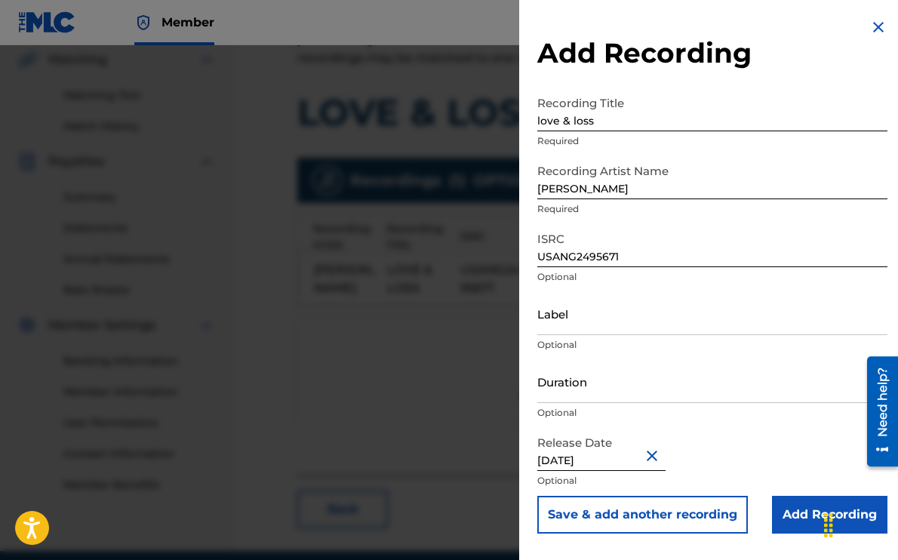
click at [805, 525] on input "Add Recording" at bounding box center [830, 515] width 116 height 38
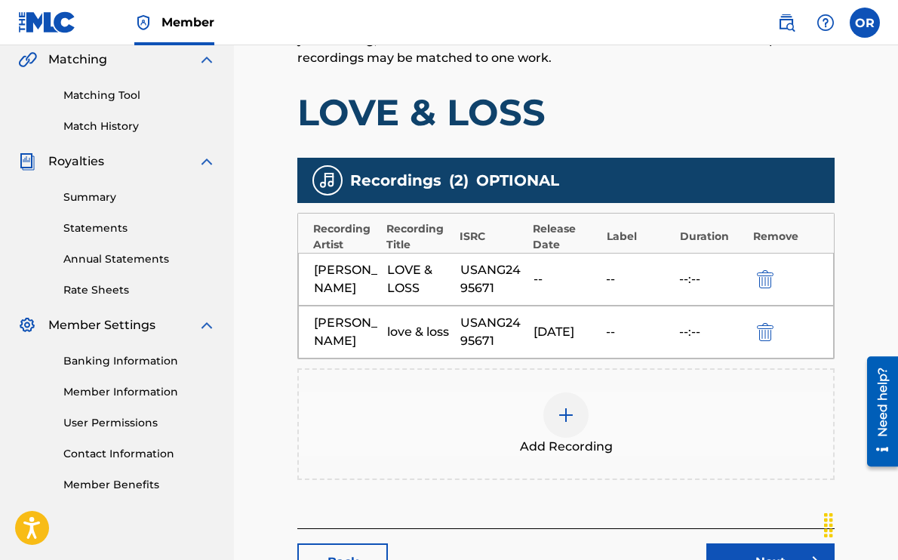
click at [766, 278] on img "submit" at bounding box center [765, 279] width 17 height 18
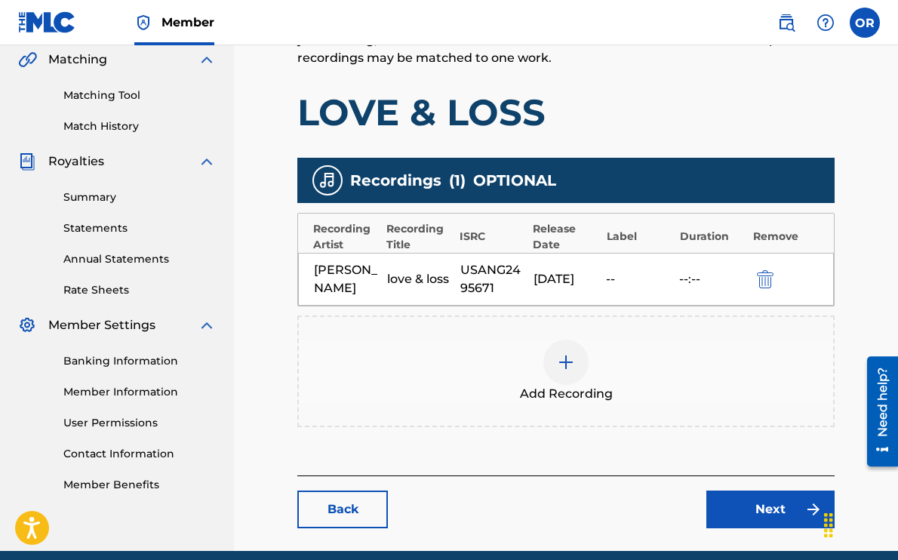
click at [759, 510] on link "Next" at bounding box center [771, 510] width 128 height 38
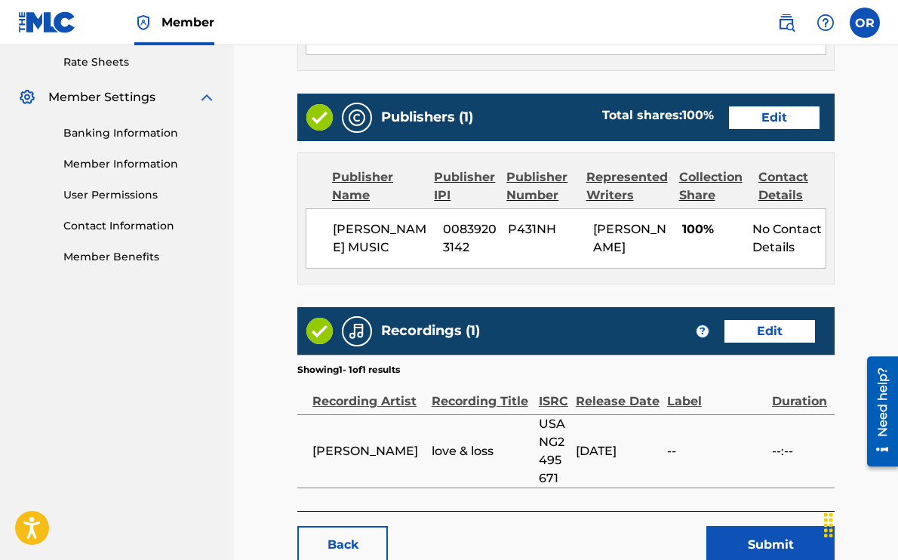
scroll to position [695, 0]
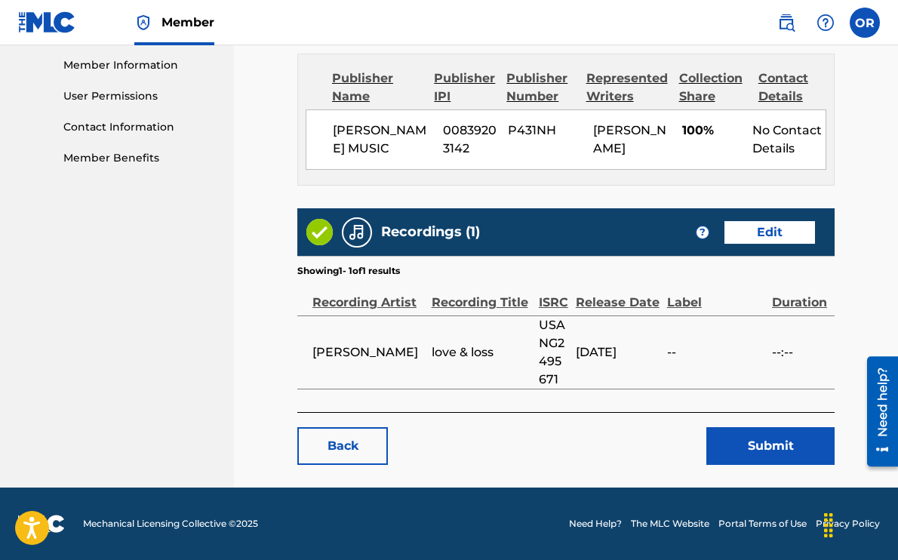
click at [744, 443] on button "Submit" at bounding box center [771, 446] width 128 height 38
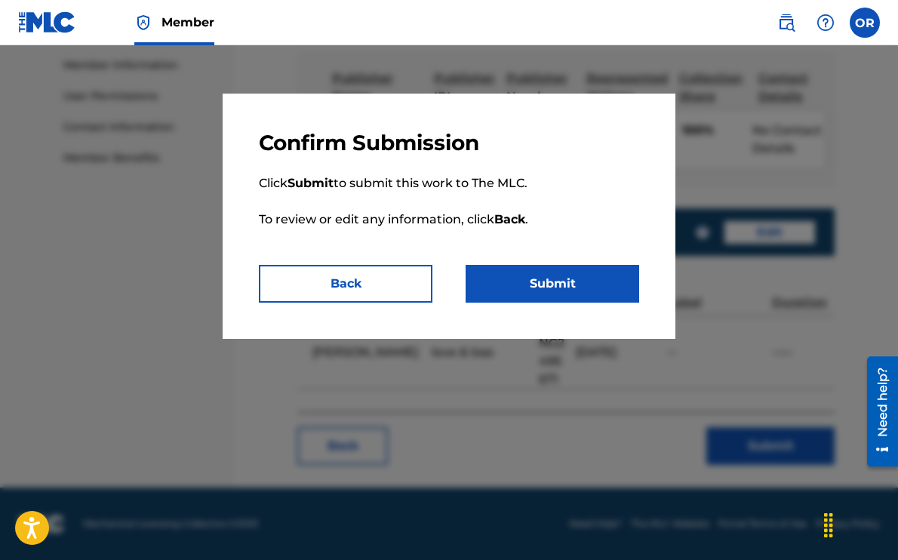
click at [559, 270] on button "Submit" at bounding box center [553, 284] width 174 height 38
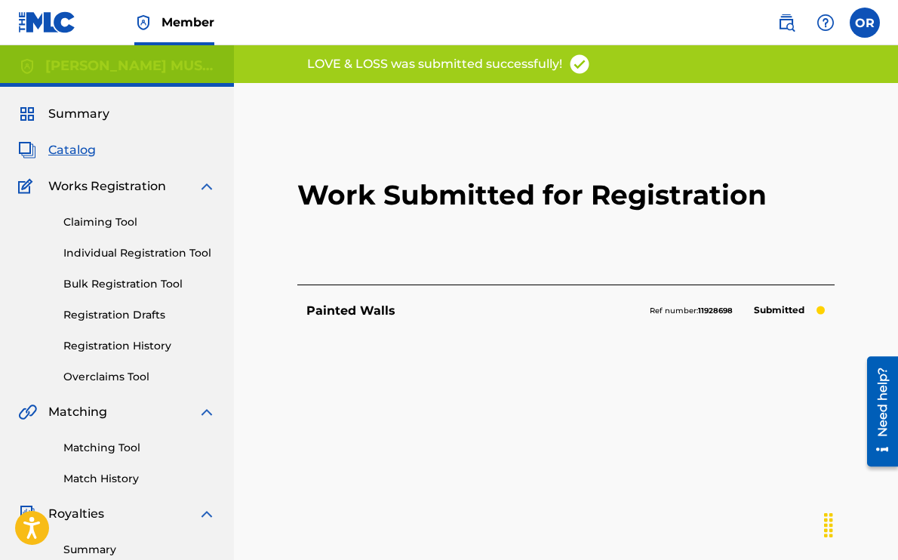
click at [75, 149] on span "Catalog" at bounding box center [72, 150] width 48 height 18
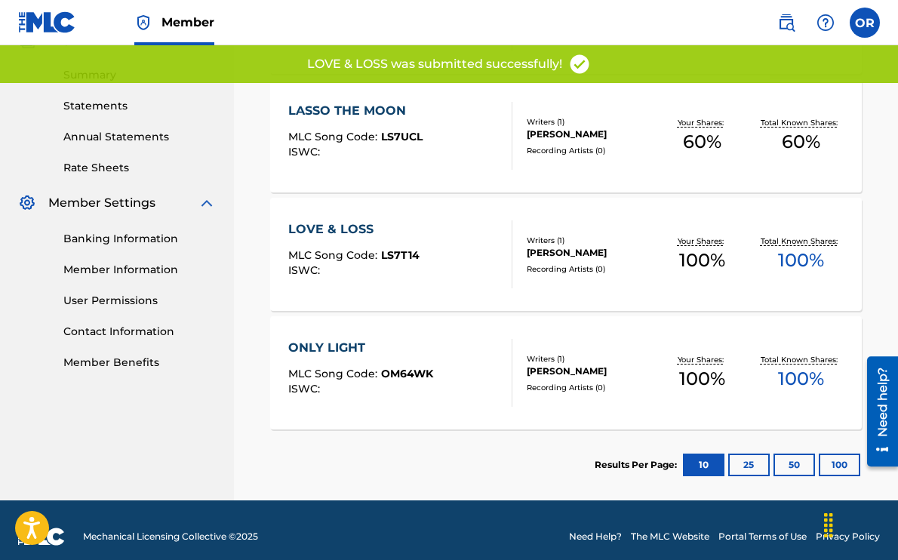
scroll to position [488, 0]
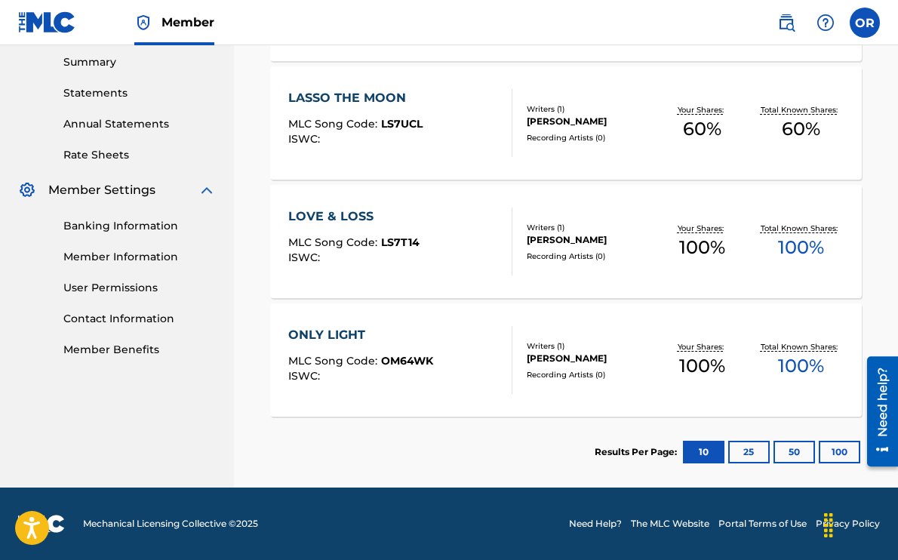
click at [455, 381] on div "ONLY LIGHT MLC Song Code : OM64WK ISWC :" at bounding box center [400, 360] width 225 height 68
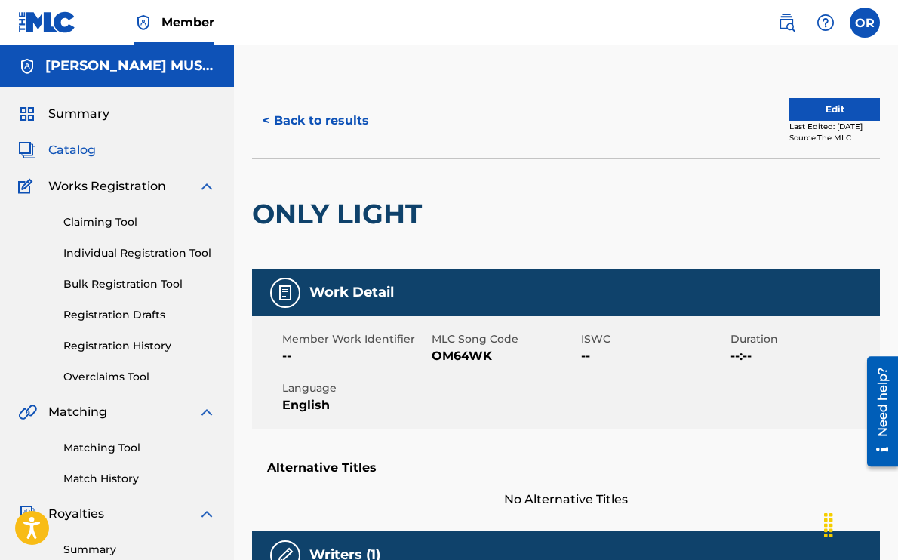
click at [810, 118] on button "Edit" at bounding box center [835, 109] width 91 height 23
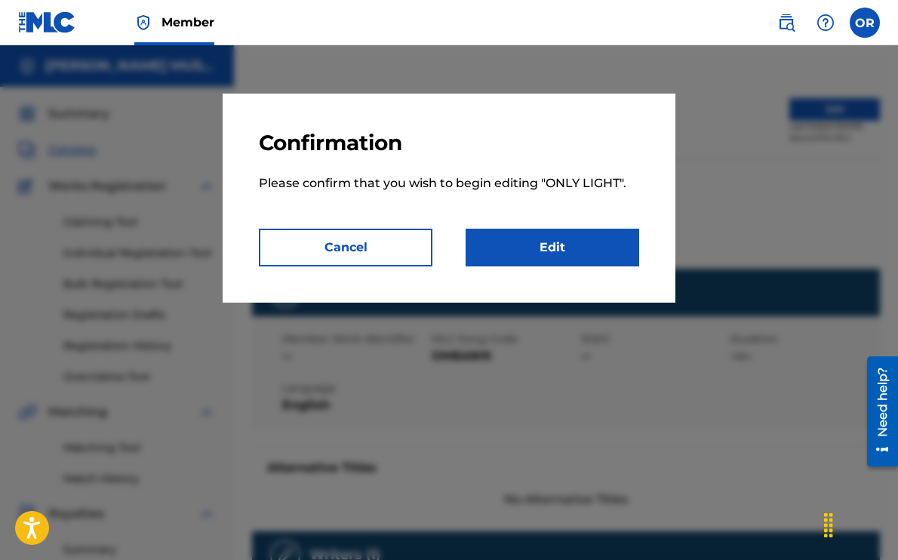
click at [544, 260] on link "Edit" at bounding box center [553, 248] width 174 height 38
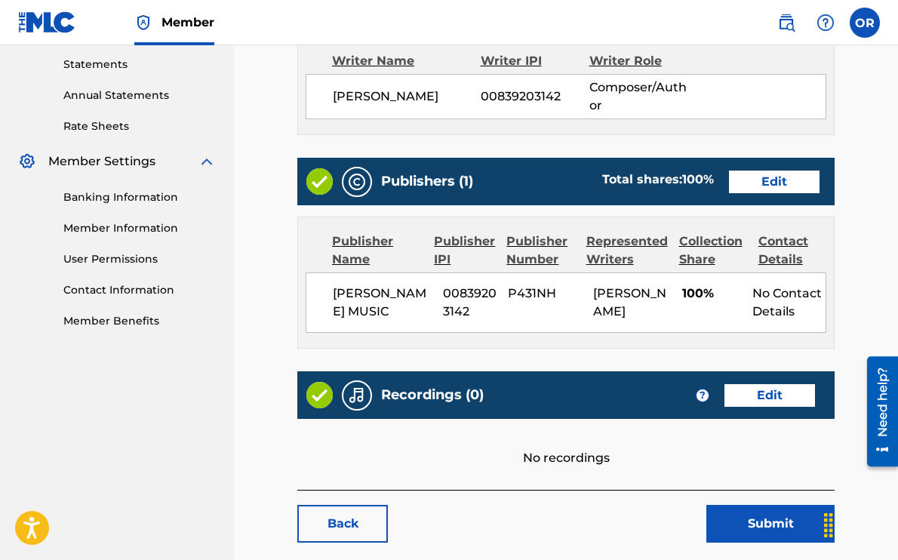
scroll to position [611, 0]
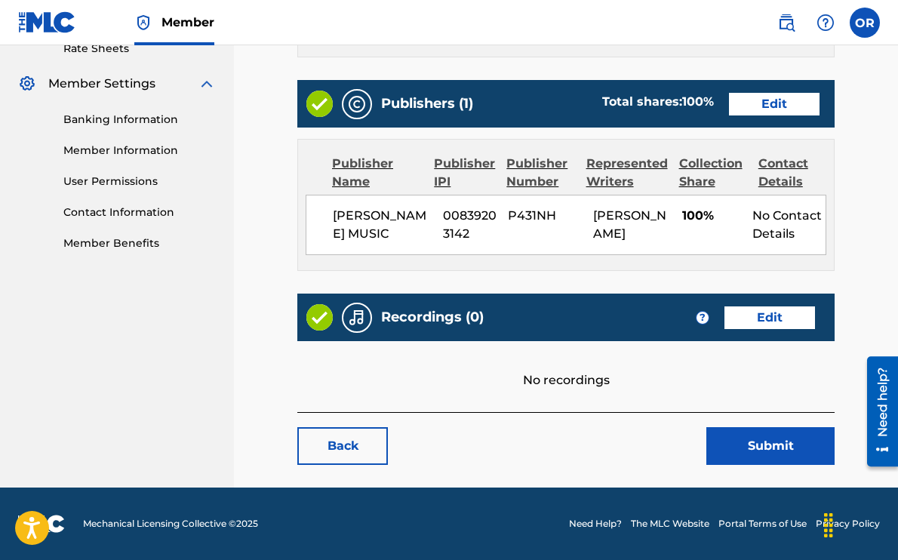
click at [763, 321] on link "Edit" at bounding box center [770, 318] width 91 height 23
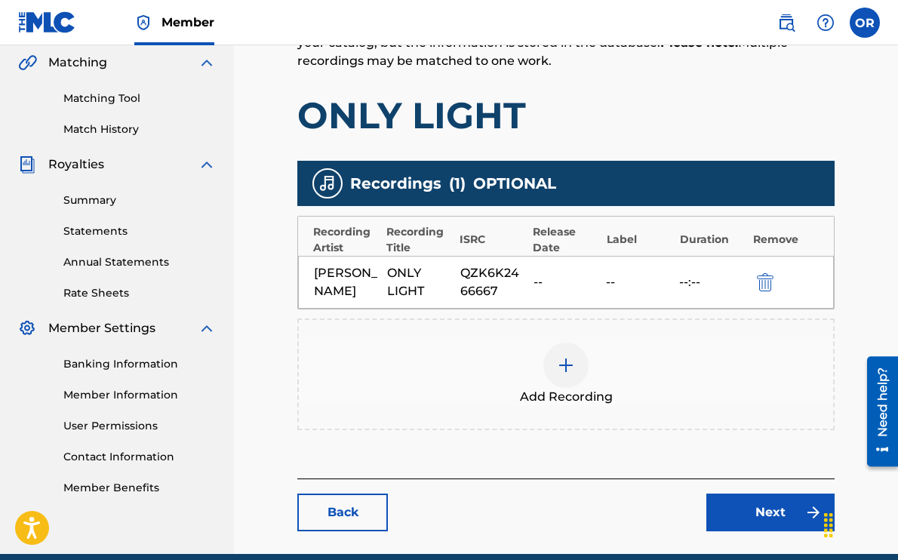
scroll to position [416, 0]
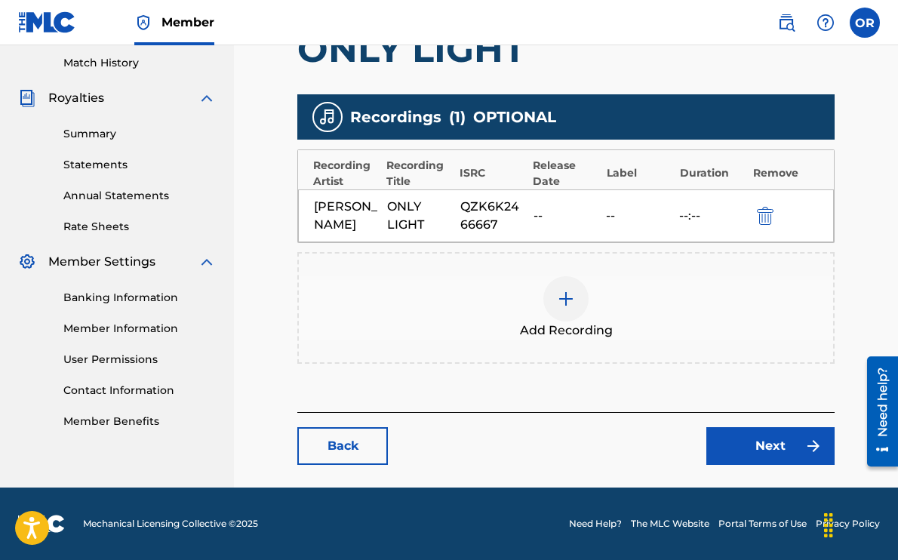
click at [466, 210] on div "QZK6K2466667" at bounding box center [494, 216] width 66 height 36
drag, startPoint x: 464, startPoint y: 208, endPoint x: 491, endPoint y: 227, distance: 33.5
click at [491, 227] on div "QZK6K2466667" at bounding box center [494, 216] width 66 height 36
copy div "QZK6K2466667"
click at [484, 249] on div "Recordings ( 1 ) OPTIONAL Recording Artist Recording Title ISRC Release Date La…" at bounding box center [566, 229] width 538 height 270
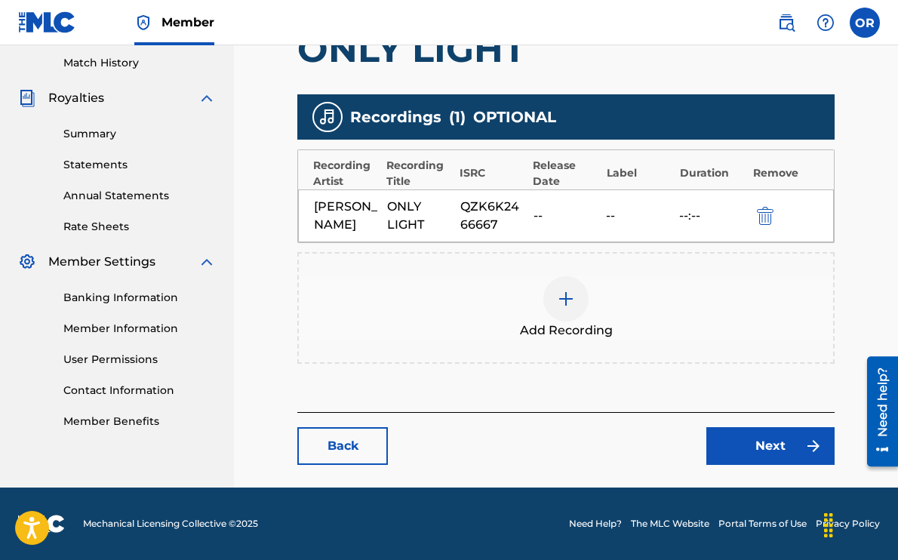
click at [566, 297] on img at bounding box center [566, 299] width 18 height 18
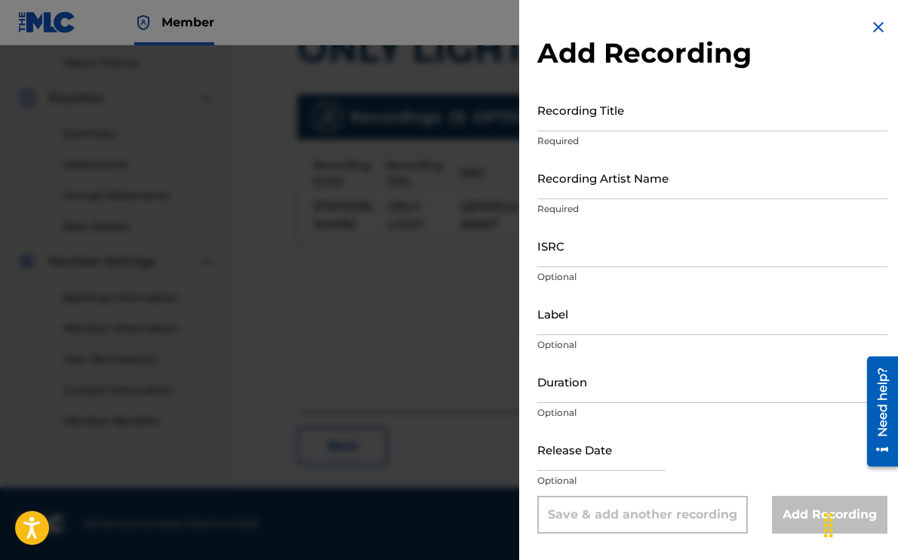
click at [610, 120] on input "Recording Title" at bounding box center [713, 109] width 350 height 43
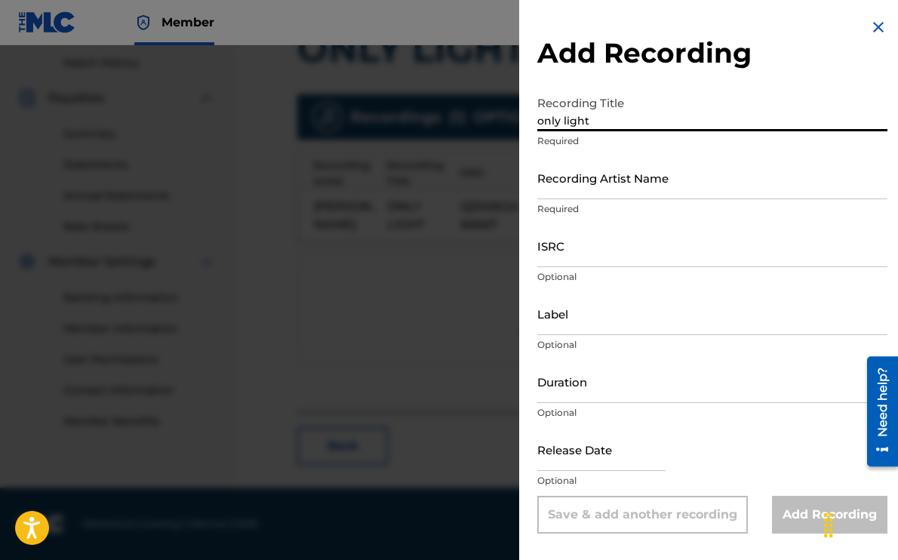
type input "only light"
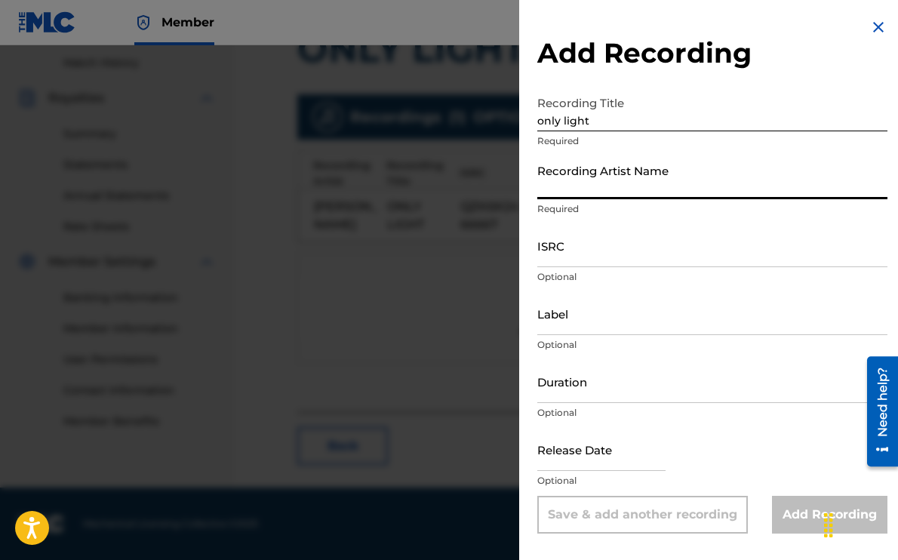
click at [621, 193] on input "Recording Artist Name" at bounding box center [713, 177] width 350 height 43
type input "Liv Romano"
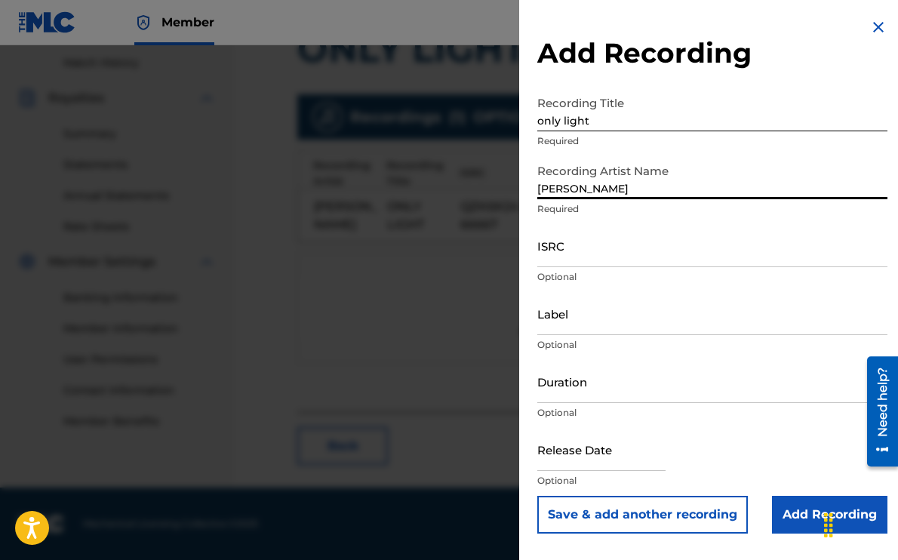
select select "7"
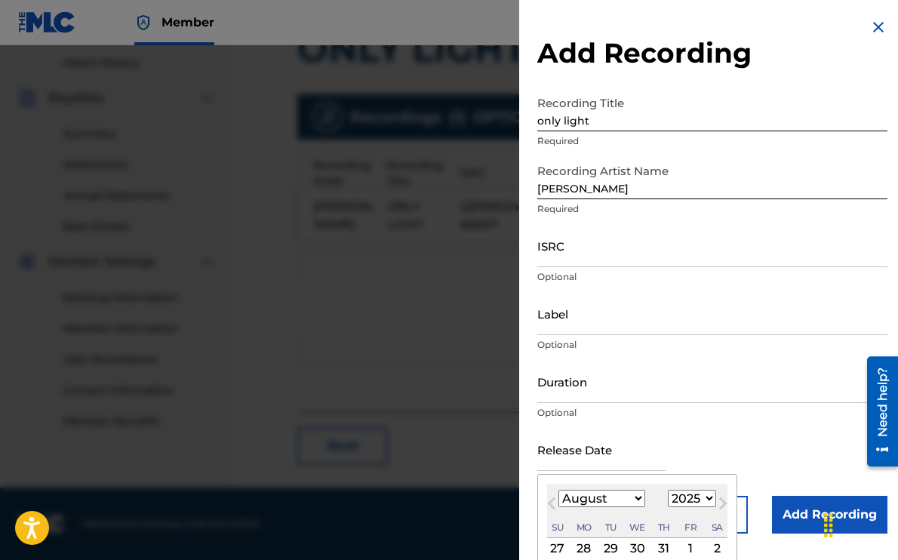
click at [564, 459] on input "text" at bounding box center [602, 449] width 128 height 43
click at [696, 493] on select "1899 1900 1901 1902 1903 1904 1905 1906 1907 1908 1909 1910 1911 1912 1913 1914…" at bounding box center [692, 498] width 48 height 17
select select "2024"
click at [617, 504] on select "January February March April May June July August September October November De…" at bounding box center [602, 498] width 87 height 17
select select "4"
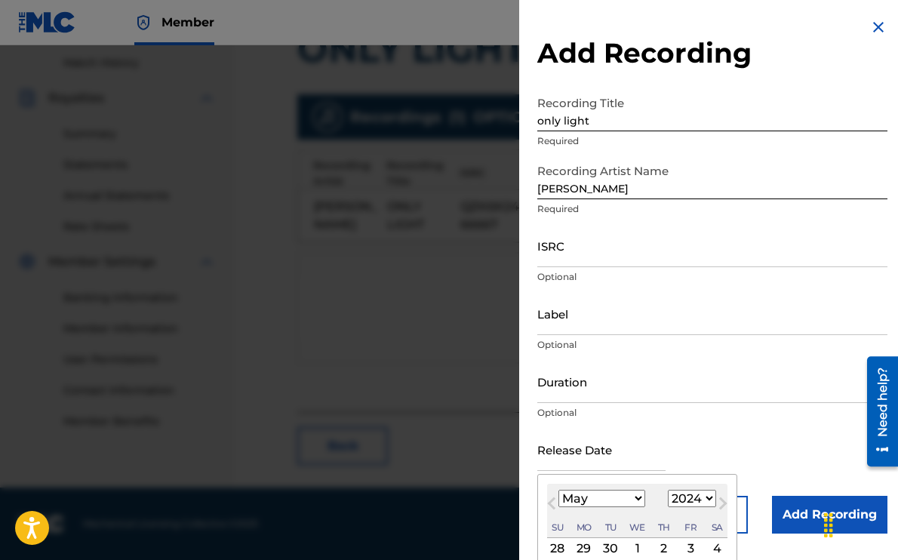
scroll to position [112, 0]
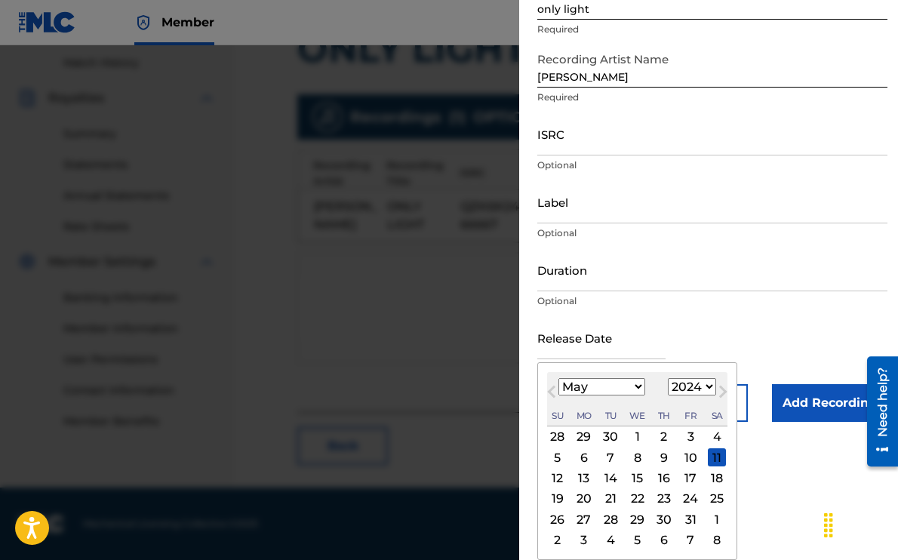
click at [689, 499] on div "24" at bounding box center [691, 499] width 18 height 18
type input "May 24 2024"
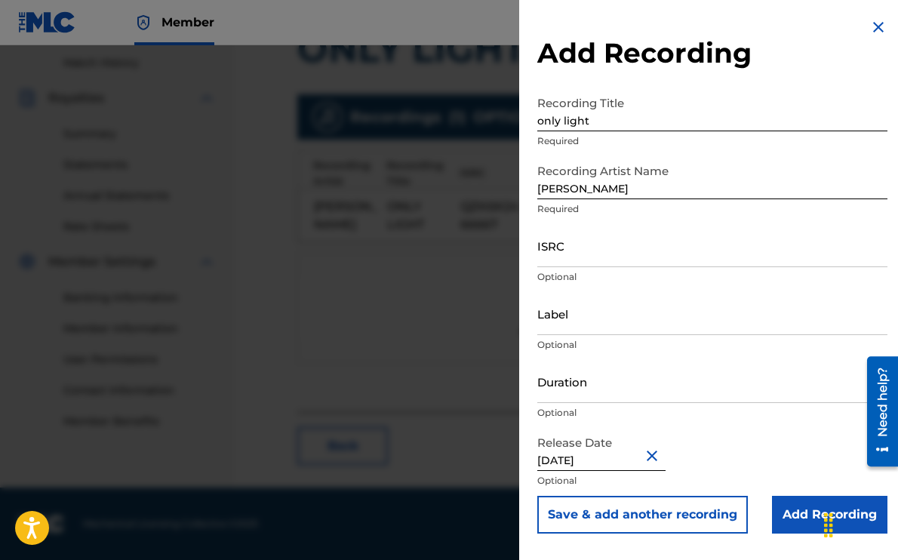
scroll to position [0, 0]
click at [565, 251] on input "ISRC" at bounding box center [713, 245] width 350 height 43
click at [579, 247] on input "ISRC" at bounding box center [713, 245] width 350 height 43
paste input "QZK6K2466667"
click at [669, 240] on input "QZK6K2466667" at bounding box center [713, 245] width 350 height 43
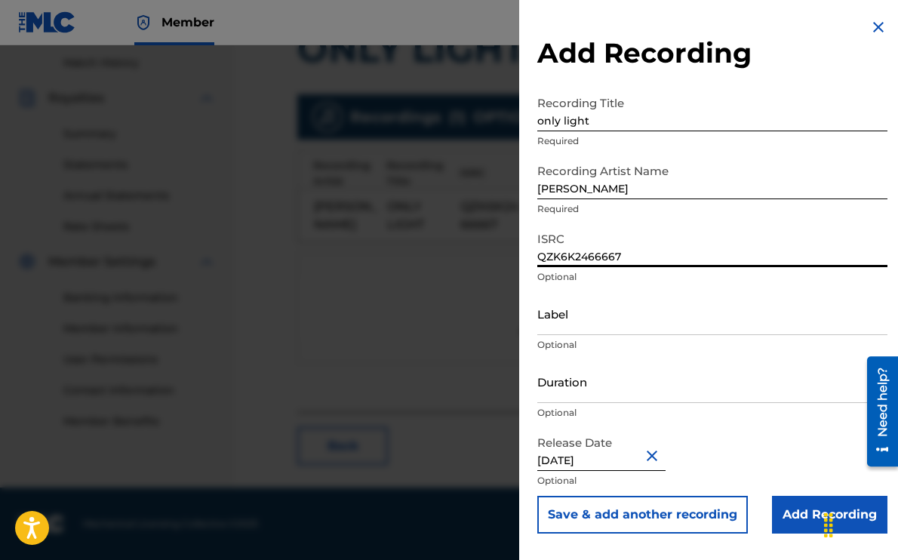
type input "QZK6K2466667"
click at [787, 510] on input "Add Recording" at bounding box center [830, 515] width 116 height 38
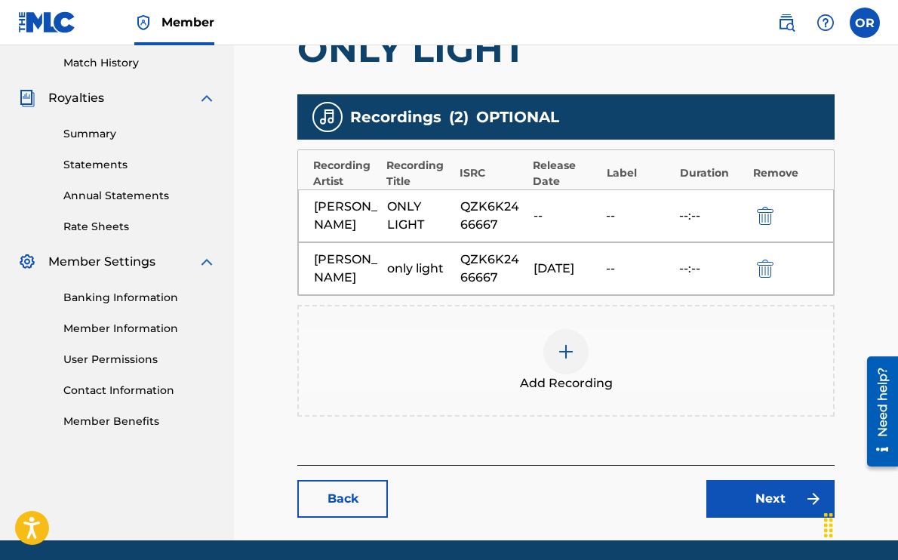
click at [769, 209] on img "submit" at bounding box center [765, 216] width 17 height 18
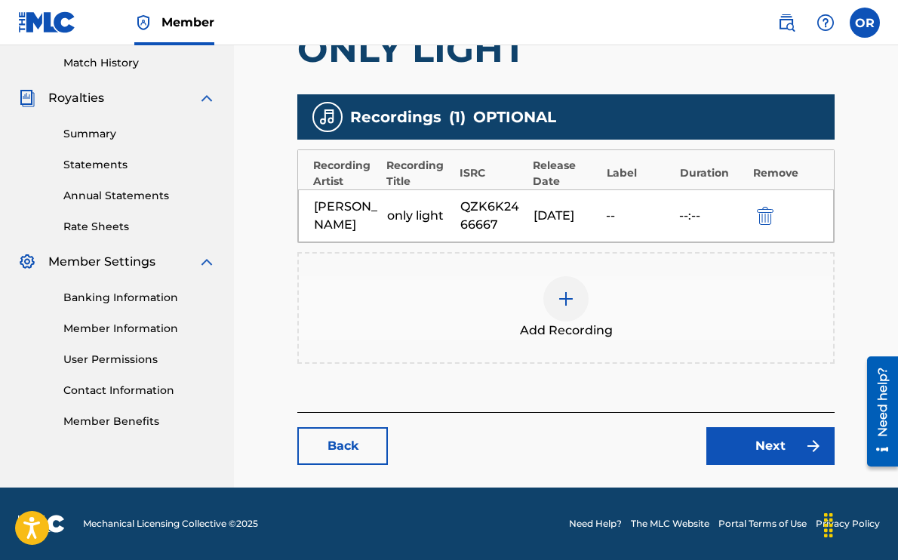
click at [754, 451] on link "Next" at bounding box center [771, 446] width 128 height 38
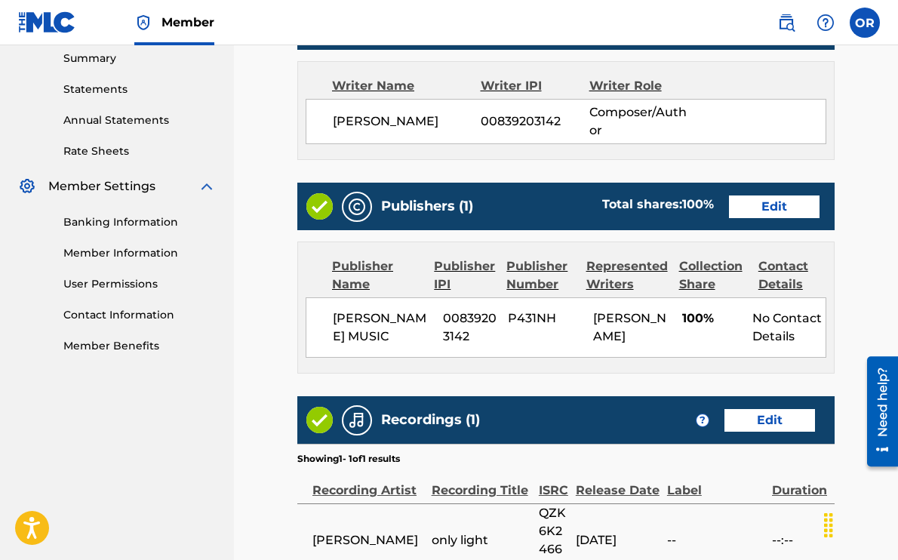
scroll to position [695, 0]
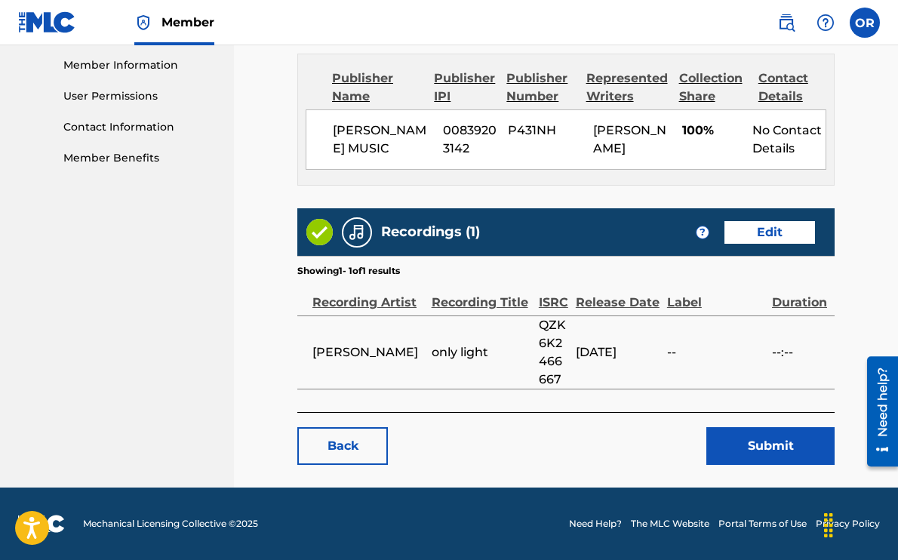
click at [759, 448] on button "Submit" at bounding box center [771, 446] width 128 height 38
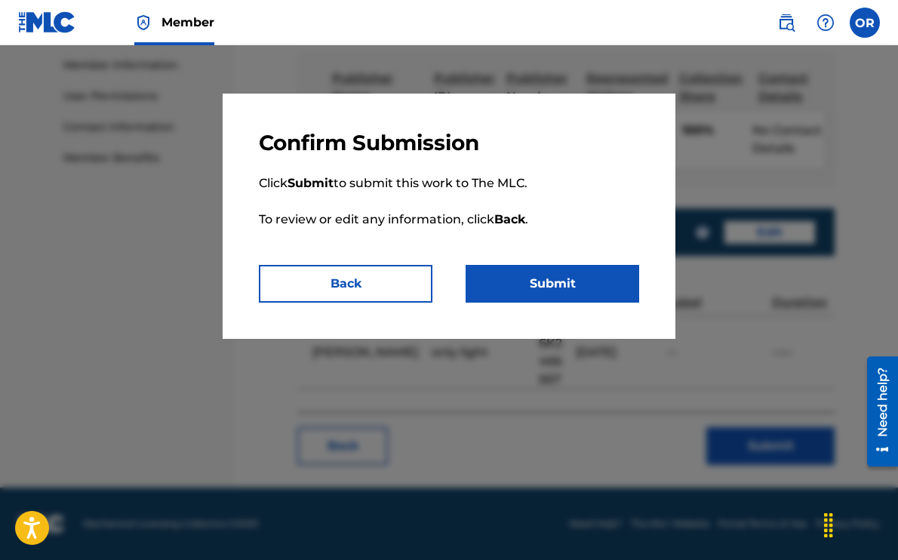
click at [593, 278] on button "Submit" at bounding box center [553, 284] width 174 height 38
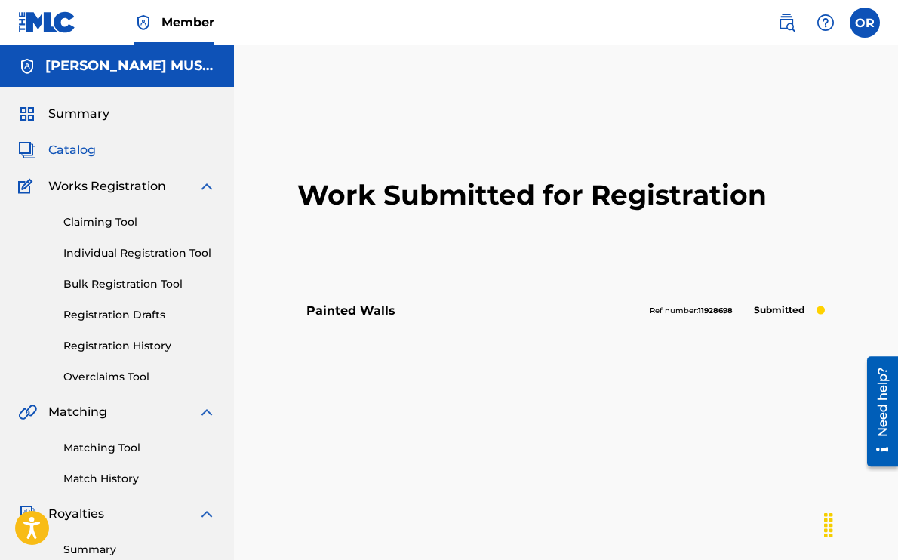
click at [69, 150] on span "Catalog" at bounding box center [72, 150] width 48 height 18
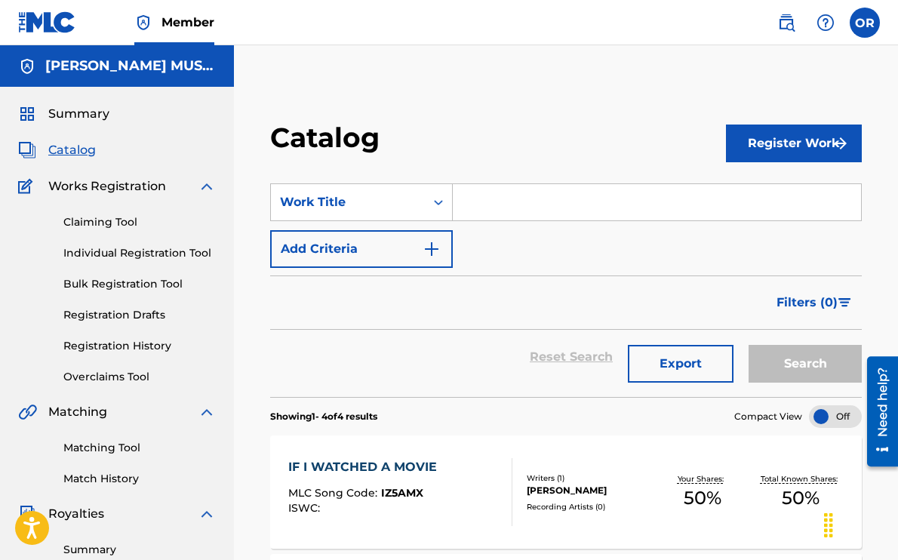
click at [856, 24] on label at bounding box center [865, 23] width 30 height 30
click at [865, 23] on input "OR Olivia Romano livromanomgmt@gmail.com Profile Log out" at bounding box center [865, 23] width 0 height 0
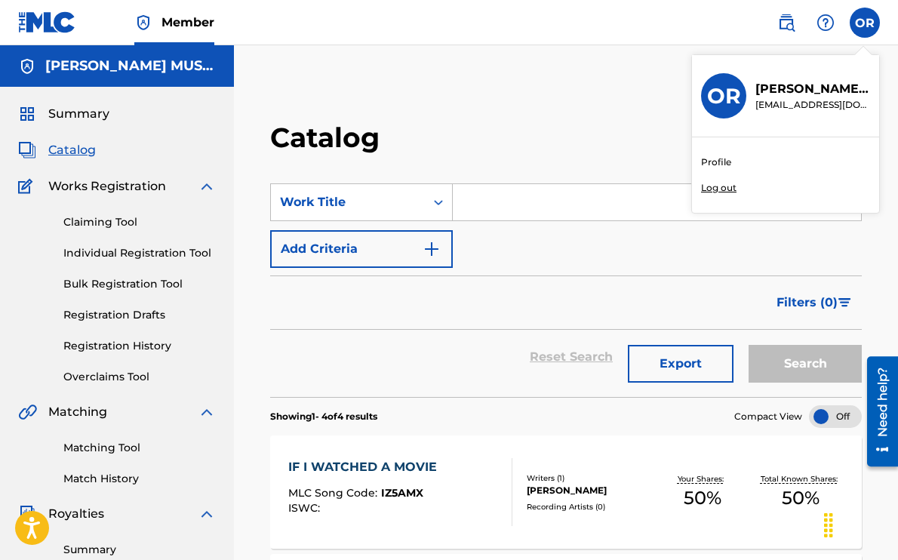
click at [824, 23] on img at bounding box center [826, 23] width 18 height 18
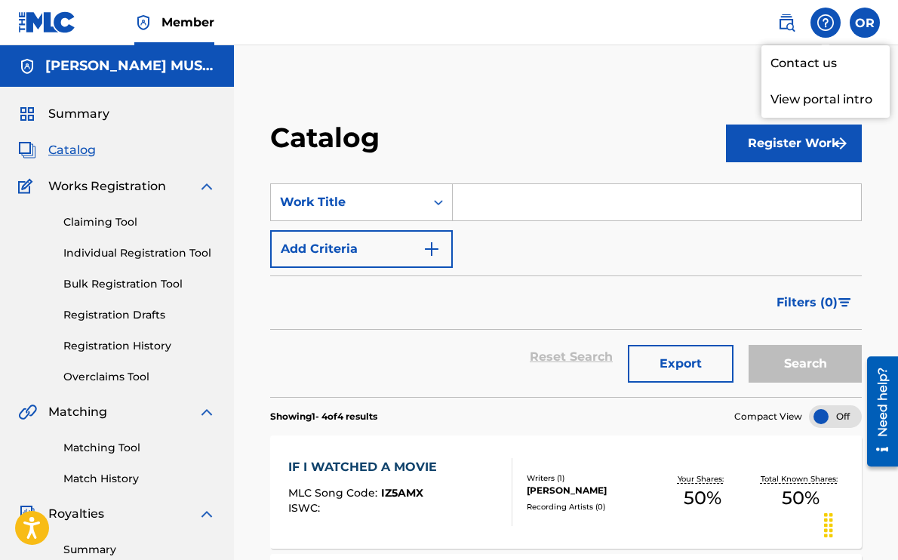
click at [796, 66] on link "Contact us" at bounding box center [826, 63] width 128 height 36
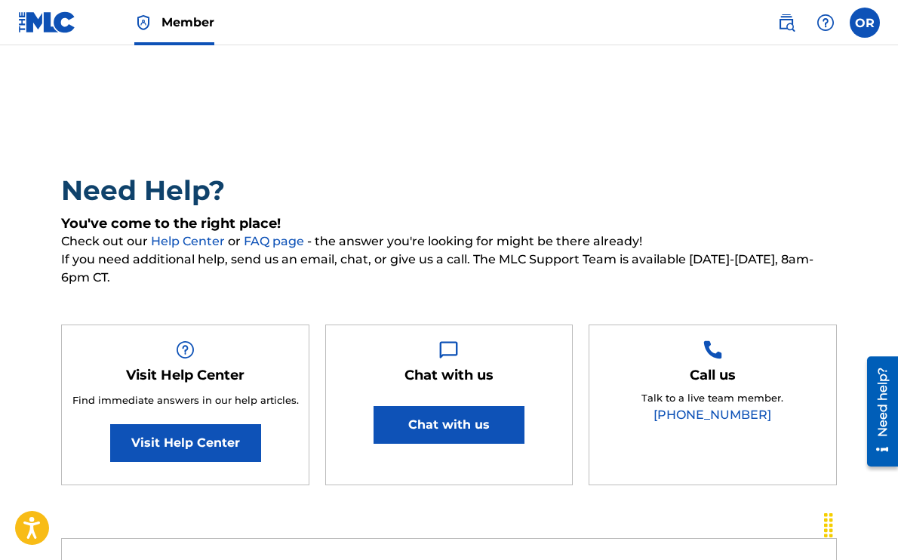
click at [860, 25] on label at bounding box center [865, 23] width 30 height 30
click at [865, 23] on input "OR Olivia Romano livromanomgmt@gmail.com Profile Log out" at bounding box center [865, 23] width 0 height 0
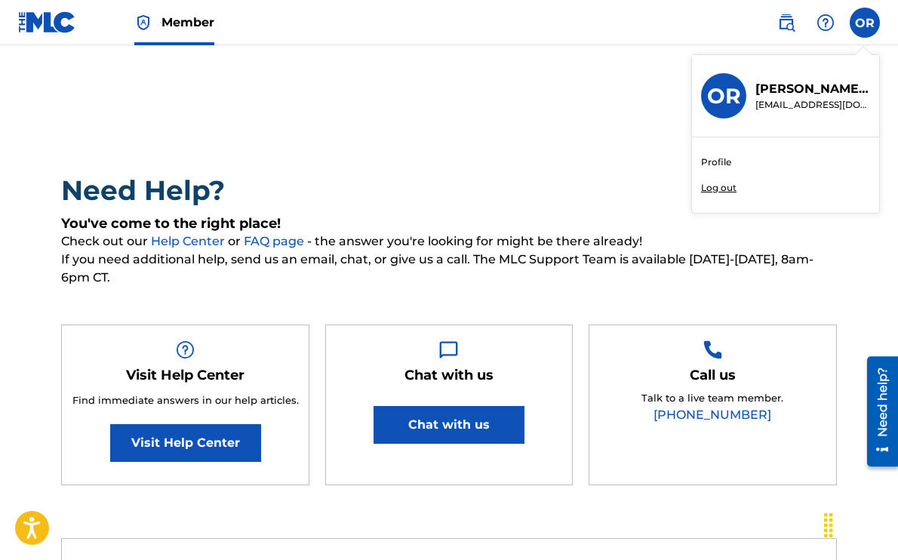
click at [714, 163] on link "Profile" at bounding box center [716, 163] width 30 height 14
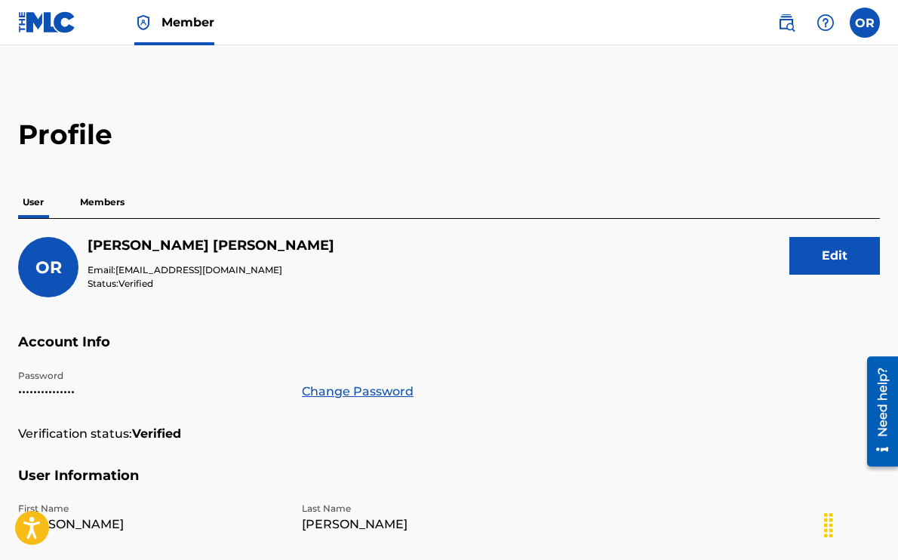
click at [861, 26] on label at bounding box center [865, 23] width 30 height 30
click at [865, 23] on input "OR Olivia Romano livromanomgmt@gmail.com Profile Log out" at bounding box center [865, 23] width 0 height 0
click at [716, 163] on link "Profile" at bounding box center [716, 163] width 30 height 14
click at [864, 26] on label at bounding box center [865, 23] width 30 height 30
click at [865, 23] on input "OR Olivia Romano livromanomgmt@gmail.com Profile Log out" at bounding box center [865, 23] width 0 height 0
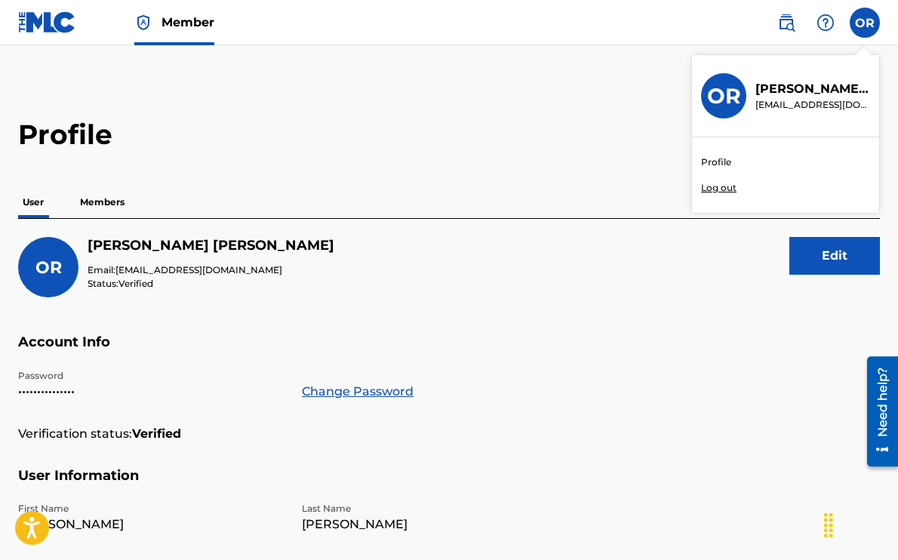
click at [721, 164] on link "Profile" at bounding box center [716, 163] width 30 height 14
click at [42, 26] on img at bounding box center [47, 22] width 58 height 22
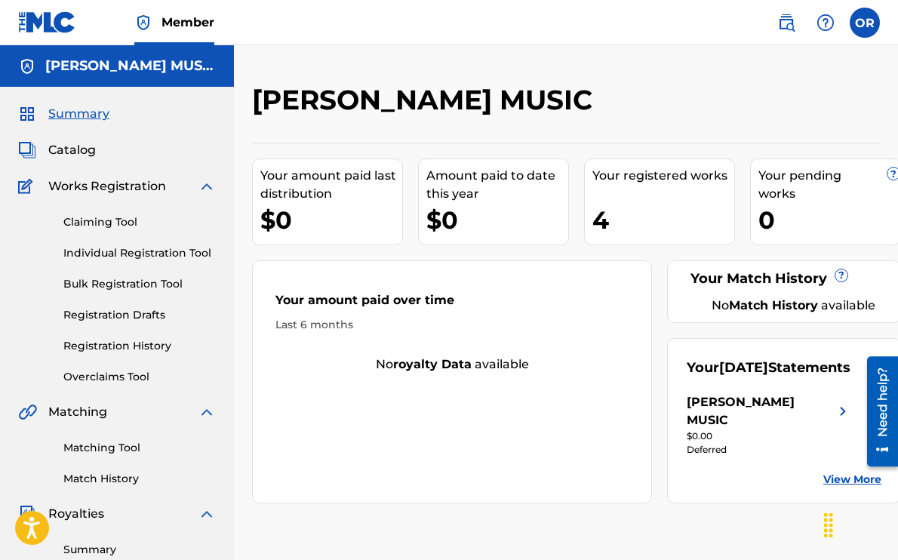
click at [83, 146] on span "Catalog" at bounding box center [72, 150] width 48 height 18
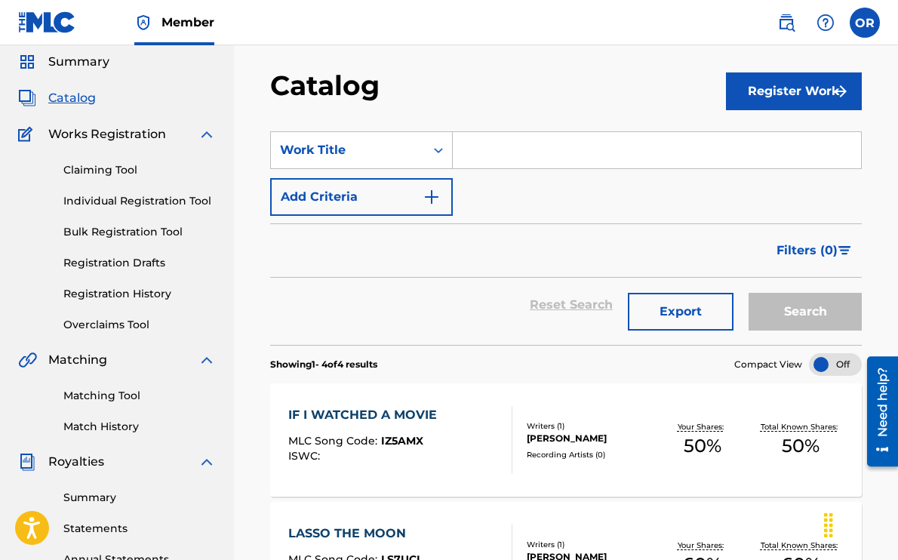
scroll to position [44, 0]
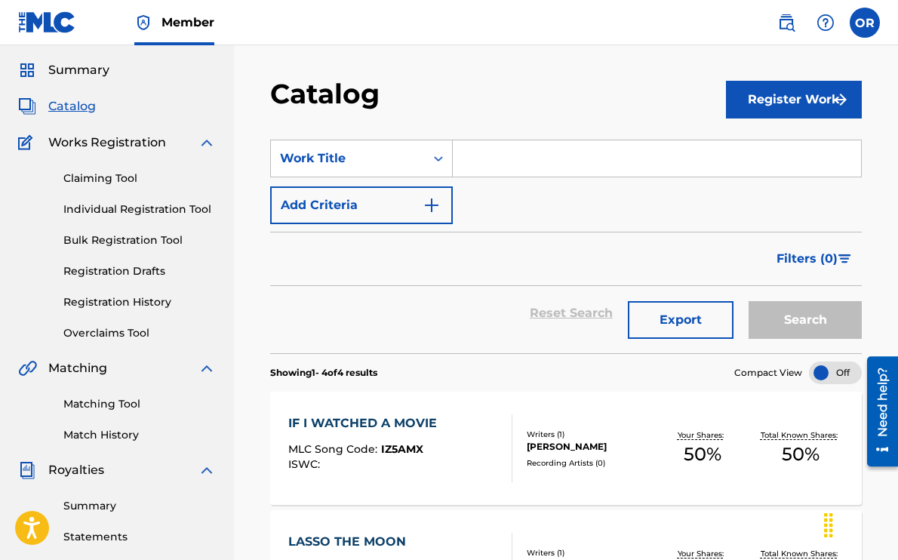
click at [91, 400] on link "Matching Tool" at bounding box center [139, 404] width 153 height 16
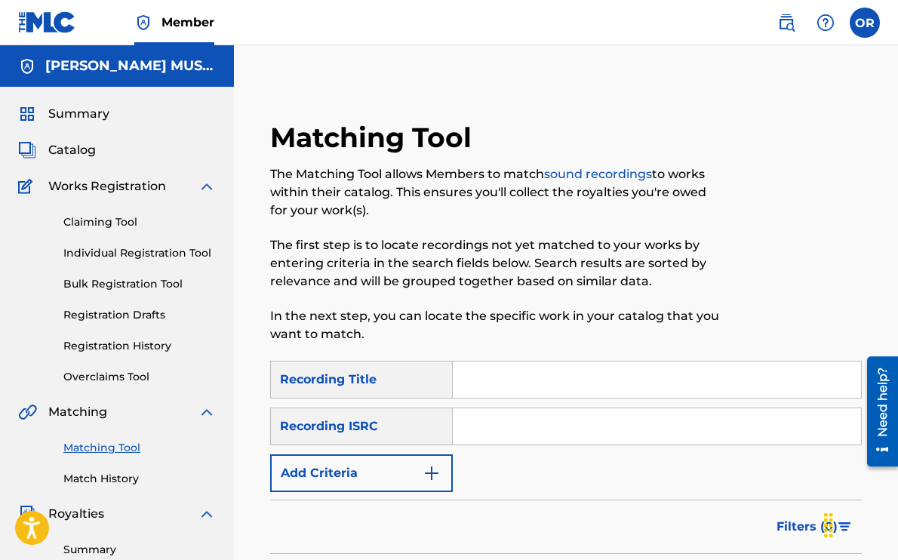
click at [503, 374] on input "Search Form" at bounding box center [657, 380] width 408 height 36
click at [495, 377] on input "if i watched a movie" at bounding box center [657, 380] width 408 height 36
type input "only light"
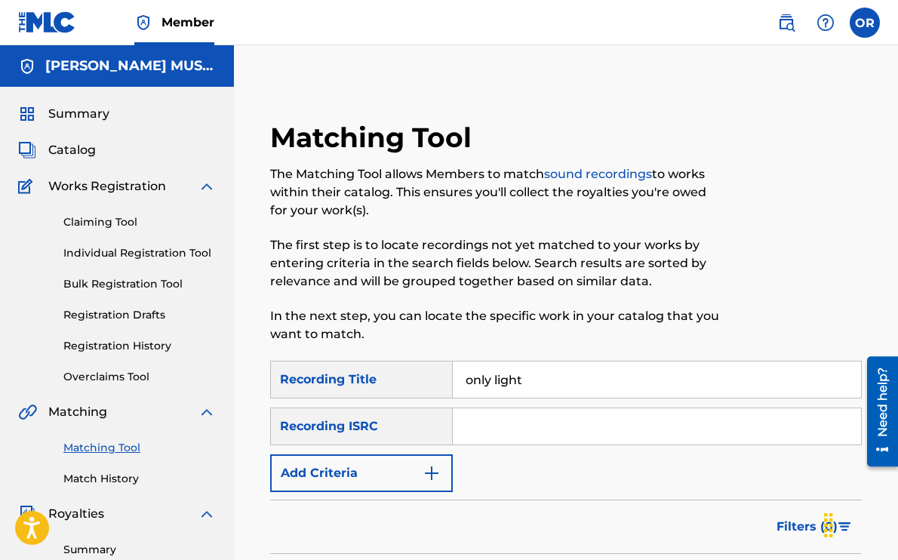
paste input "QZK6K2466667"
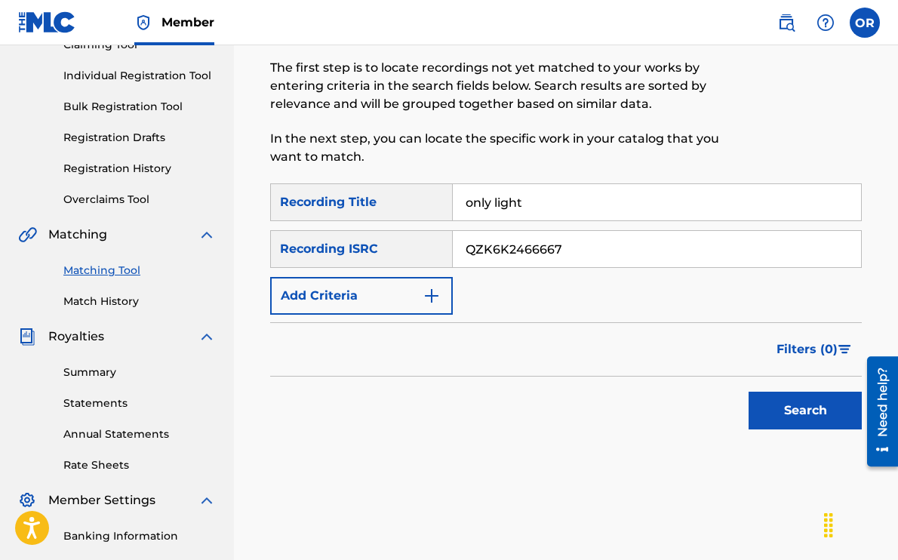
scroll to position [193, 0]
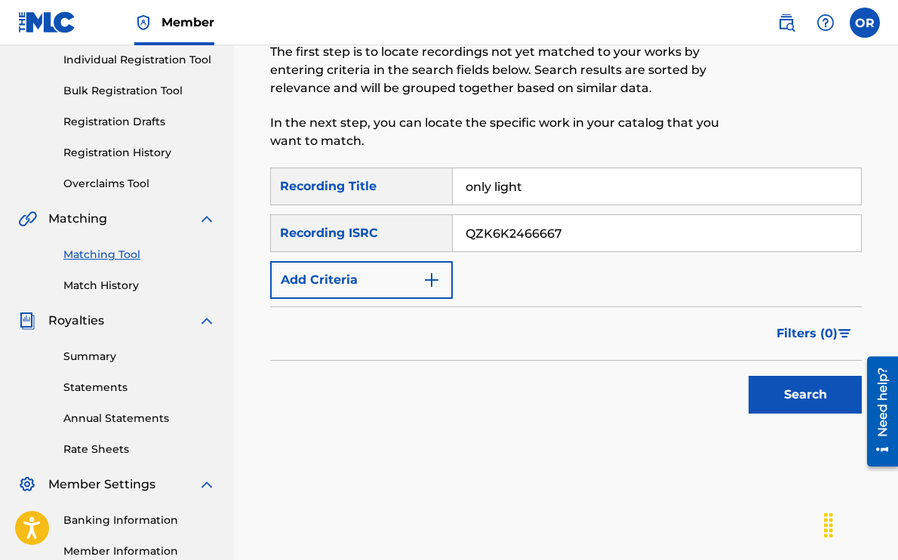
type input "QZK6K2466667"
click at [781, 403] on button "Search" at bounding box center [805, 395] width 113 height 38
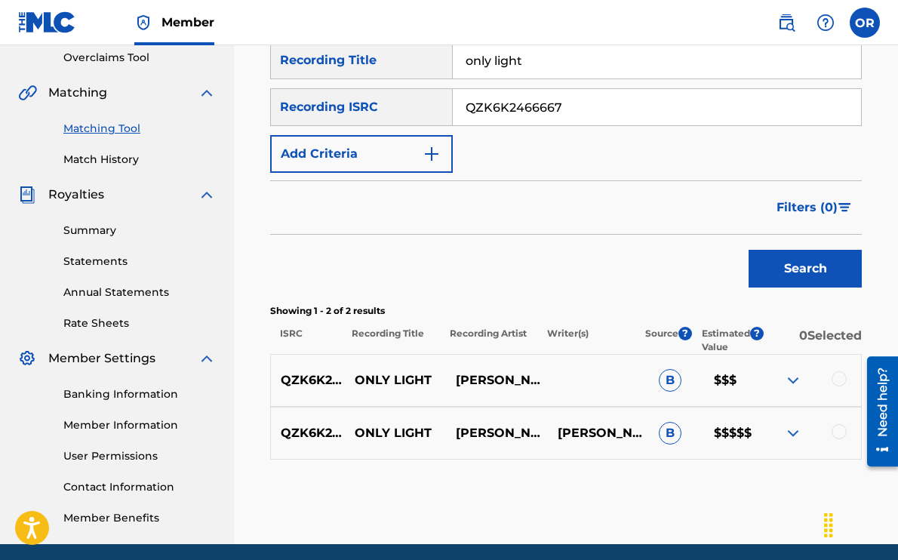
scroll to position [376, 0]
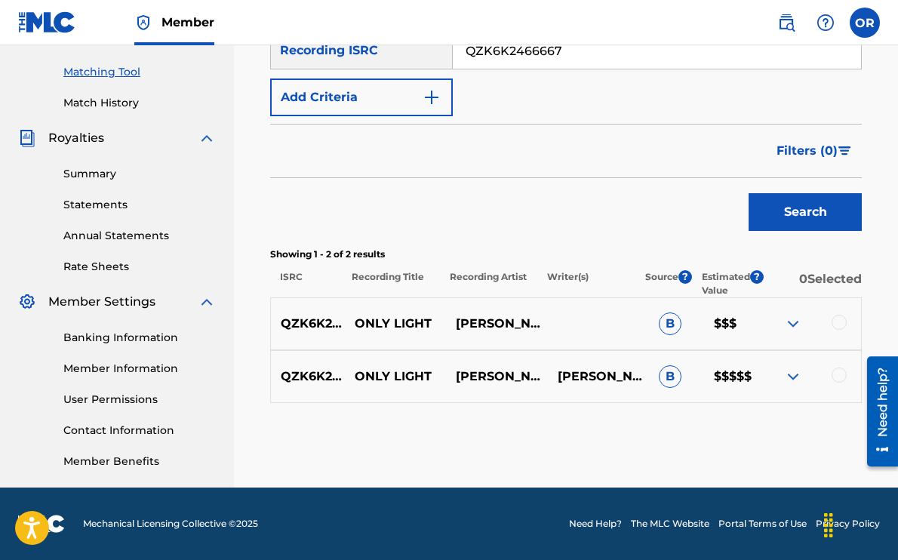
click at [841, 322] on div at bounding box center [839, 322] width 15 height 15
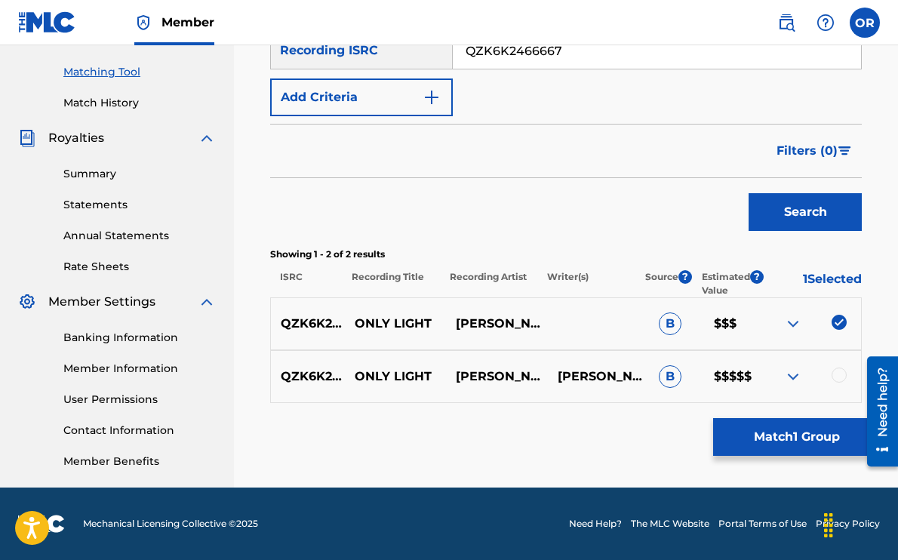
click at [839, 380] on div at bounding box center [839, 375] width 15 height 15
click at [785, 437] on button "Match 2 Groups" at bounding box center [796, 437] width 167 height 38
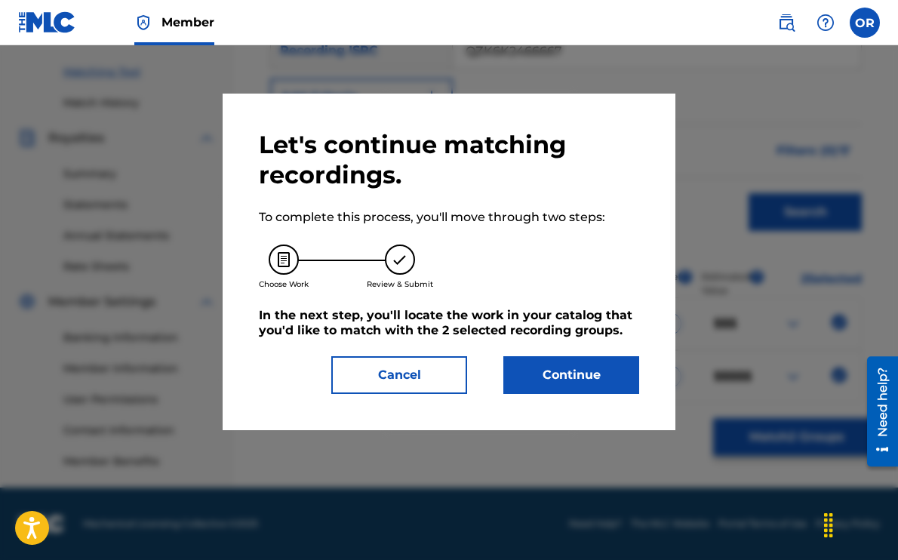
click at [578, 381] on button "Continue" at bounding box center [572, 375] width 136 height 38
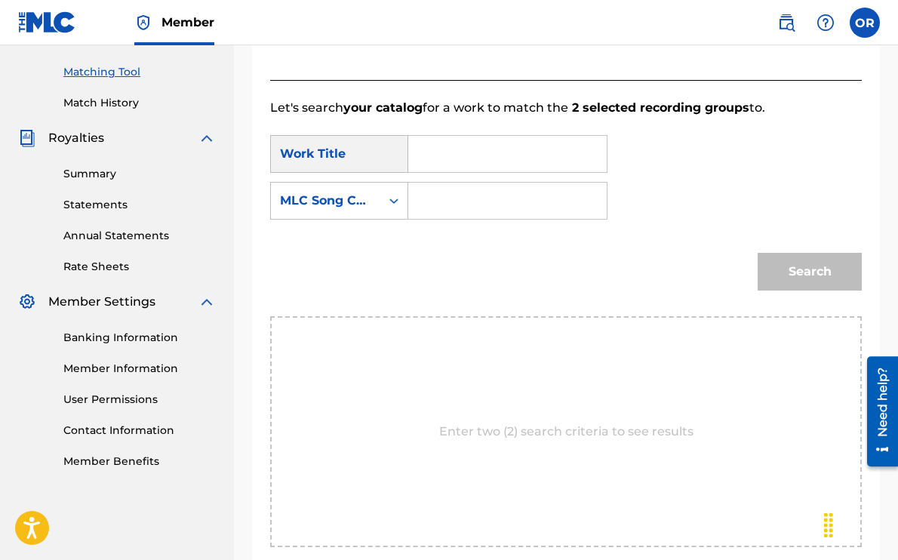
click at [466, 159] on input "Search Form" at bounding box center [507, 154] width 173 height 36
click at [393, 200] on icon "Search Form" at bounding box center [394, 200] width 15 height 15
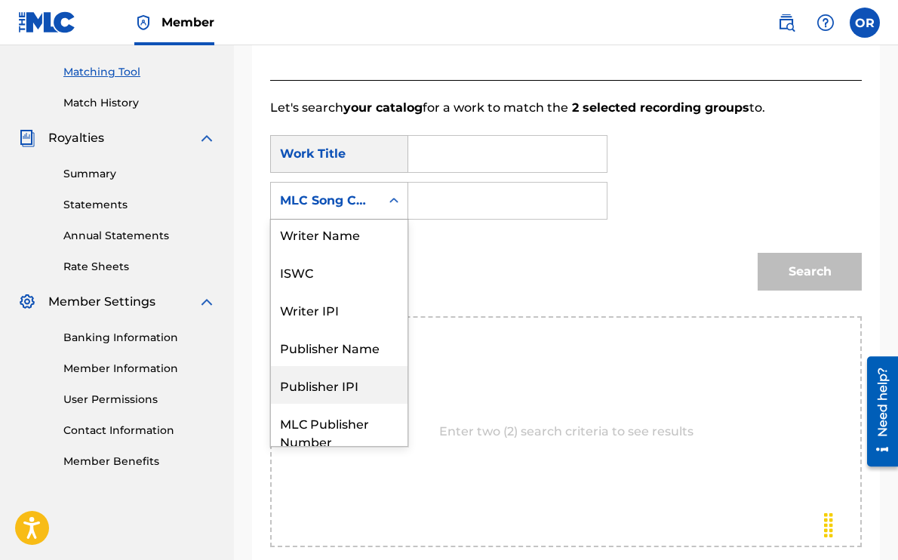
scroll to position [0, 0]
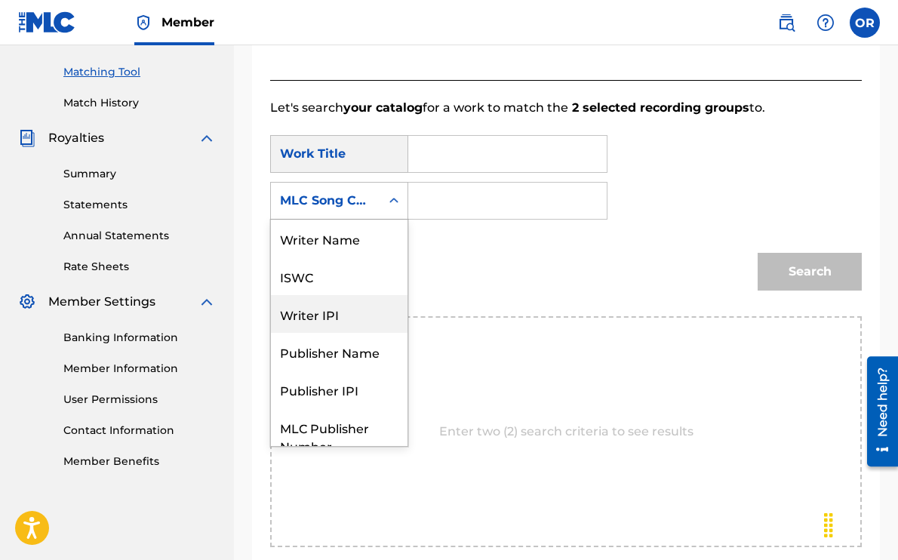
click at [438, 241] on div "Search" at bounding box center [566, 277] width 592 height 79
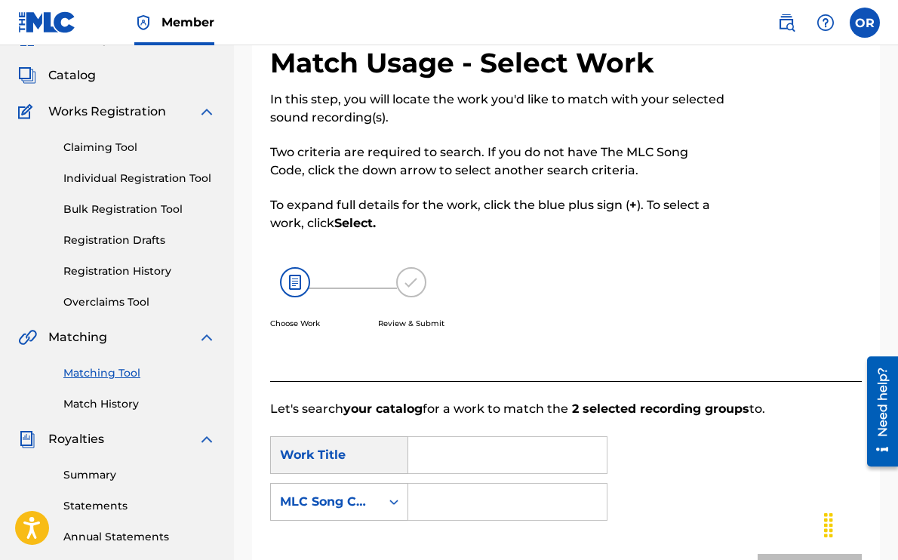
scroll to position [61, 0]
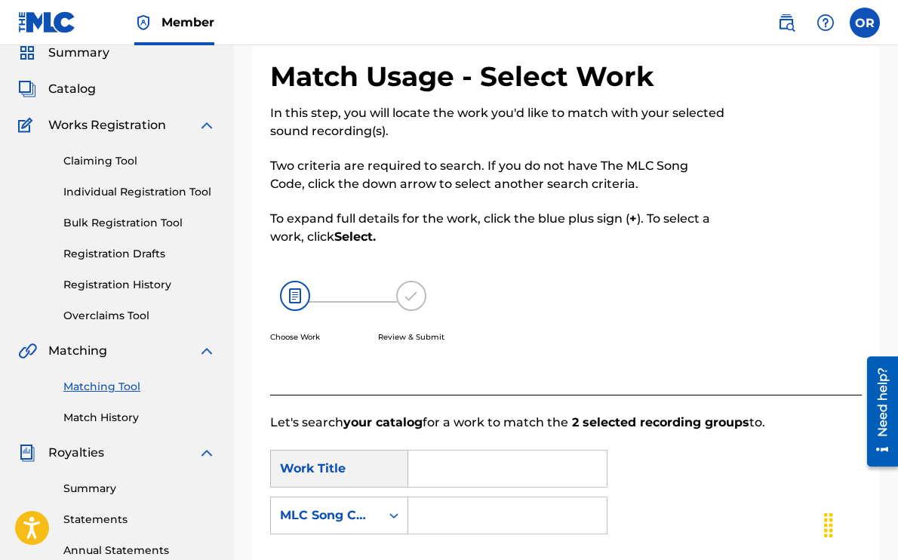
click at [100, 389] on link "Matching Tool" at bounding box center [139, 387] width 153 height 16
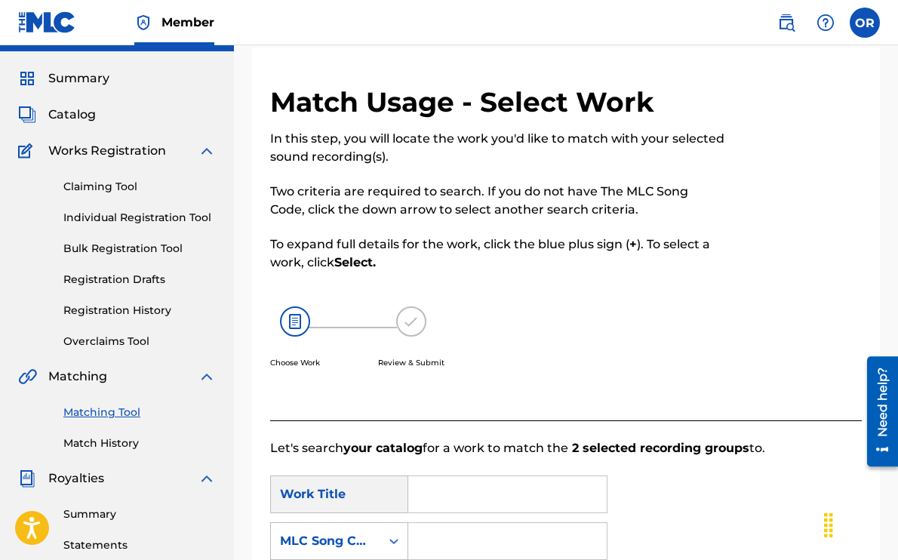
scroll to position [0, 0]
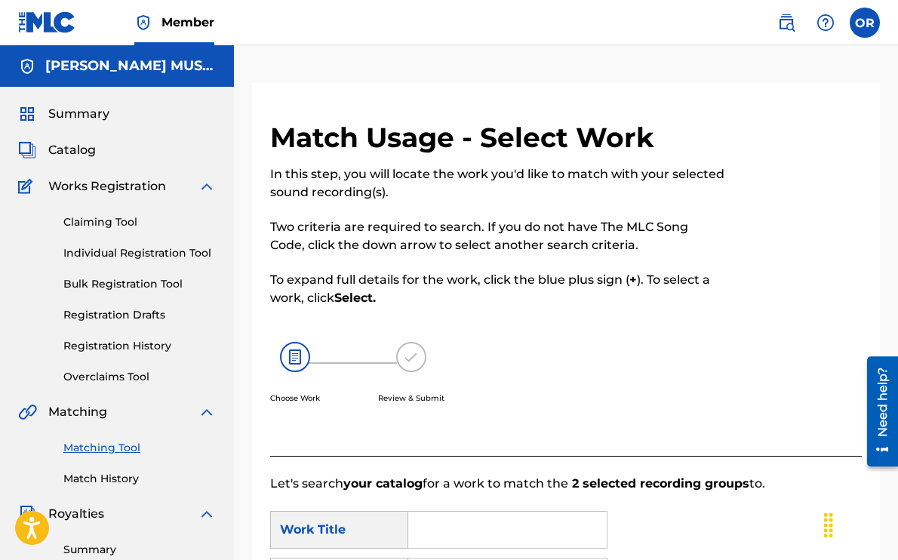
click at [69, 114] on span "Summary" at bounding box center [78, 114] width 61 height 18
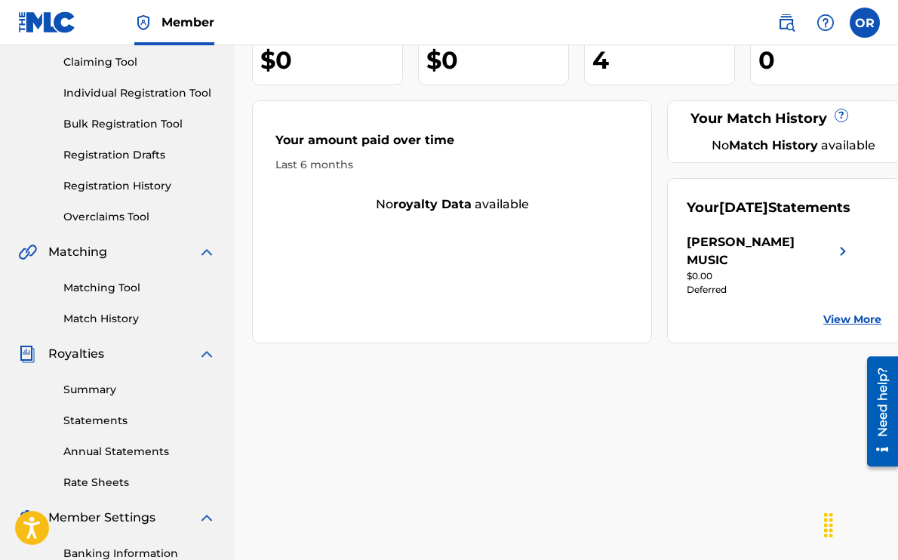
scroll to position [165, 0]
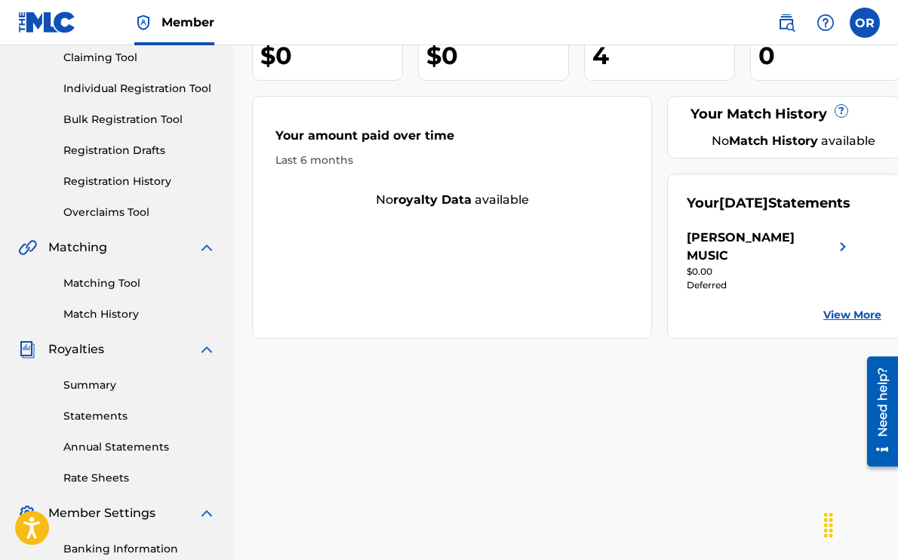
click at [96, 388] on link "Summary" at bounding box center [139, 385] width 153 height 16
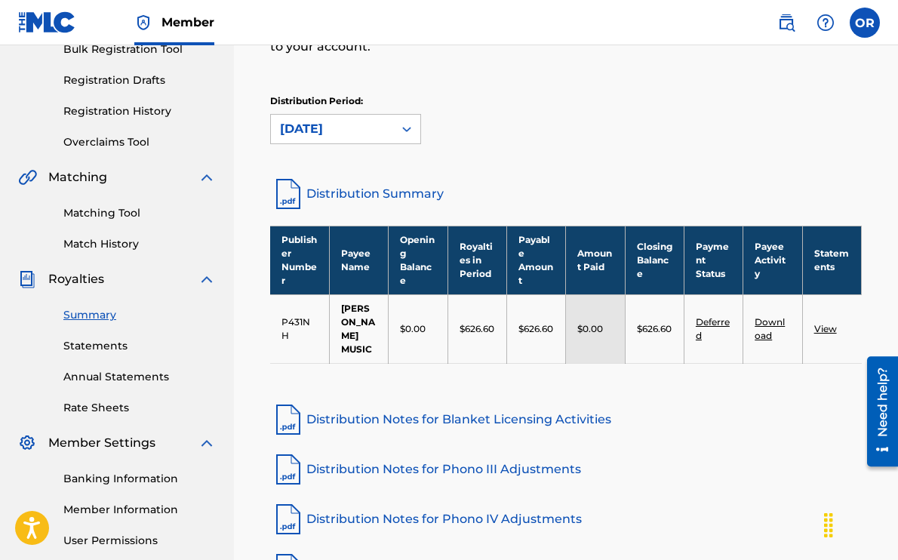
scroll to position [244, 0]
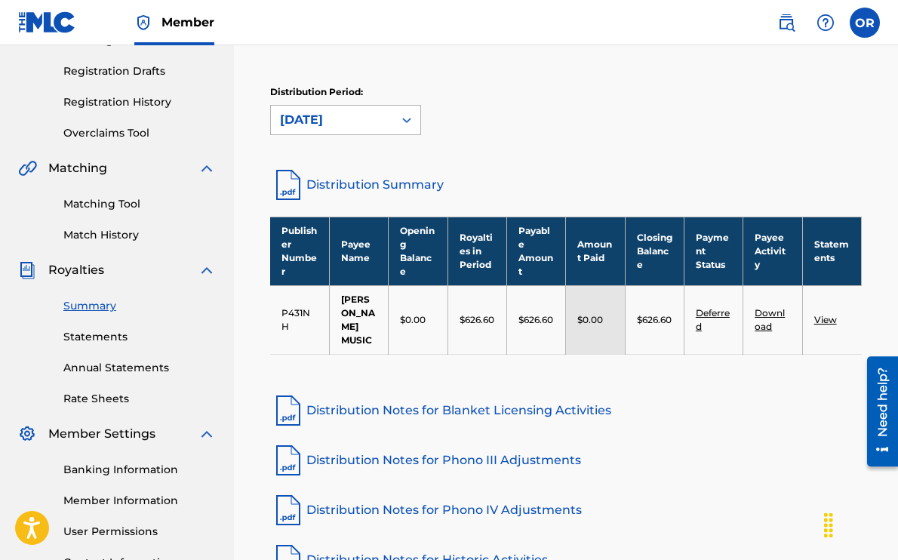
click at [366, 114] on div "[DATE]" at bounding box center [332, 120] width 104 height 18
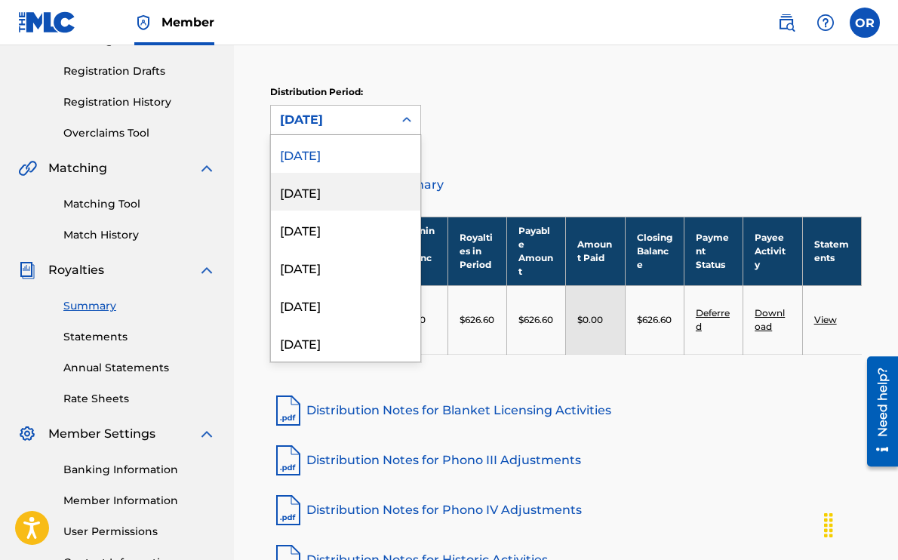
click at [321, 186] on div "June 2025" at bounding box center [345, 192] width 149 height 38
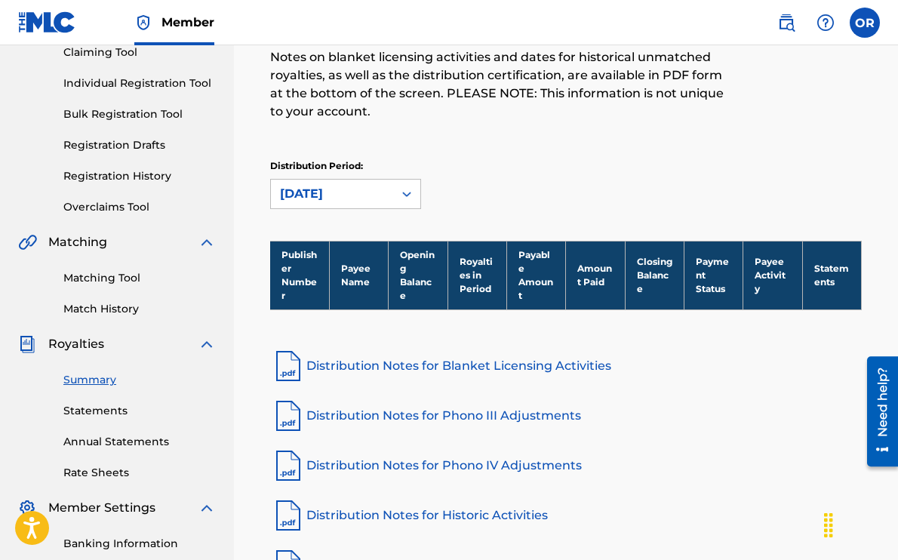
scroll to position [111, 0]
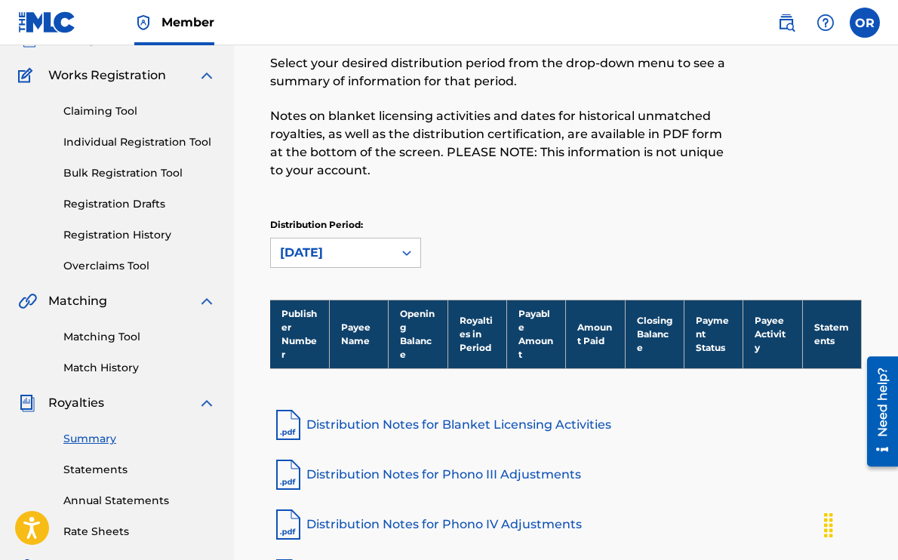
click at [348, 249] on div "June 2025" at bounding box center [332, 253] width 104 height 18
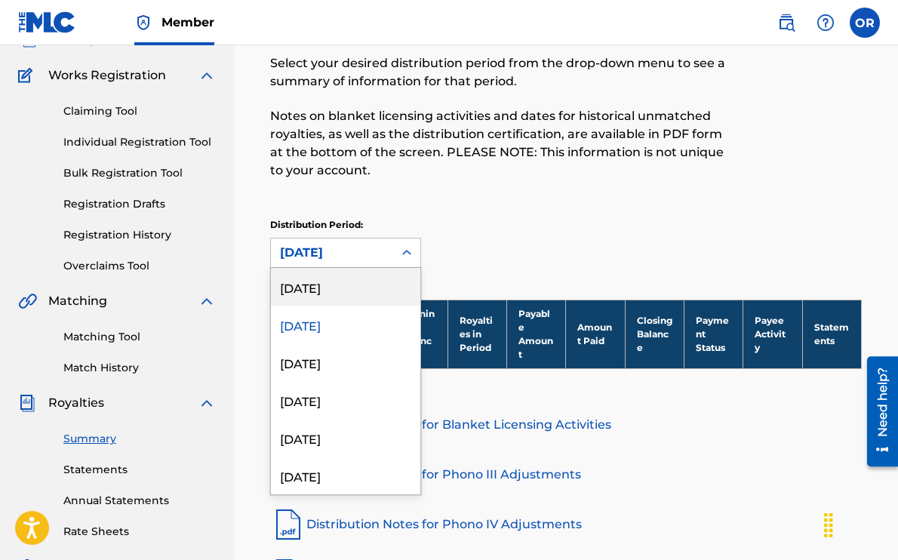
click at [325, 292] on div "[DATE]" at bounding box center [345, 287] width 149 height 38
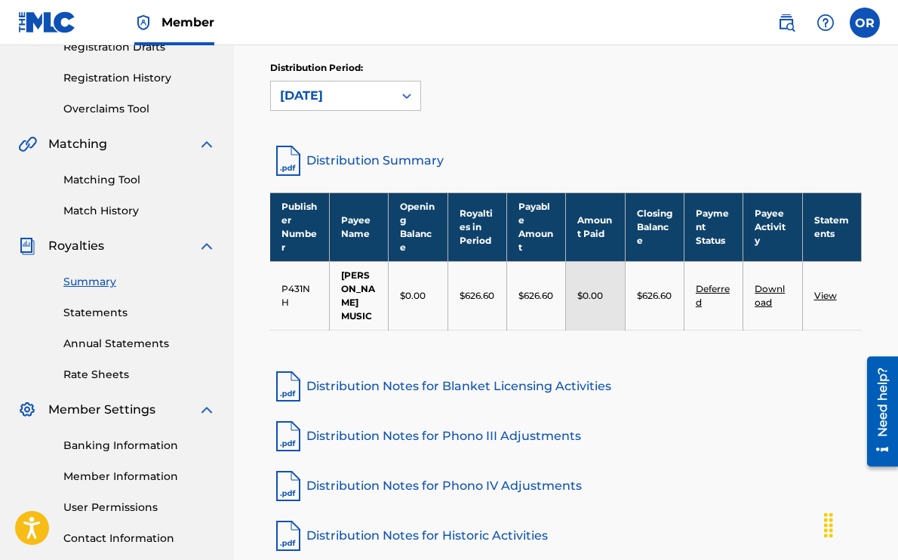
scroll to position [384, 0]
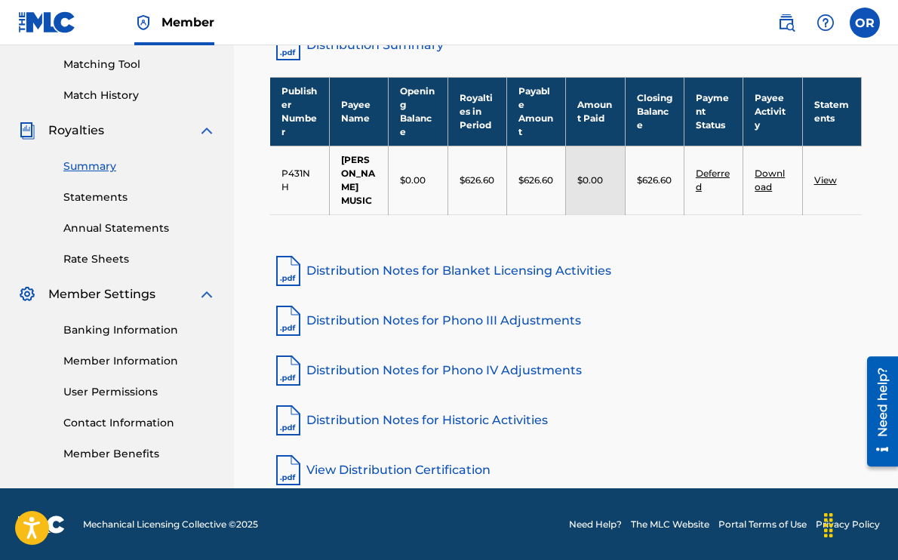
click at [94, 328] on link "Banking Information" at bounding box center [139, 330] width 153 height 16
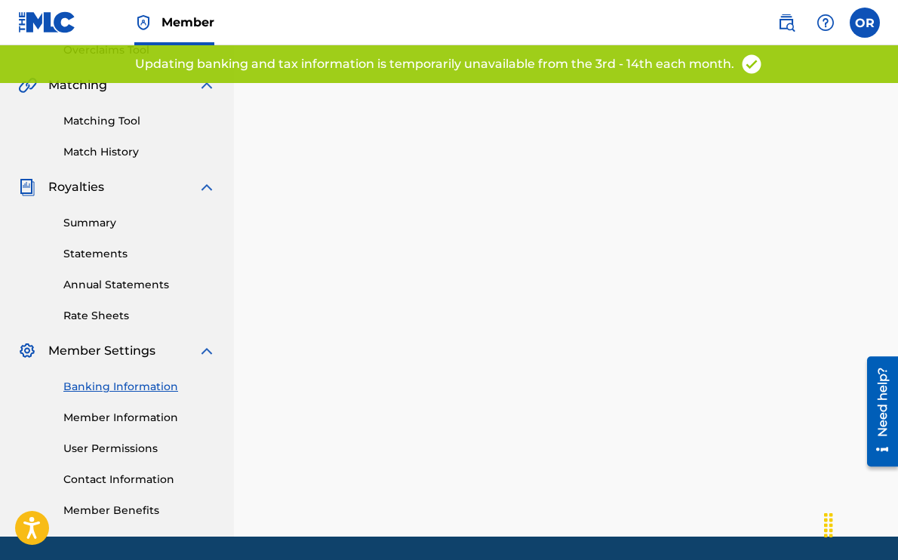
scroll to position [376, 0]
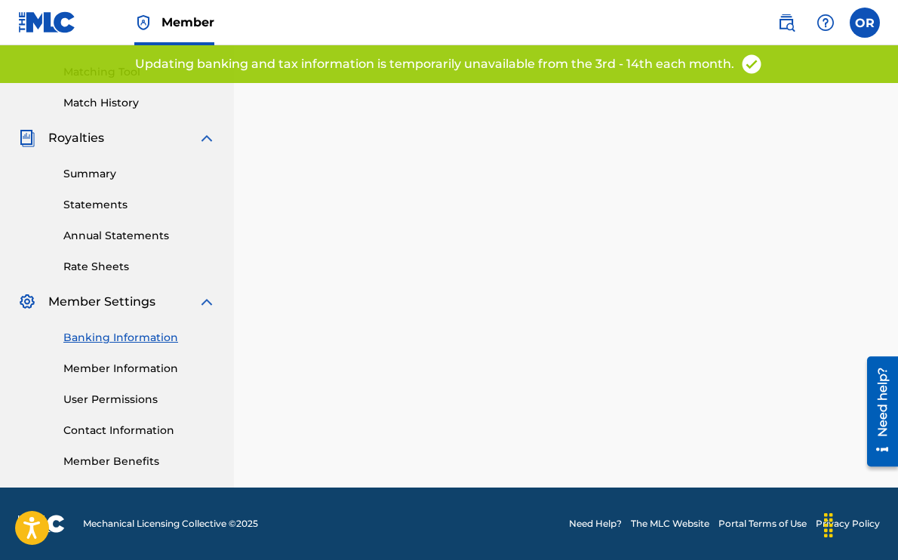
click at [116, 372] on link "Member Information" at bounding box center [139, 369] width 153 height 16
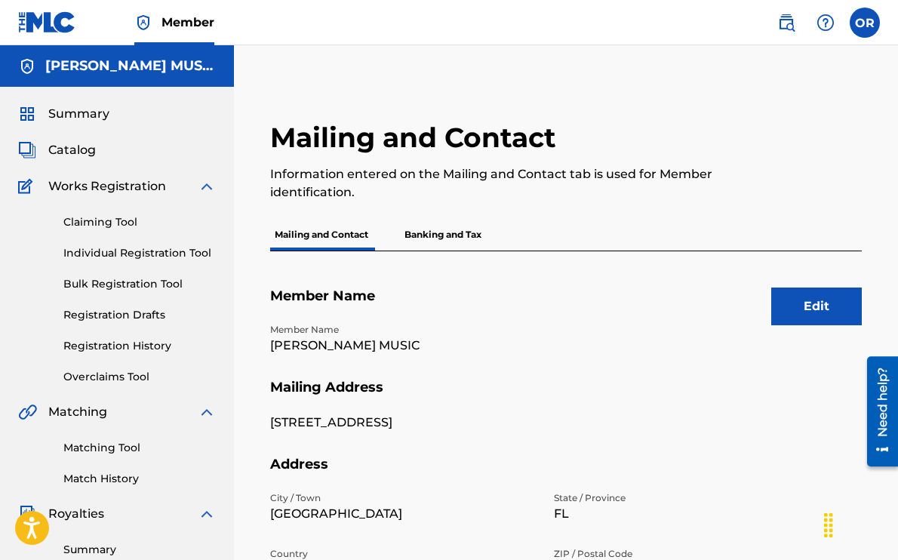
click at [455, 238] on p "Banking and Tax" at bounding box center [443, 235] width 86 height 32
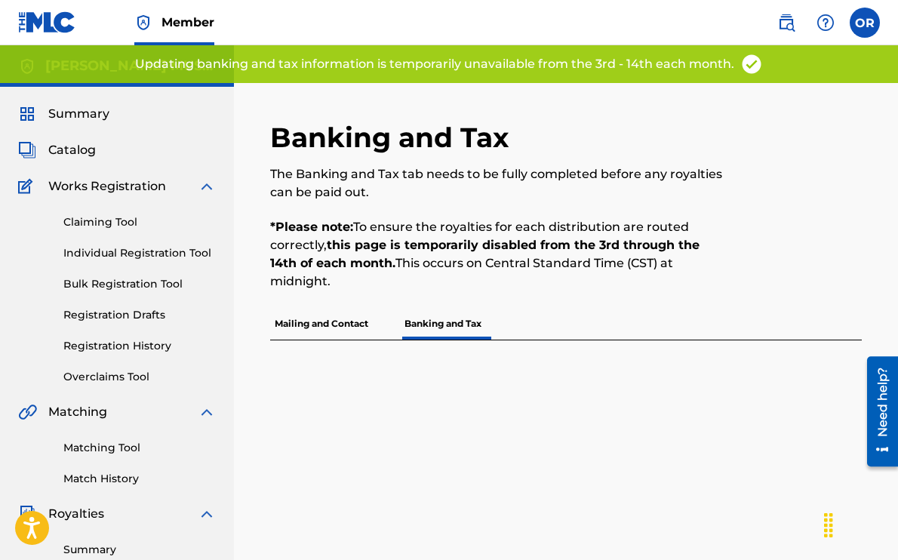
click at [319, 325] on p "Mailing and Contact" at bounding box center [321, 324] width 103 height 32
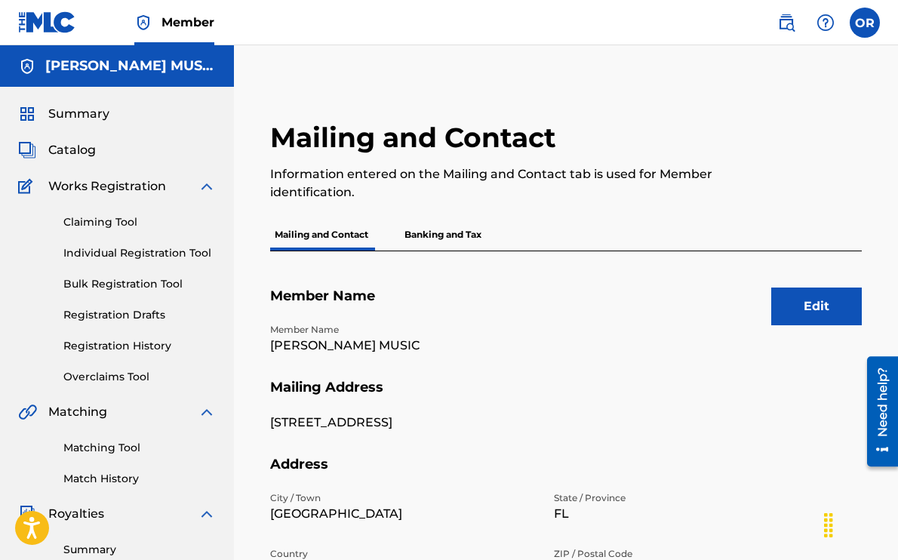
scroll to position [54, 0]
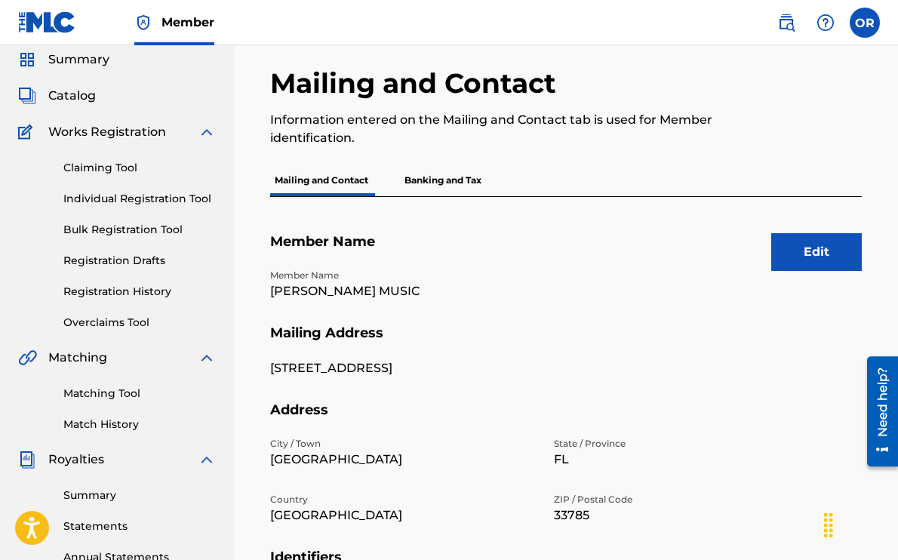
click at [117, 391] on link "Matching Tool" at bounding box center [139, 394] width 153 height 16
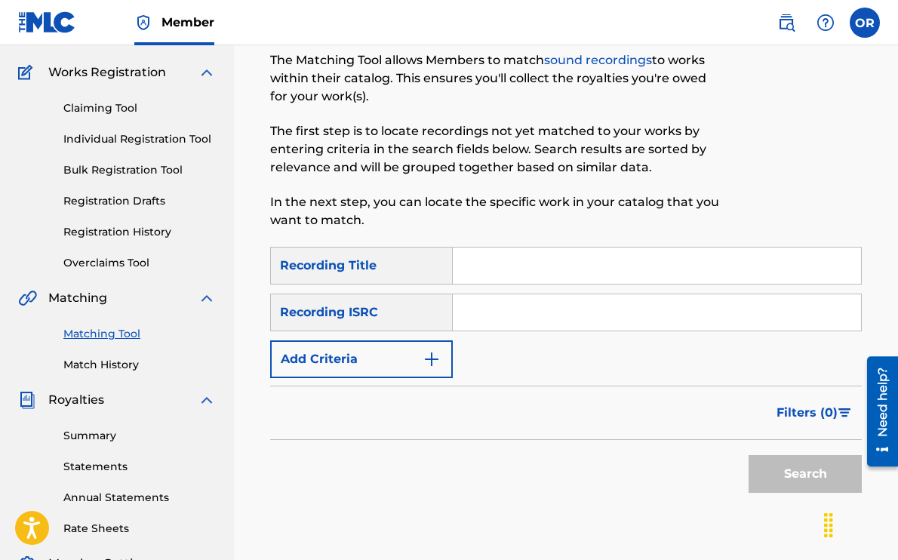
scroll to position [119, 0]
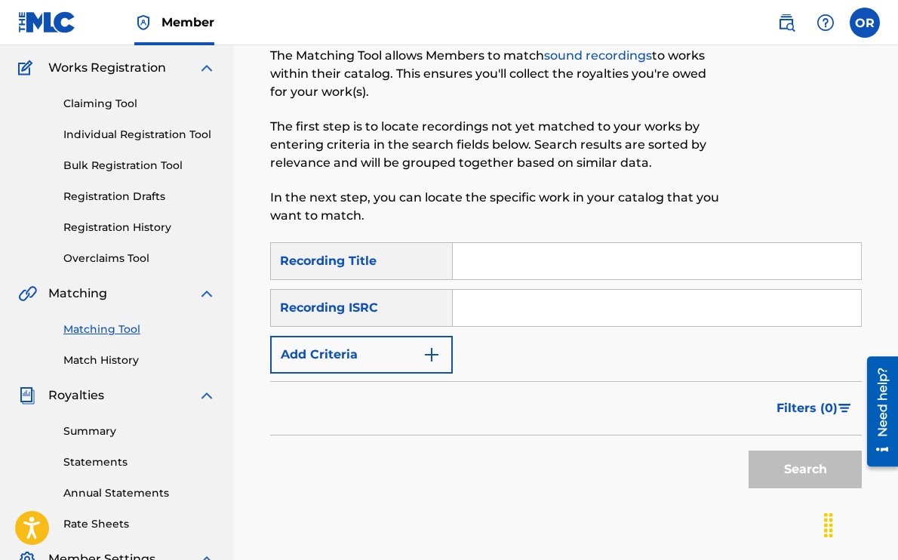
click at [491, 257] on input "Search Form" at bounding box center [657, 261] width 408 height 36
type input "if i watched a movie"
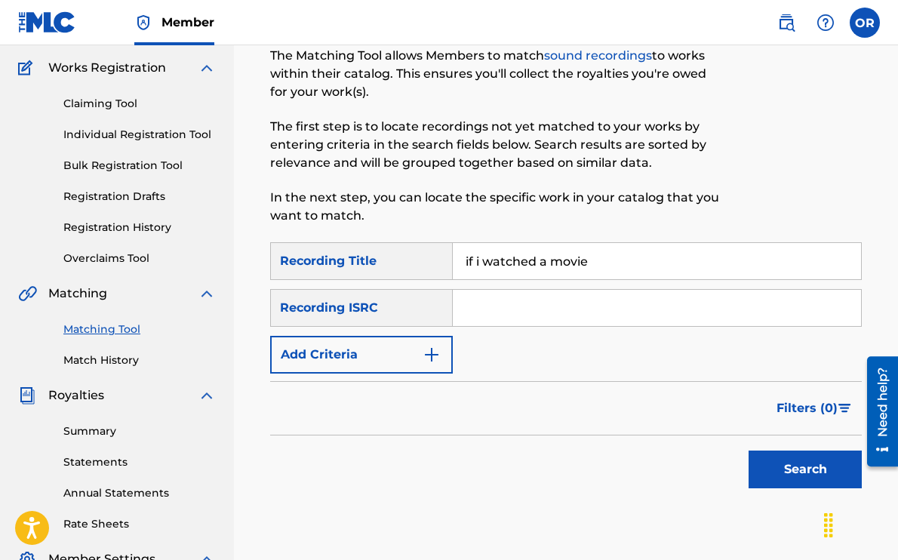
click at [522, 310] on input "Search Form" at bounding box center [657, 308] width 408 height 36
paste input "QM3DF2400773"
type input "QM3DF2400773"
click at [803, 472] on button "Search" at bounding box center [805, 470] width 113 height 38
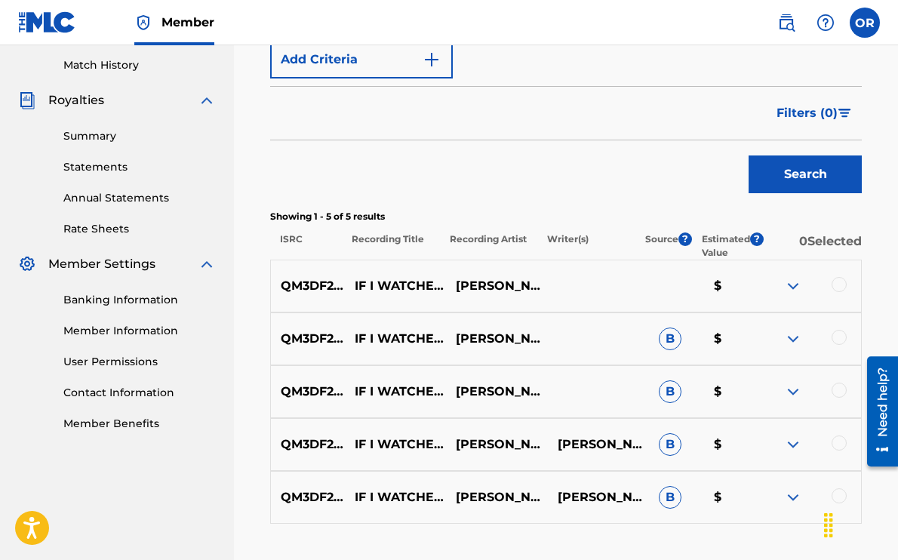
scroll to position [430, 0]
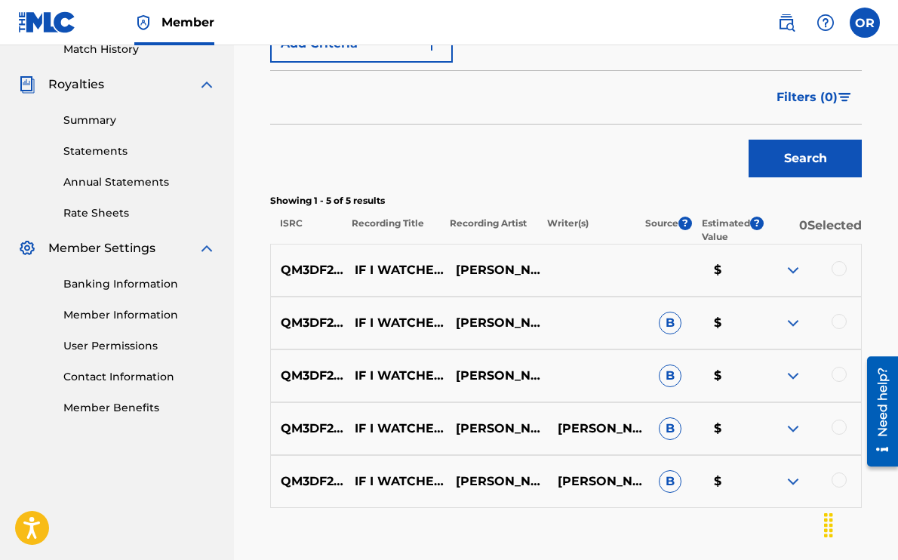
click at [834, 273] on div at bounding box center [839, 268] width 15 height 15
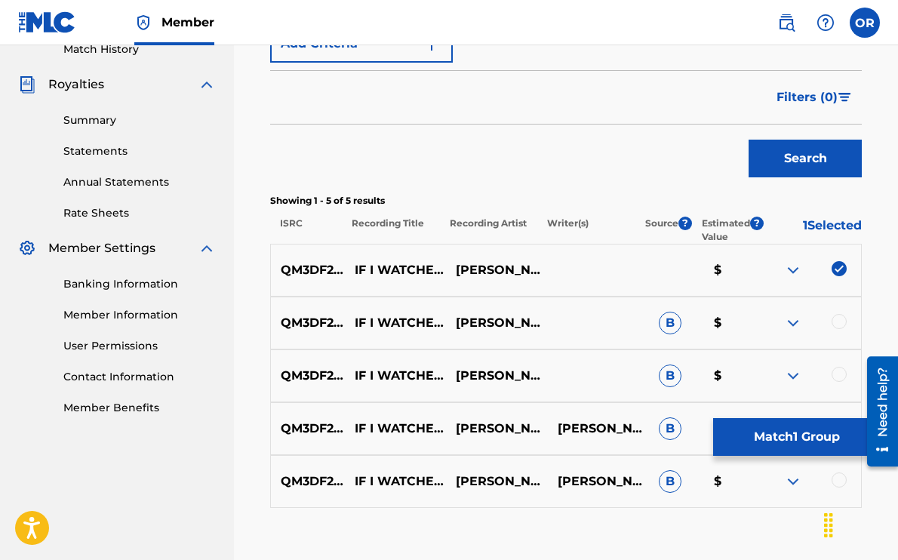
click at [842, 325] on div at bounding box center [839, 321] width 15 height 15
click at [843, 381] on div at bounding box center [839, 374] width 15 height 15
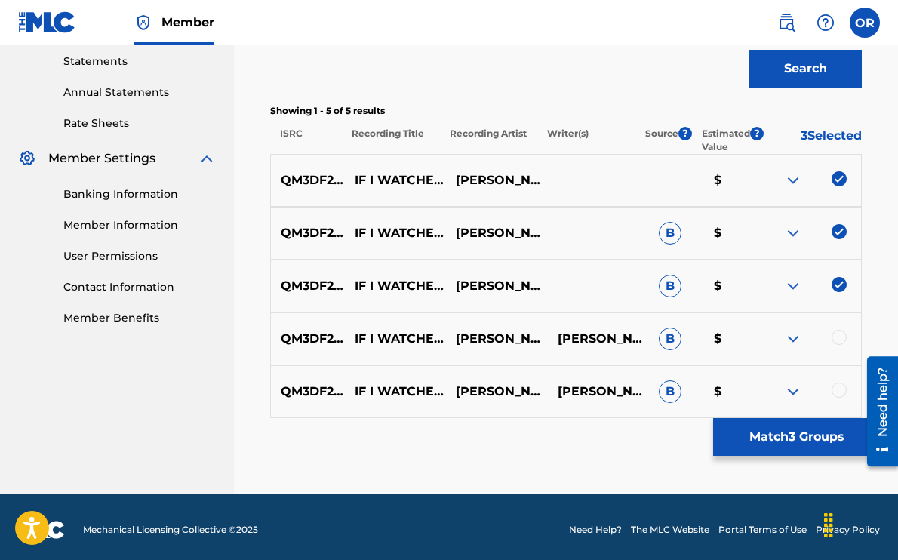
scroll to position [525, 0]
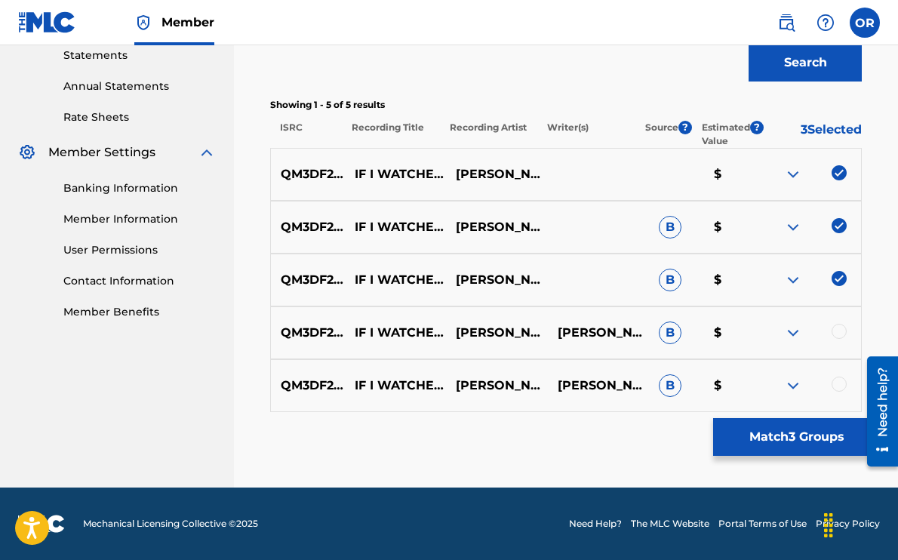
click at [842, 337] on div at bounding box center [839, 331] width 15 height 15
click at [840, 392] on div at bounding box center [810, 386] width 101 height 18
click at [840, 383] on div at bounding box center [839, 384] width 15 height 15
click at [786, 445] on button "Match 5 Groups" at bounding box center [796, 437] width 167 height 38
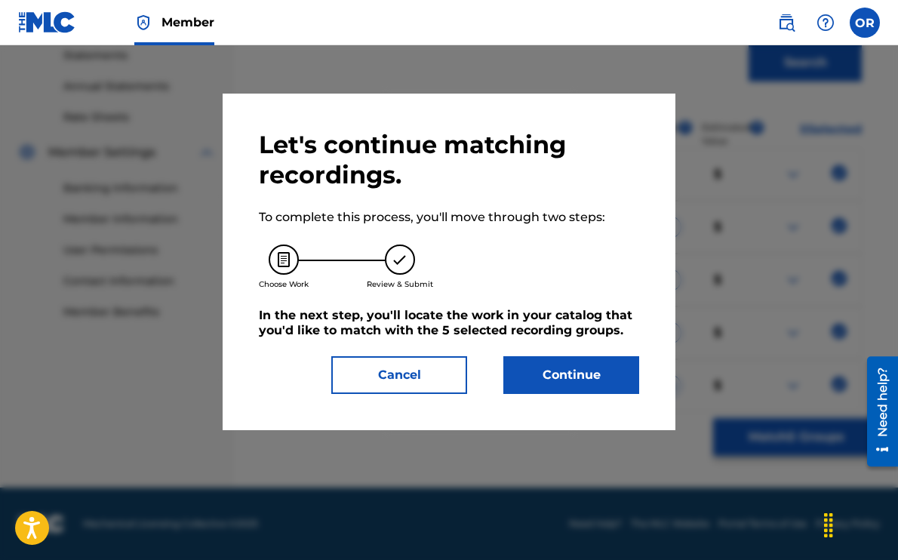
click at [561, 377] on button "Continue" at bounding box center [572, 375] width 136 height 38
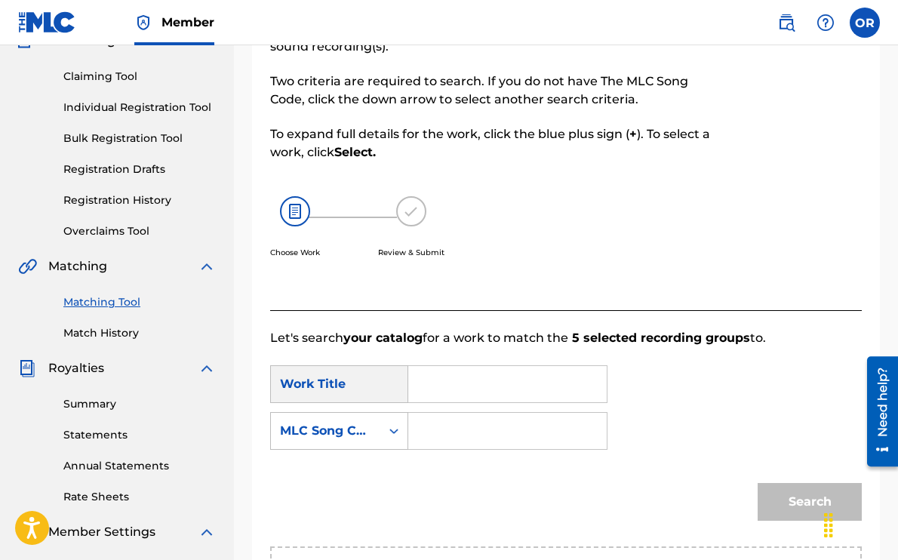
scroll to position [145, 0]
click at [444, 390] on input "Search Form" at bounding box center [507, 385] width 173 height 36
click at [476, 419] on span "ched a movie" at bounding box center [517, 418] width 82 height 14
type input "if i watched a movie"
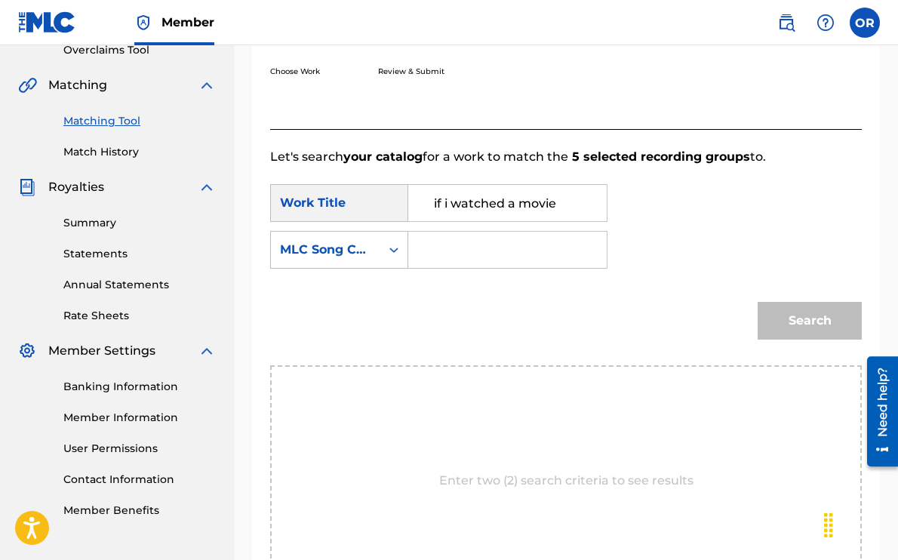
scroll to position [336, 0]
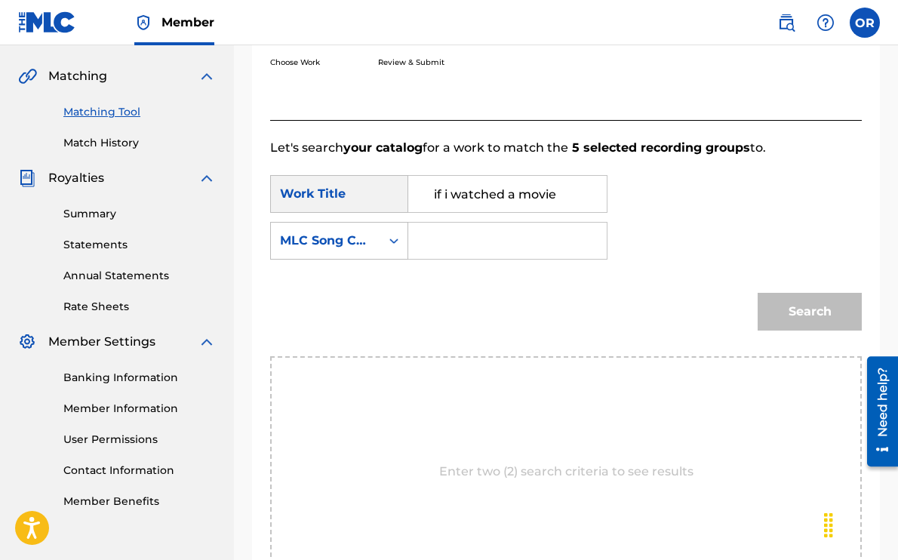
click at [483, 344] on div "Search" at bounding box center [566, 317] width 592 height 79
click at [809, 302] on div "Search" at bounding box center [806, 308] width 112 height 60
click at [560, 322] on div "Search" at bounding box center [566, 317] width 592 height 79
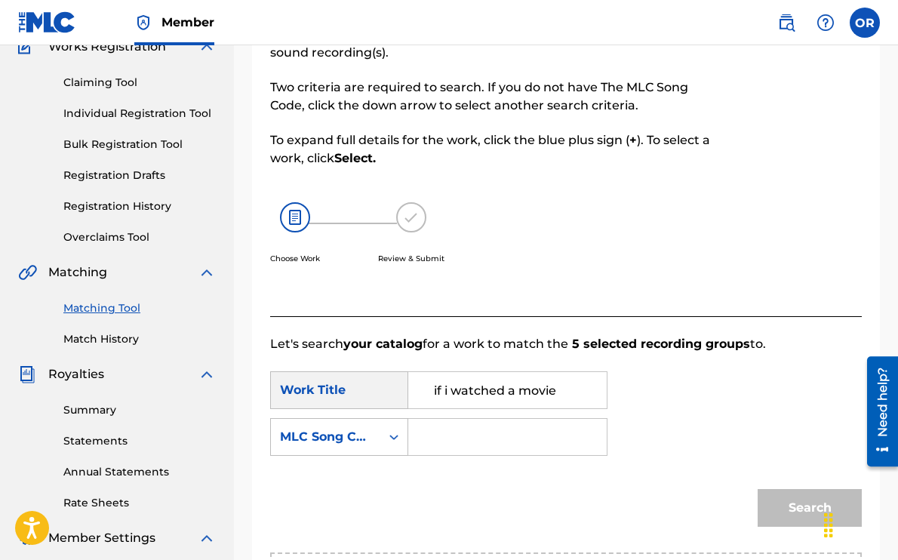
scroll to position [140, 0]
click at [467, 436] on input "Search Form" at bounding box center [507, 436] width 173 height 36
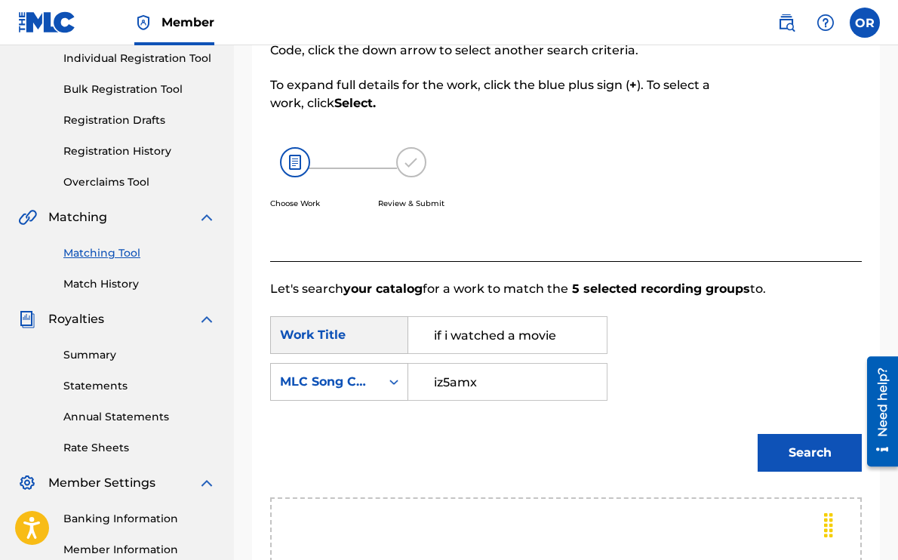
scroll to position [213, 0]
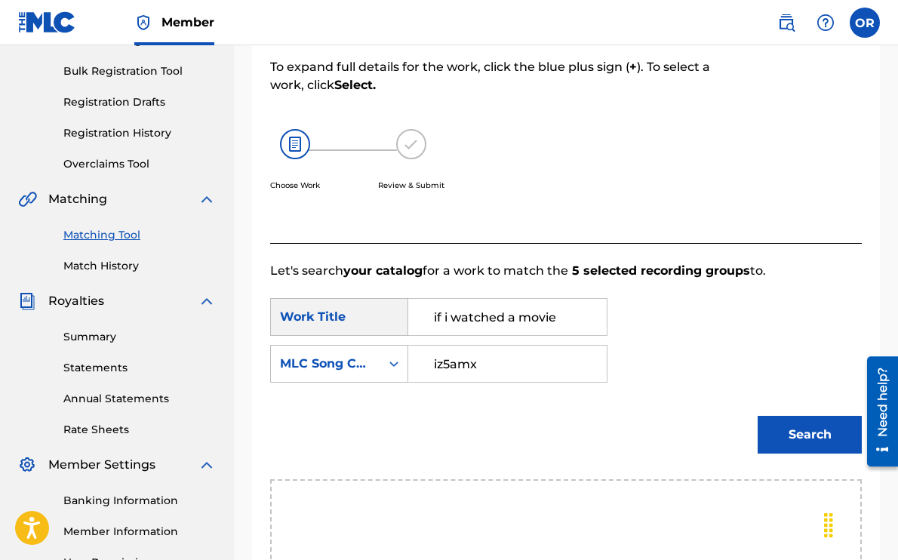
type input "iz5amx"
click at [818, 432] on button "Search" at bounding box center [810, 435] width 104 height 38
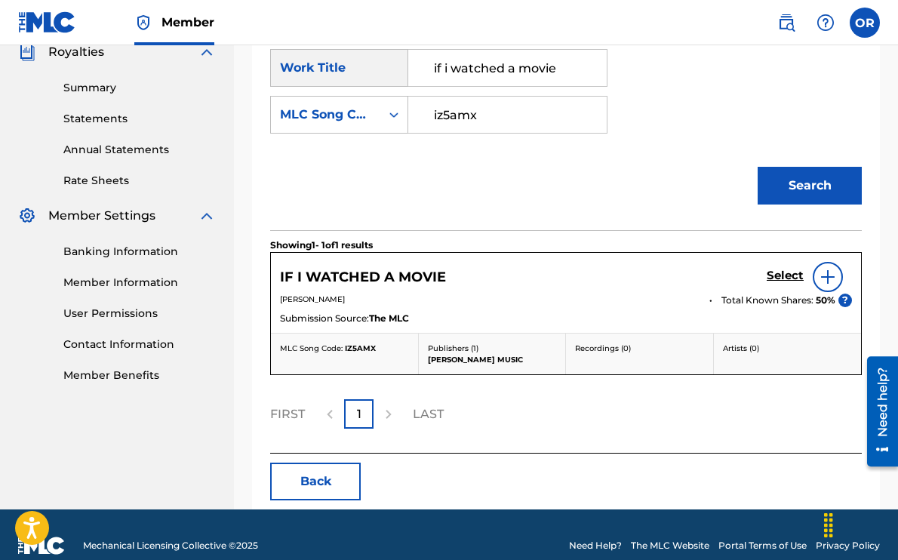
scroll to position [473, 0]
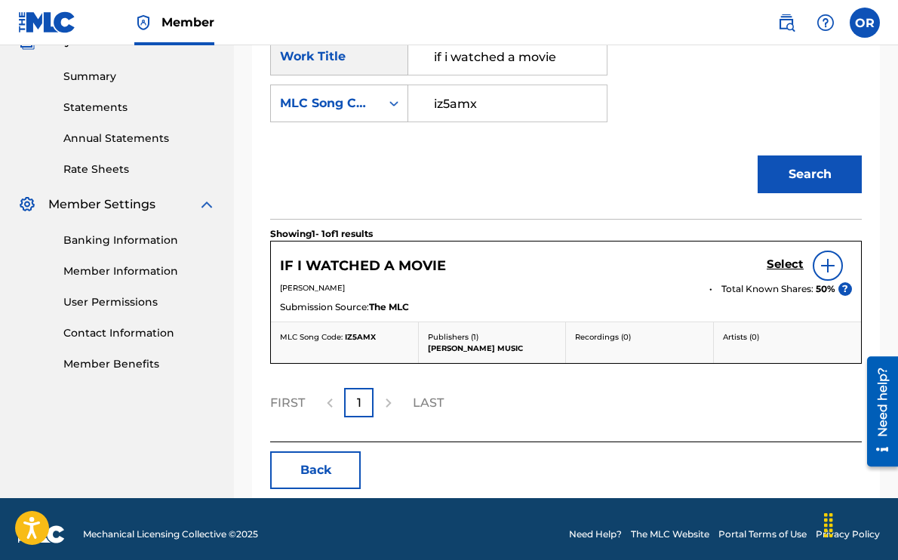
click at [827, 268] on img at bounding box center [828, 266] width 18 height 18
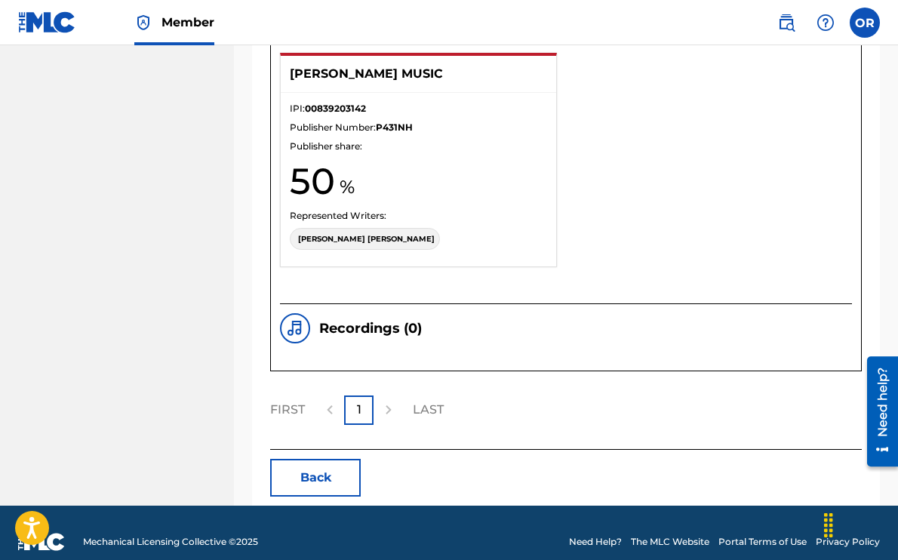
scroll to position [1215, 0]
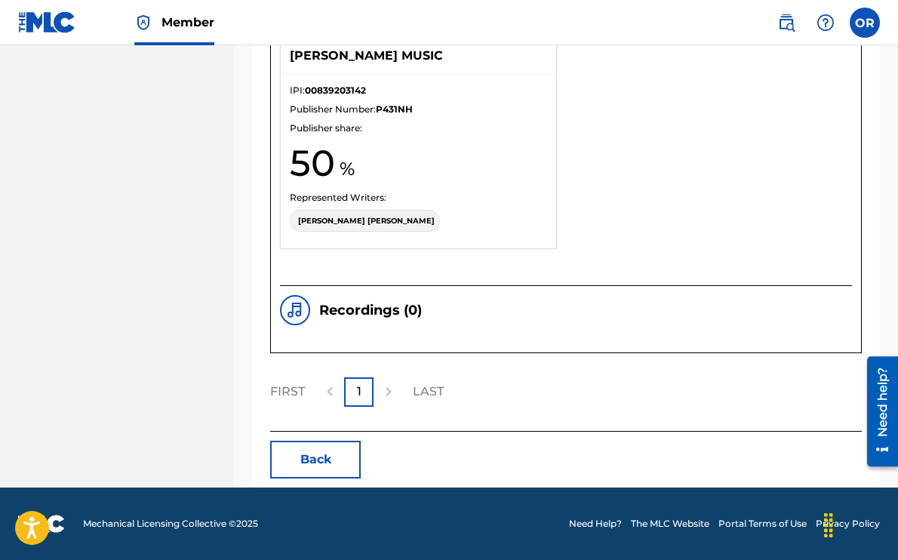
click at [564, 316] on div "Recordings ( 0 )" at bounding box center [566, 310] width 572 height 30
click at [407, 316] on h5 "Recordings ( 0 )" at bounding box center [370, 310] width 103 height 17
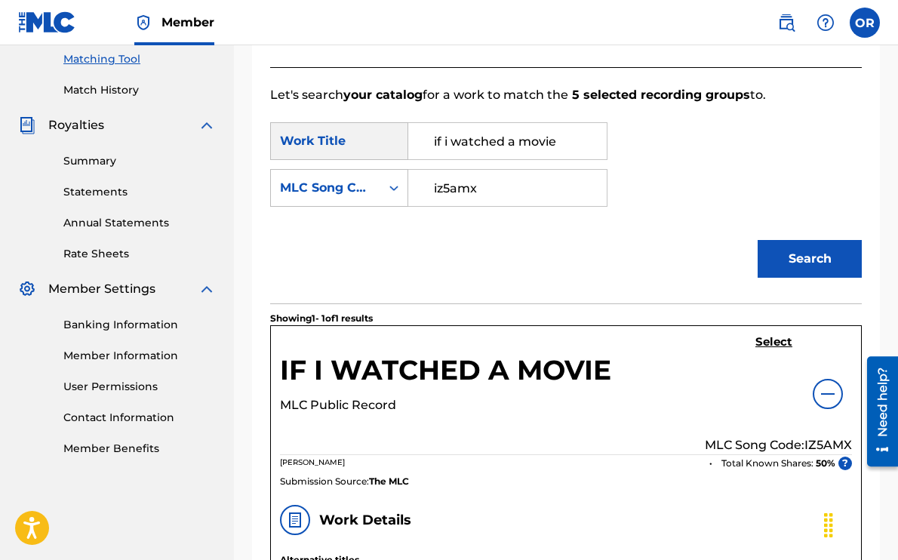
scroll to position [395, 0]
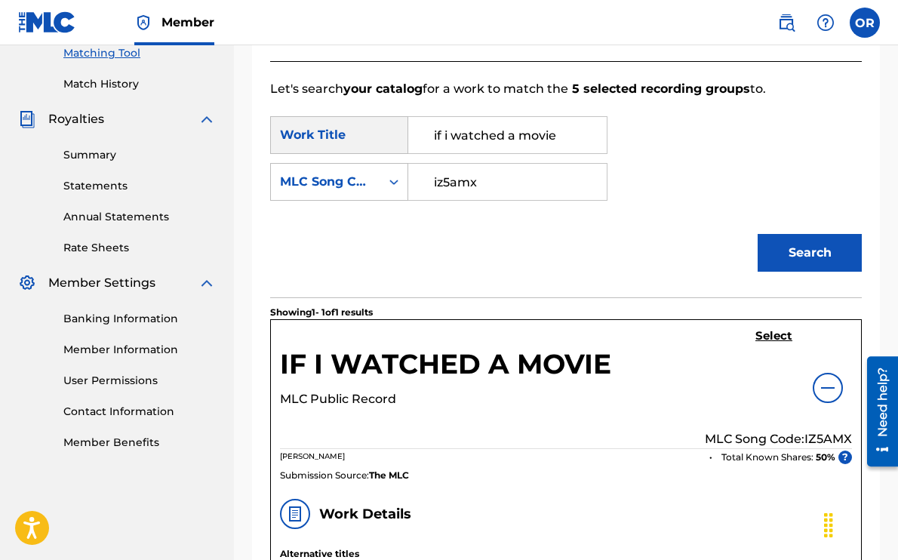
click at [774, 335] on h5 "Select" at bounding box center [774, 336] width 37 height 14
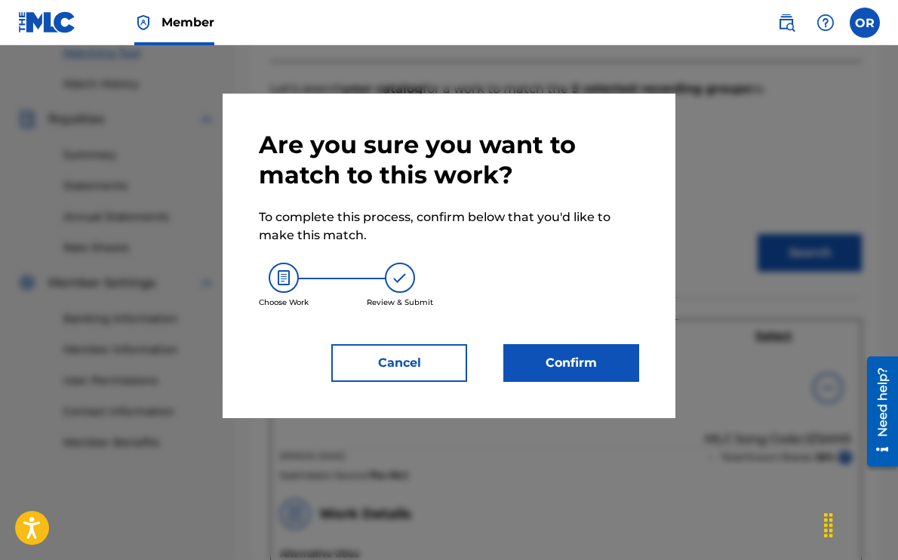
click at [583, 365] on button "Confirm" at bounding box center [572, 363] width 136 height 38
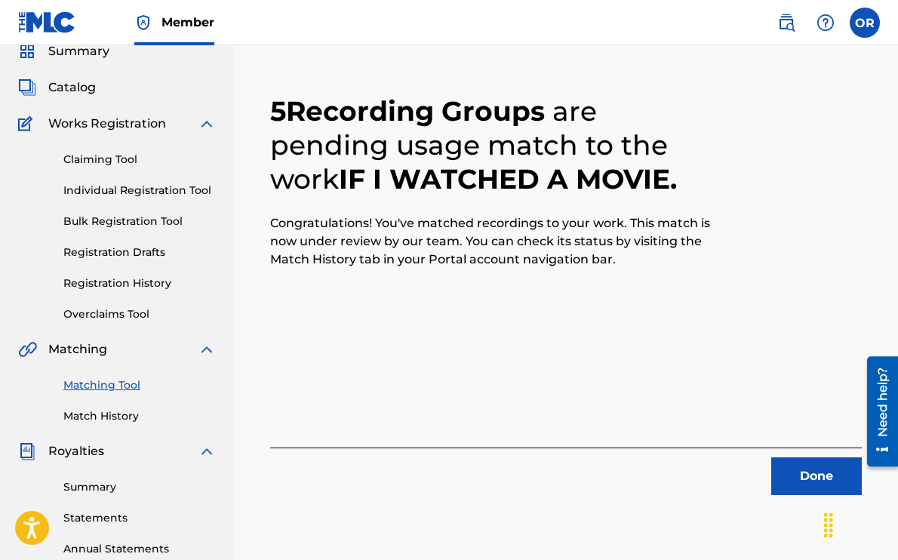
scroll to position [69, 0]
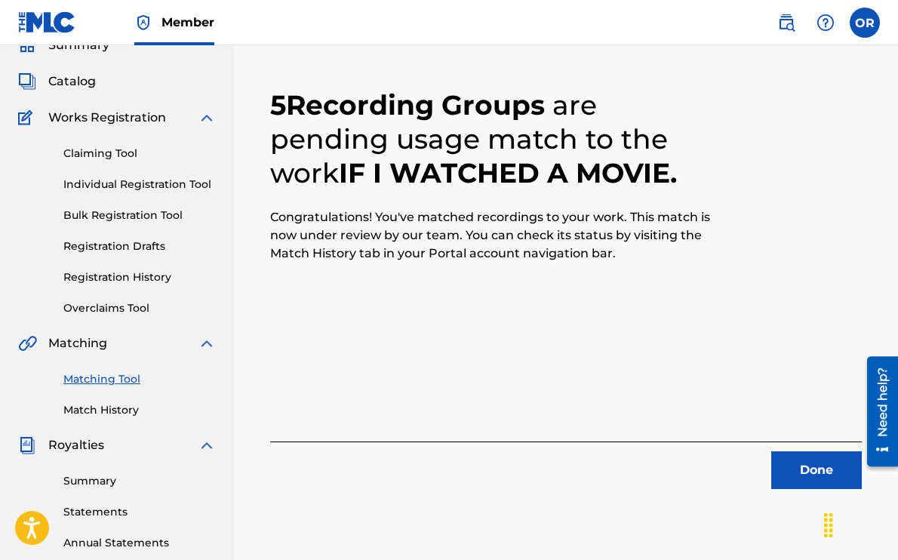
click at [829, 473] on button "Done" at bounding box center [817, 470] width 91 height 38
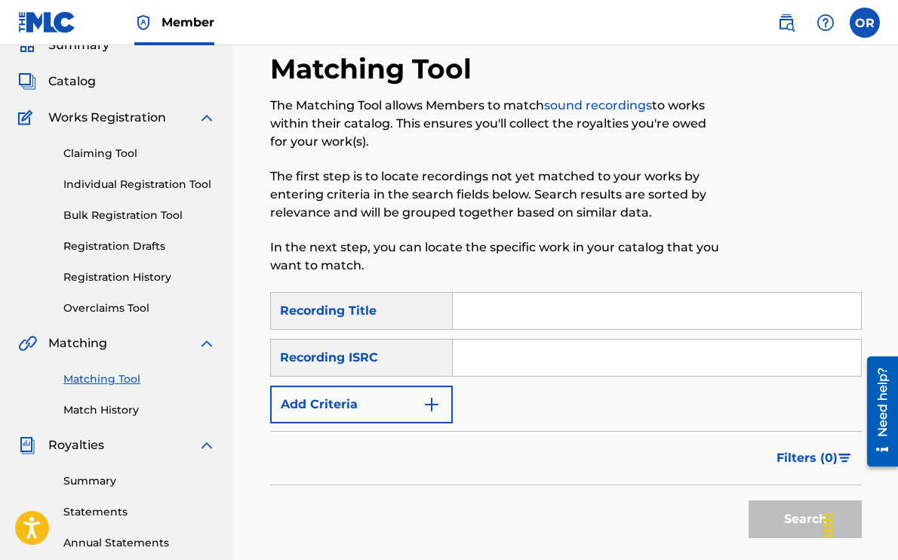
click at [500, 305] on input "Search Form" at bounding box center [657, 311] width 408 height 36
type input "only light"
click at [535, 364] on input "Search Form" at bounding box center [657, 358] width 408 height 36
paste input "https://open.spotify.com/track/56DAtFlDnmw9msvQAhpZvZ?si=53f64e0da1e3476a"
type input "https://open.spotify.com/track/56DAtFlDnmw9msvQAhpZvZ?si=53f64e0da1e3476a"
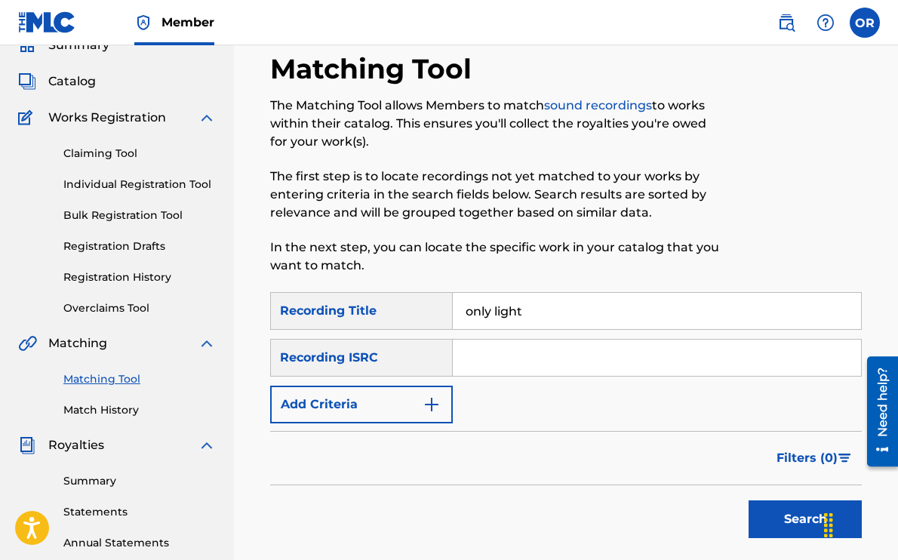
scroll to position [0, 0]
click at [489, 362] on input "Search Form" at bounding box center [657, 358] width 408 height 36
paste input "QZK6K2466667"
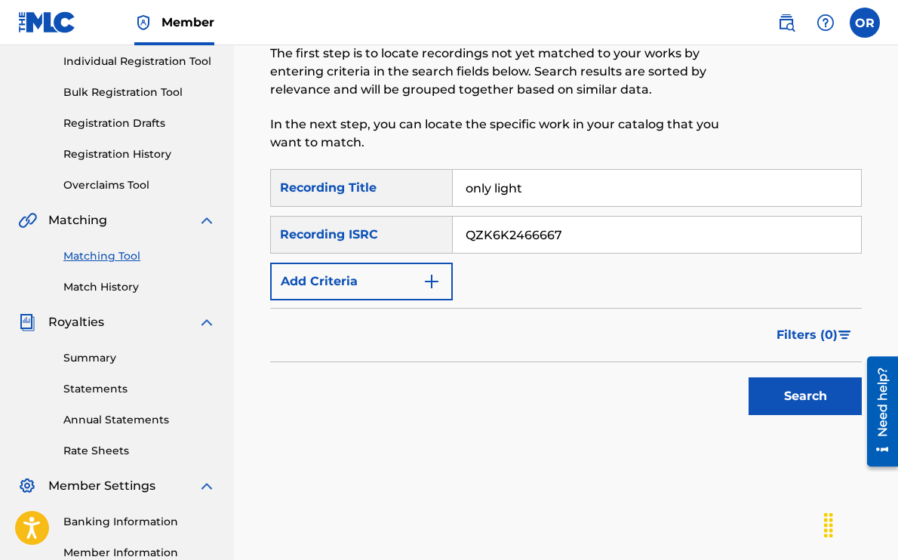
scroll to position [193, 0]
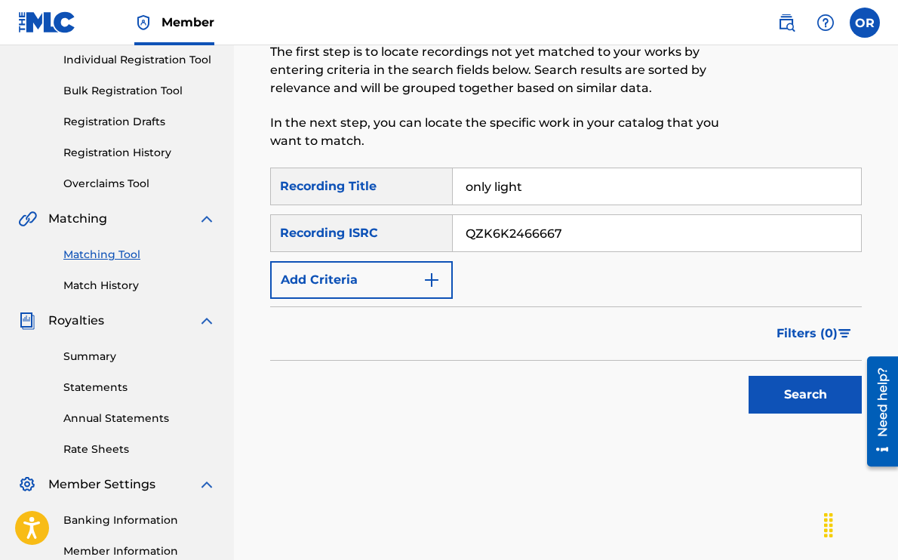
type input "QZK6K2466667"
click at [791, 396] on button "Search" at bounding box center [805, 395] width 113 height 38
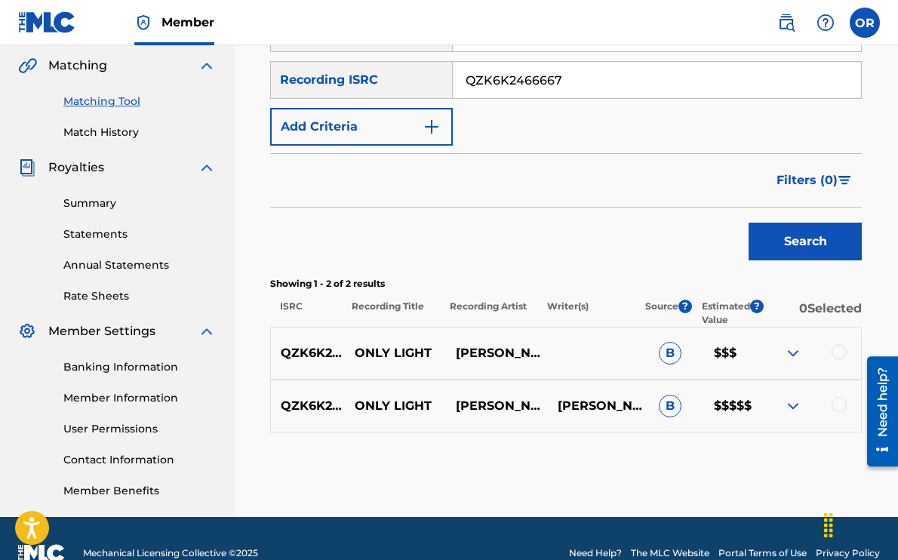
scroll to position [356, 0]
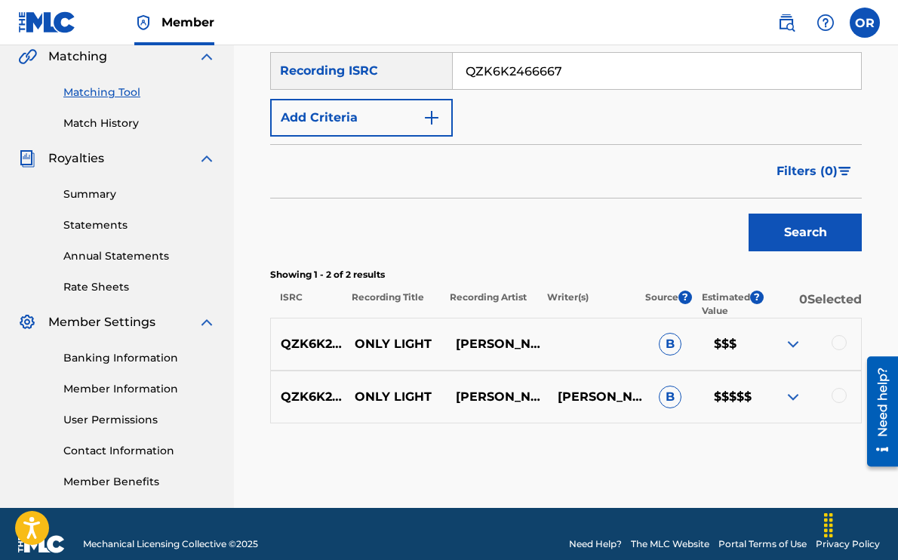
click at [843, 337] on div at bounding box center [839, 342] width 15 height 15
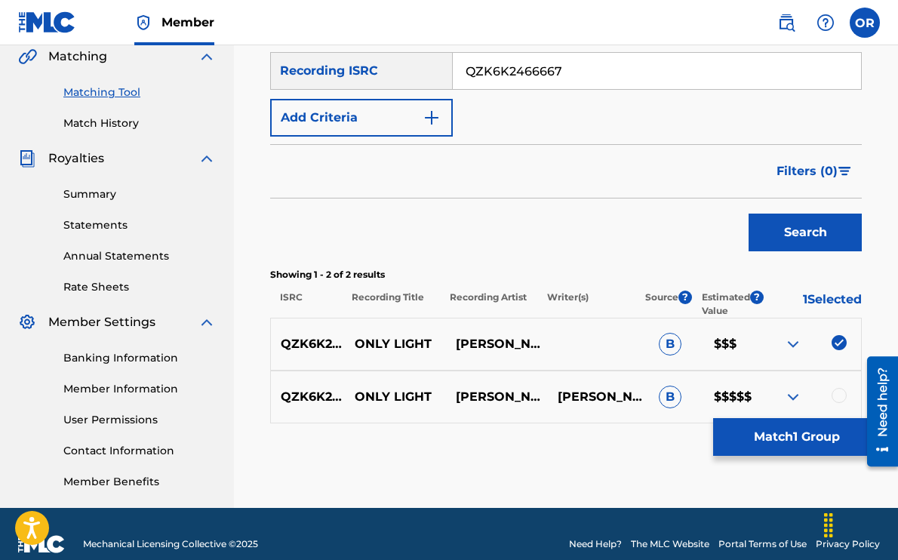
click at [842, 399] on div at bounding box center [839, 395] width 15 height 15
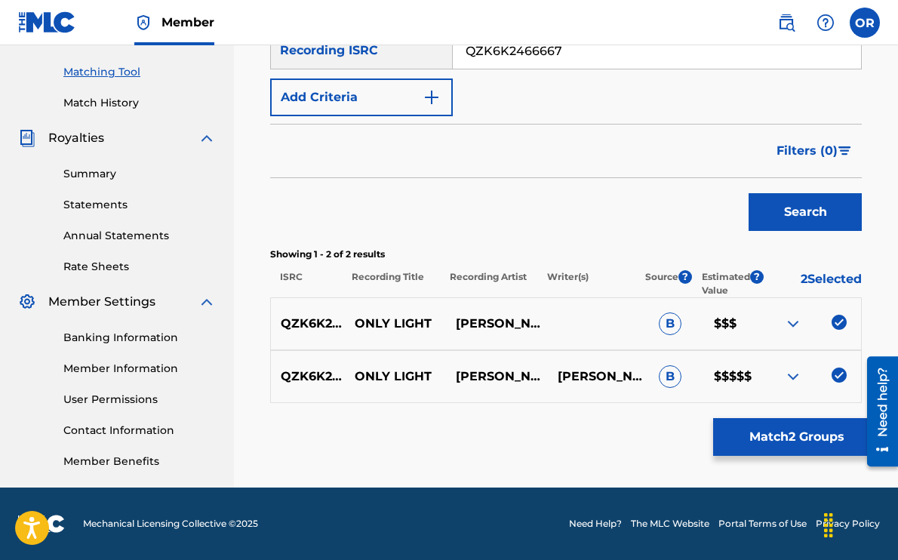
click at [797, 439] on button "Match 2 Groups" at bounding box center [796, 437] width 167 height 38
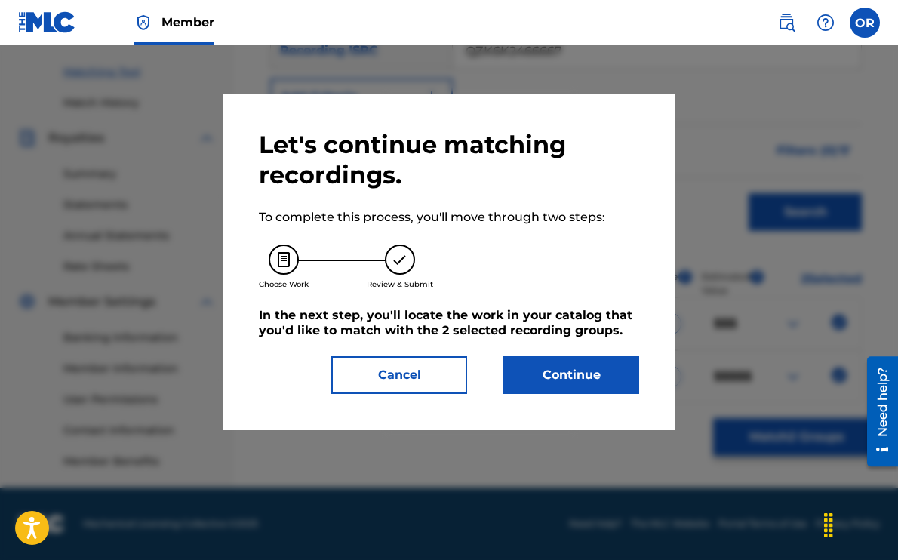
click at [565, 376] on button "Continue" at bounding box center [572, 375] width 136 height 38
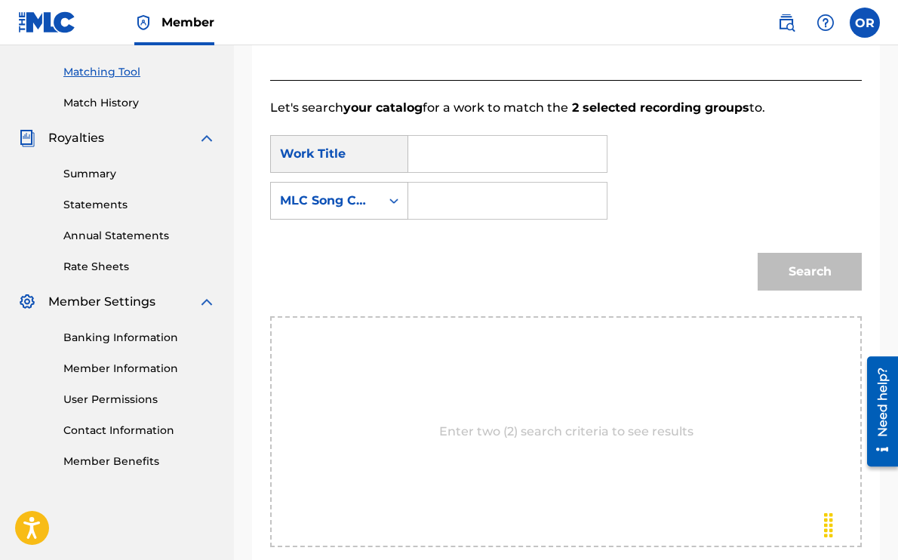
click at [445, 163] on input "Search Form" at bounding box center [507, 154] width 173 height 36
click at [498, 161] on input "only ligh" at bounding box center [507, 154] width 173 height 36
type input "only light"
click at [480, 209] on input "Search Form" at bounding box center [507, 201] width 173 height 36
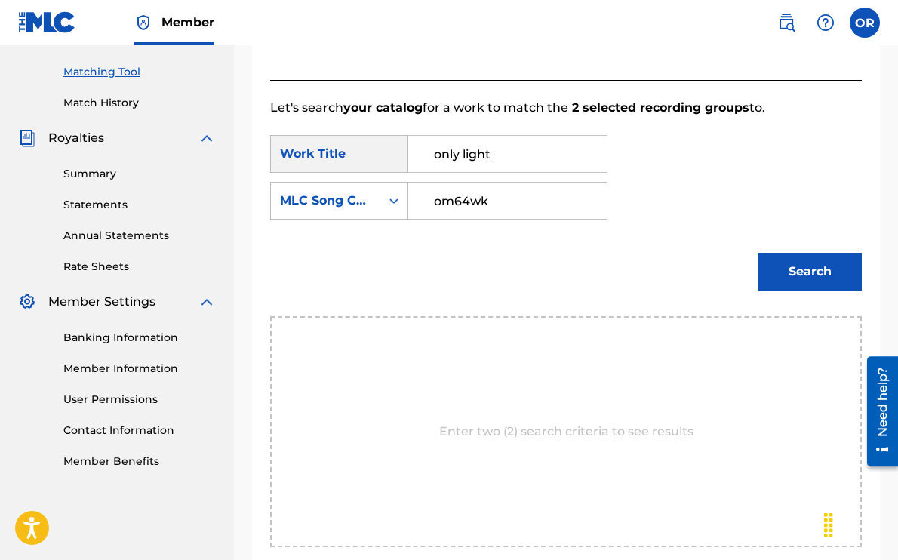
type input "om64wk"
click at [826, 275] on button "Search" at bounding box center [810, 272] width 104 height 38
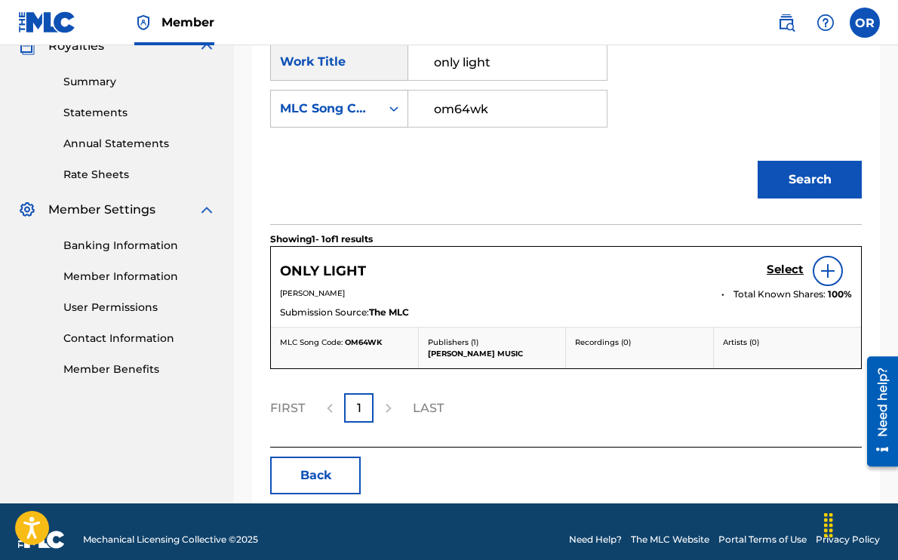
scroll to position [484, 0]
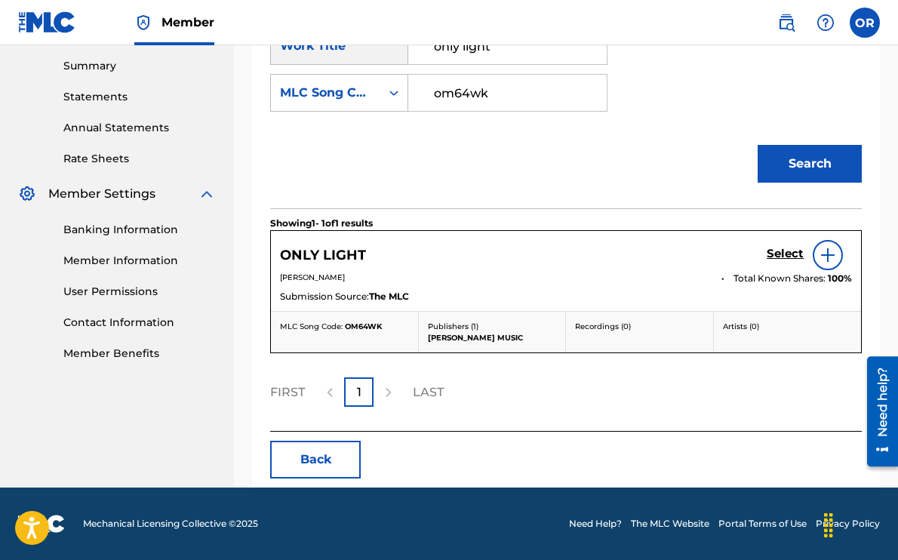
click at [787, 254] on h5 "Select" at bounding box center [785, 254] width 37 height 14
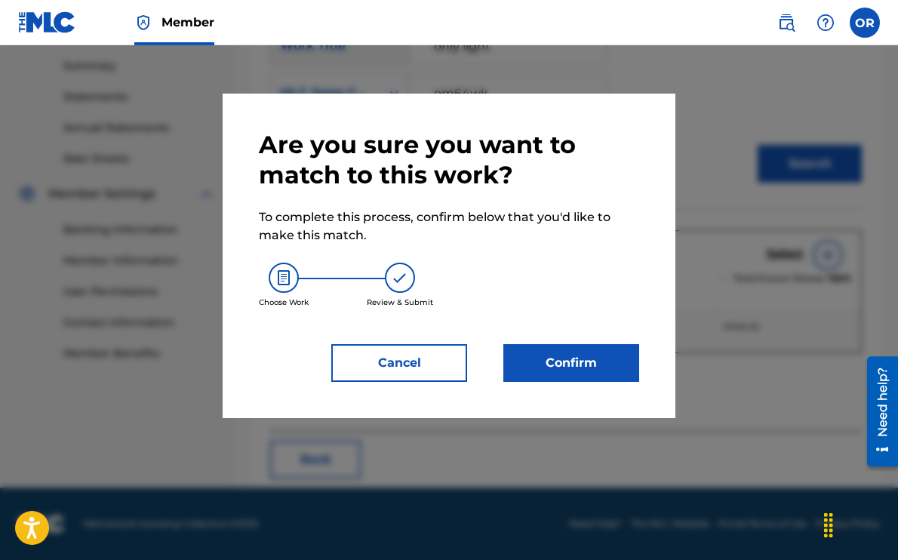
click at [622, 363] on button "Confirm" at bounding box center [572, 363] width 136 height 38
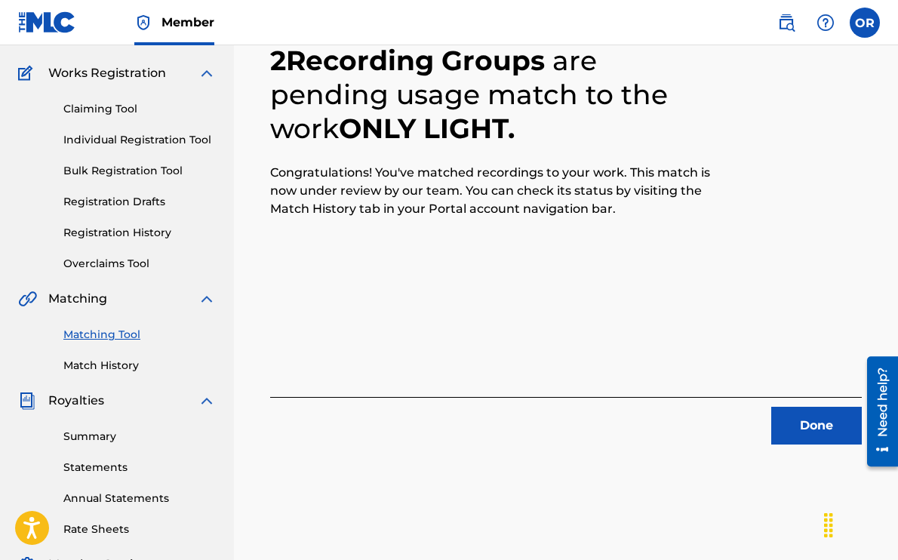
scroll to position [107, 0]
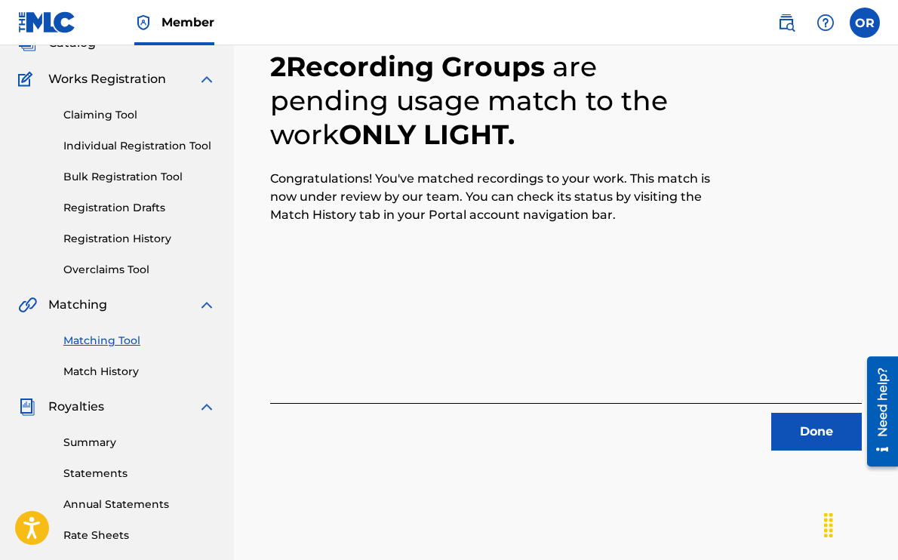
click at [803, 433] on button "Done" at bounding box center [817, 432] width 91 height 38
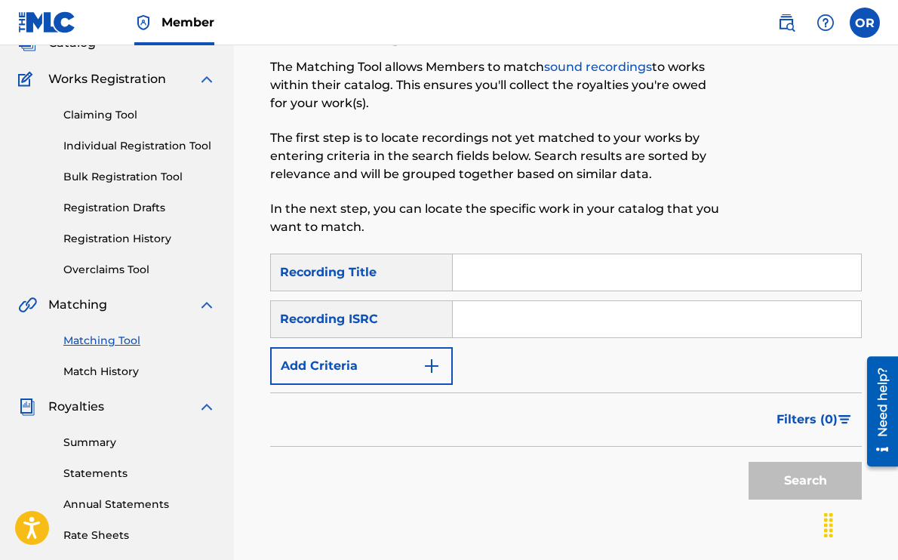
click at [494, 270] on input "Search Form" at bounding box center [657, 272] width 408 height 36
type input "love & loss"
click at [525, 323] on input "Search Form" at bounding box center [657, 319] width 408 height 36
paste input "USANG2495671"
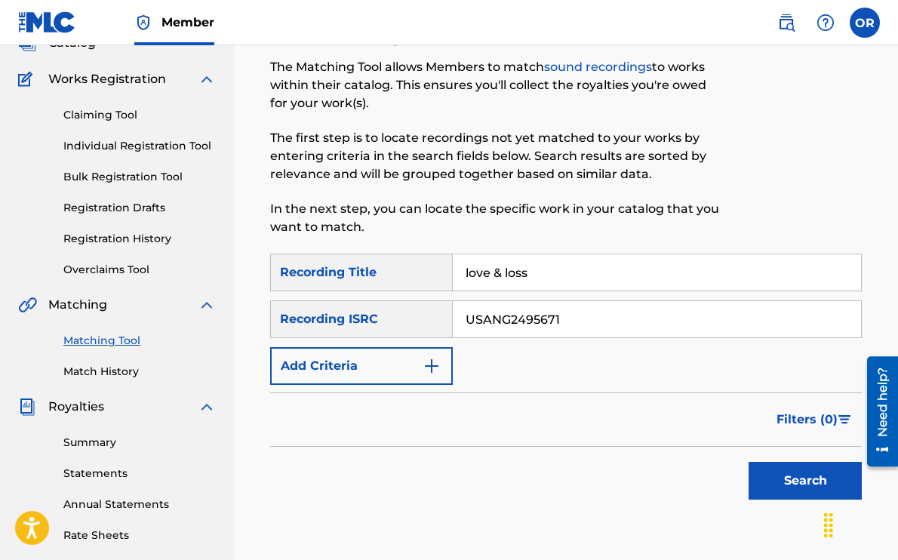
type input "USANG2495671"
click at [801, 479] on button "Search" at bounding box center [805, 481] width 113 height 38
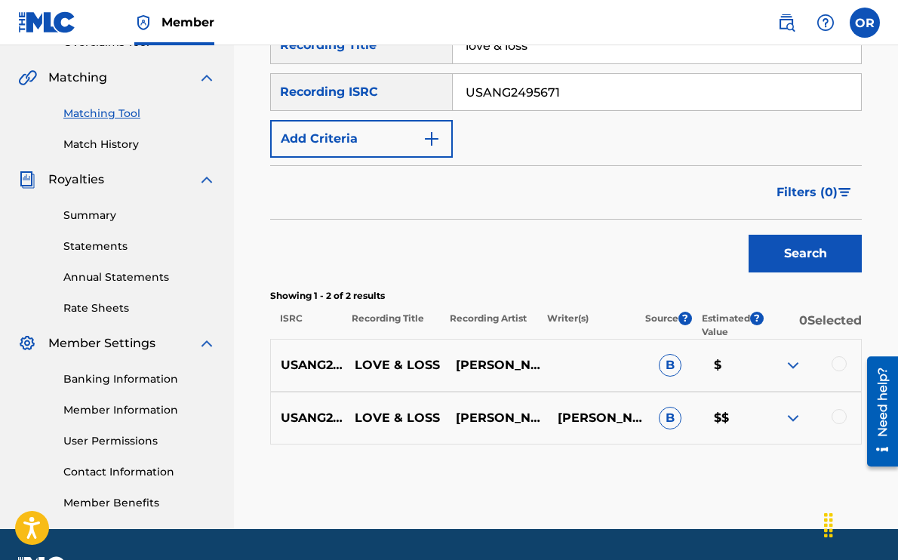
scroll to position [376, 0]
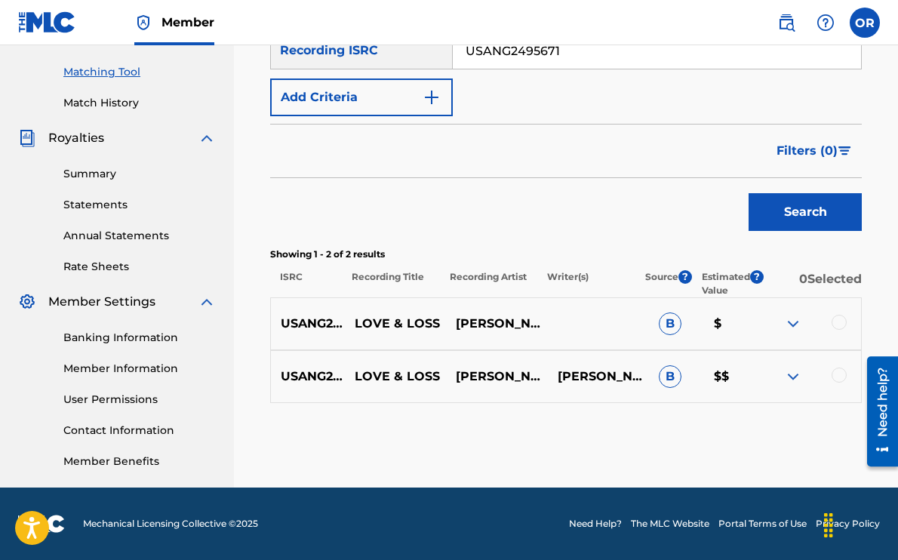
click at [842, 322] on div at bounding box center [839, 322] width 15 height 15
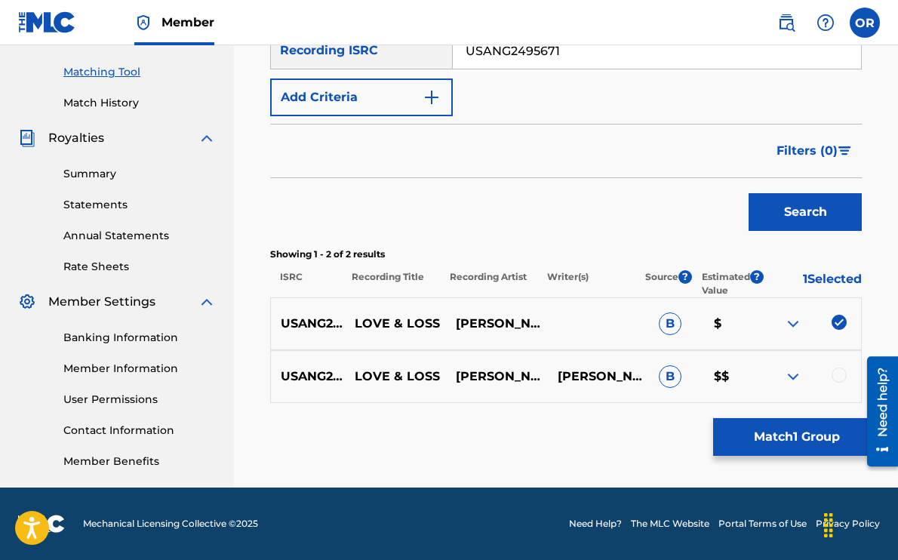
click at [837, 373] on div at bounding box center [839, 375] width 15 height 15
click at [809, 439] on button "Match 2 Groups" at bounding box center [796, 437] width 167 height 38
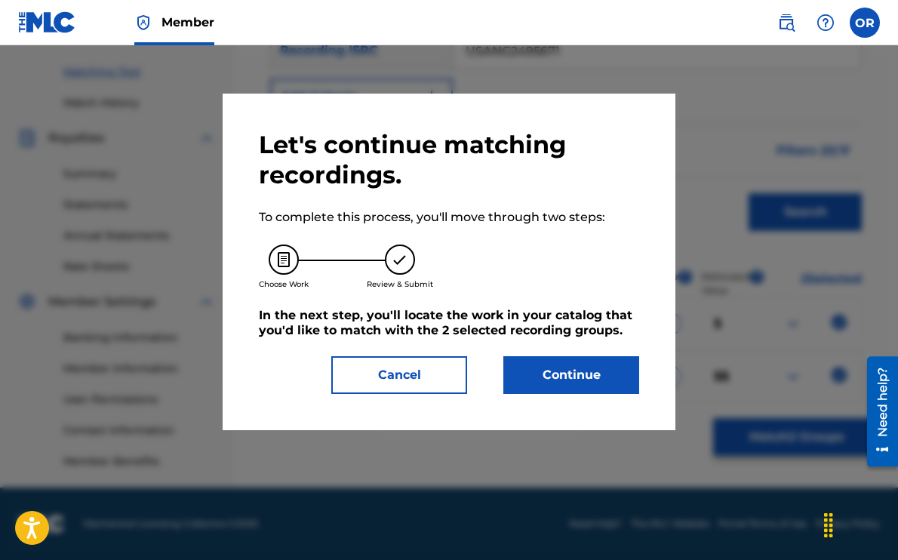
click at [559, 384] on button "Continue" at bounding box center [572, 375] width 136 height 38
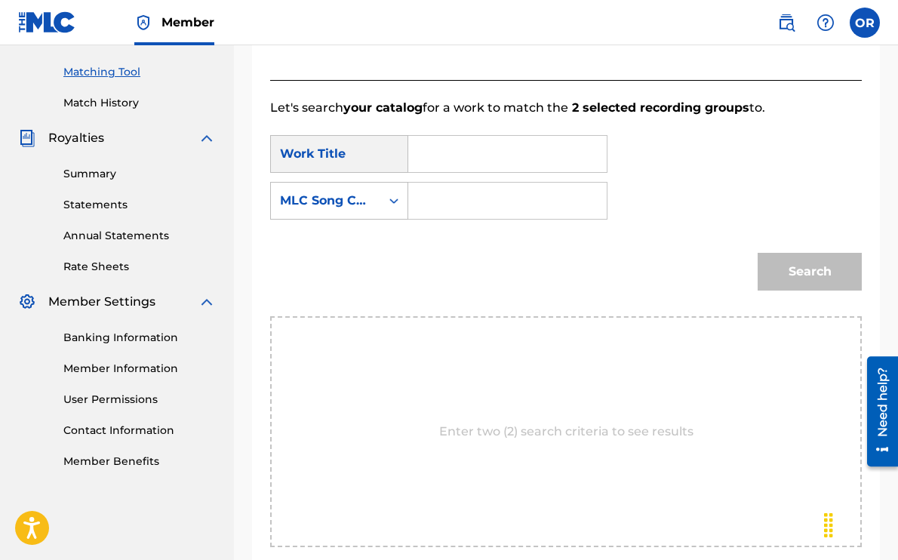
click at [441, 157] on input "Search Form" at bounding box center [507, 154] width 173 height 36
click at [454, 187] on strong "love" at bounding box center [447, 187] width 26 height 14
type input "love & loss"
click at [470, 200] on input "Search Form" at bounding box center [507, 201] width 173 height 36
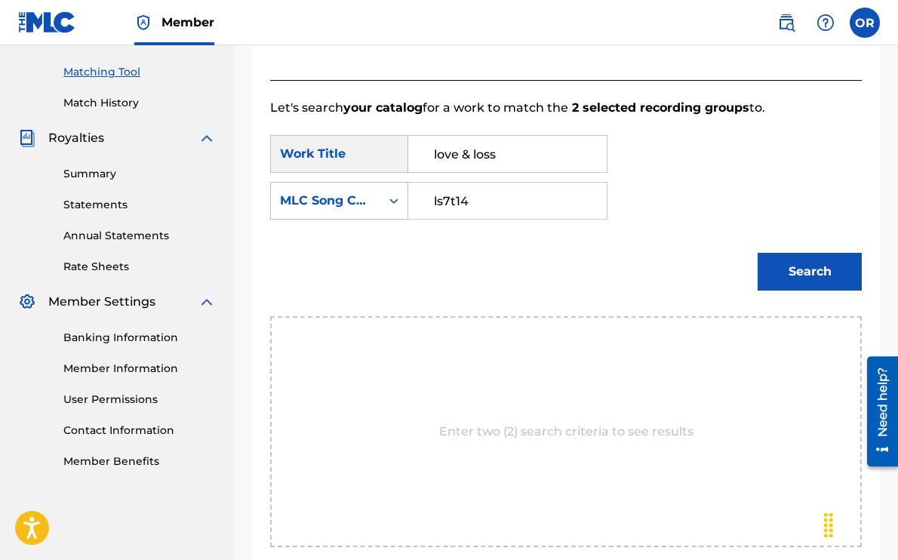
type input "ls7t14"
click at [809, 280] on button "Search" at bounding box center [810, 272] width 104 height 38
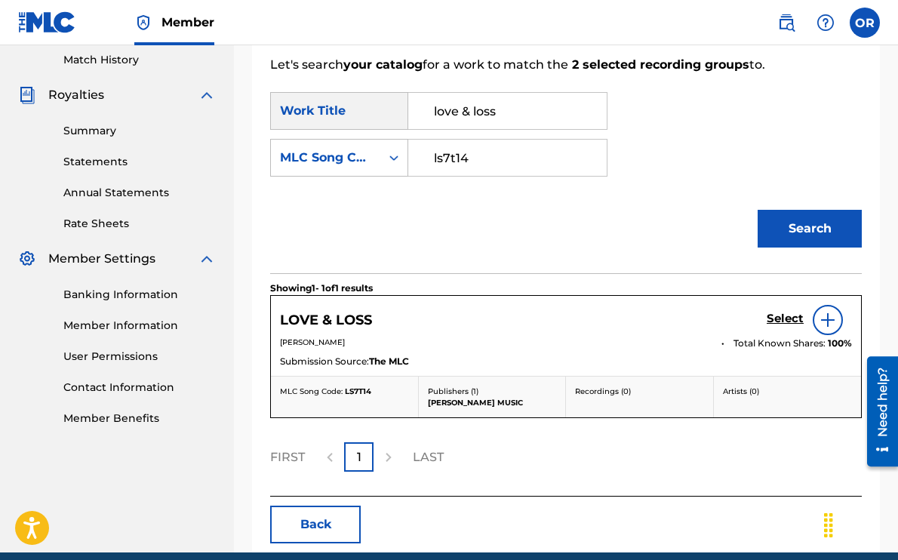
scroll to position [461, 0]
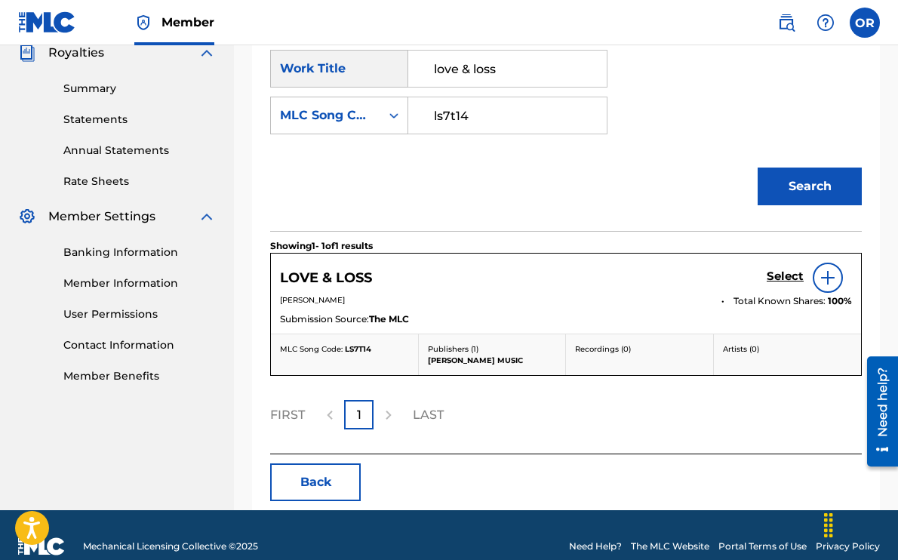
click at [787, 278] on h5 "Select" at bounding box center [785, 277] width 37 height 14
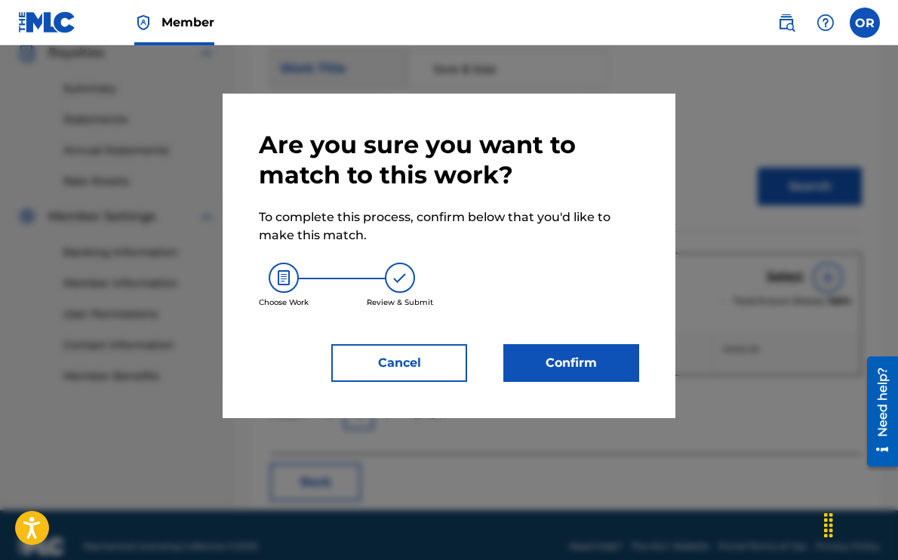
click at [586, 358] on button "Confirm" at bounding box center [572, 363] width 136 height 38
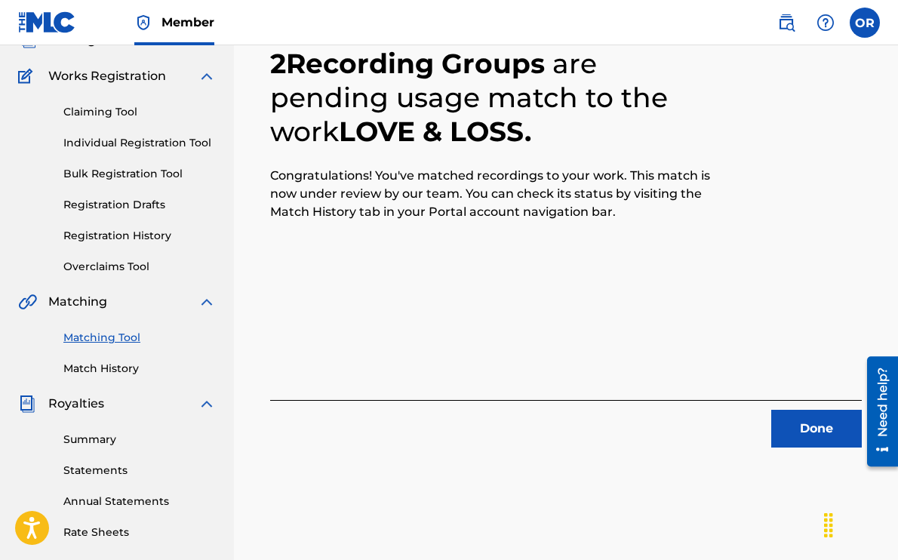
scroll to position [79, 0]
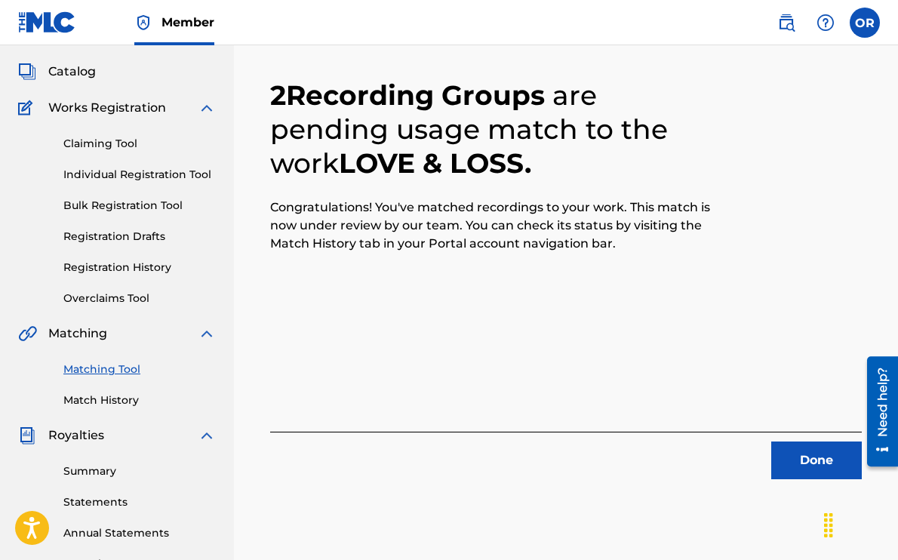
click at [804, 457] on button "Done" at bounding box center [817, 461] width 91 height 38
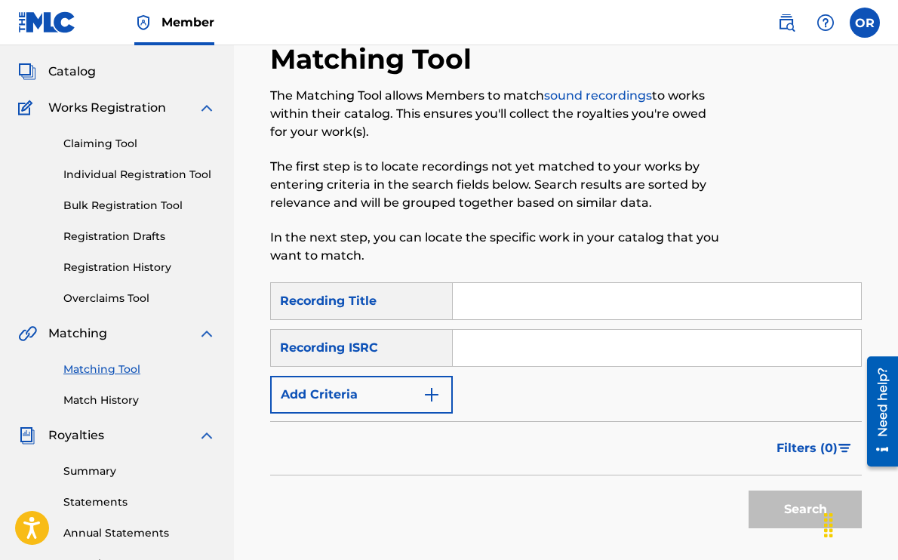
click at [511, 303] on input "Search Form" at bounding box center [657, 301] width 408 height 36
type input "lasso the moon"
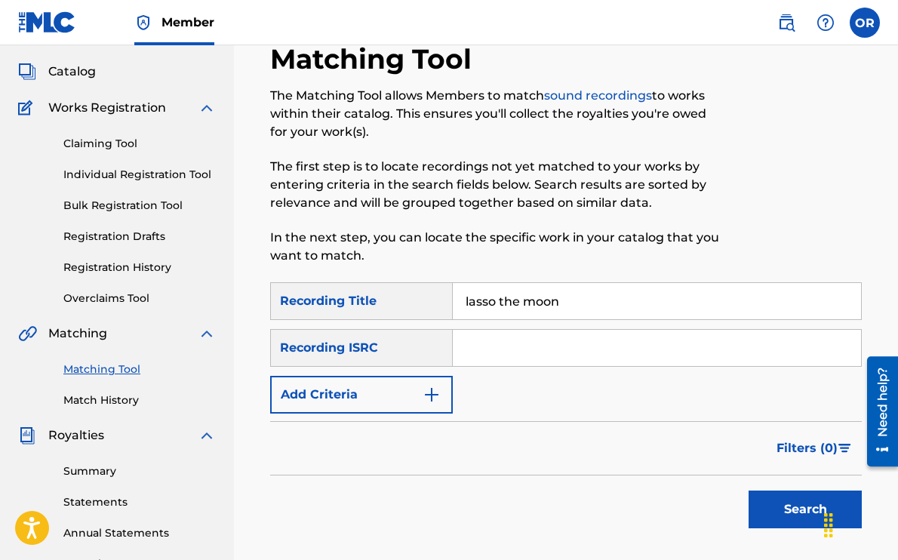
click at [588, 347] on input "Search Form" at bounding box center [657, 348] width 408 height 36
paste input "US3DF2539961"
type input "US3DF2539961"
click at [789, 512] on button "Search" at bounding box center [805, 510] width 113 height 38
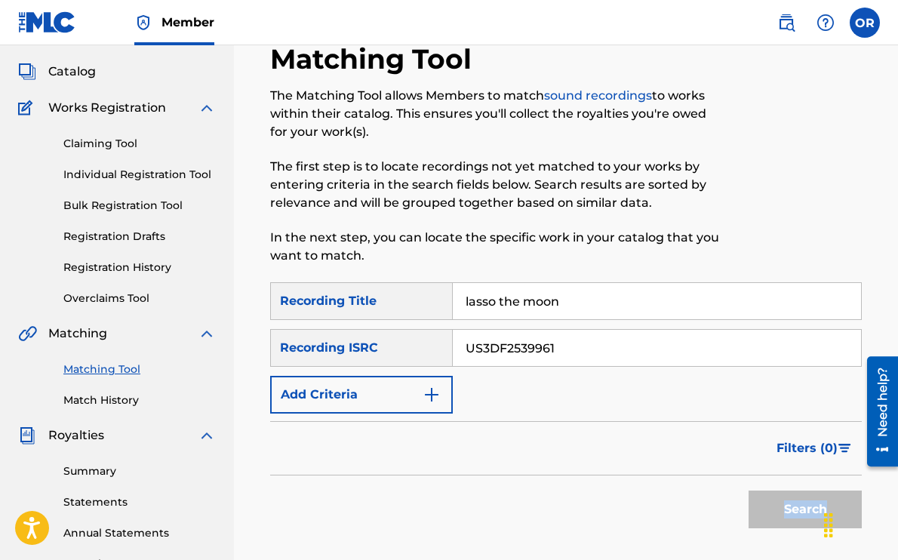
click at [789, 512] on div "Search" at bounding box center [801, 506] width 121 height 60
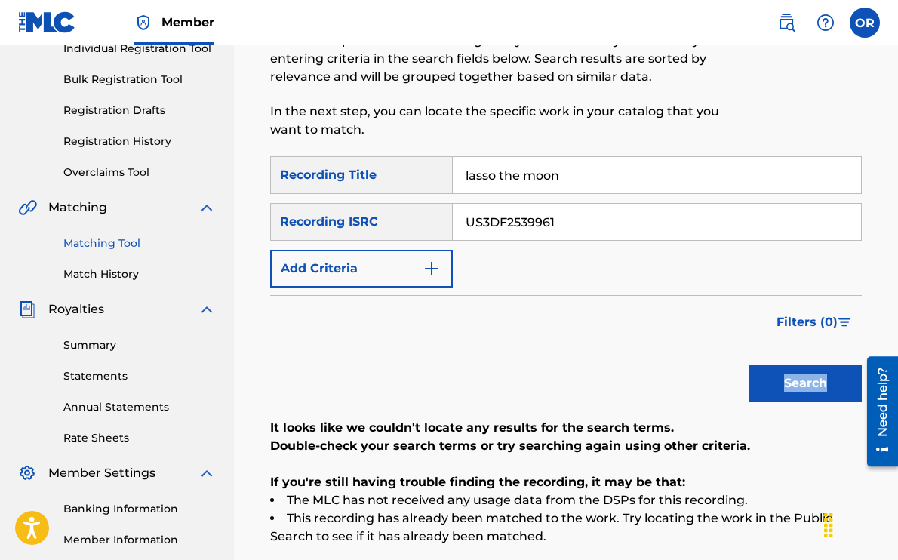
scroll to position [204, 0]
click at [473, 174] on input "lasso the moon" at bounding box center [657, 176] width 408 height 36
click at [465, 181] on input "lasso the moon" at bounding box center [657, 176] width 408 height 36
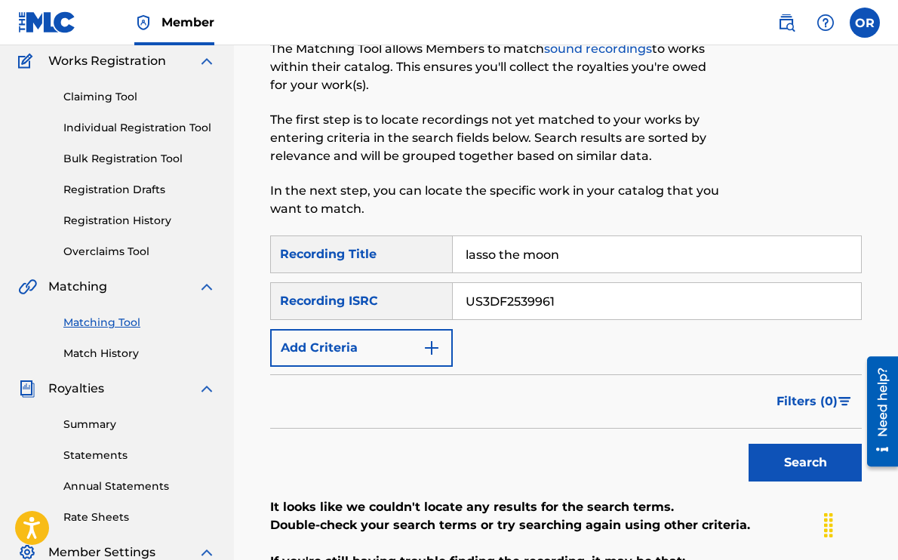
scroll to position [169, 0]
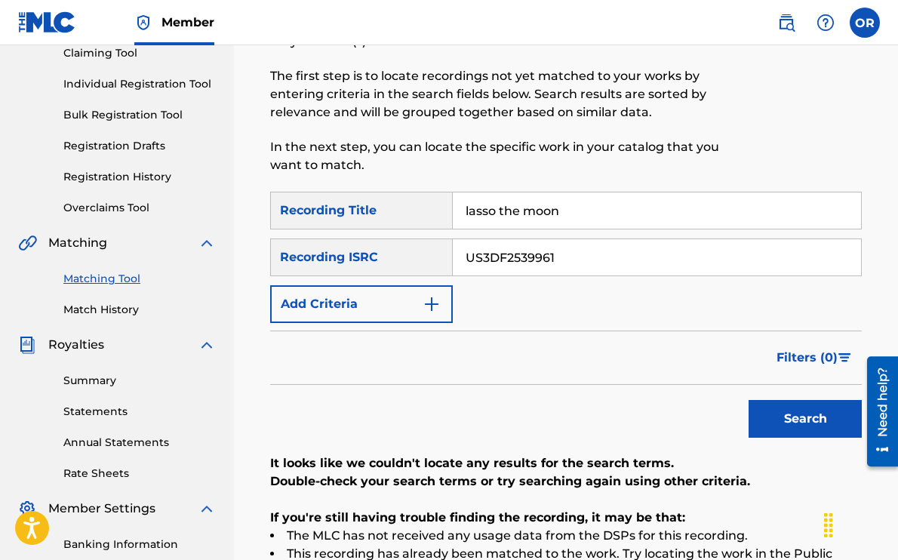
click at [639, 294] on div "SearchWithCriteria496ff039-e13f-446c-b33a-5e7df7857a20 Recording Title lasso th…" at bounding box center [566, 257] width 592 height 131
click at [786, 419] on button "Search" at bounding box center [805, 419] width 113 height 38
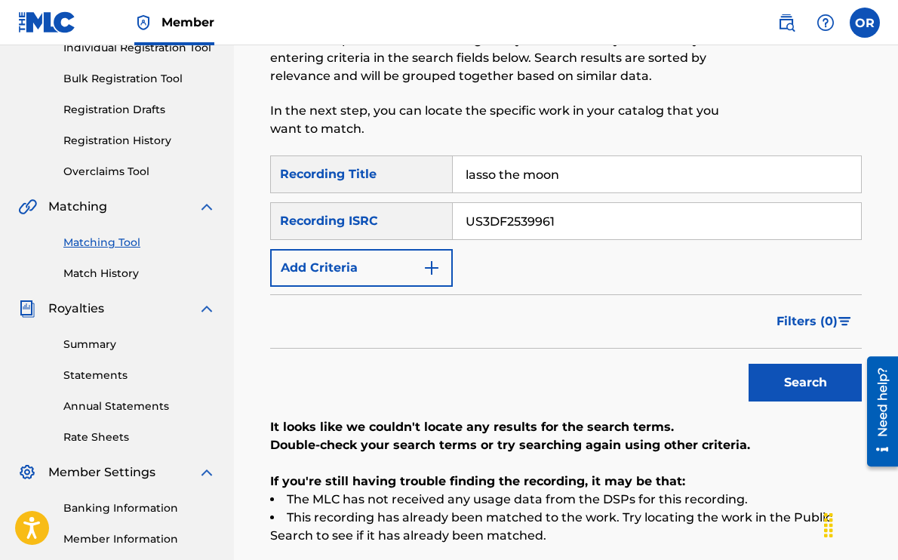
scroll to position [0, 0]
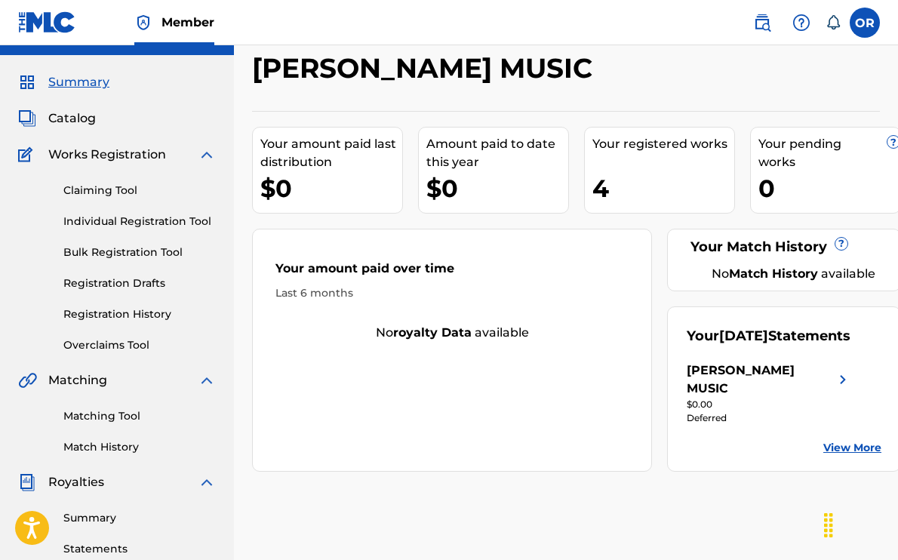
scroll to position [39, 0]
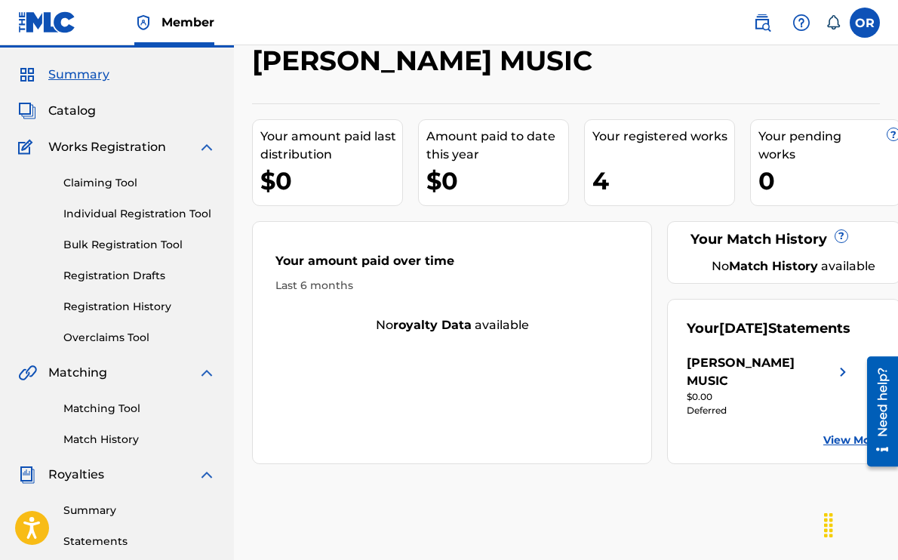
click at [82, 112] on span "Catalog" at bounding box center [72, 111] width 48 height 18
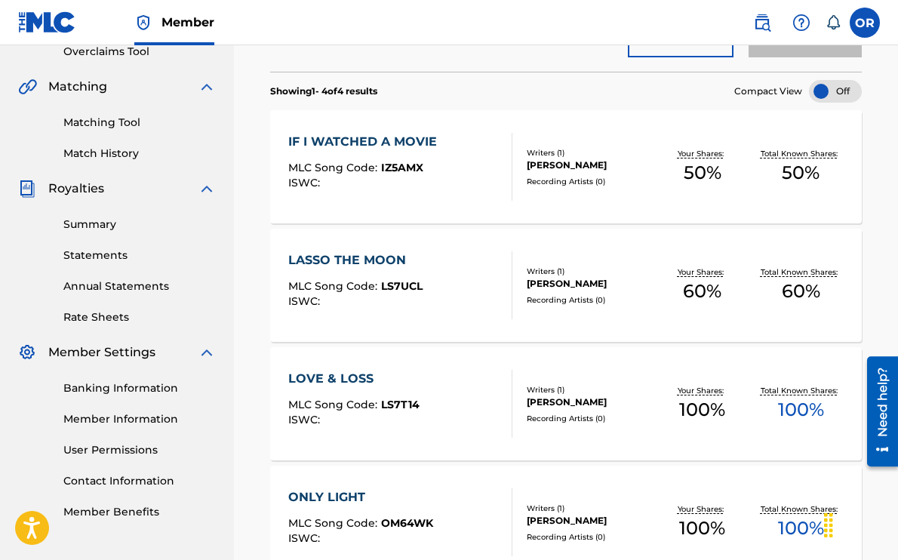
scroll to position [319, 0]
